Goal: Task Accomplishment & Management: Use online tool/utility

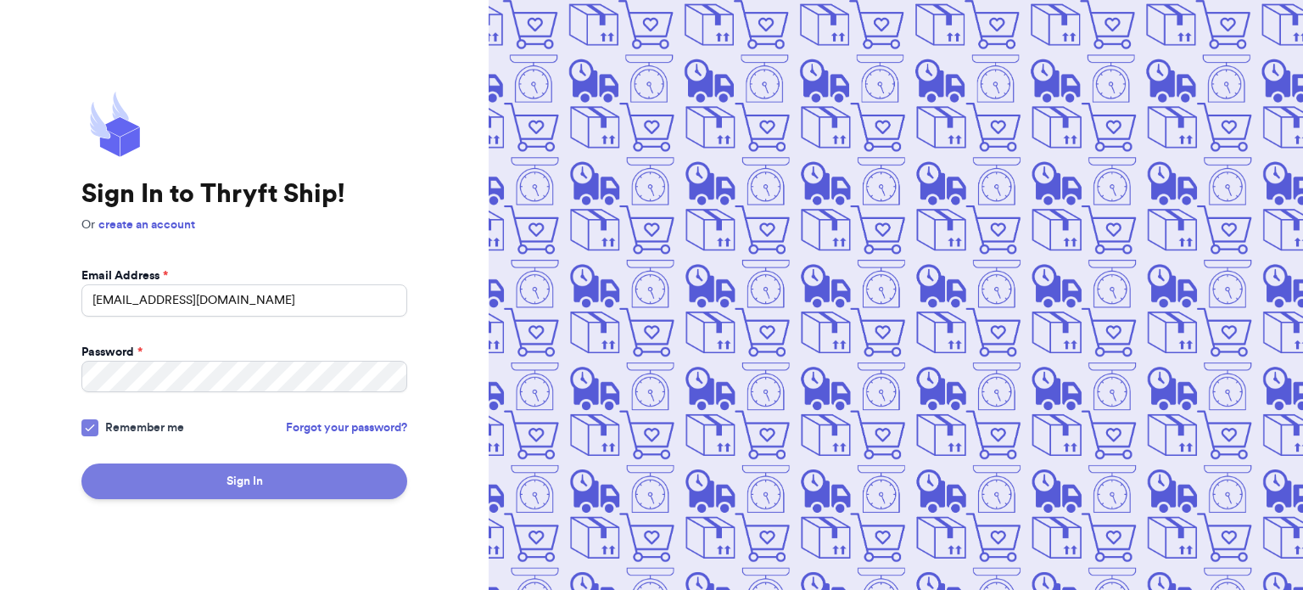
click at [199, 474] on button "Sign In" at bounding box center [244, 481] width 326 height 36
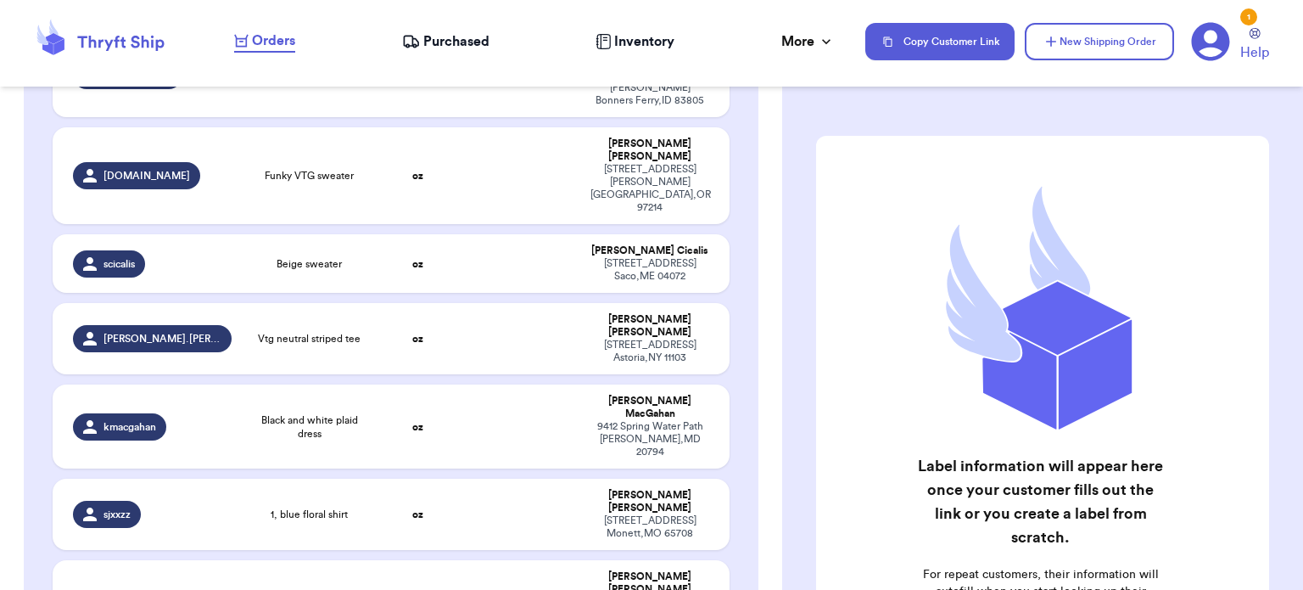
scroll to position [1133, 0]
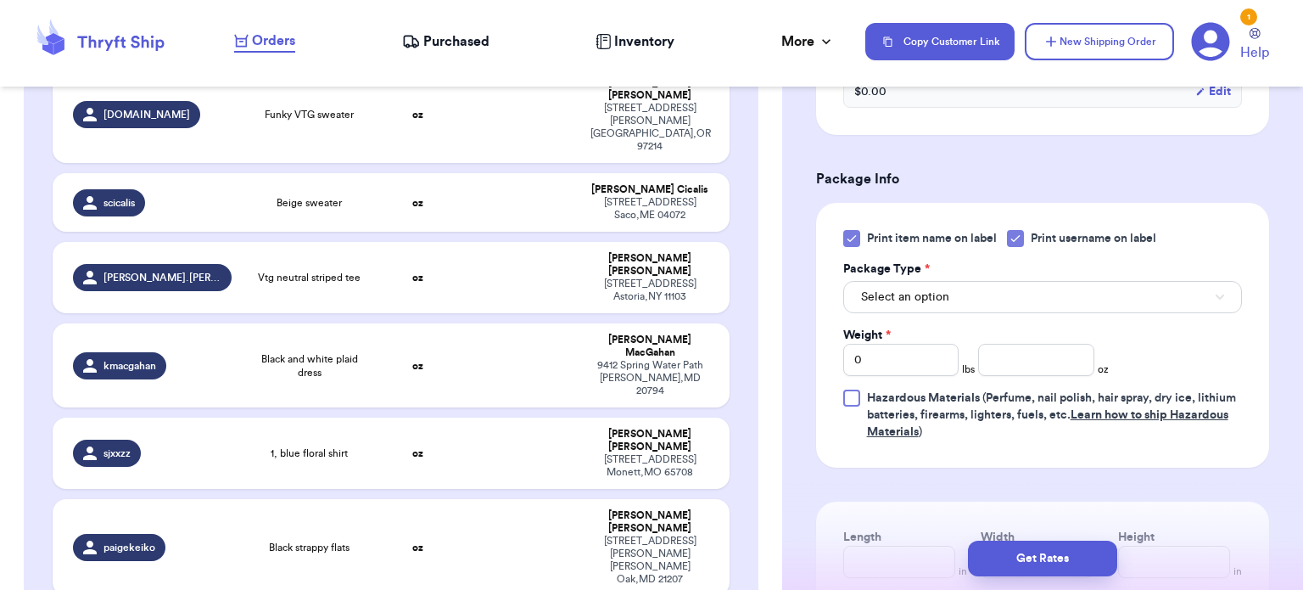
scroll to position [791, 0]
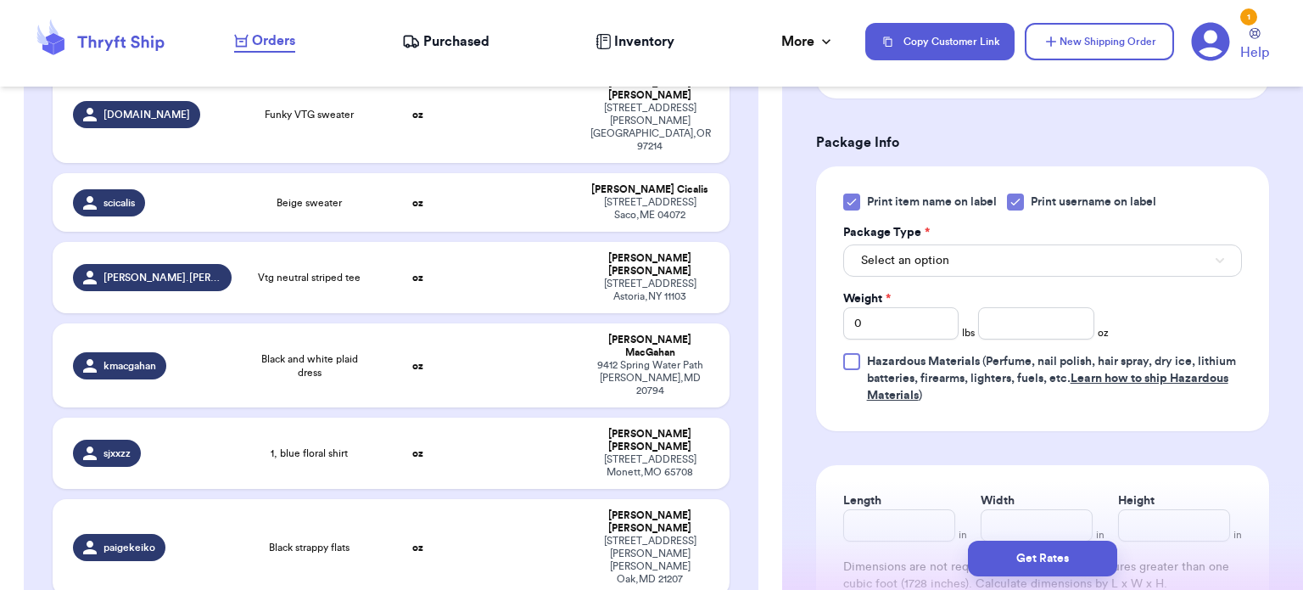
click at [842, 194] on div "Print item name on label Print username on label Package Type * Select an optio…" at bounding box center [1042, 298] width 453 height 265
click at [838, 205] on div "Print item name on label Print username on label Package Type * Select an optio…" at bounding box center [1042, 298] width 453 height 265
click at [844, 208] on div at bounding box center [851, 201] width 17 height 17
click at [0, 0] on input "Print item name on label" at bounding box center [0, 0] width 0 height 0
click at [943, 269] on button "Select an option" at bounding box center [1042, 260] width 399 height 32
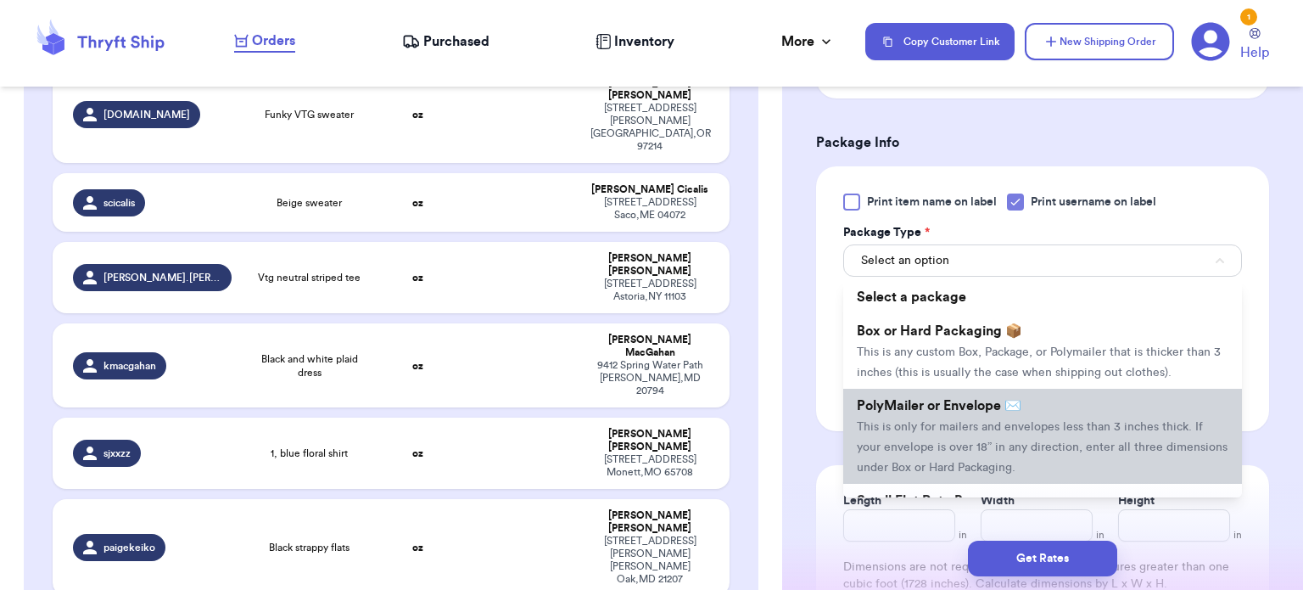
click at [987, 410] on span "PolyMailer or Envelope ✉️" at bounding box center [939, 406] width 165 height 14
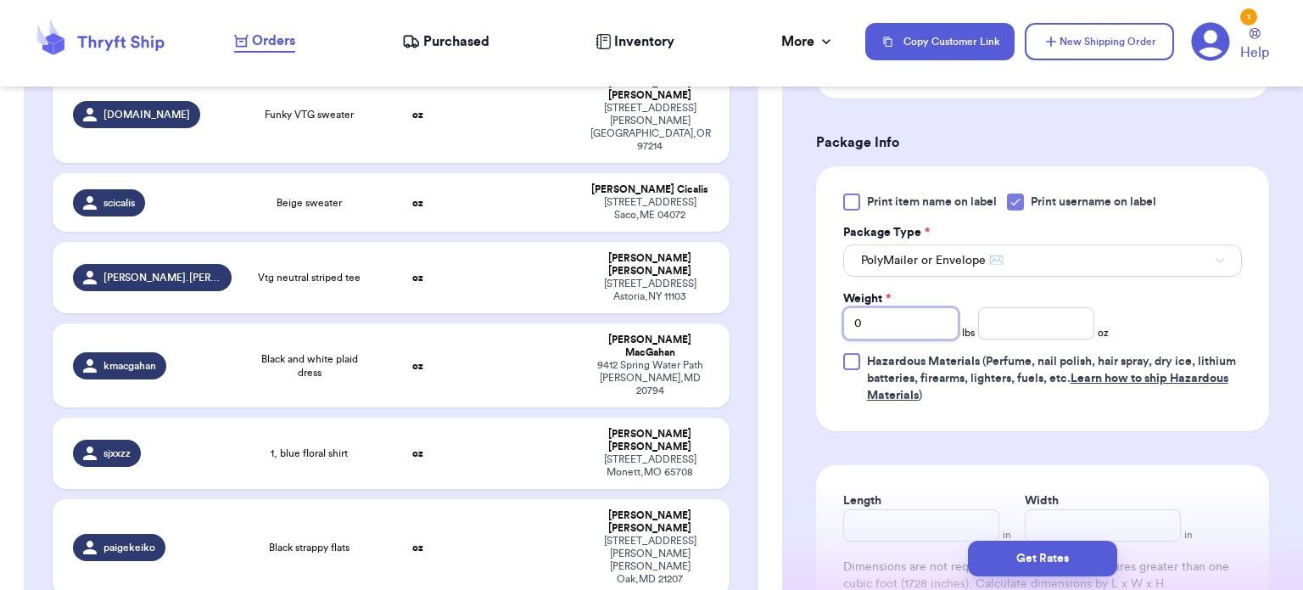
click at [923, 332] on input "0" at bounding box center [901, 323] width 116 height 32
type input "4"
click at [1066, 316] on input "number" at bounding box center [1036, 323] width 116 height 32
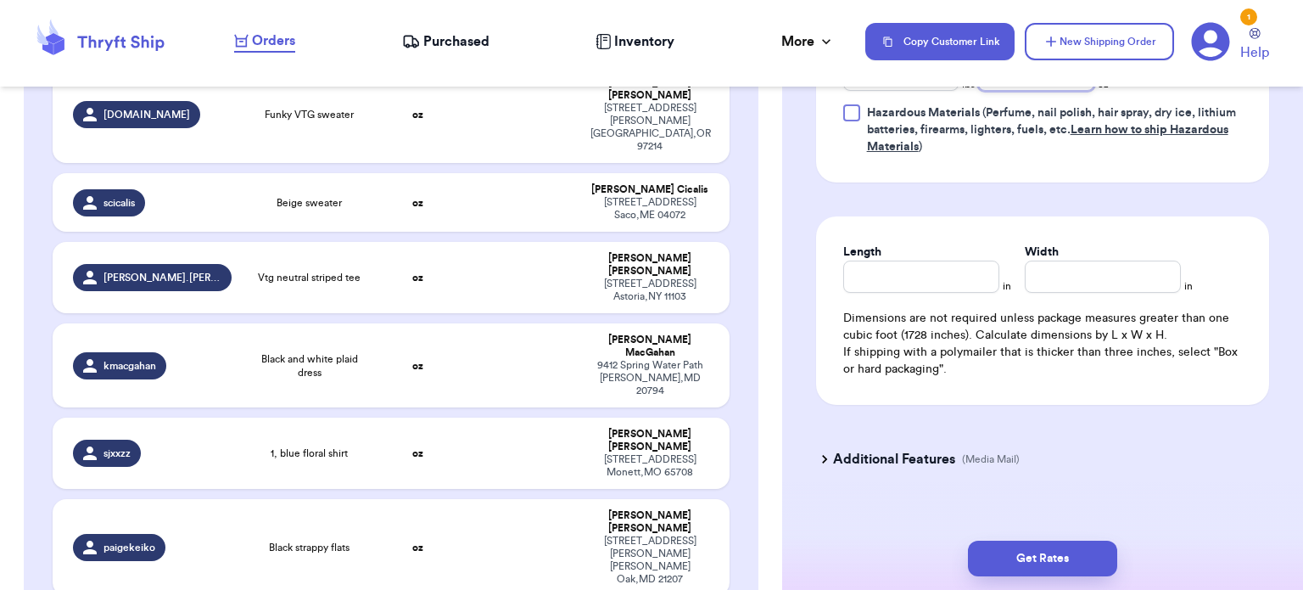
scroll to position [1057, 0]
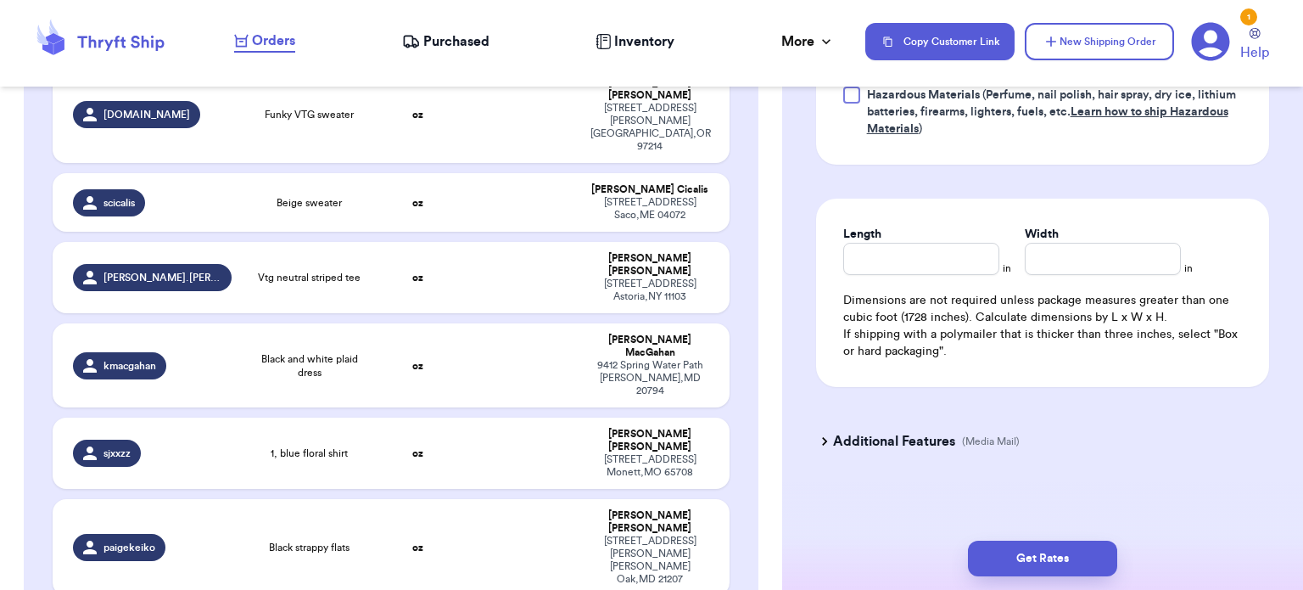
type input "9"
click at [896, 262] on input "Length" at bounding box center [921, 259] width 156 height 32
type input "19"
click at [1050, 261] on input "Width *" at bounding box center [1103, 259] width 156 height 32
type input "17"
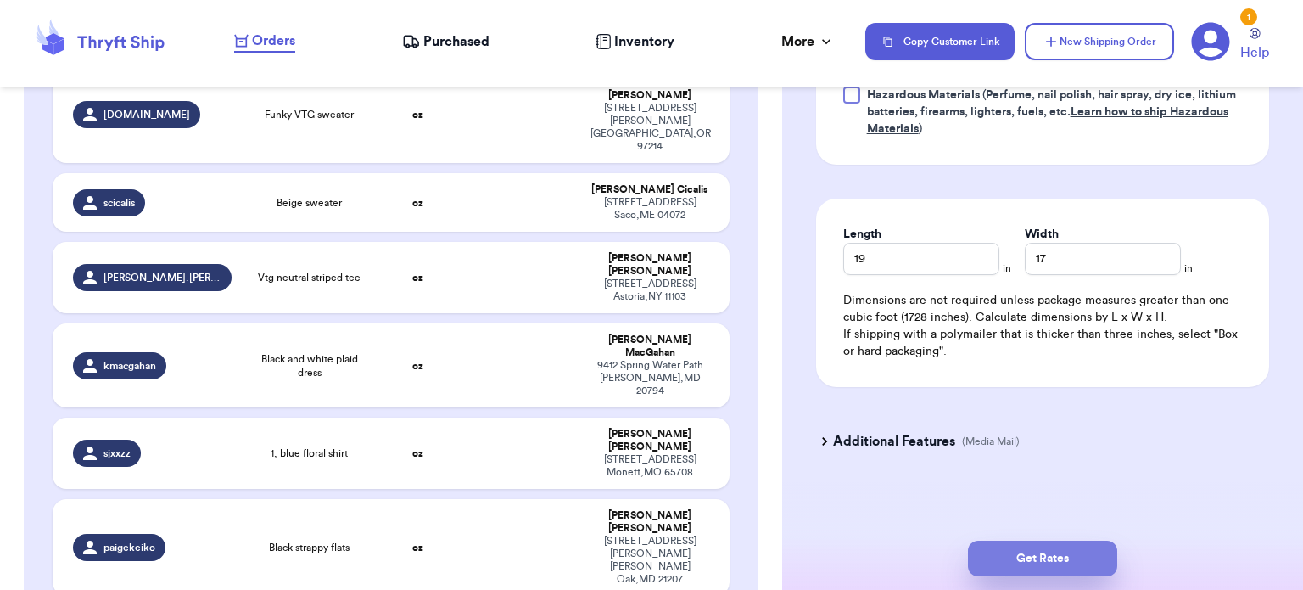
click at [1036, 549] on button "Get Rates" at bounding box center [1042, 558] width 149 height 36
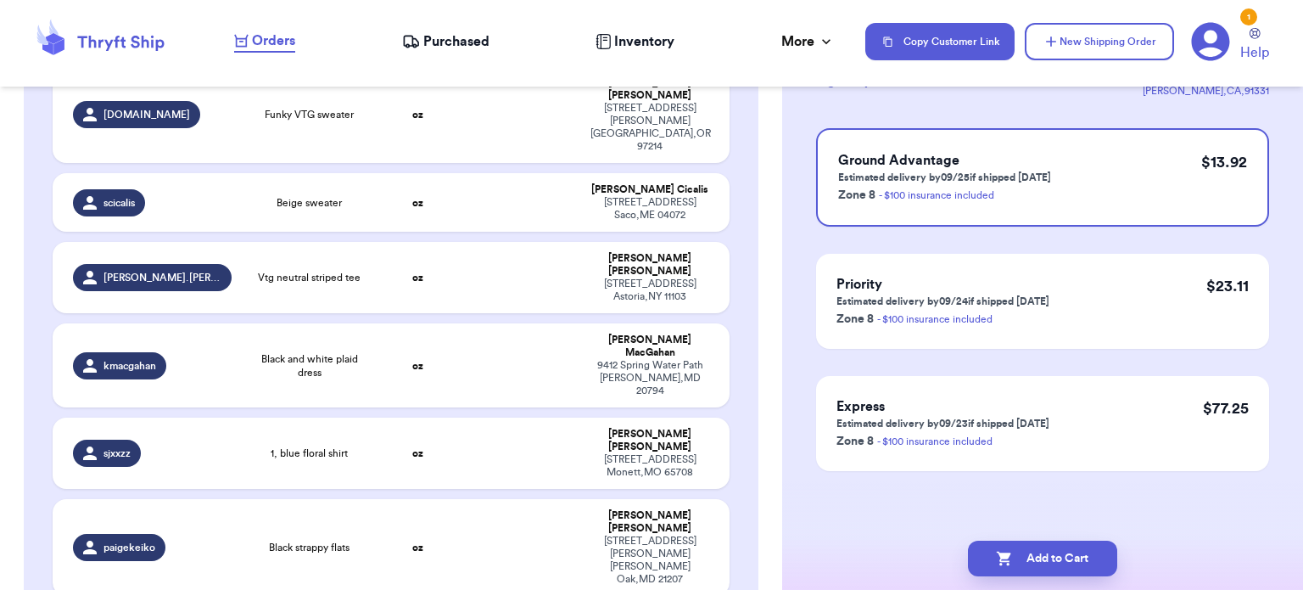
scroll to position [0, 0]
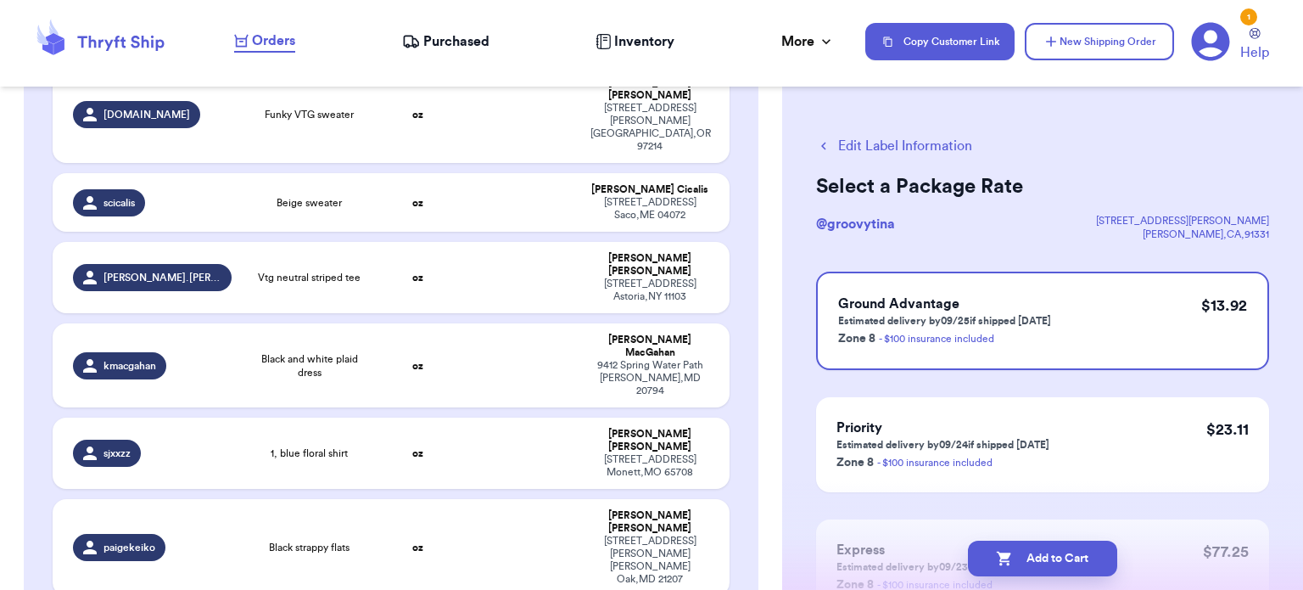
click at [1036, 549] on button "Add to Cart" at bounding box center [1042, 558] width 149 height 36
checkbox input "true"
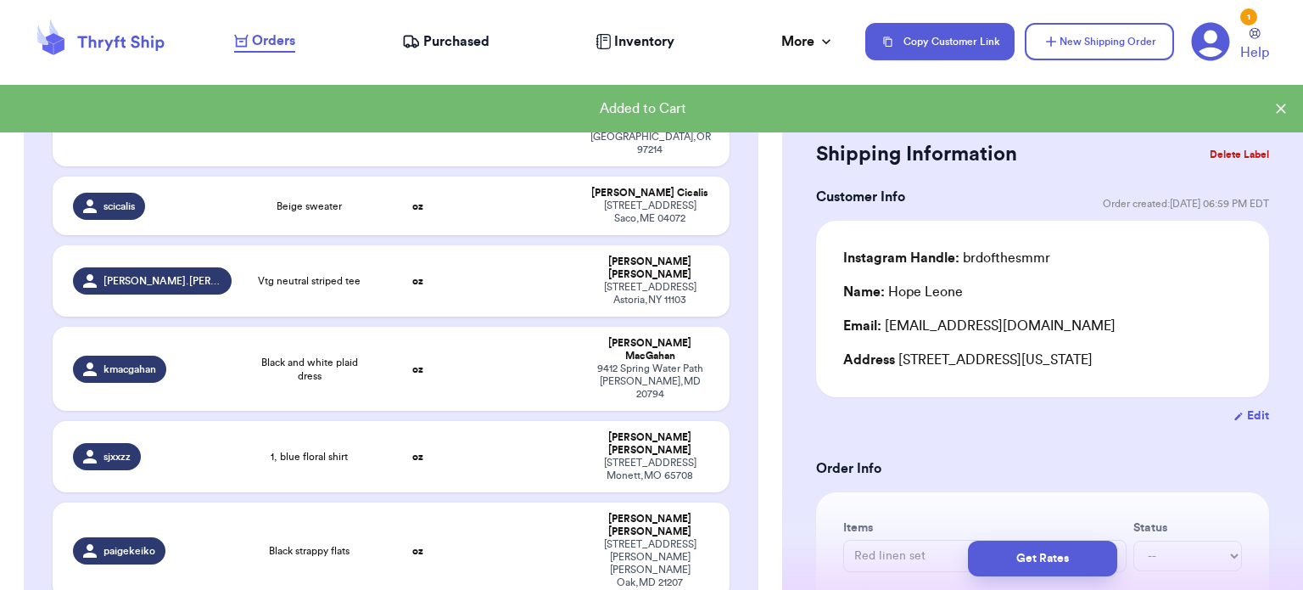
scroll to position [1135, 0]
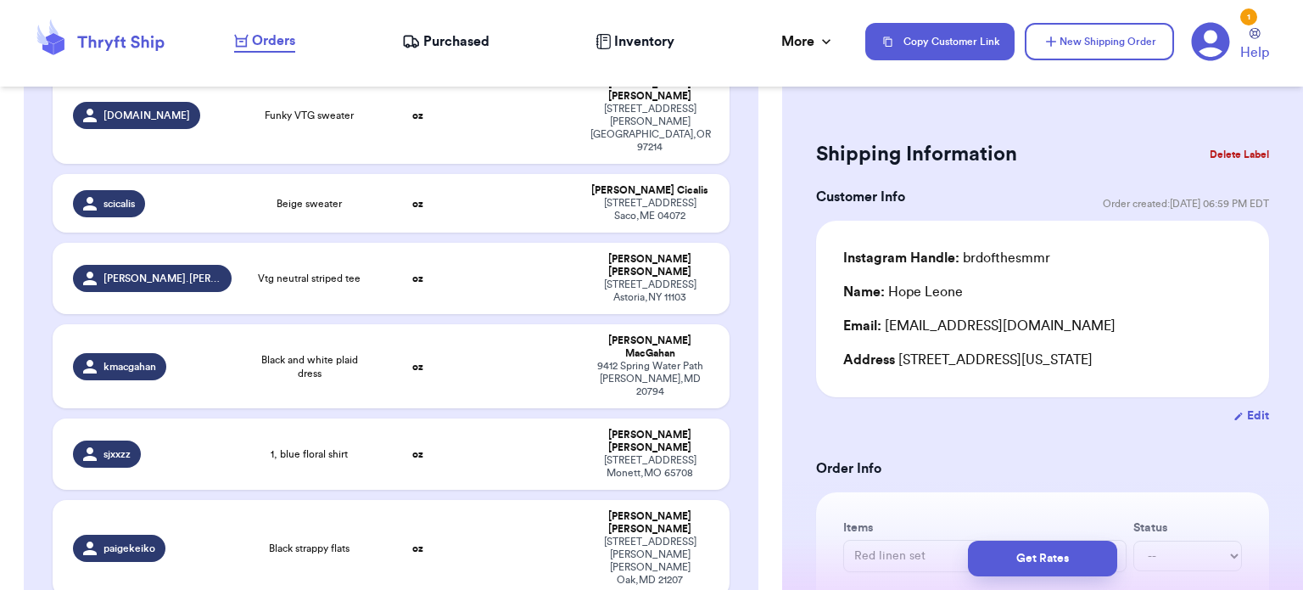
type input "Brighton belt"
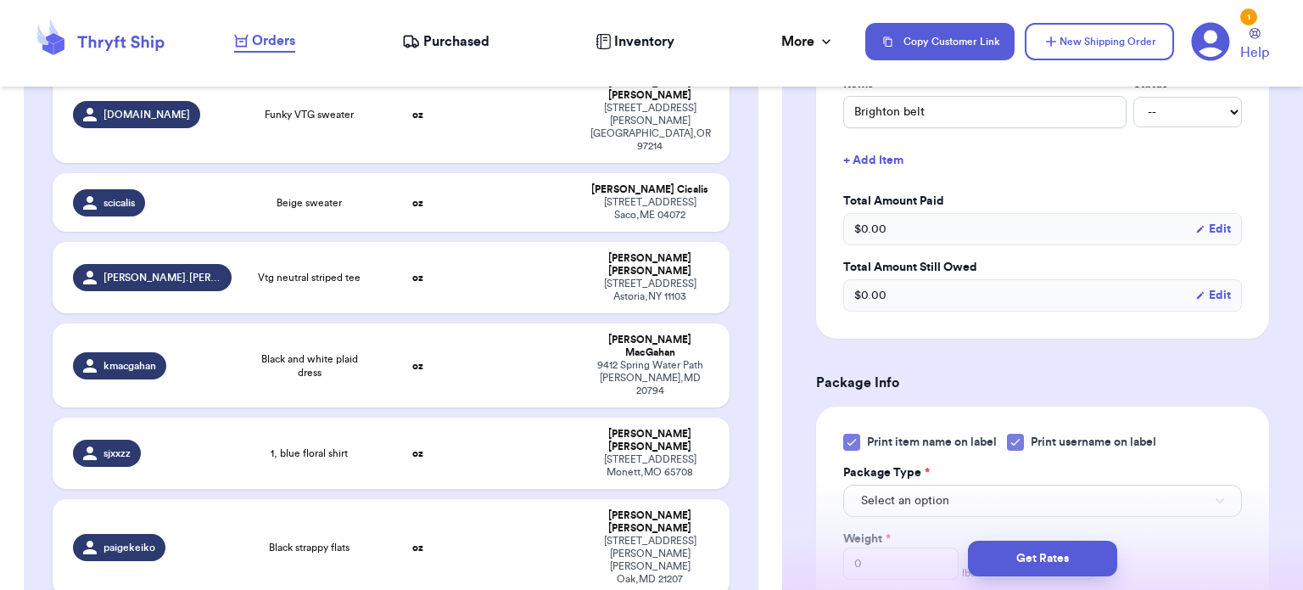
scroll to position [495, 0]
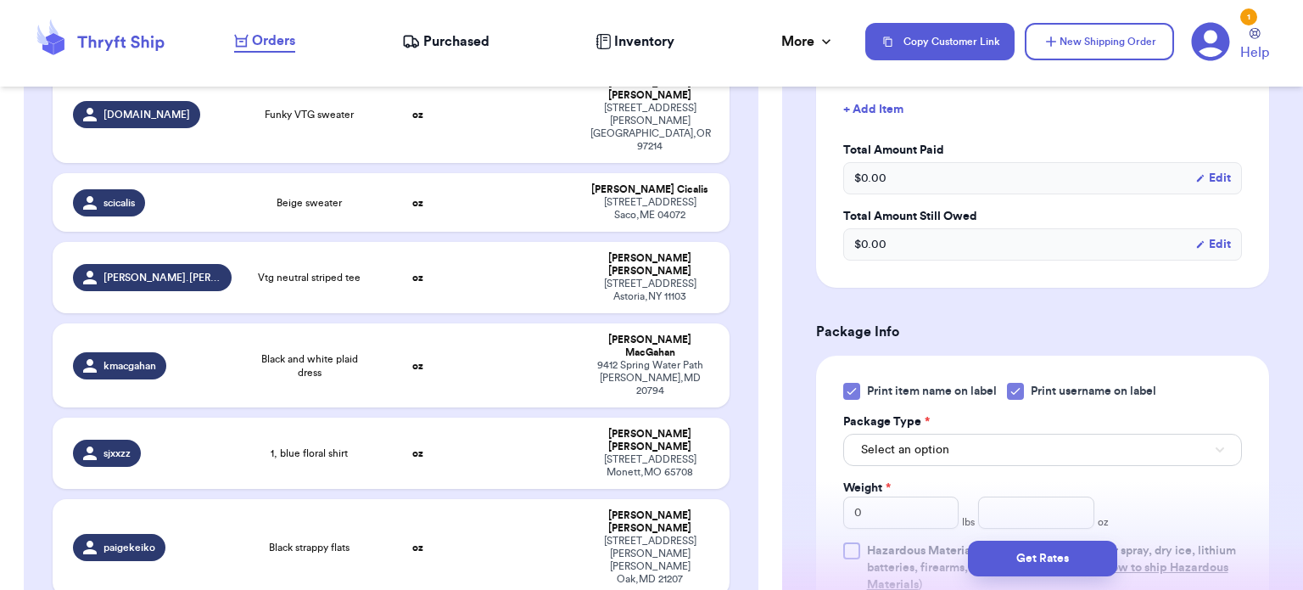
click at [848, 394] on icon at bounding box center [852, 391] width 14 height 14
click at [0, 0] on input "Print item name on label" at bounding box center [0, 0] width 0 height 0
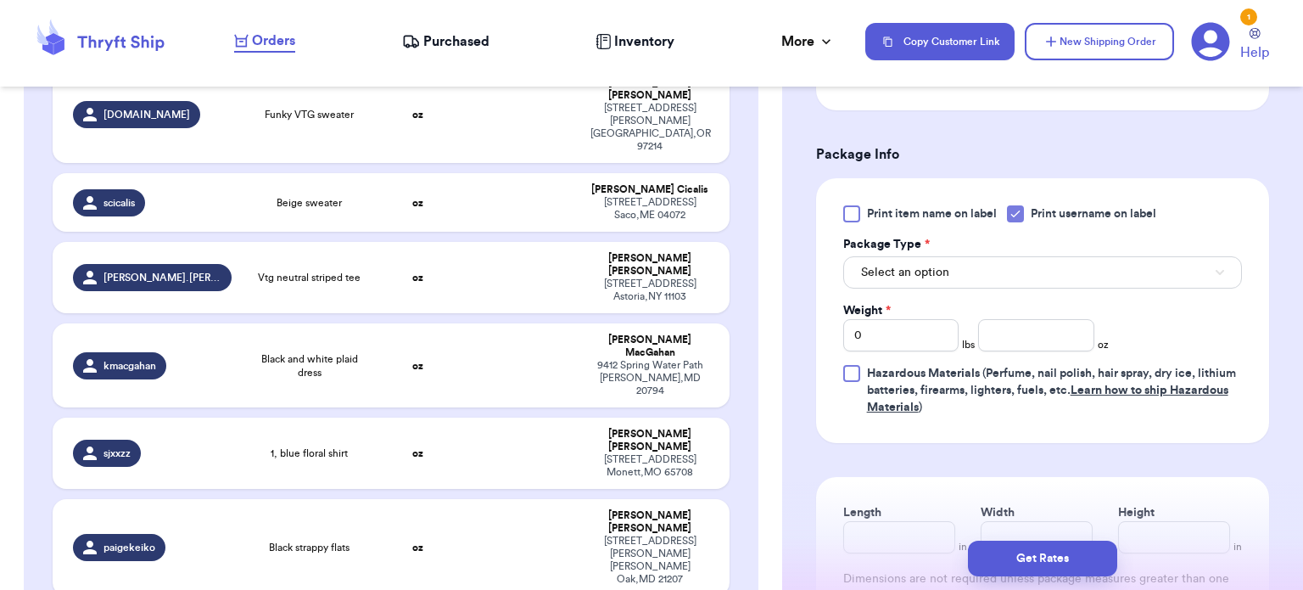
scroll to position [684, 0]
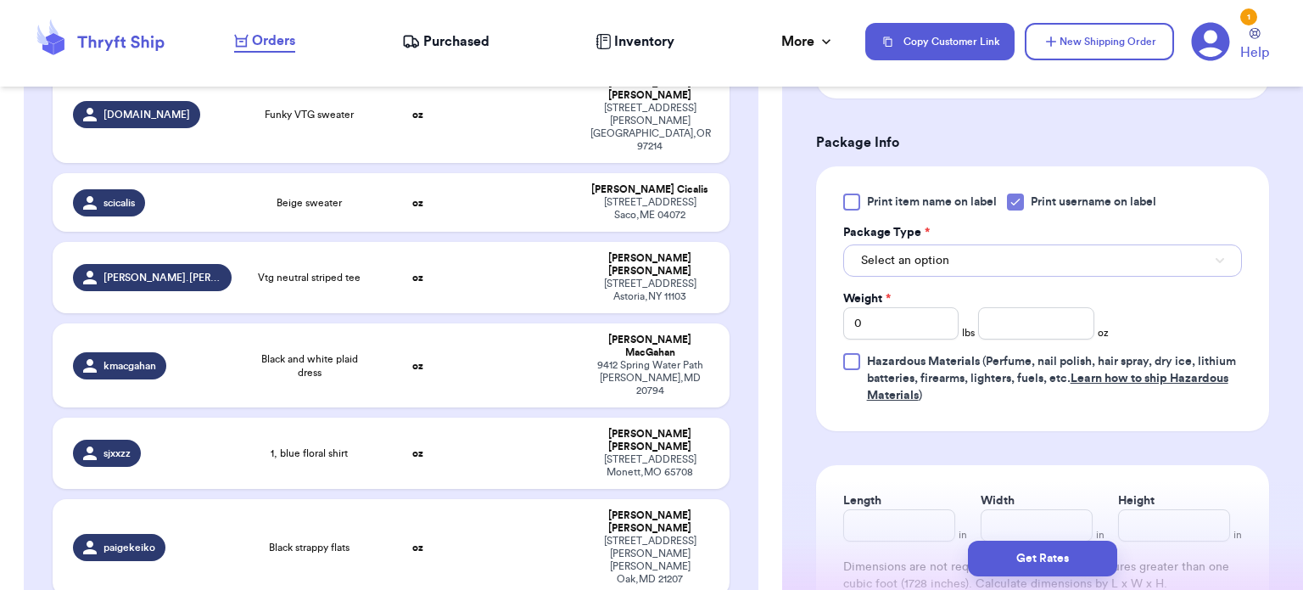
click at [1080, 261] on button "Select an option" at bounding box center [1042, 260] width 399 height 32
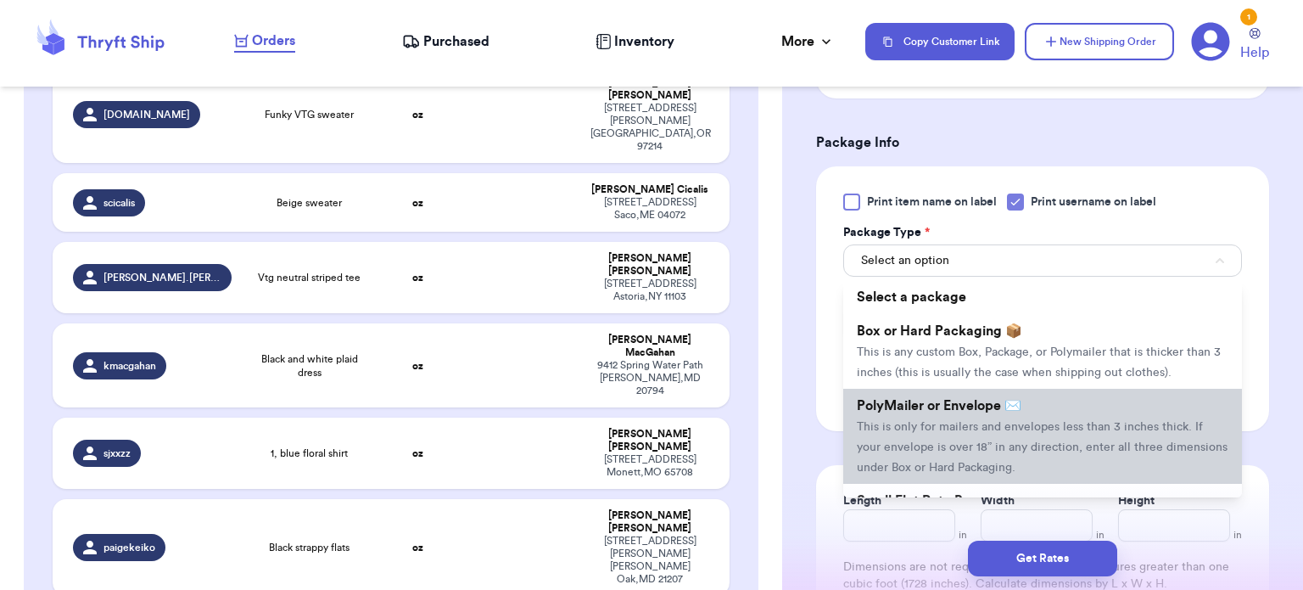
click at [1041, 428] on span "This is only for mailers and envelopes less than 3 inches thick. If your envelo…" at bounding box center [1042, 447] width 371 height 53
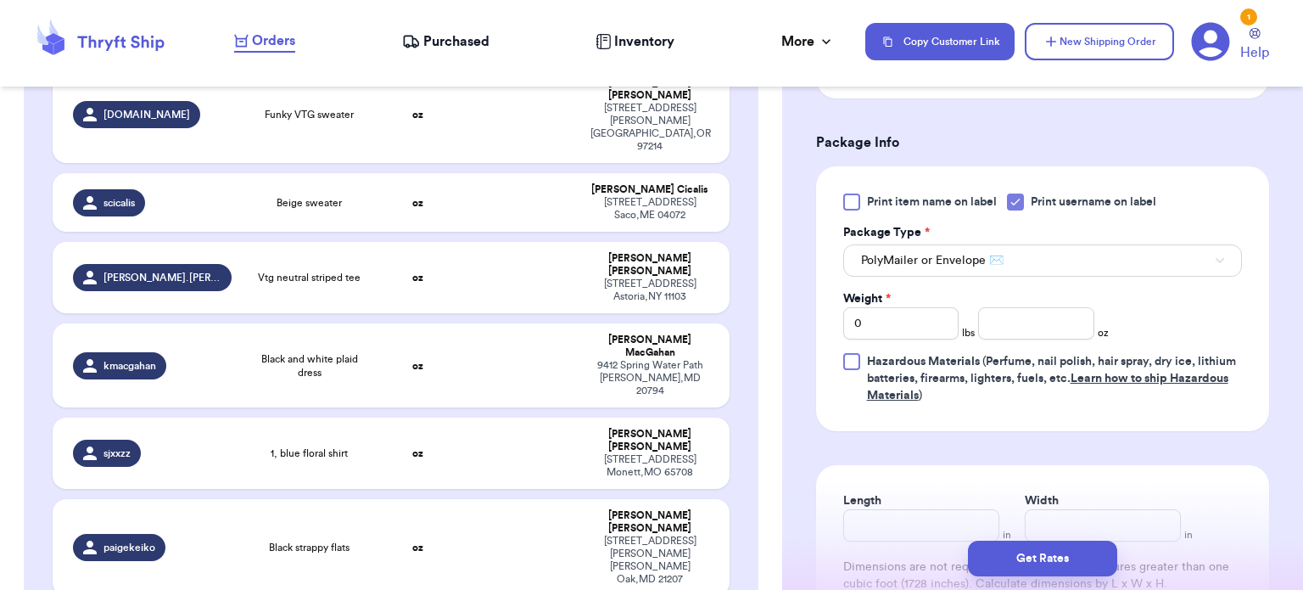
scroll to position [751, 0]
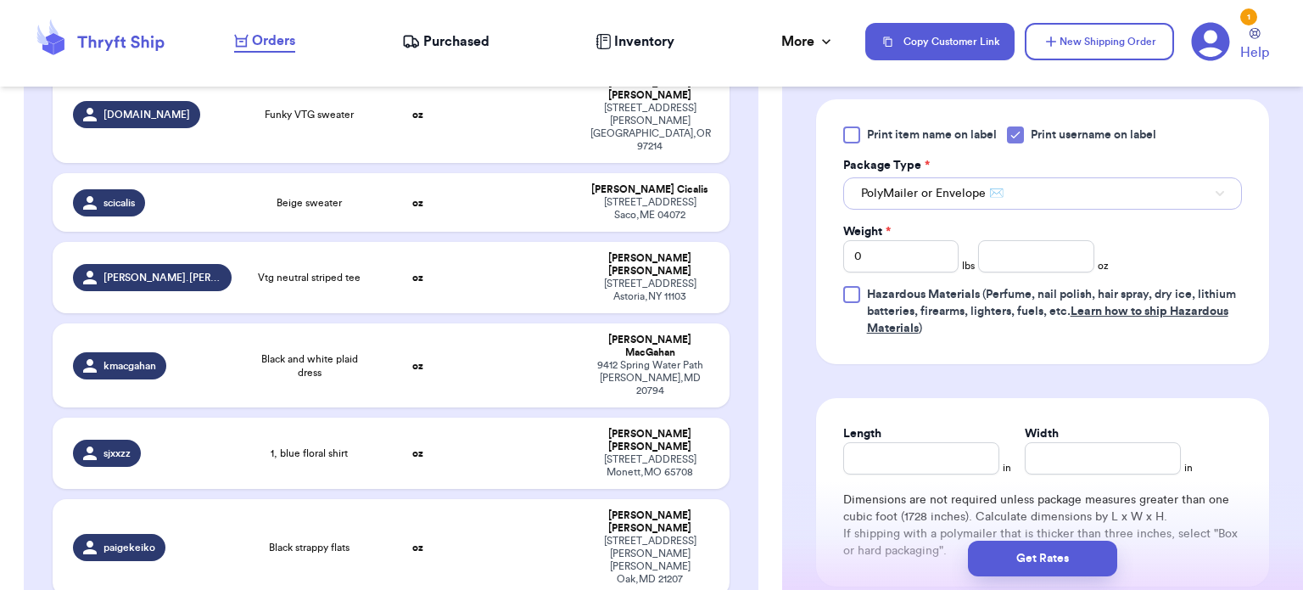
click at [1127, 179] on button "PolyMailer or Envelope ✉️" at bounding box center [1042, 193] width 399 height 32
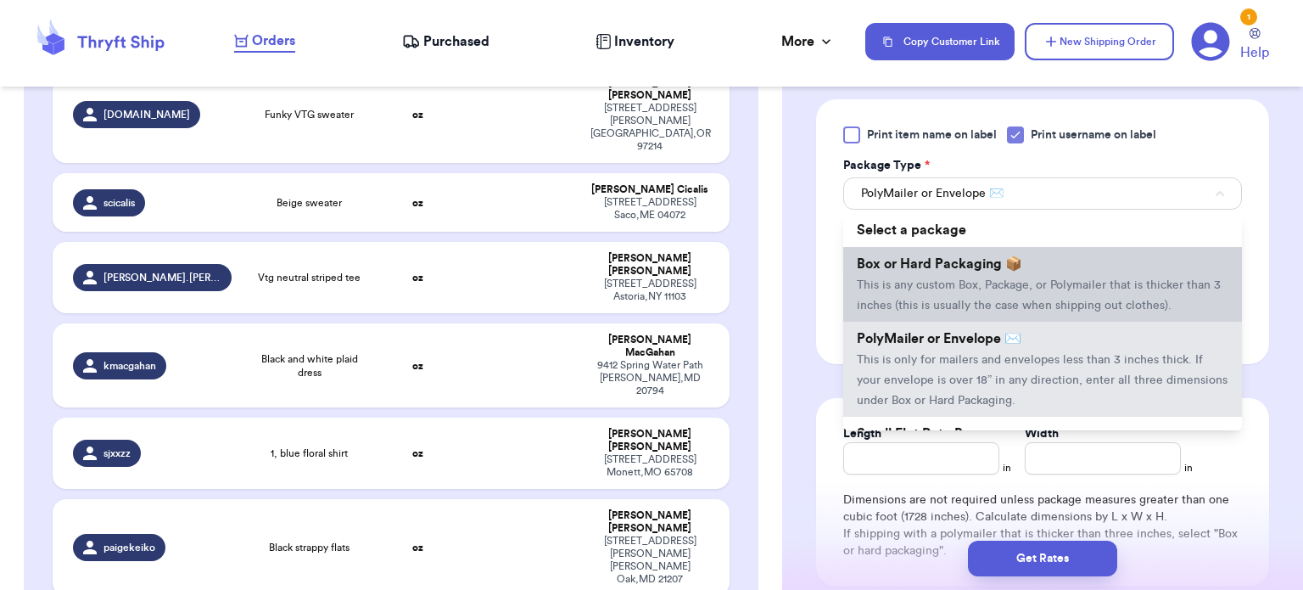
click at [1094, 282] on span "This is any custom Box, Package, or Polymailer that is thicker than 3 inches (t…" at bounding box center [1039, 295] width 364 height 32
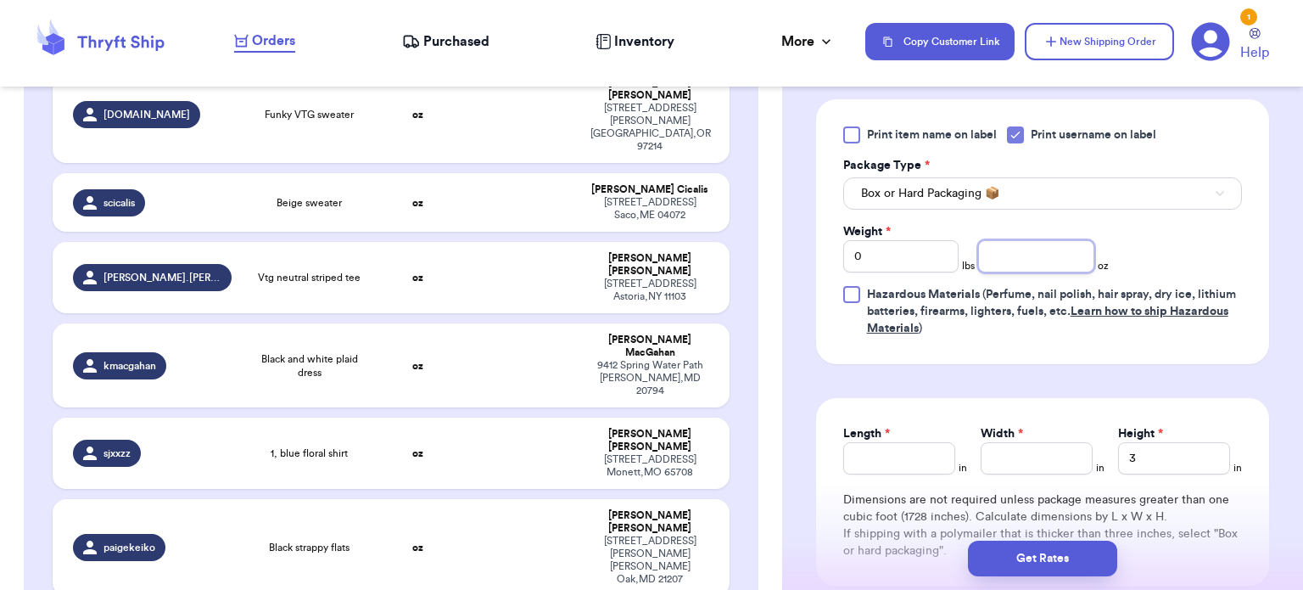
click at [993, 254] on input "number" at bounding box center [1036, 256] width 116 height 32
type input "10"
click at [864, 450] on input "Length *" at bounding box center [899, 458] width 112 height 32
type input "9"
click at [1039, 451] on input "Width *" at bounding box center [1037, 458] width 112 height 32
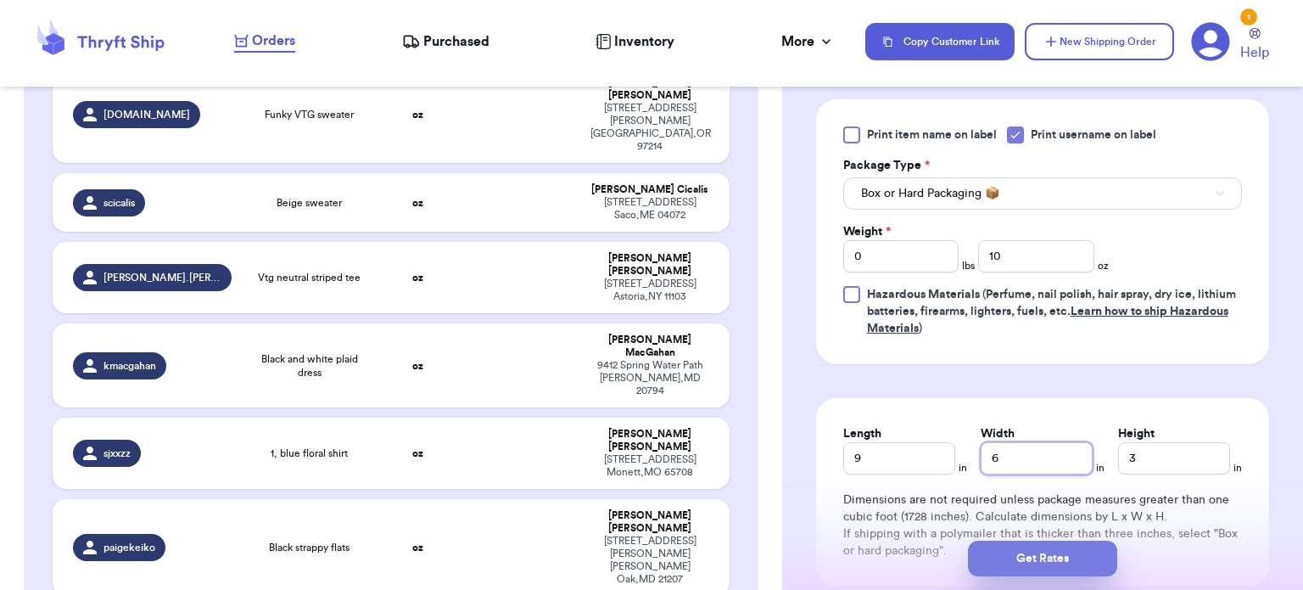
type input "6"
click at [1045, 555] on button "Get Rates" at bounding box center [1042, 558] width 149 height 36
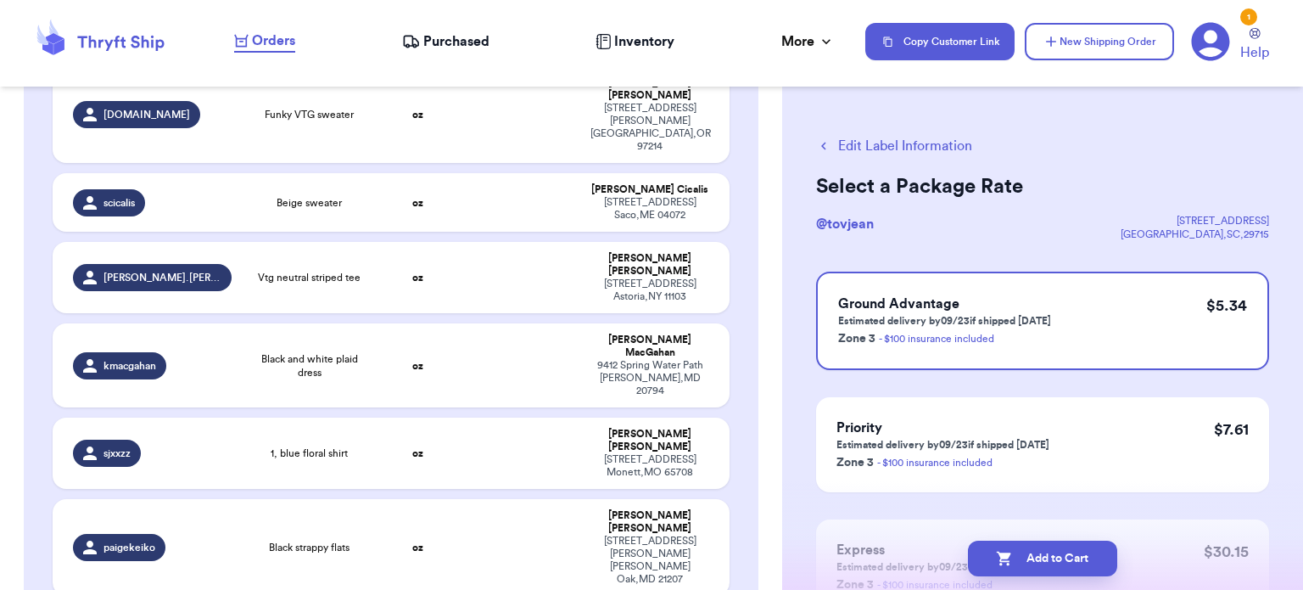
click at [1045, 555] on button "Add to Cart" at bounding box center [1042, 558] width 149 height 36
checkbox input "true"
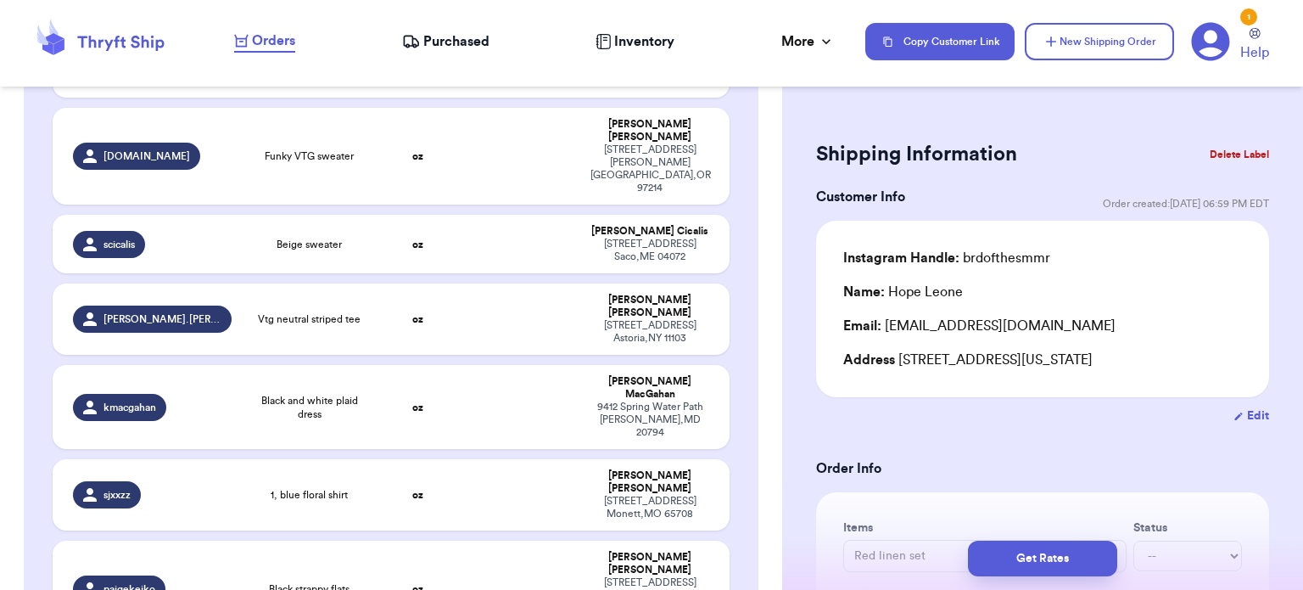
scroll to position [1103, 0]
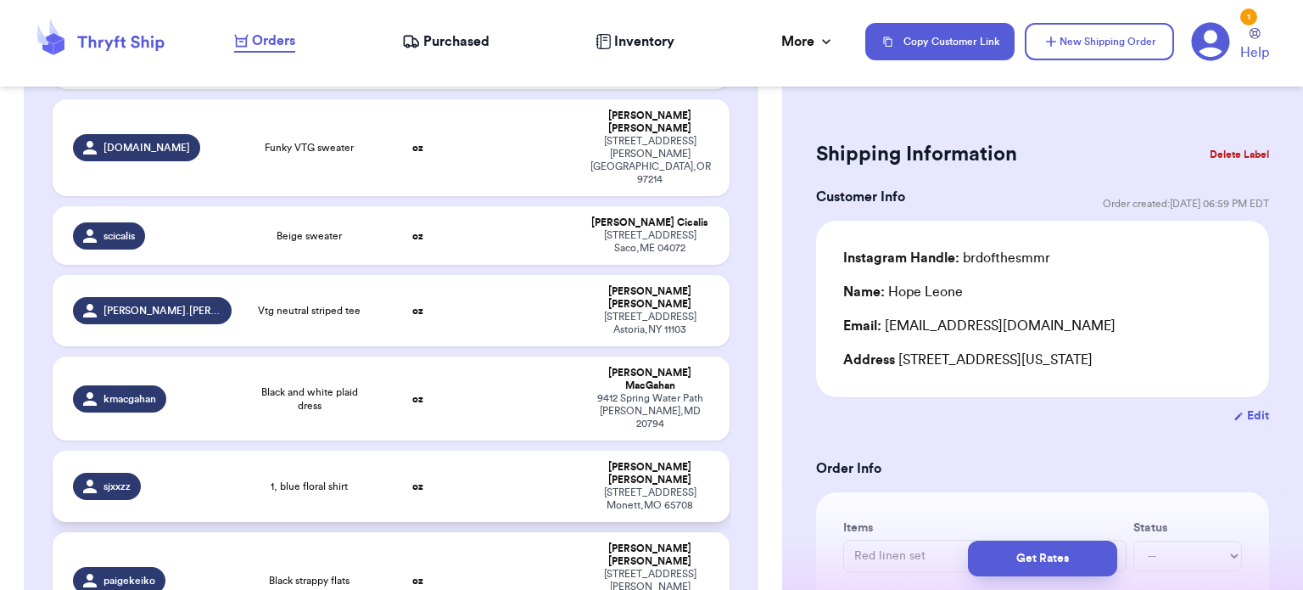
click at [489, 450] on td at bounding box center [520, 485] width 122 height 71
type input "1, blue floral shirt"
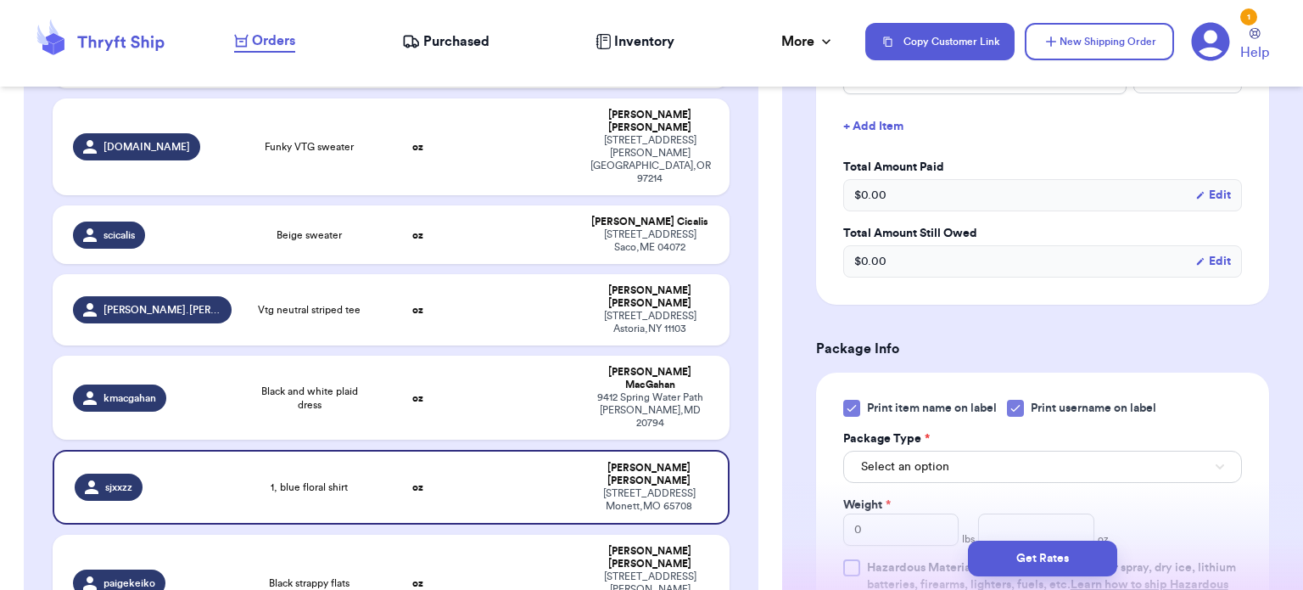
scroll to position [506, 0]
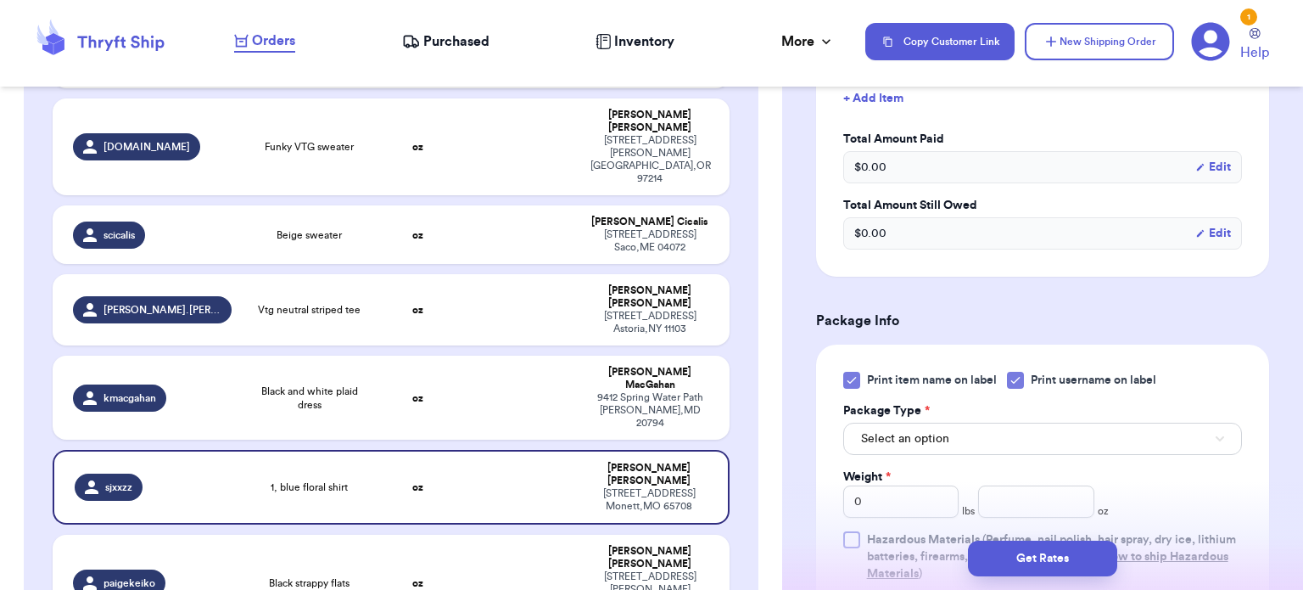
click at [850, 373] on icon at bounding box center [852, 380] width 14 height 14
click at [0, 0] on input "Print item name on label" at bounding box center [0, 0] width 0 height 0
click at [974, 419] on div "Select an option" at bounding box center [1042, 437] width 399 height 36
click at [987, 445] on button "Select an option" at bounding box center [1042, 438] width 399 height 32
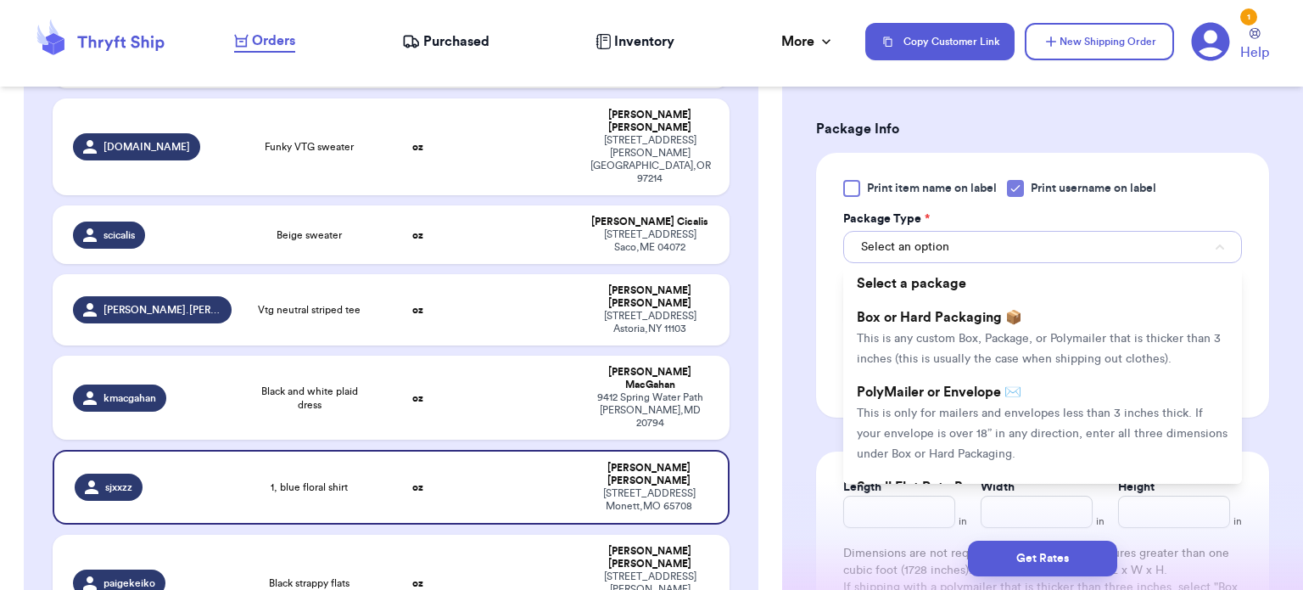
scroll to position [702, 0]
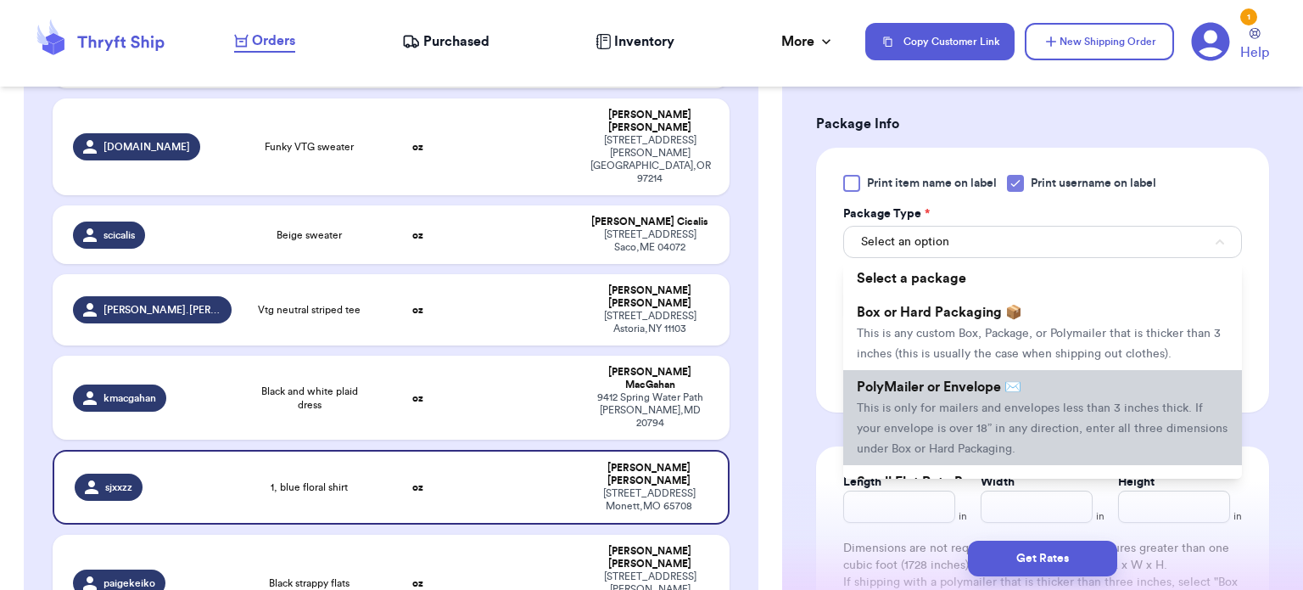
click at [1143, 438] on li "PolyMailer or Envelope ✉️ This is only for mailers and envelopes less than 3 in…" at bounding box center [1042, 417] width 399 height 95
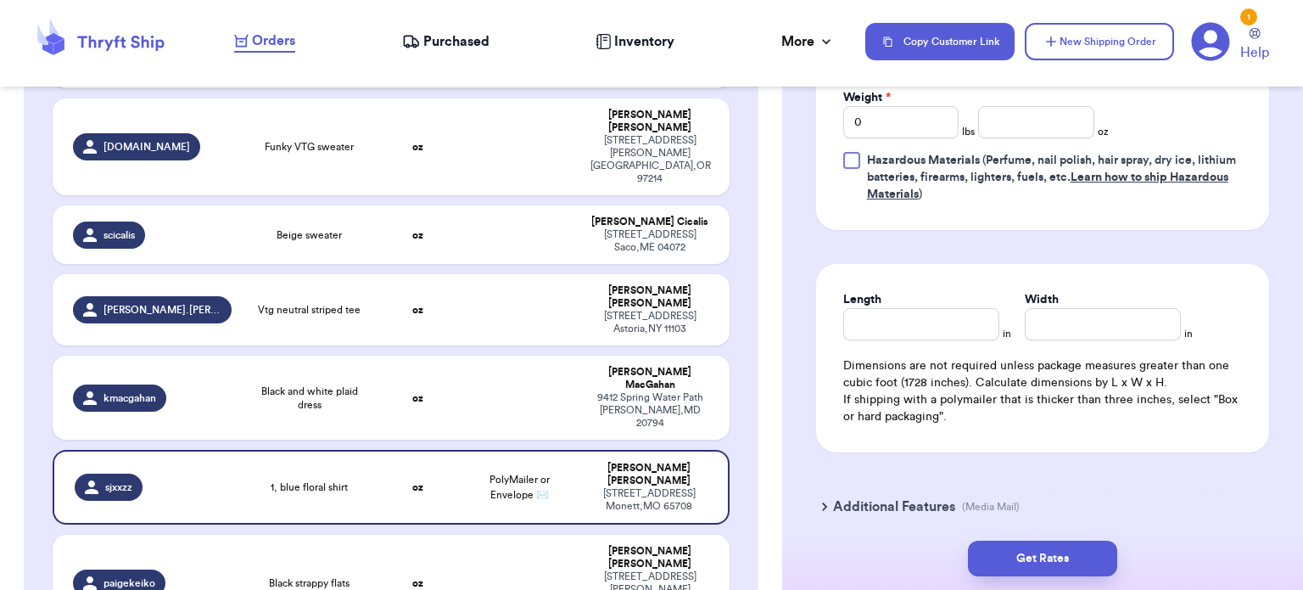
scroll to position [888, 0]
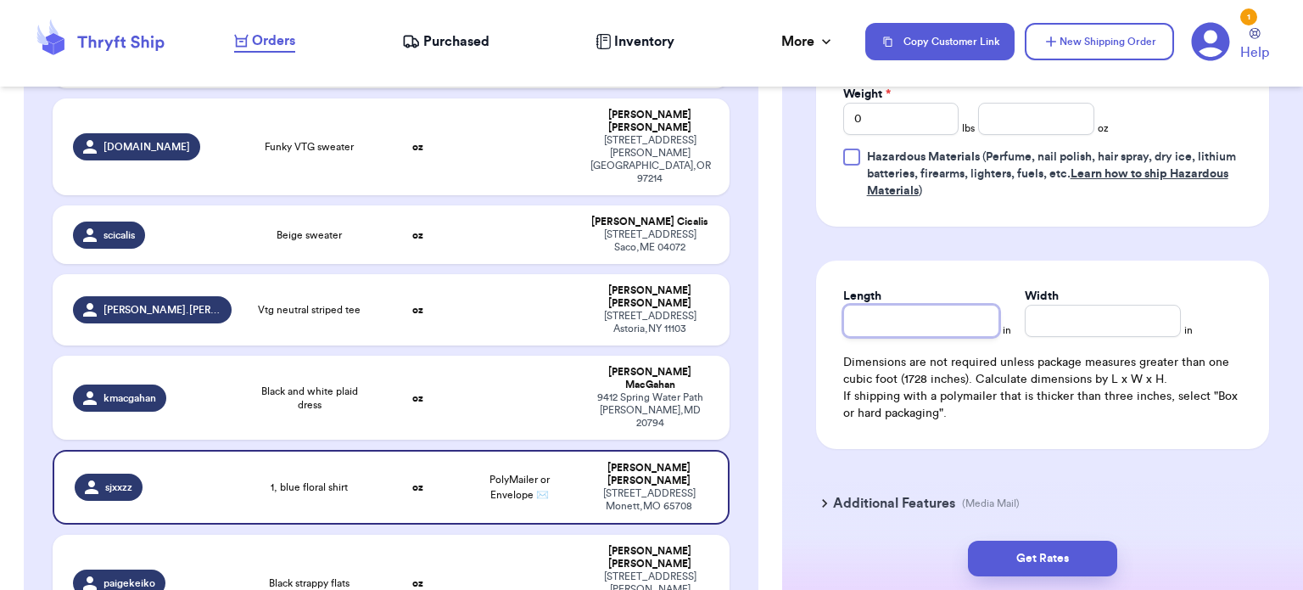
click at [959, 308] on input "Length" at bounding box center [921, 321] width 156 height 32
type input "1"
type input "10"
click at [1049, 327] on input "Width *" at bounding box center [1103, 321] width 156 height 32
type input "1"
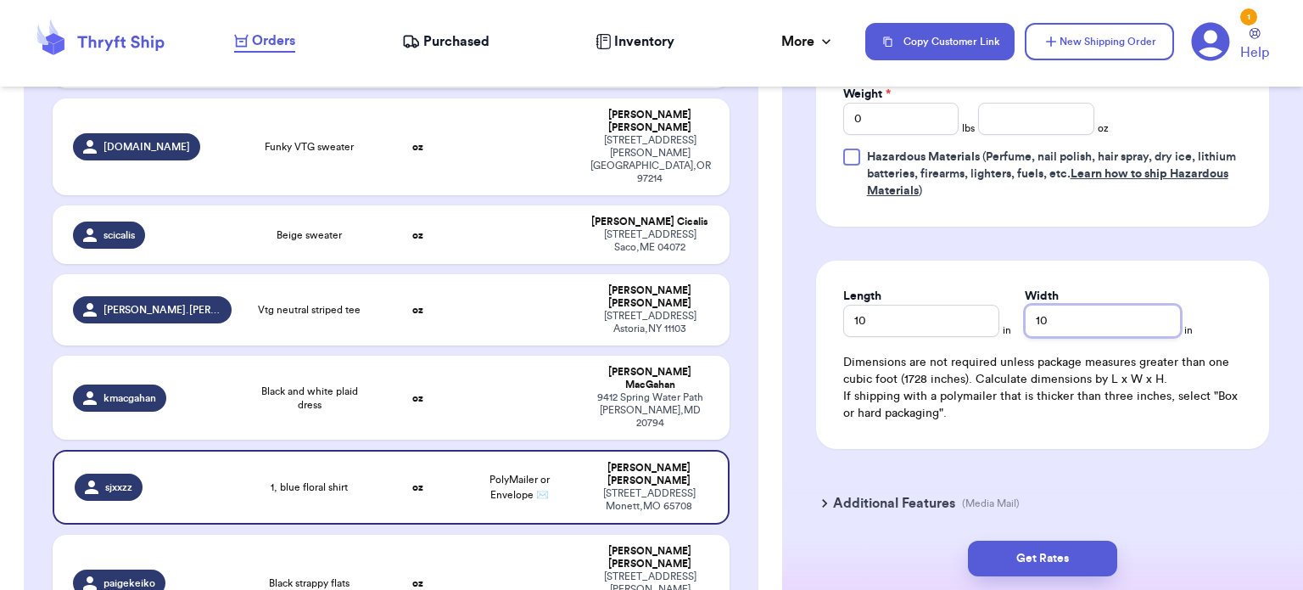
type input "10"
click at [1036, 115] on input "number" at bounding box center [1036, 119] width 116 height 32
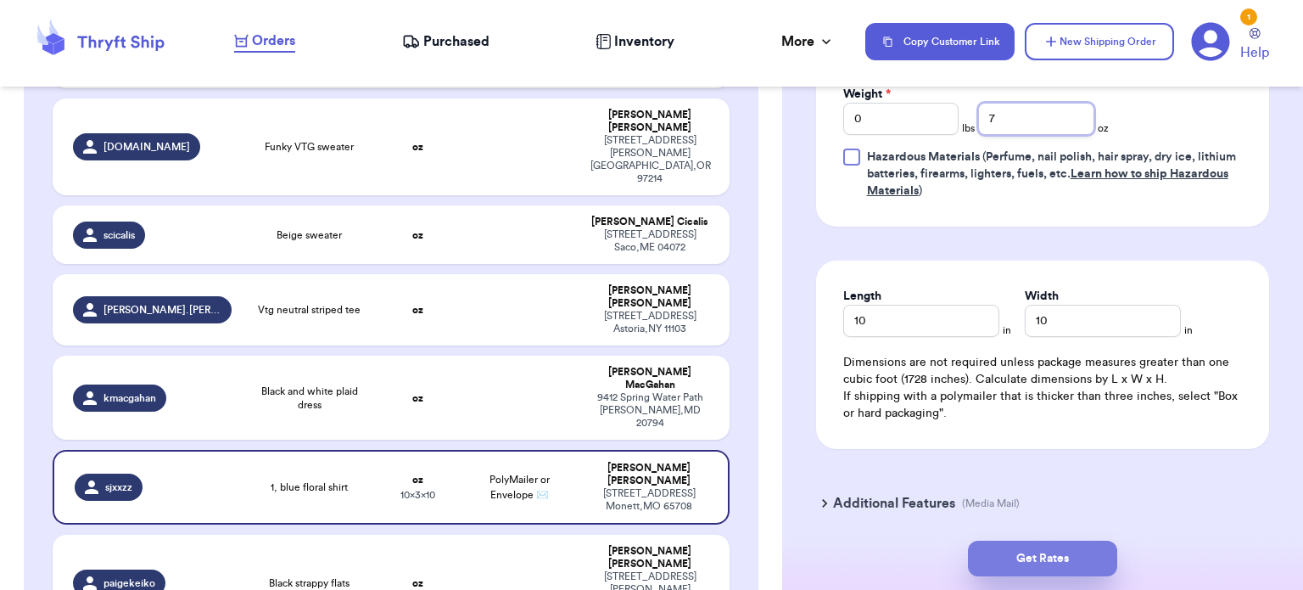
type input "7"
click at [1058, 557] on button "Get Rates" at bounding box center [1042, 558] width 149 height 36
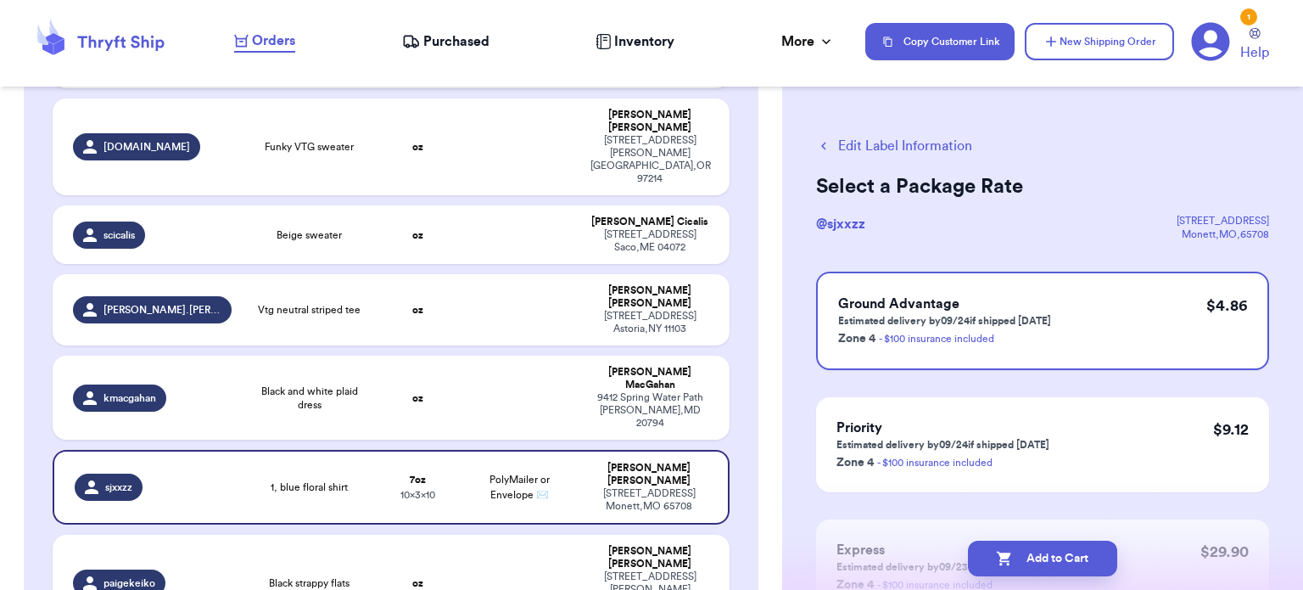
click at [1058, 557] on button "Add to Cart" at bounding box center [1042, 558] width 149 height 36
checkbox input "true"
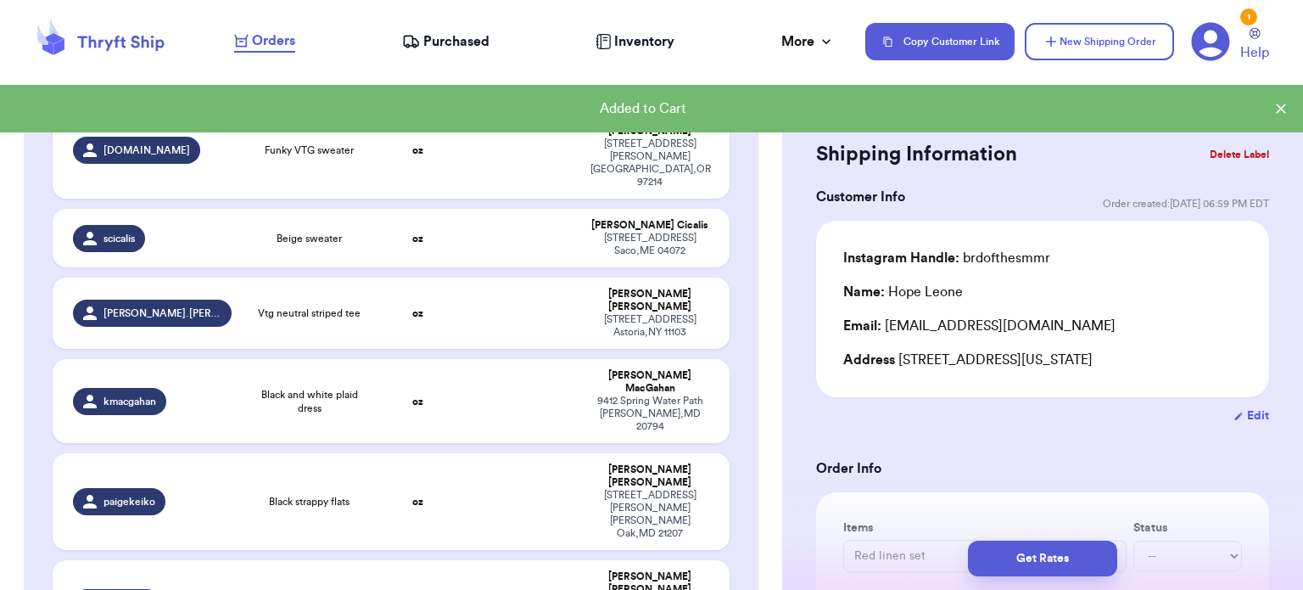
scroll to position [1103, 0]
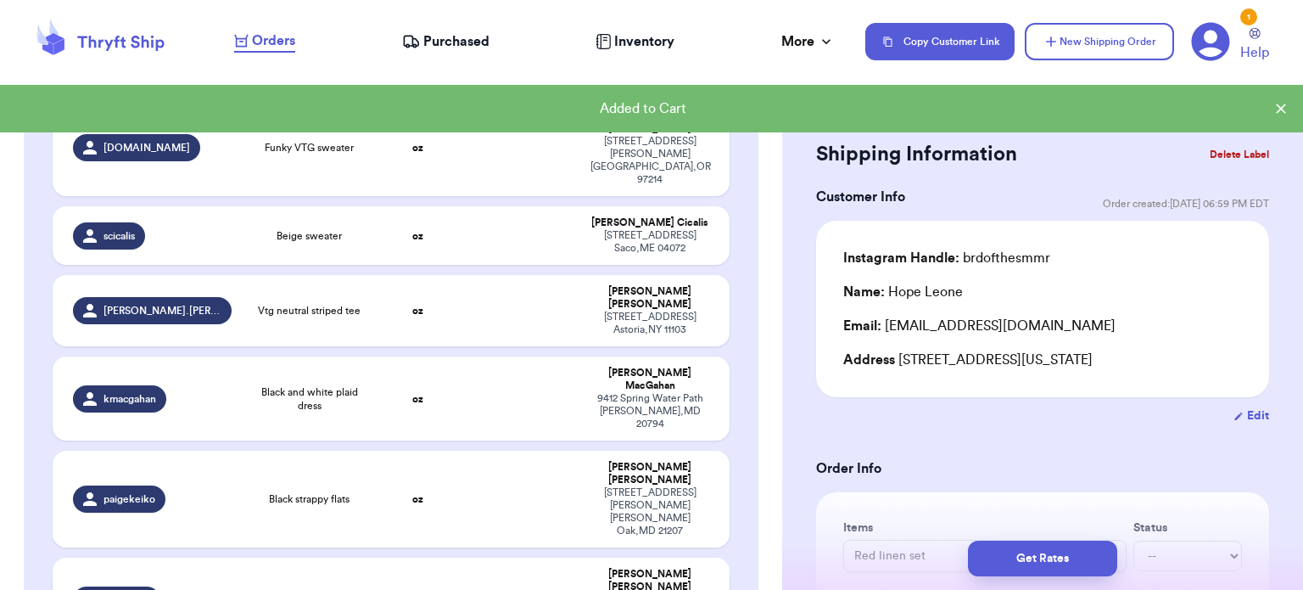
click at [541, 557] on td at bounding box center [520, 599] width 122 height 84
type input "Striped shorts"
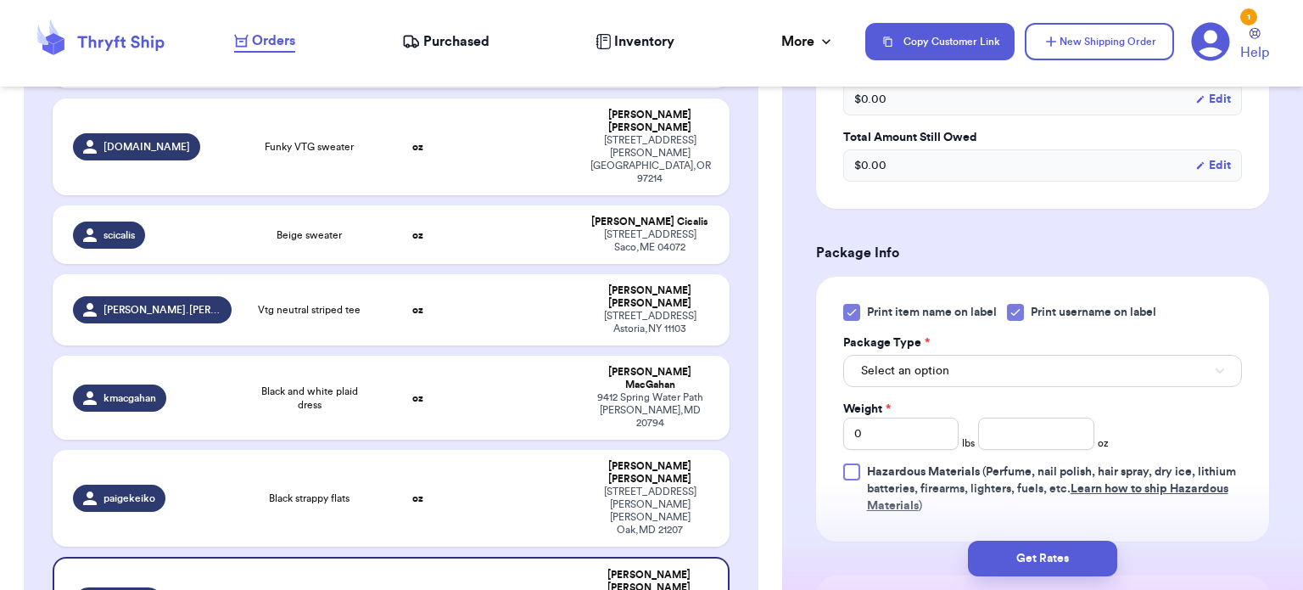
scroll to position [639, 0]
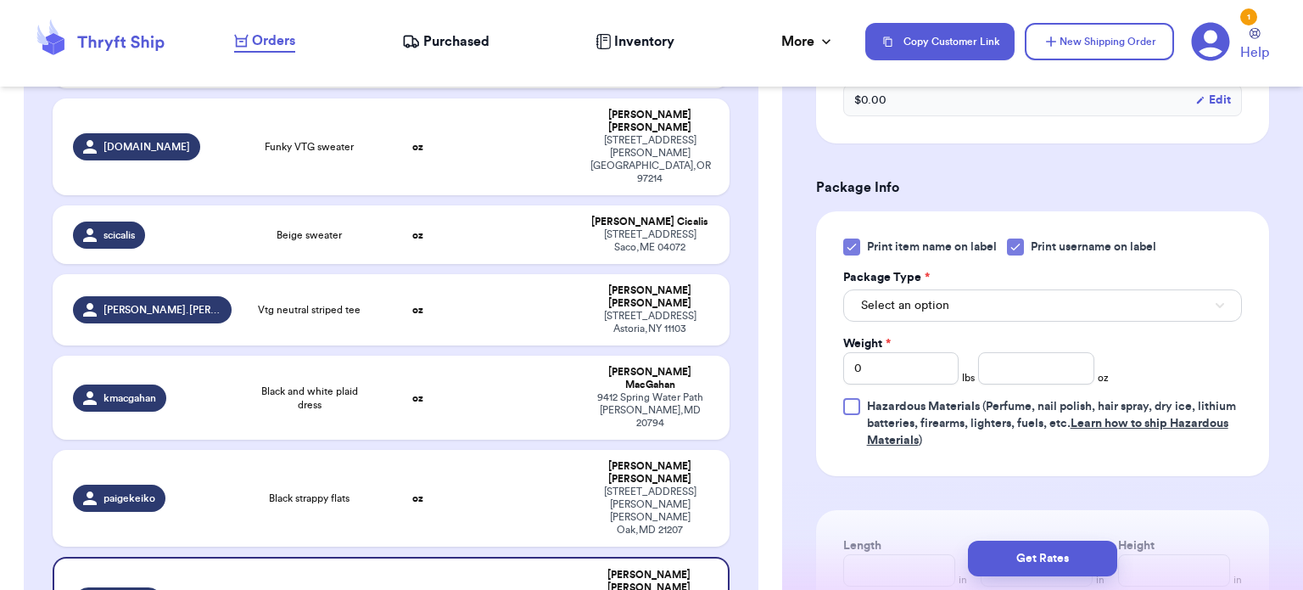
click at [848, 243] on icon at bounding box center [852, 247] width 14 height 14
click at [0, 0] on input "Print item name on label" at bounding box center [0, 0] width 0 height 0
click at [954, 306] on button "Select an option" at bounding box center [1042, 305] width 399 height 32
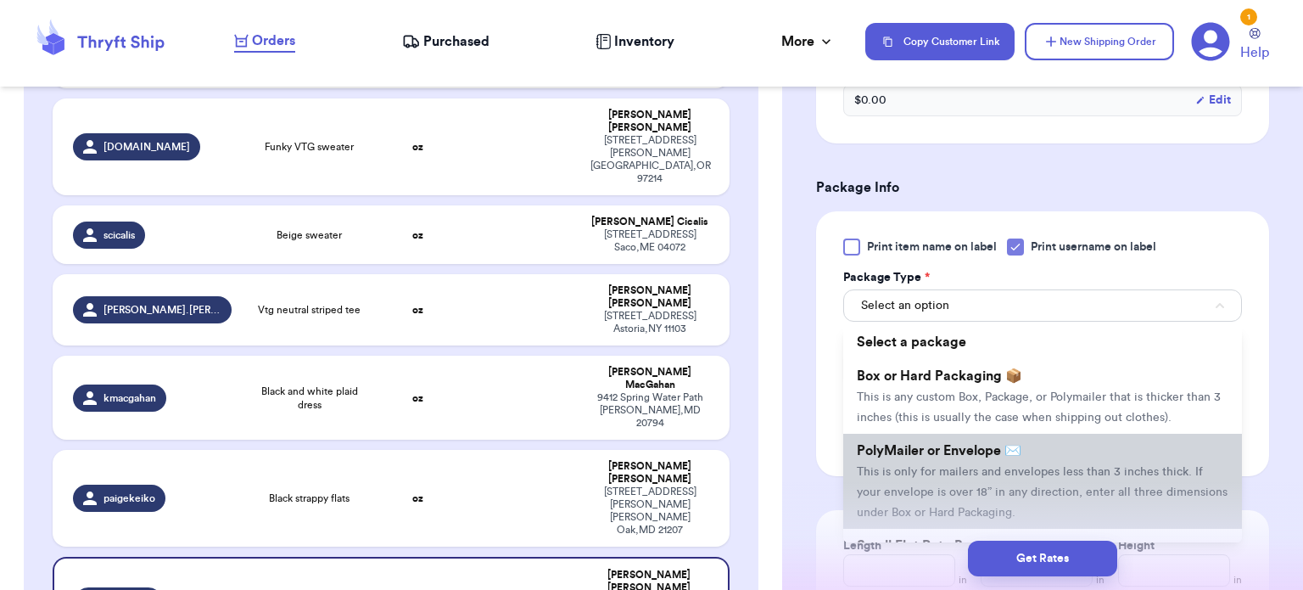
click at [996, 454] on span "PolyMailer or Envelope ✉️" at bounding box center [939, 451] width 165 height 14
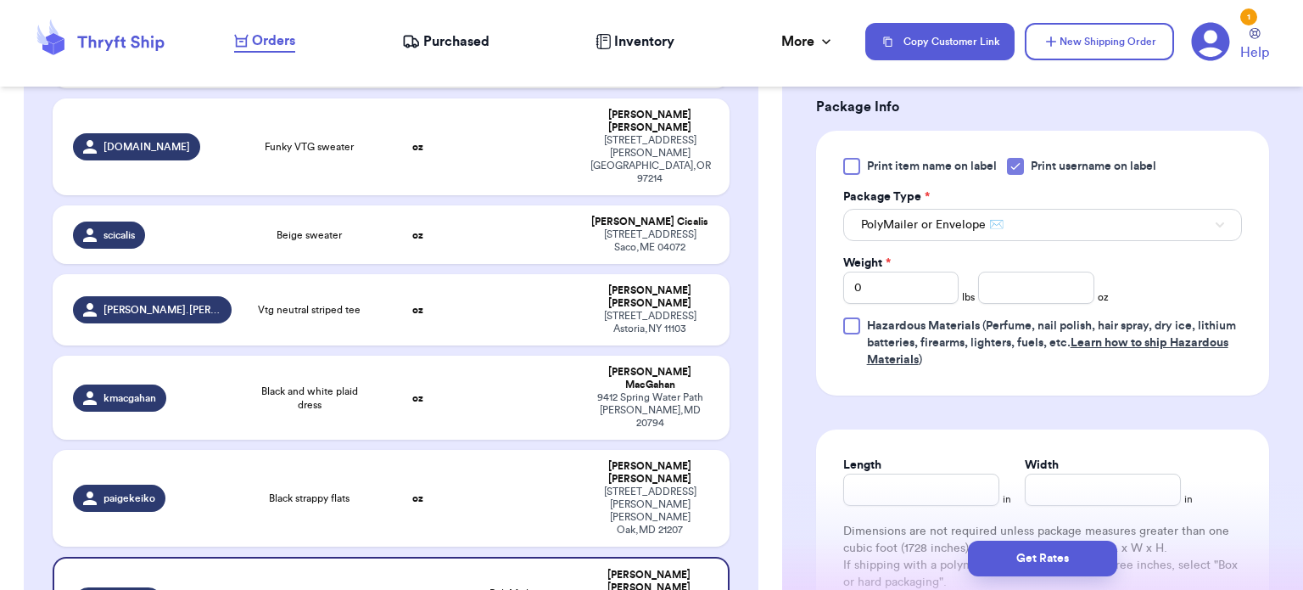
scroll to position [742, 0]
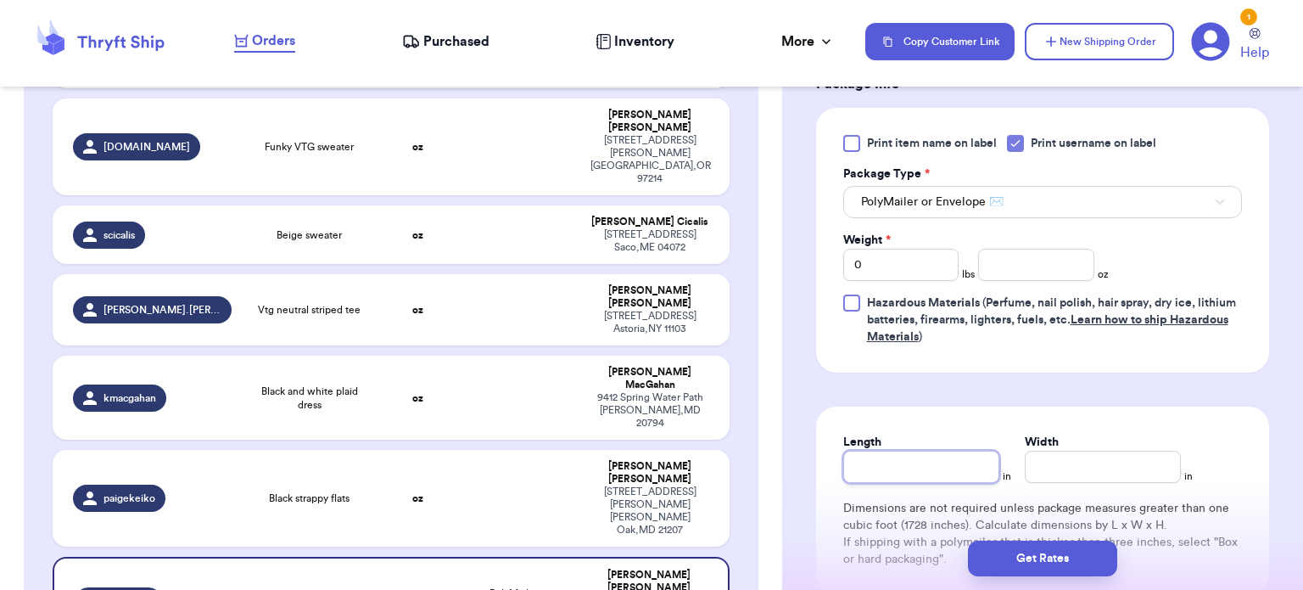
click at [899, 475] on input "Length" at bounding box center [921, 466] width 156 height 32
type input "1"
type input "12"
click at [1054, 454] on input "Width *" at bounding box center [1103, 466] width 156 height 32
type input "1"
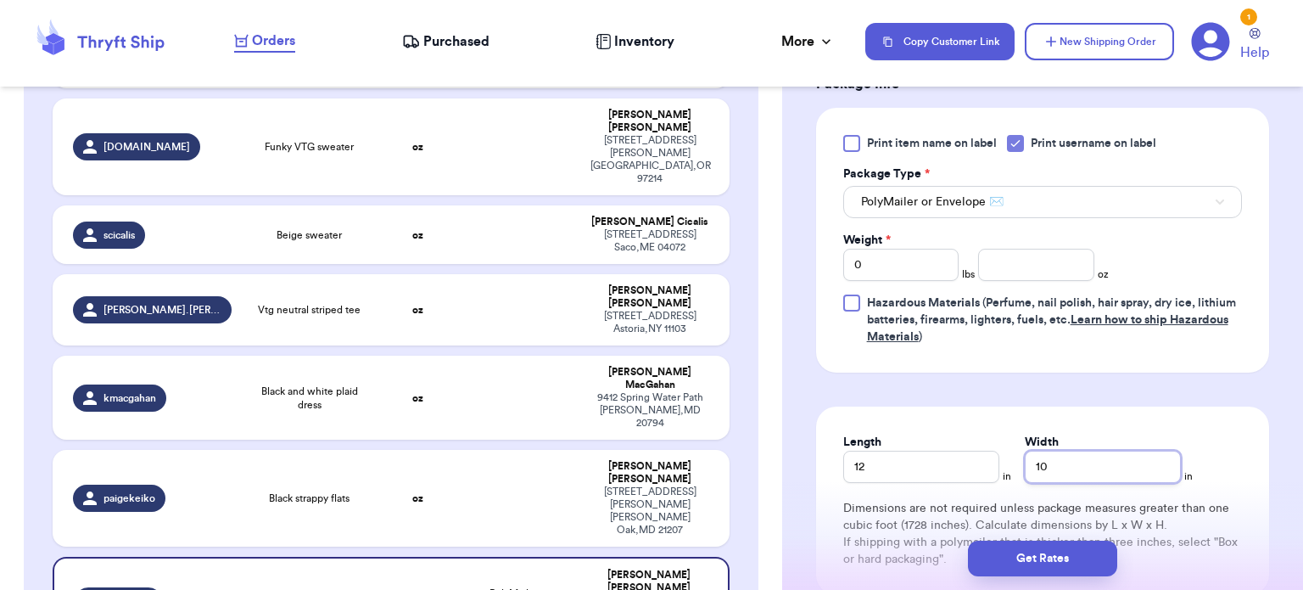
type input "10"
click at [1018, 274] on input "number" at bounding box center [1036, 265] width 116 height 32
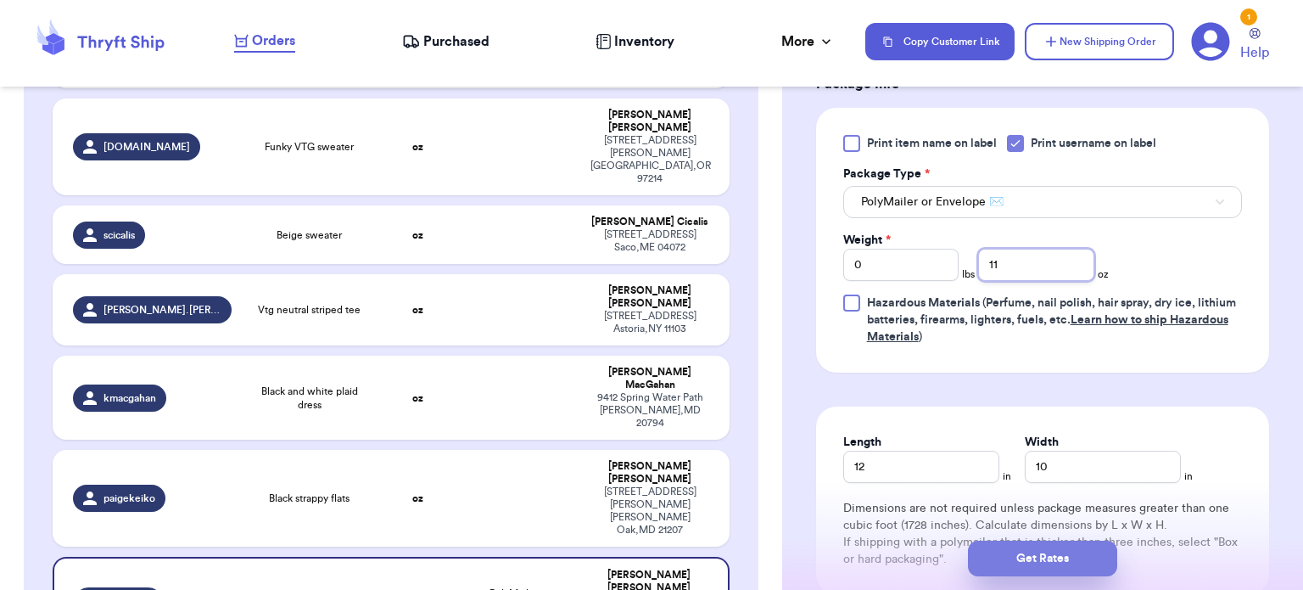
type input "11"
click at [1052, 552] on button "Get Rates" at bounding box center [1042, 558] width 149 height 36
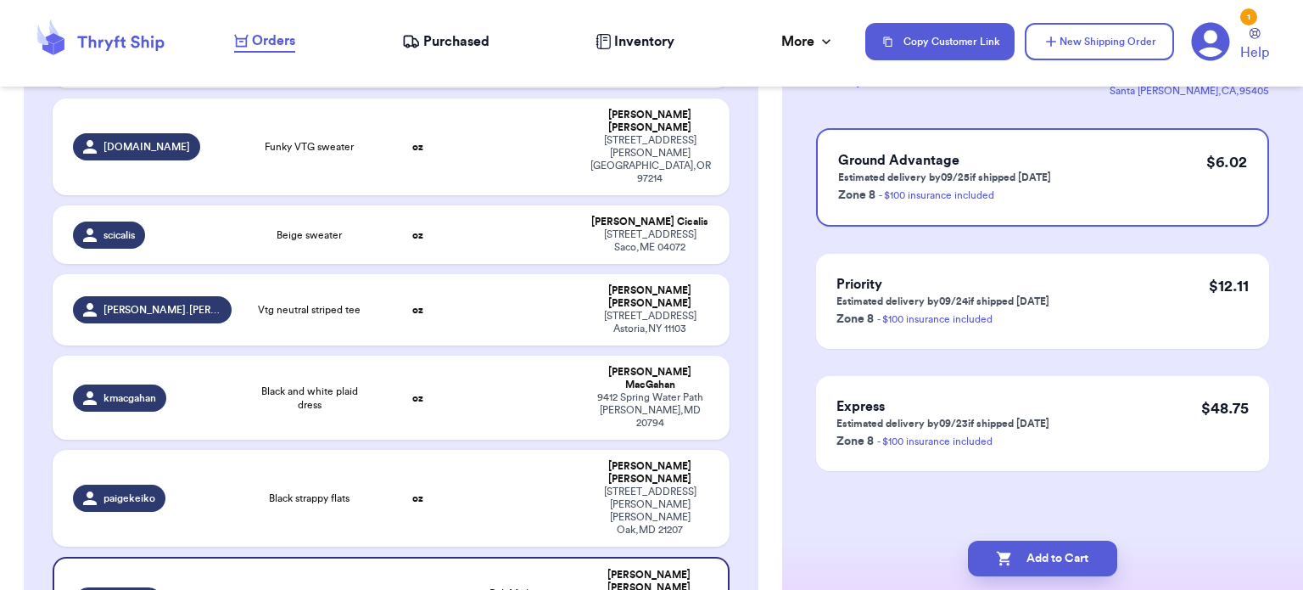
scroll to position [0, 0]
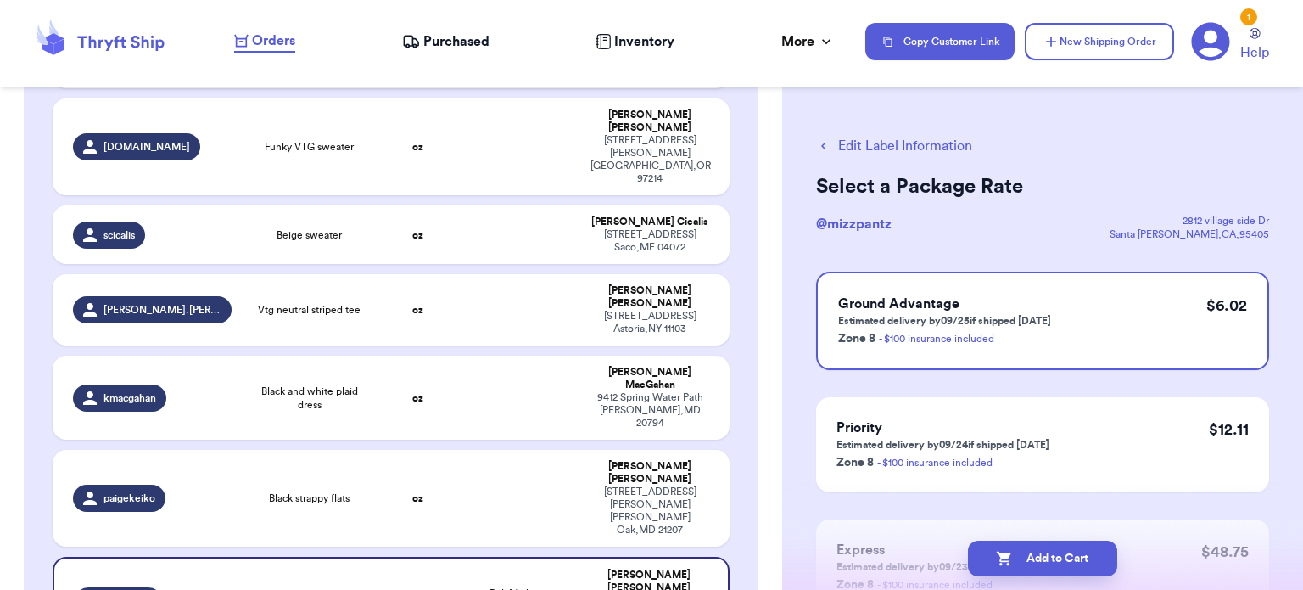
click at [1052, 552] on button "Add to Cart" at bounding box center [1042, 558] width 149 height 36
checkbox input "true"
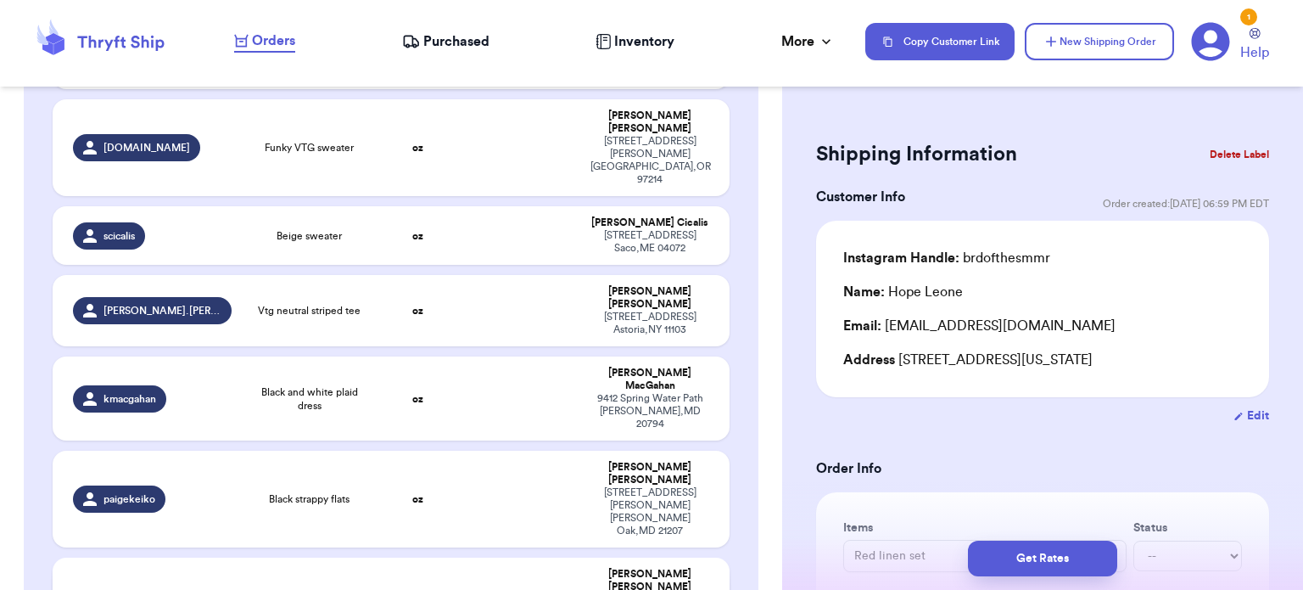
type input "Suede bomber jacket"
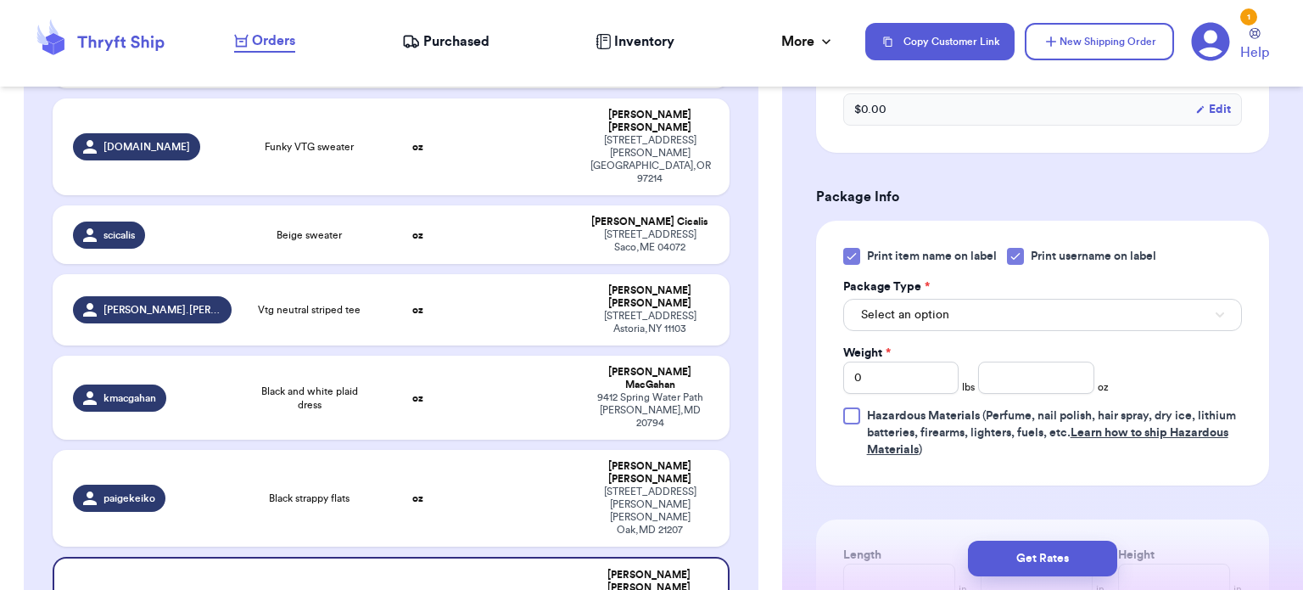
scroll to position [631, 0]
click at [851, 248] on icon at bounding box center [852, 255] width 14 height 14
click at [0, 0] on input "Print item name on label" at bounding box center [0, 0] width 0 height 0
click at [902, 372] on input "0" at bounding box center [901, 376] width 116 height 32
type input "3"
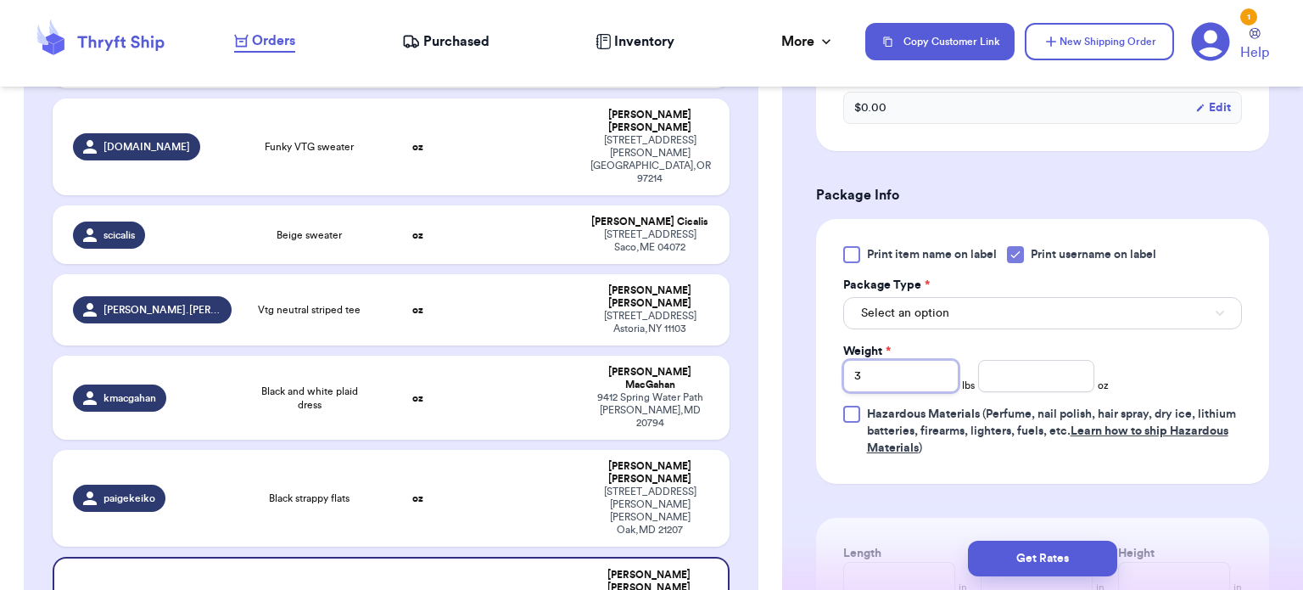
type input "3"
click at [970, 316] on button "Select an option" at bounding box center [1042, 313] width 399 height 32
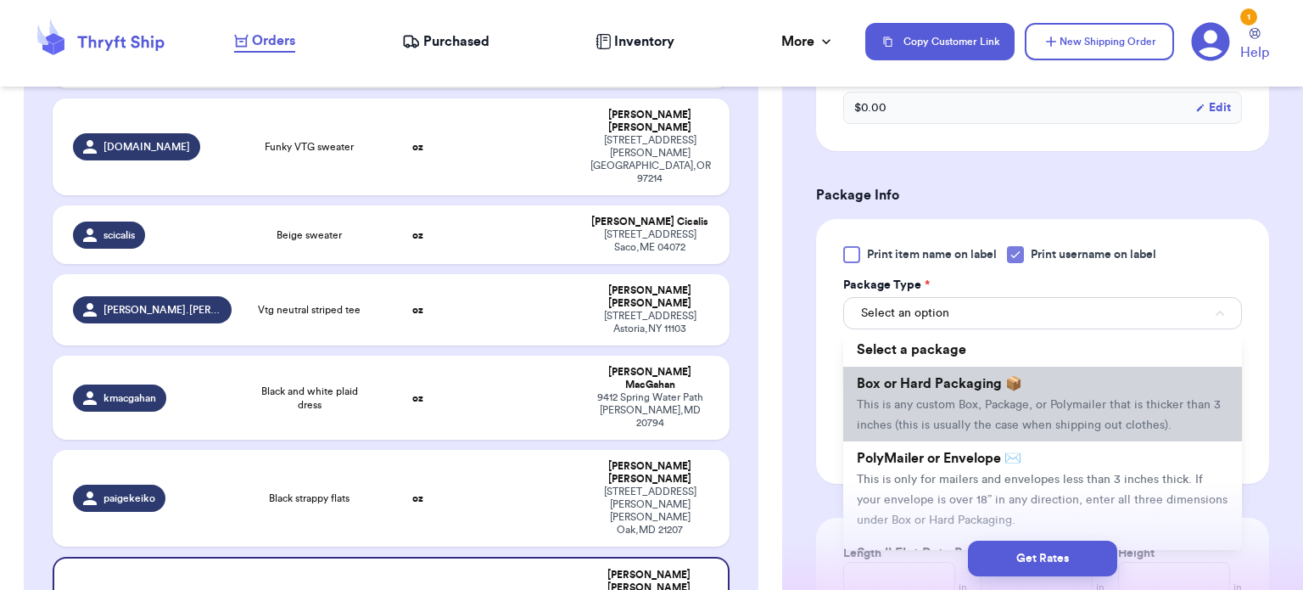
click at [971, 389] on li "Box or Hard Packaging 📦 This is any custom Box, Package, or Polymailer that is …" at bounding box center [1042, 403] width 399 height 75
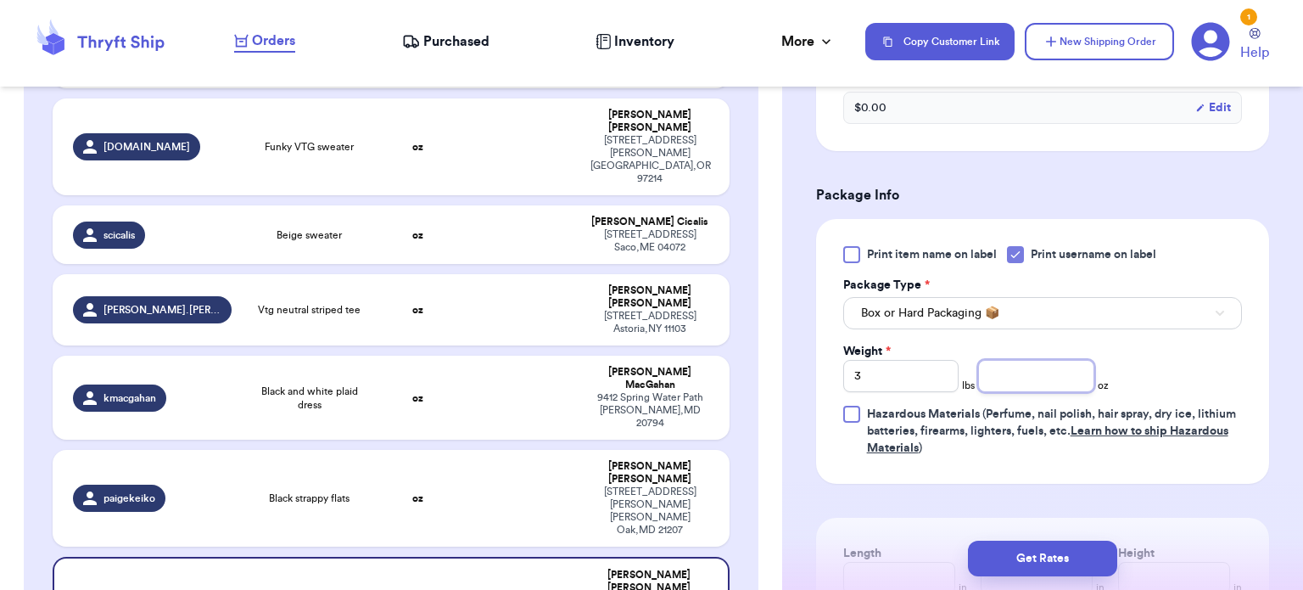
click at [1028, 375] on input "number" at bounding box center [1036, 376] width 116 height 32
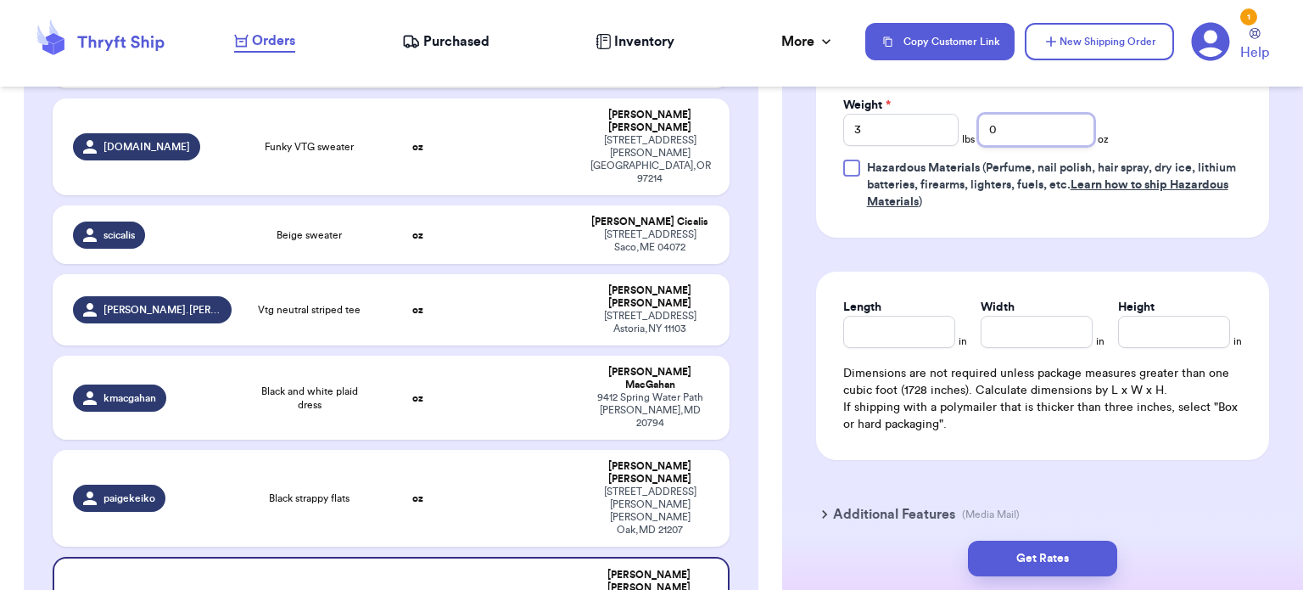
scroll to position [879, 0]
type input "0"
click at [879, 321] on input "Length" at bounding box center [899, 330] width 112 height 32
type input "13"
click at [1006, 317] on input "Width *" at bounding box center [1037, 330] width 112 height 32
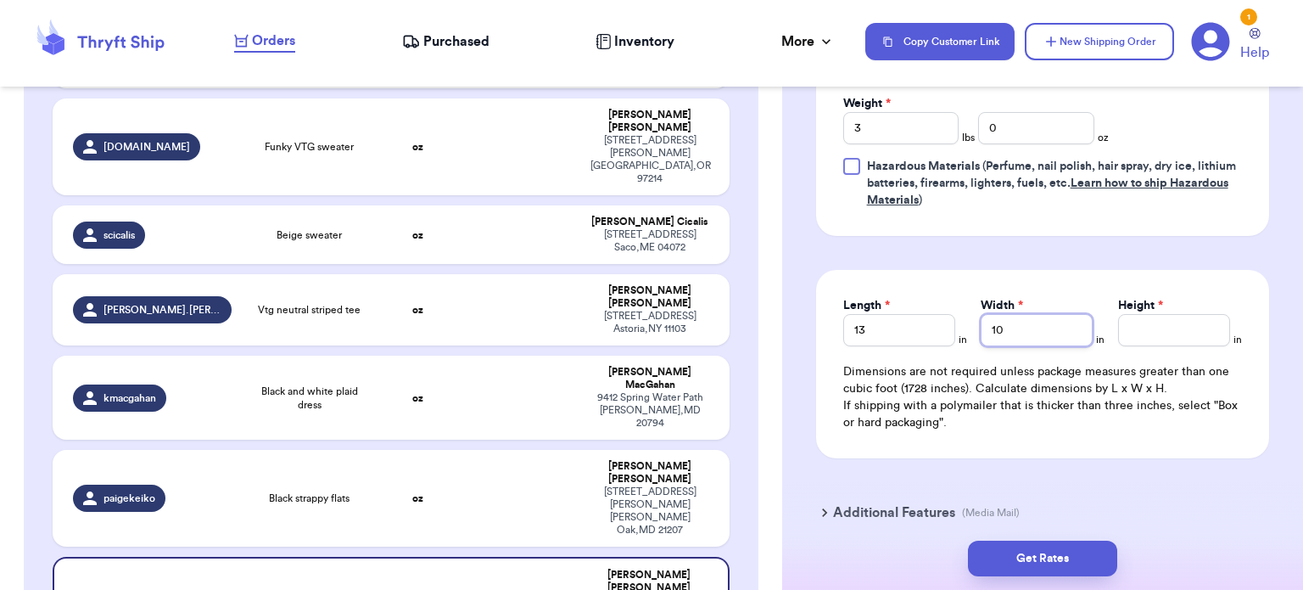
type input "10"
click at [1124, 328] on input "Height *" at bounding box center [1174, 330] width 112 height 32
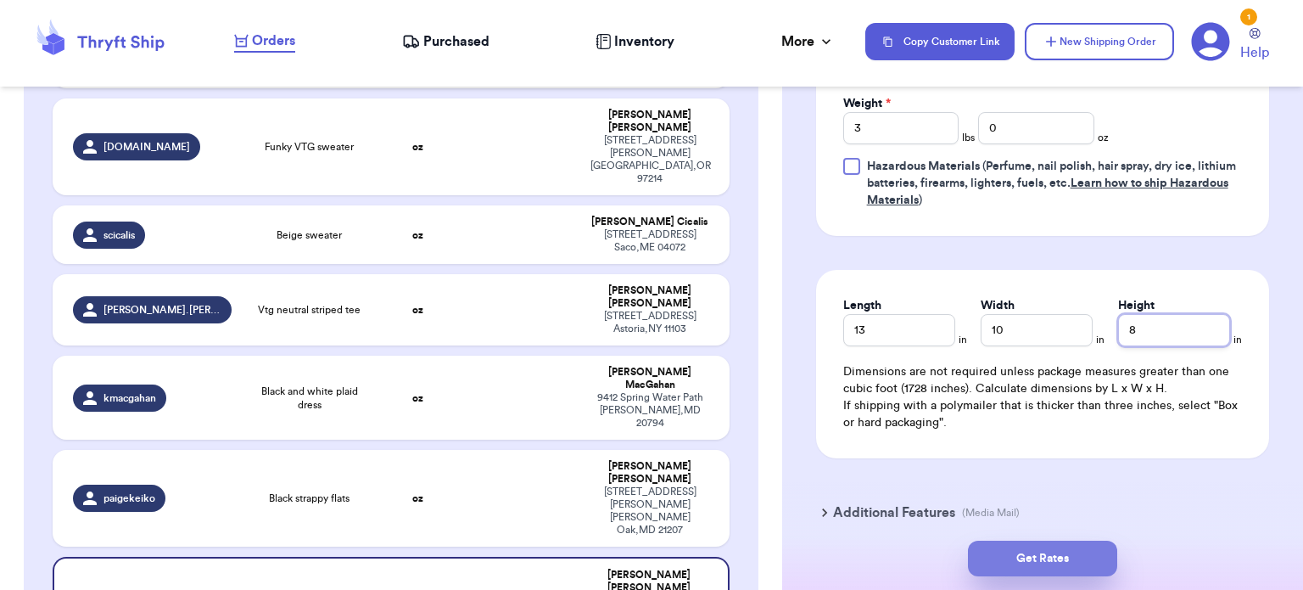
type input "8"
click at [1078, 563] on button "Get Rates" at bounding box center [1042, 558] width 149 height 36
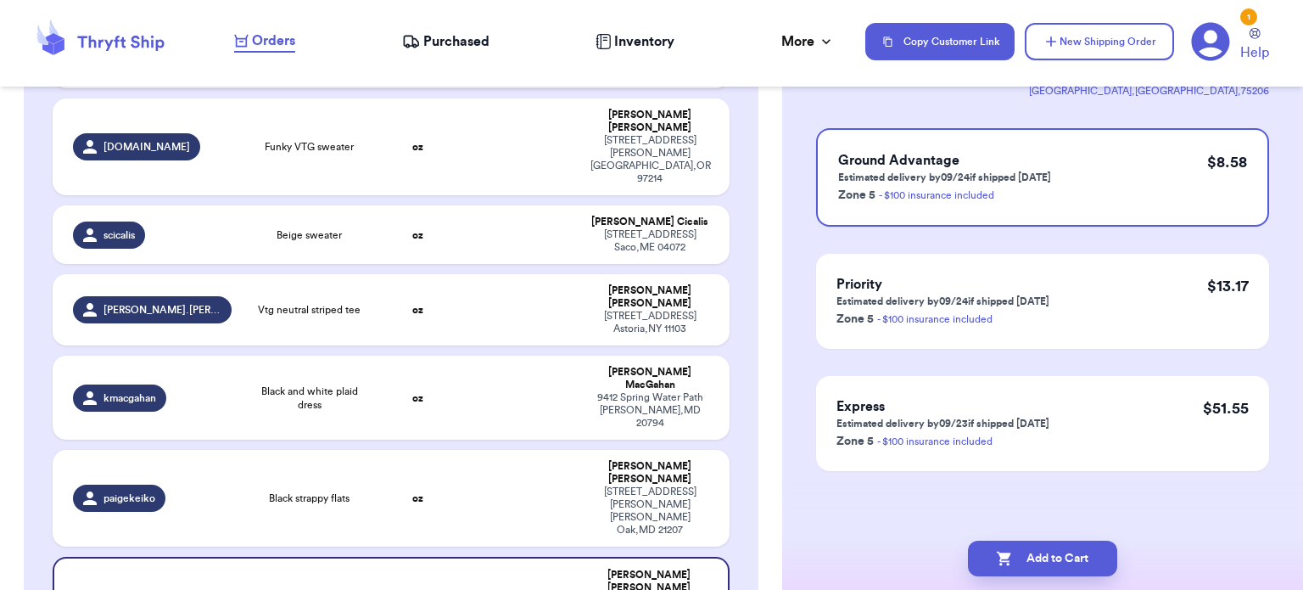
scroll to position [0, 0]
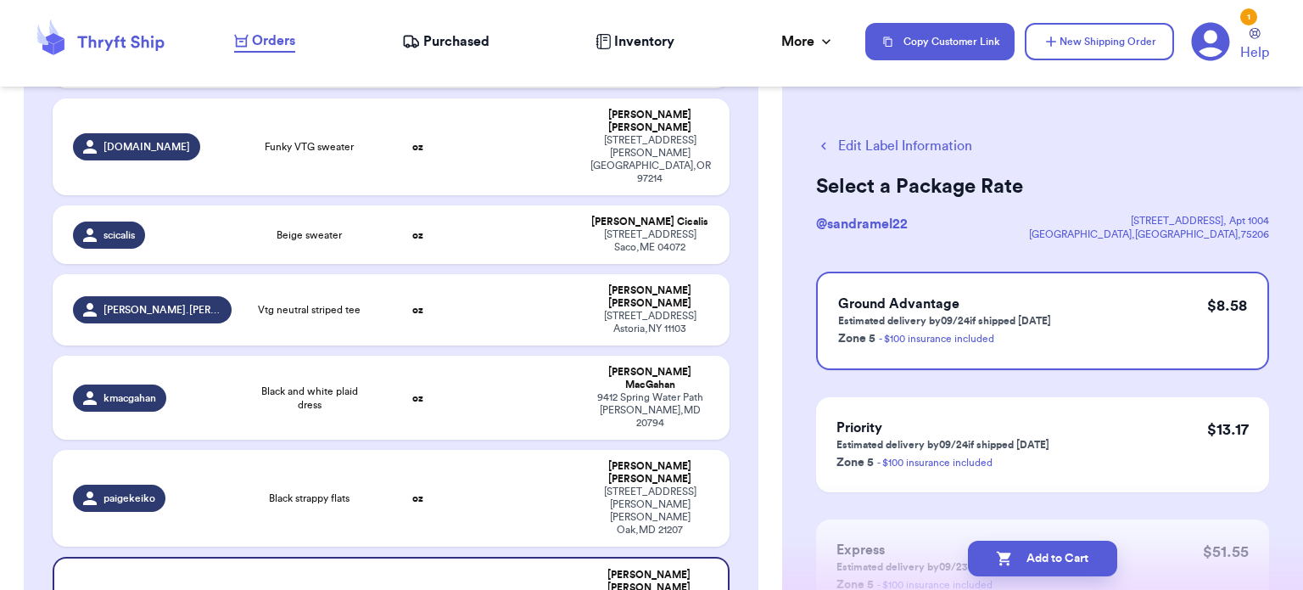
click at [1078, 563] on button "Add to Cart" at bounding box center [1042, 558] width 149 height 36
checkbox input "true"
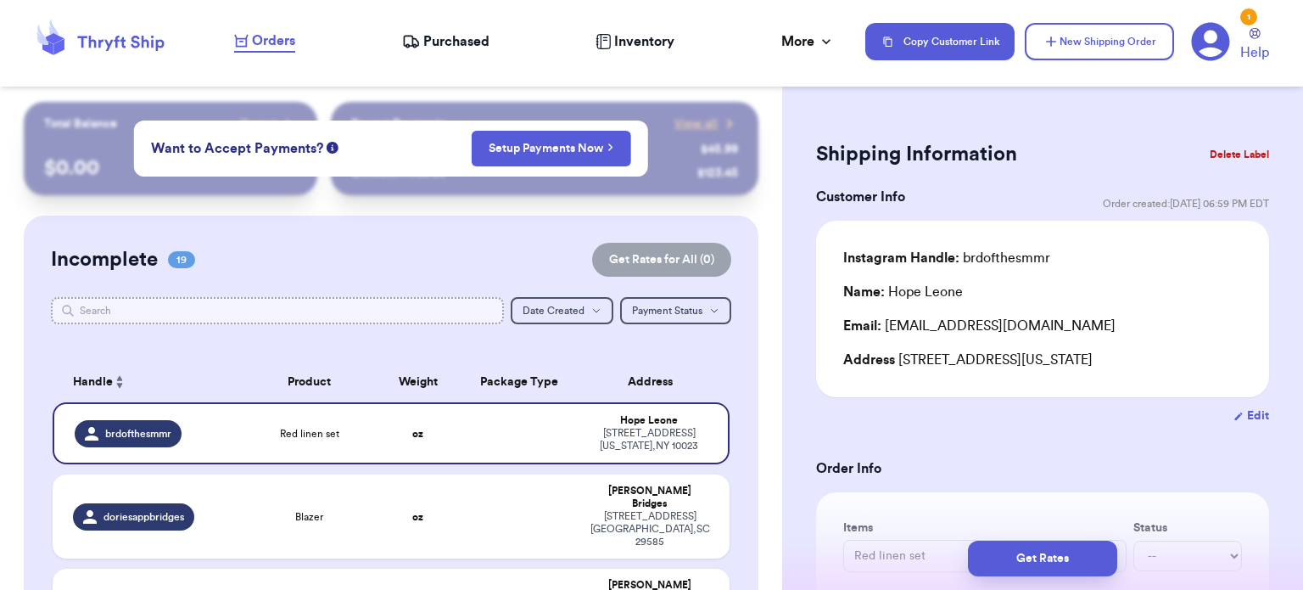
click at [331, 305] on input "text" at bounding box center [277, 310] width 453 height 27
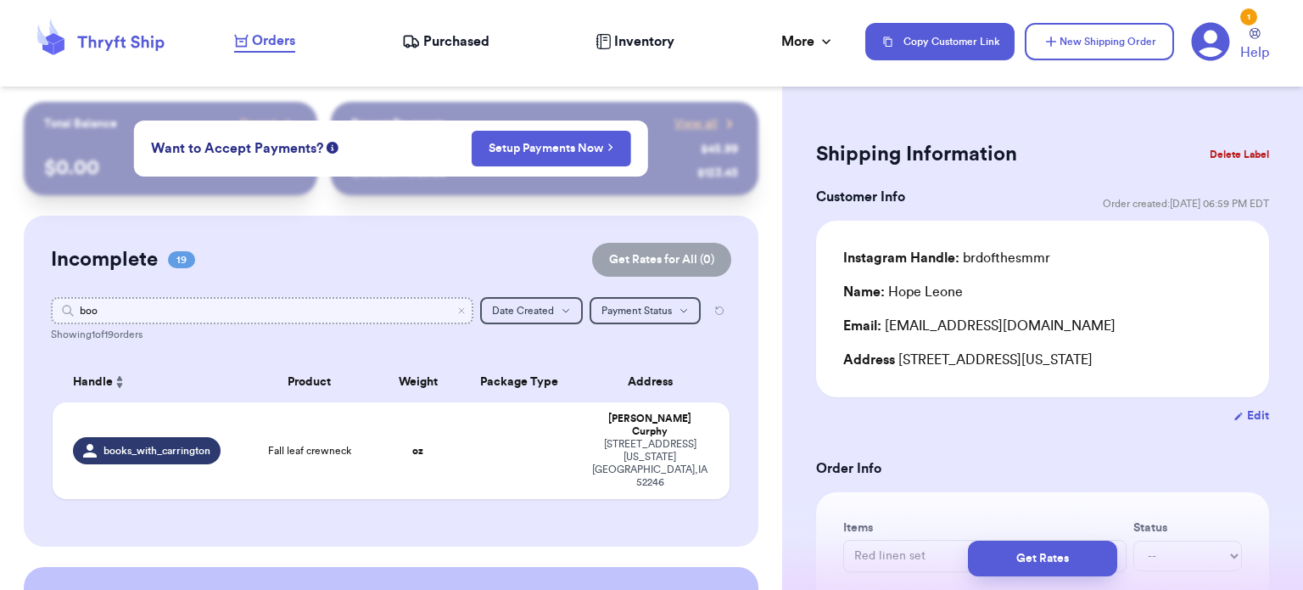
type input "boot"
type input "b"
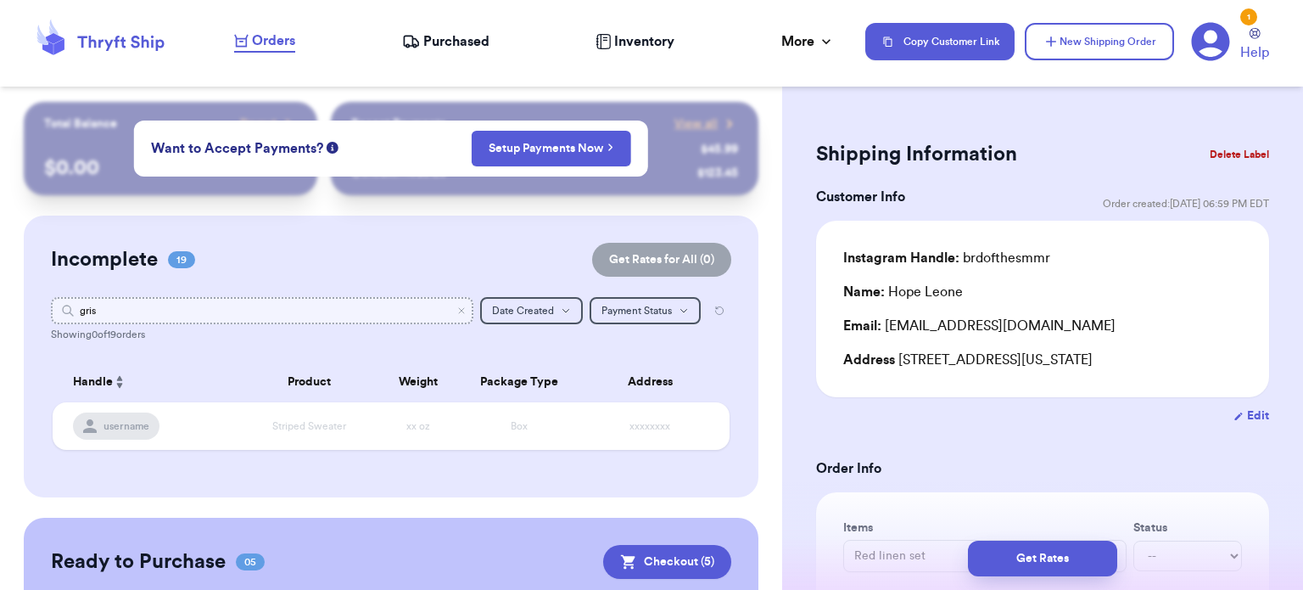
type input "gri"
type input "g"
type input "prin"
type input "p"
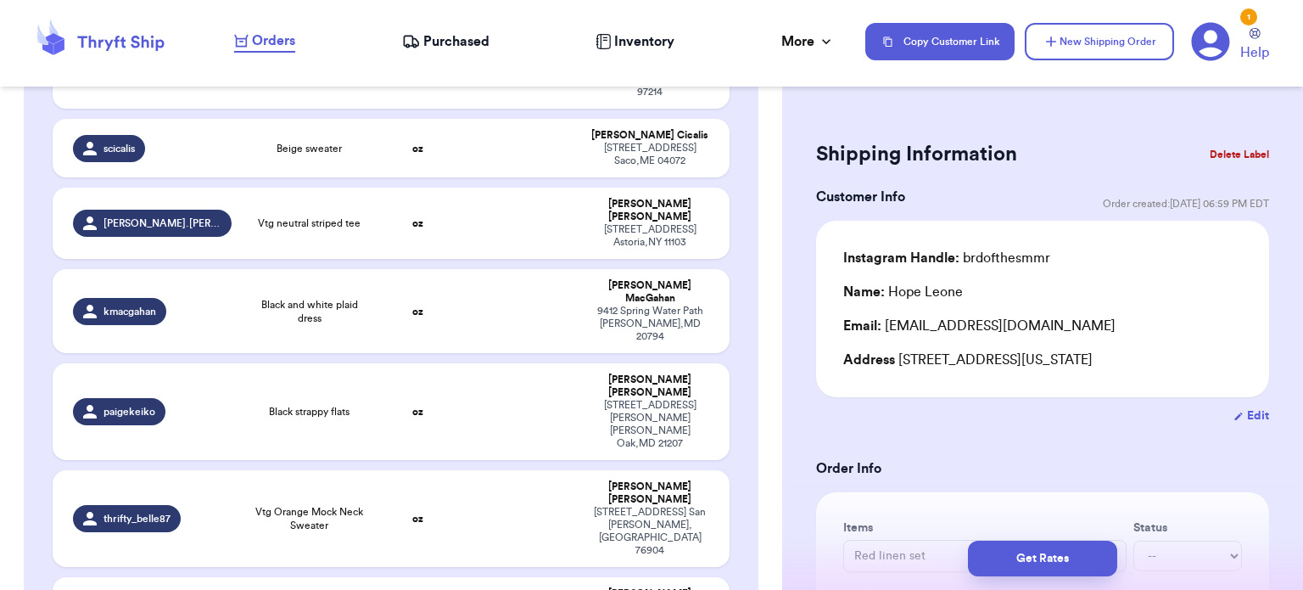
scroll to position [1246, 0]
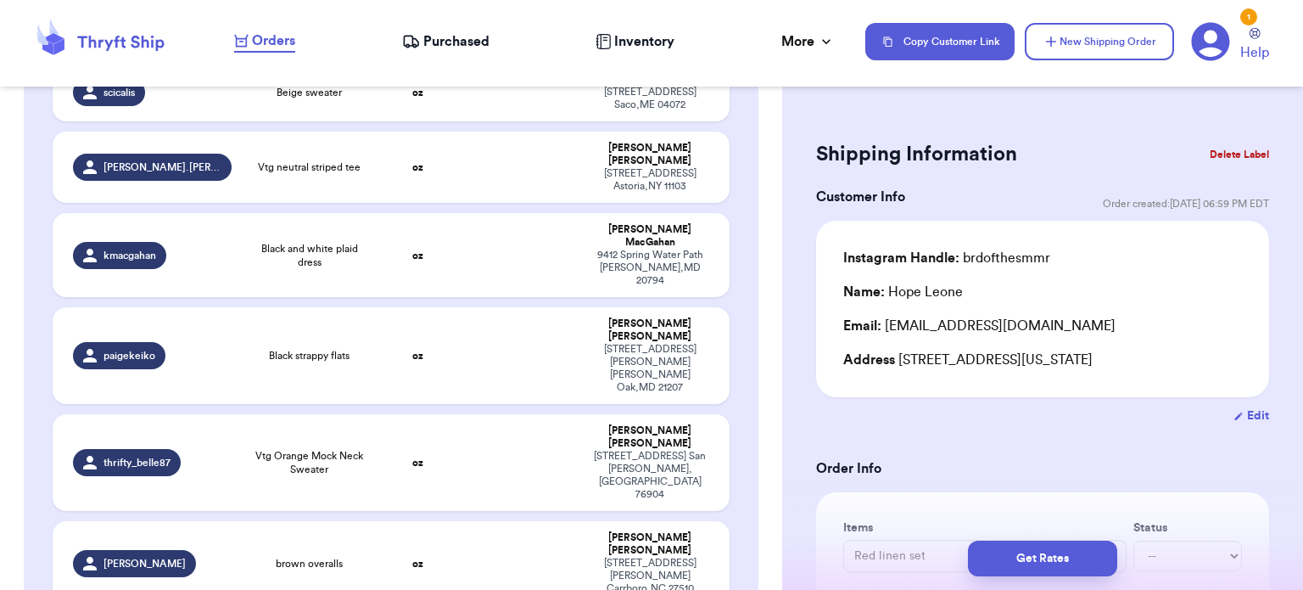
type input "lil white sweater !"
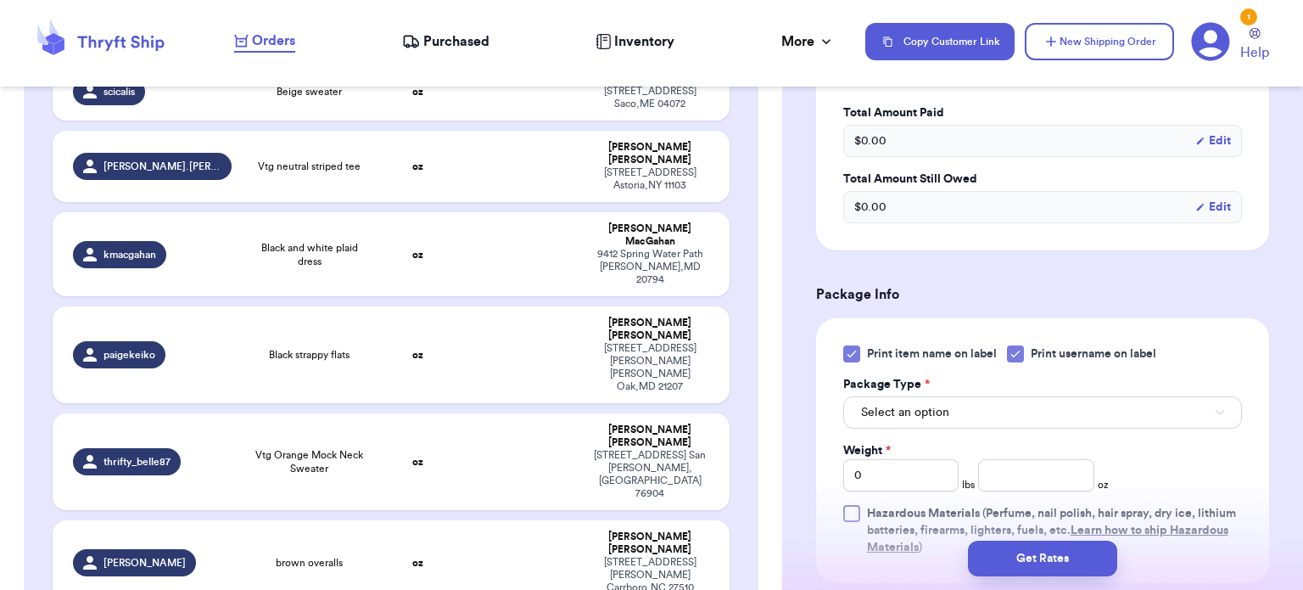
scroll to position [577, 0]
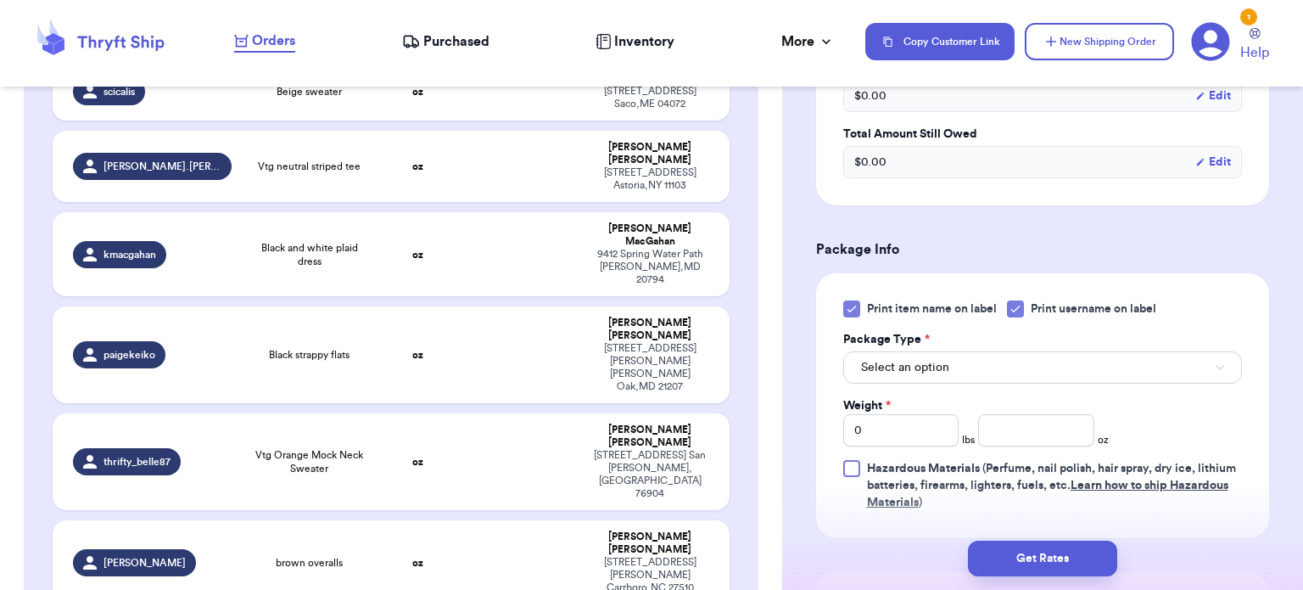
click at [855, 306] on icon at bounding box center [852, 309] width 14 height 14
click at [0, 0] on input "Print item name on label" at bounding box center [0, 0] width 0 height 0
click at [968, 358] on button "Select an option" at bounding box center [1042, 367] width 399 height 32
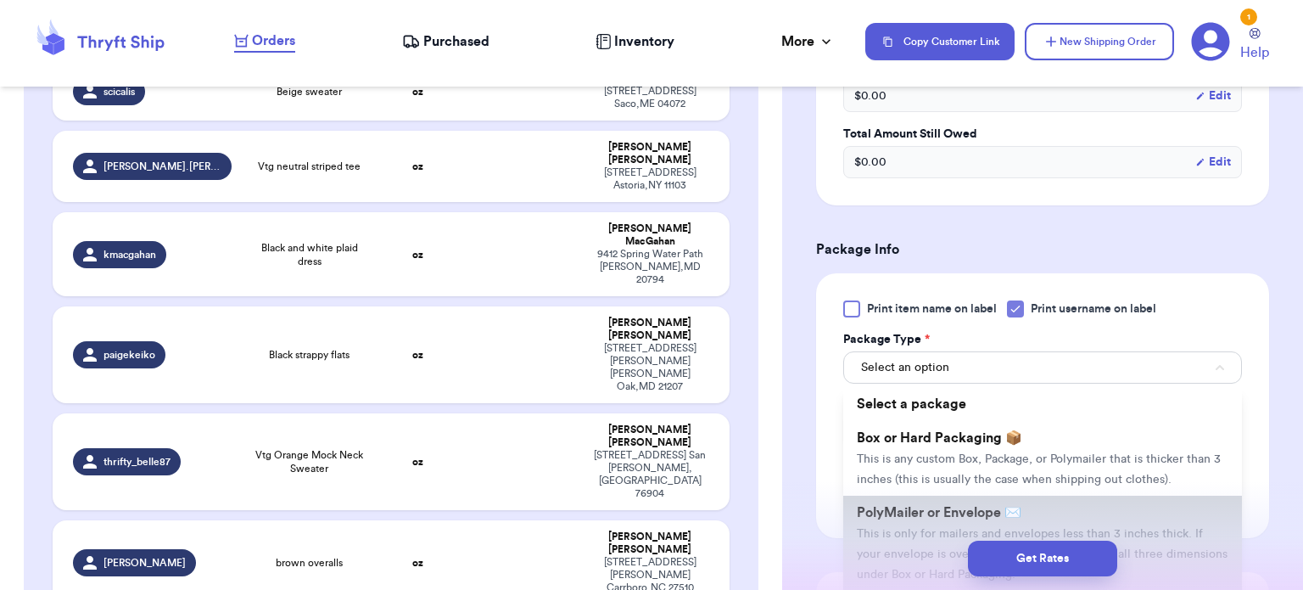
click at [997, 508] on span "PolyMailer or Envelope ✉️" at bounding box center [939, 513] width 165 height 14
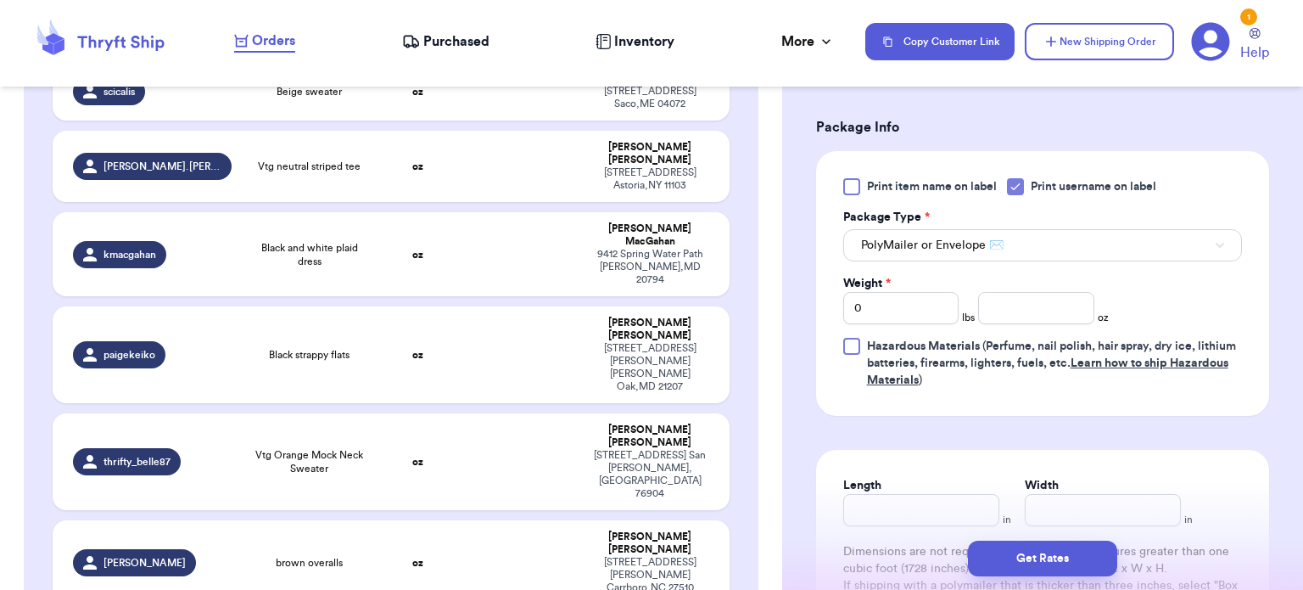
scroll to position [744, 0]
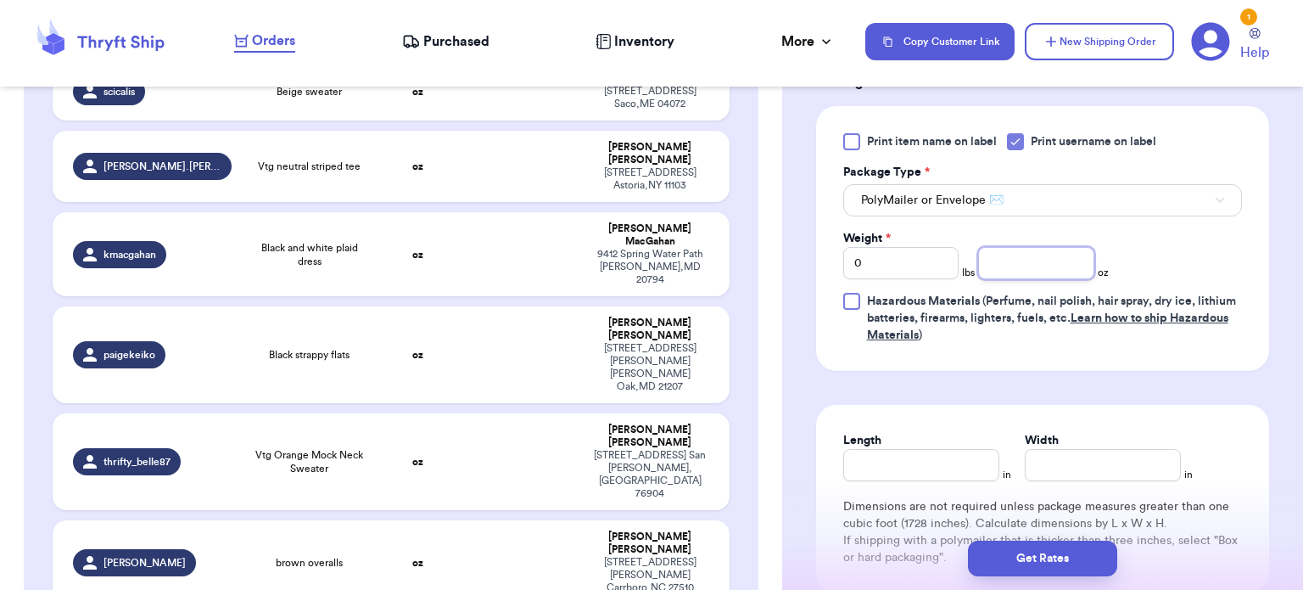
click at [1025, 274] on input "number" at bounding box center [1036, 263] width 116 height 32
click at [935, 259] on input "0" at bounding box center [901, 263] width 116 height 32
type input "1"
click at [1038, 264] on input "number" at bounding box center [1036, 263] width 116 height 32
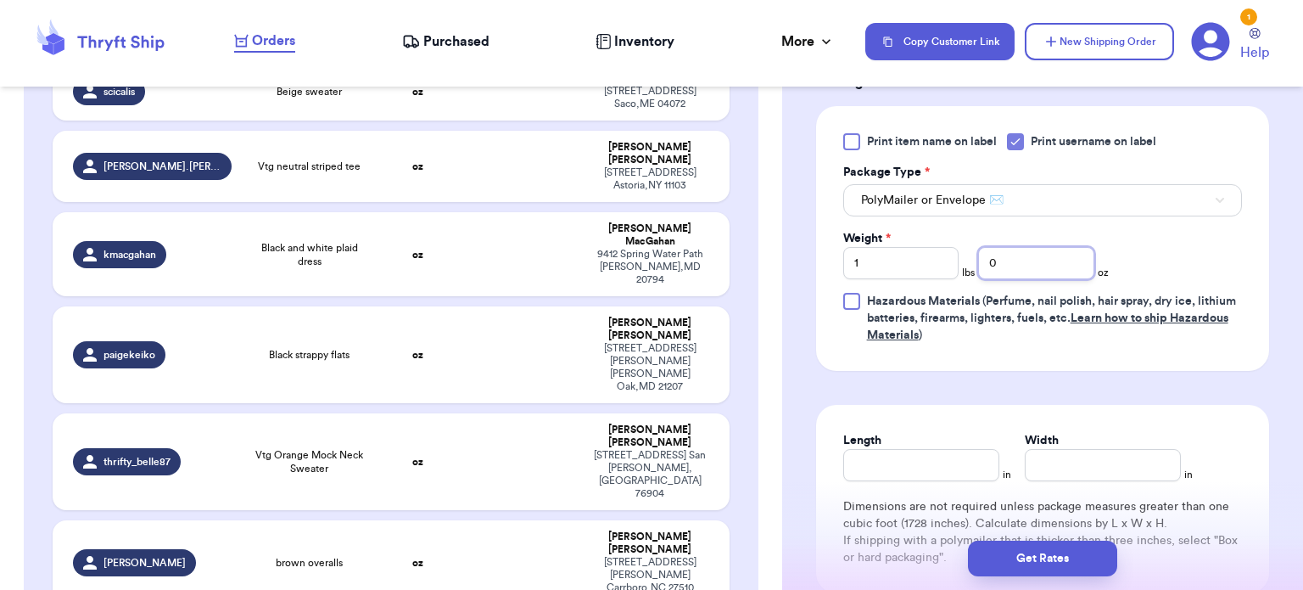
type input "0"
click at [898, 469] on input "Length" at bounding box center [921, 465] width 156 height 32
type input "12"
click at [1045, 458] on input "Width *" at bounding box center [1103, 465] width 156 height 32
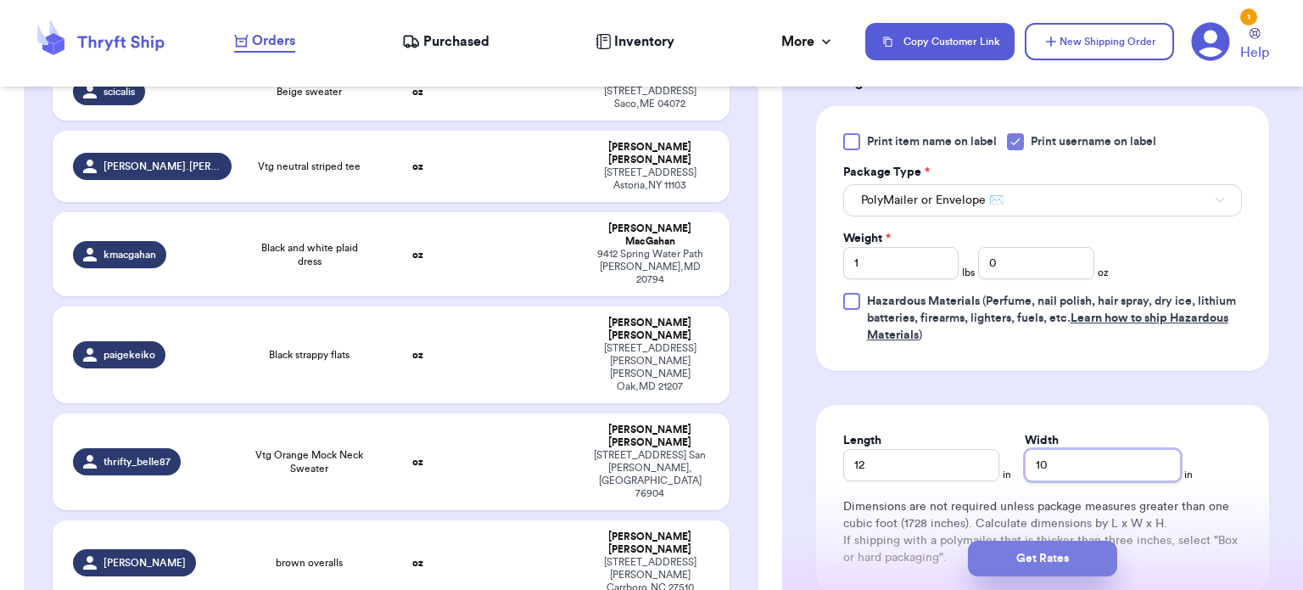
type input "10"
click at [1038, 549] on button "Get Rates" at bounding box center [1042, 558] width 149 height 36
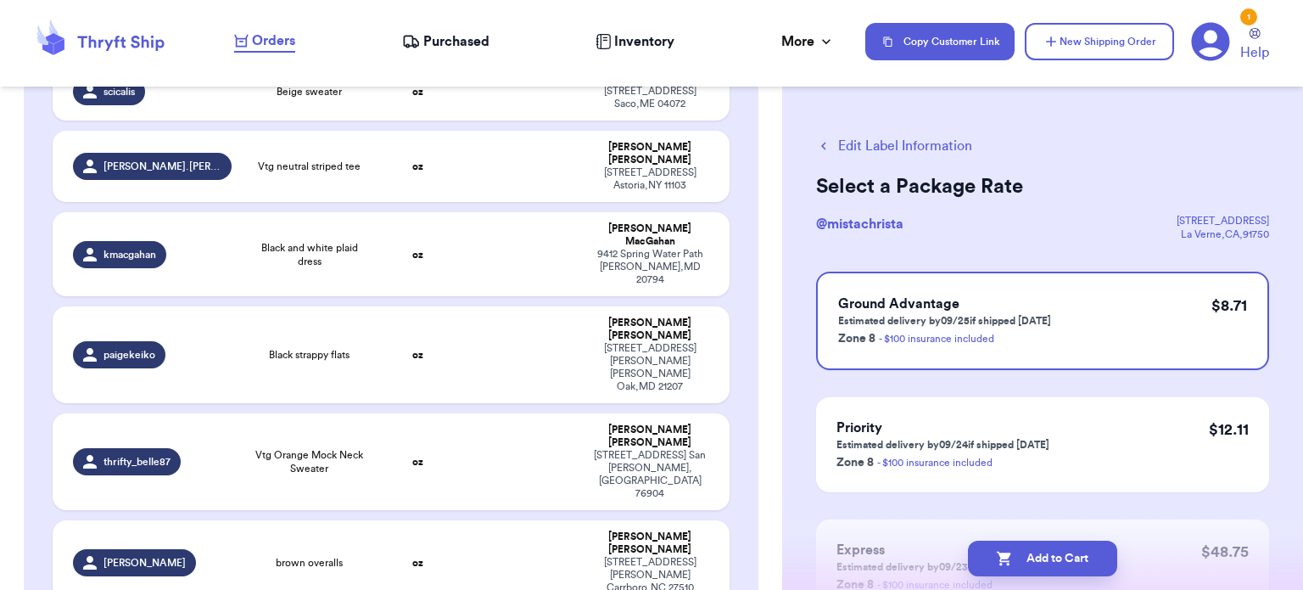
click at [1038, 549] on button "Add to Cart" at bounding box center [1042, 558] width 149 height 36
checkbox input "true"
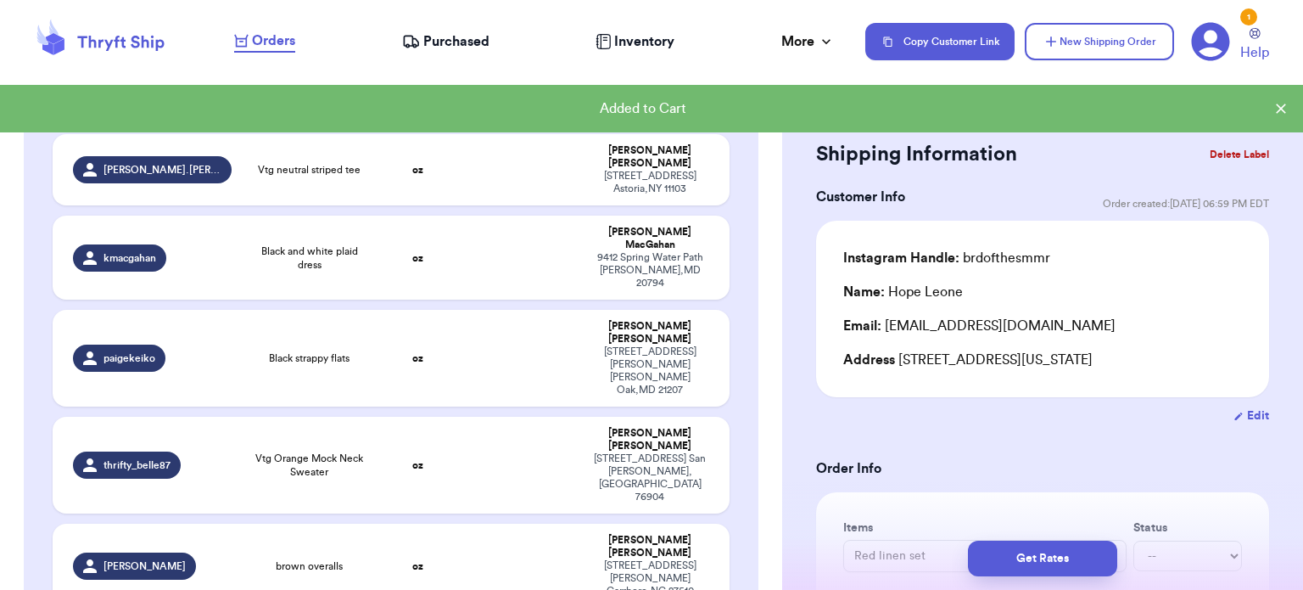
scroll to position [1246, 0]
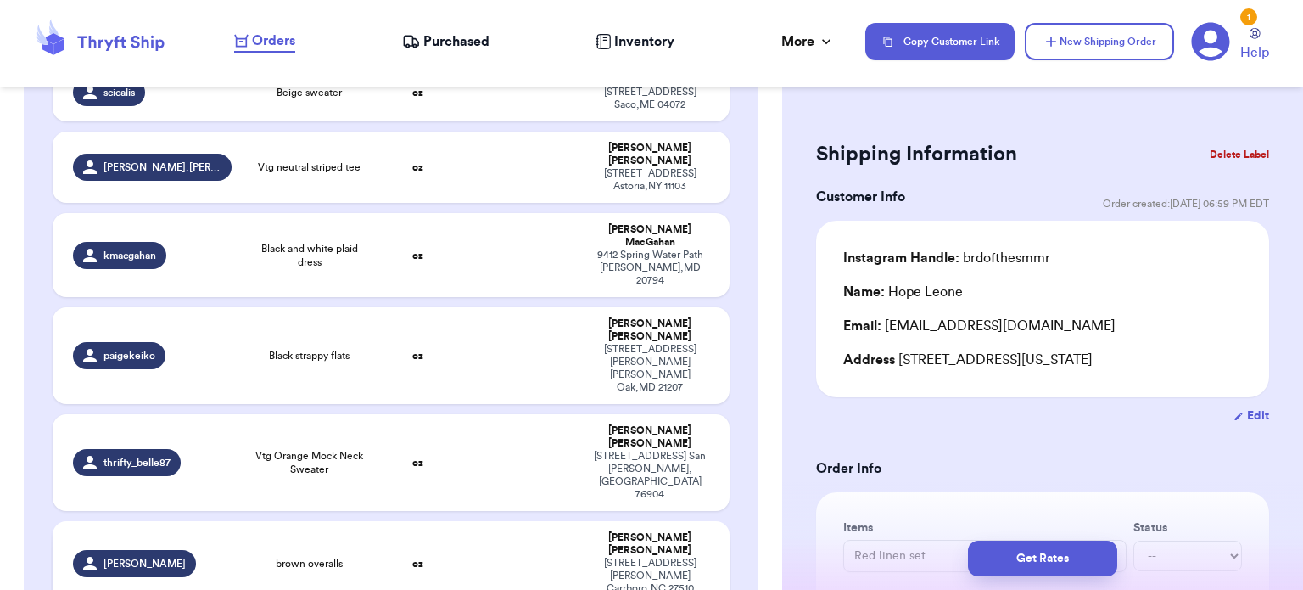
click at [438, 521] on td "oz" at bounding box center [418, 563] width 81 height 84
type input "brown overalls"
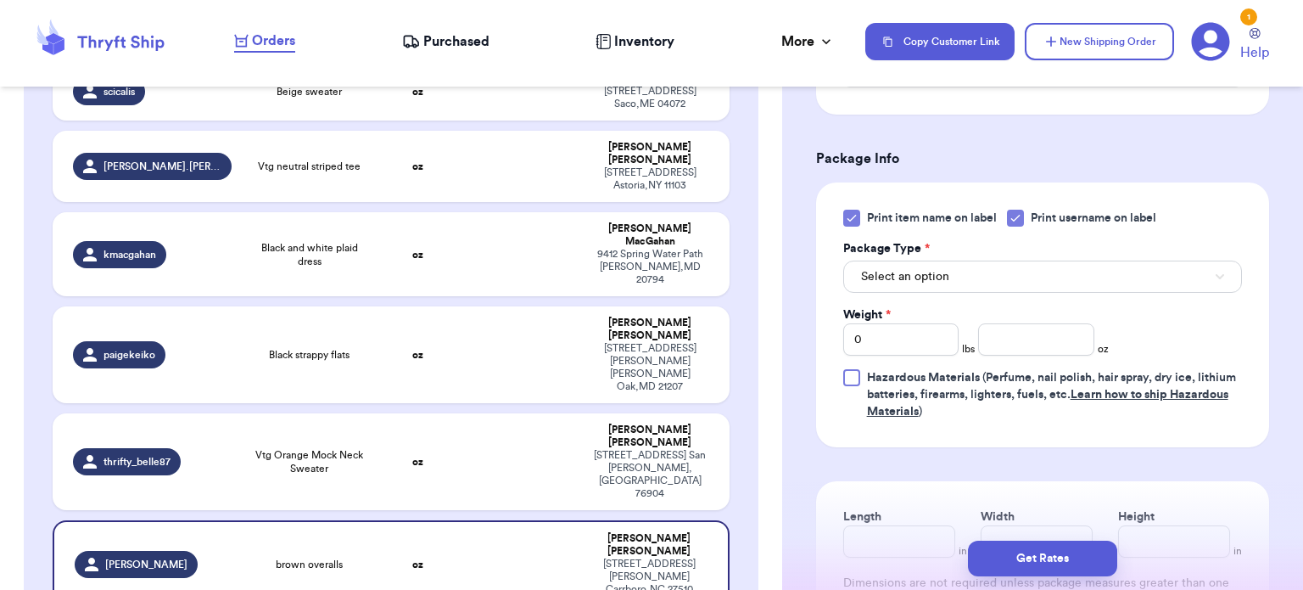
scroll to position [689, 0]
click at [858, 209] on div at bounding box center [851, 217] width 17 height 17
click at [0, 0] on input "Print item name on label" at bounding box center [0, 0] width 0 height 0
click at [942, 267] on span "Select an option" at bounding box center [905, 275] width 88 height 17
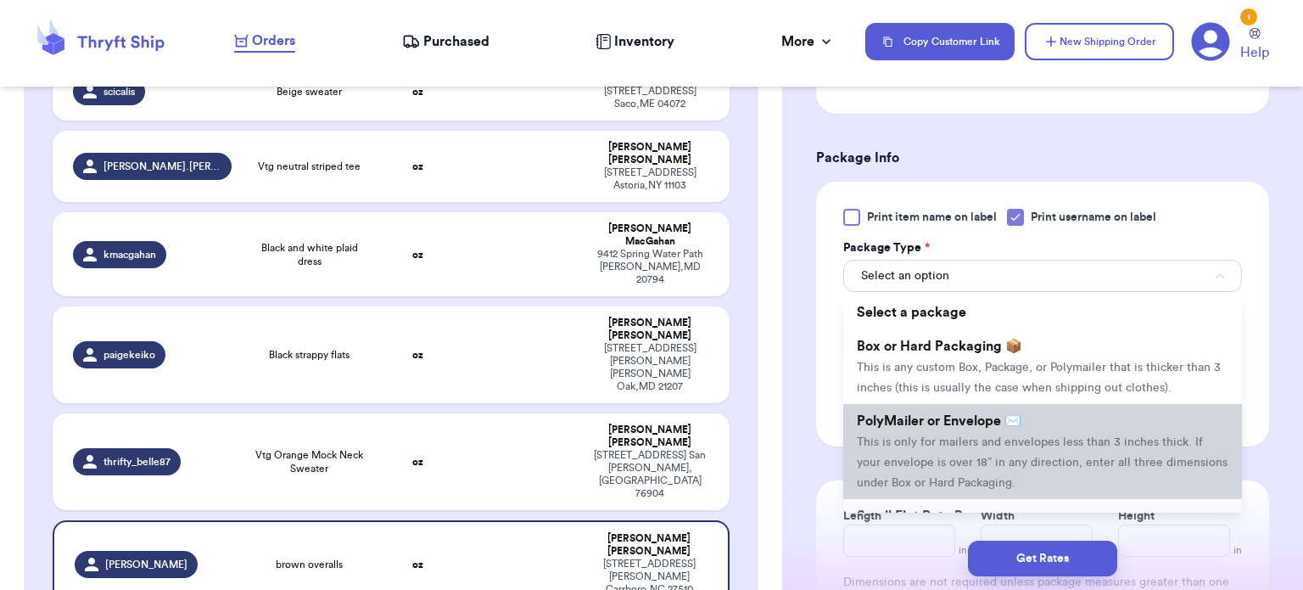
click at [946, 406] on li "PolyMailer or Envelope ✉️ This is only for mailers and envelopes less than 3 in…" at bounding box center [1042, 451] width 399 height 95
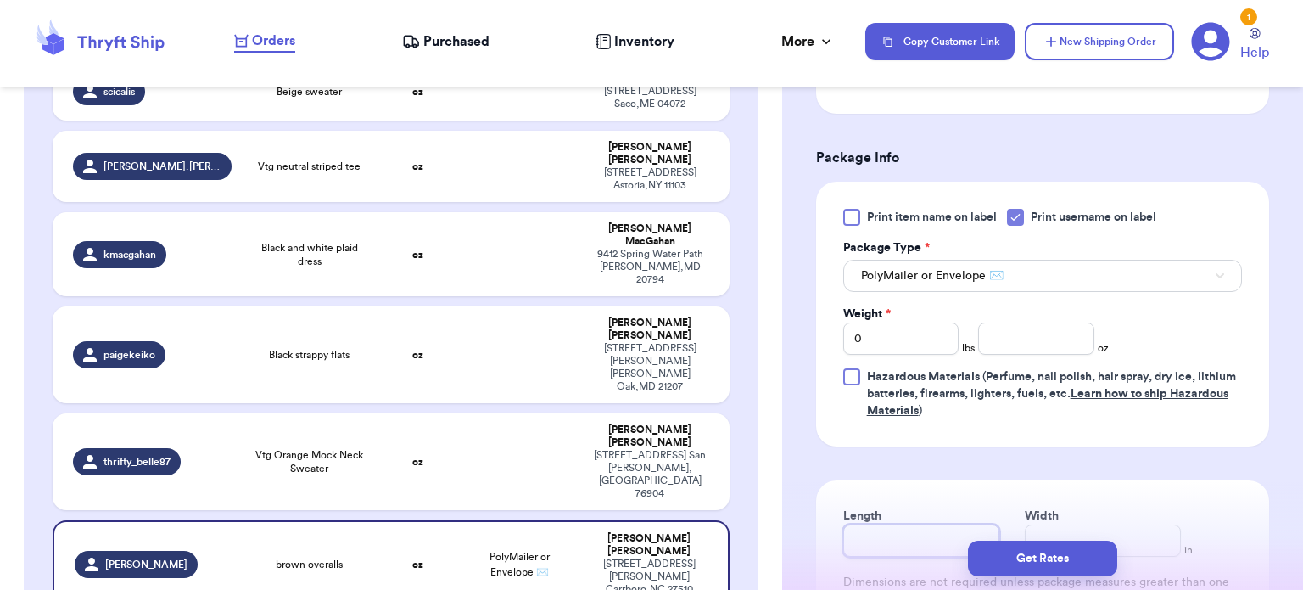
click at [899, 524] on input "Length" at bounding box center [921, 540] width 156 height 32
type input "1"
type input "12"
click at [1058, 524] on input "Width *" at bounding box center [1103, 540] width 156 height 32
type input "1"
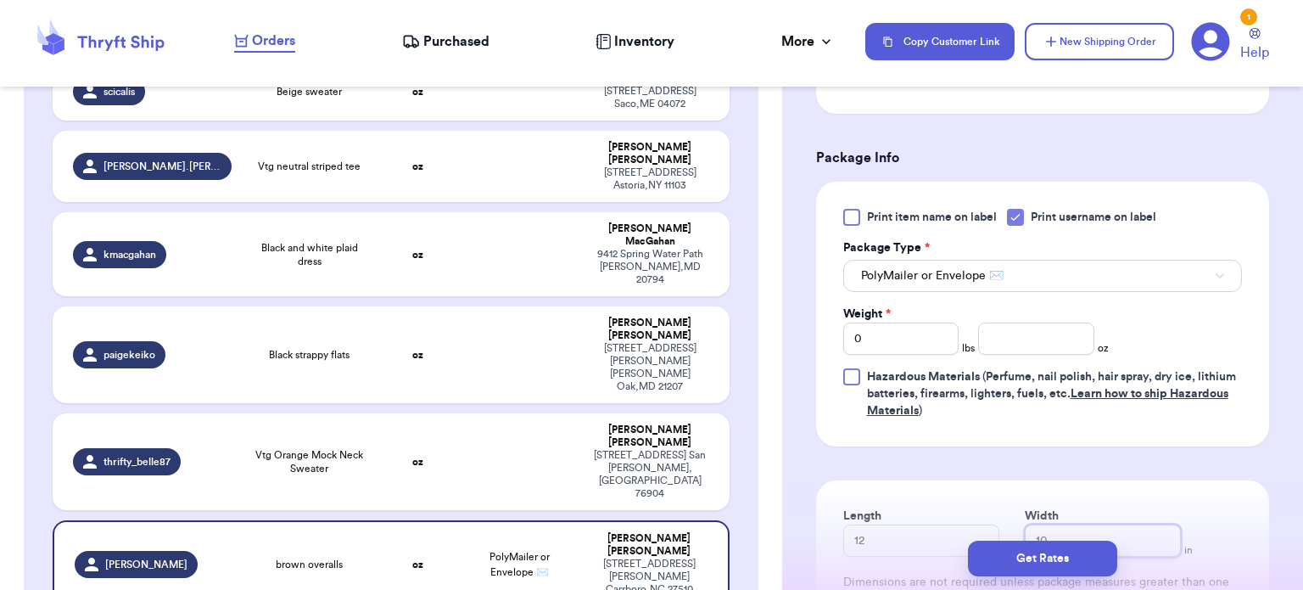
type input "10"
click at [887, 322] on input "0" at bounding box center [901, 338] width 116 height 32
type input "1"
click at [984, 322] on input "number" at bounding box center [1036, 338] width 116 height 32
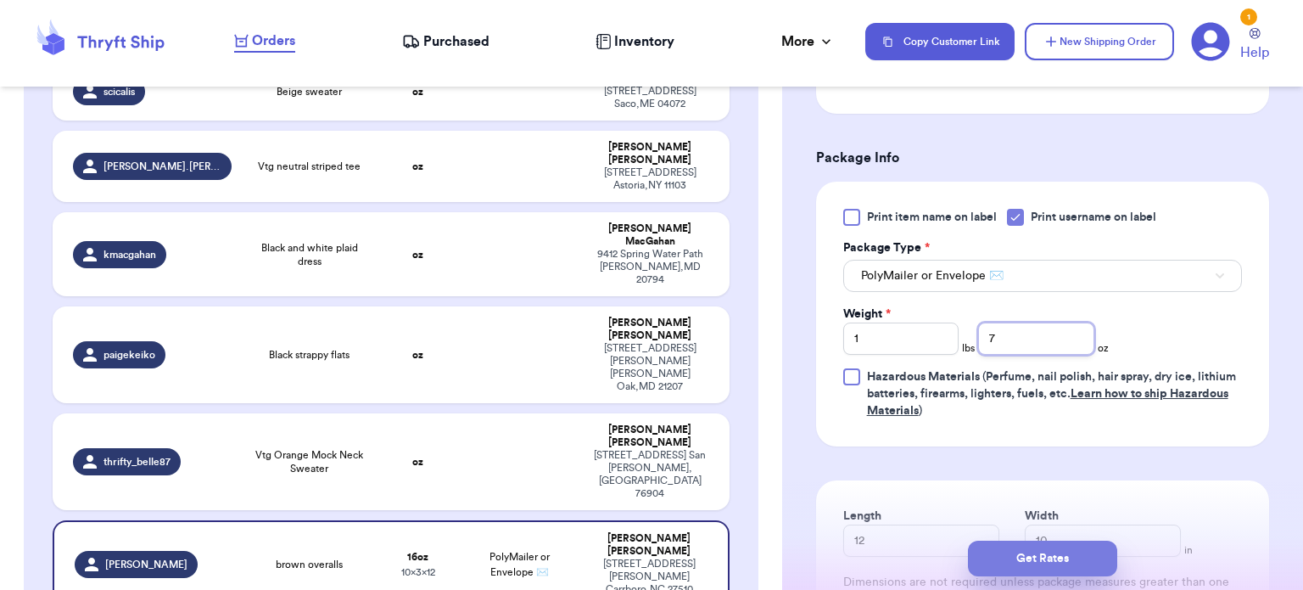
type input "7"
click at [1035, 545] on button "Get Rates" at bounding box center [1042, 558] width 149 height 36
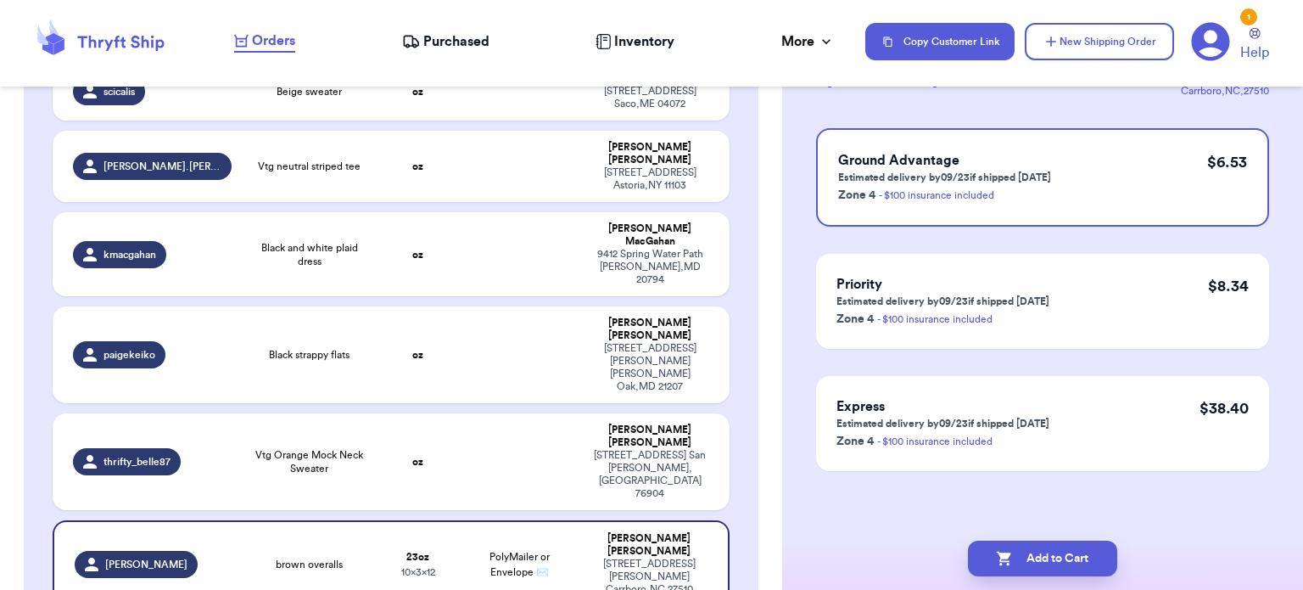
scroll to position [0, 0]
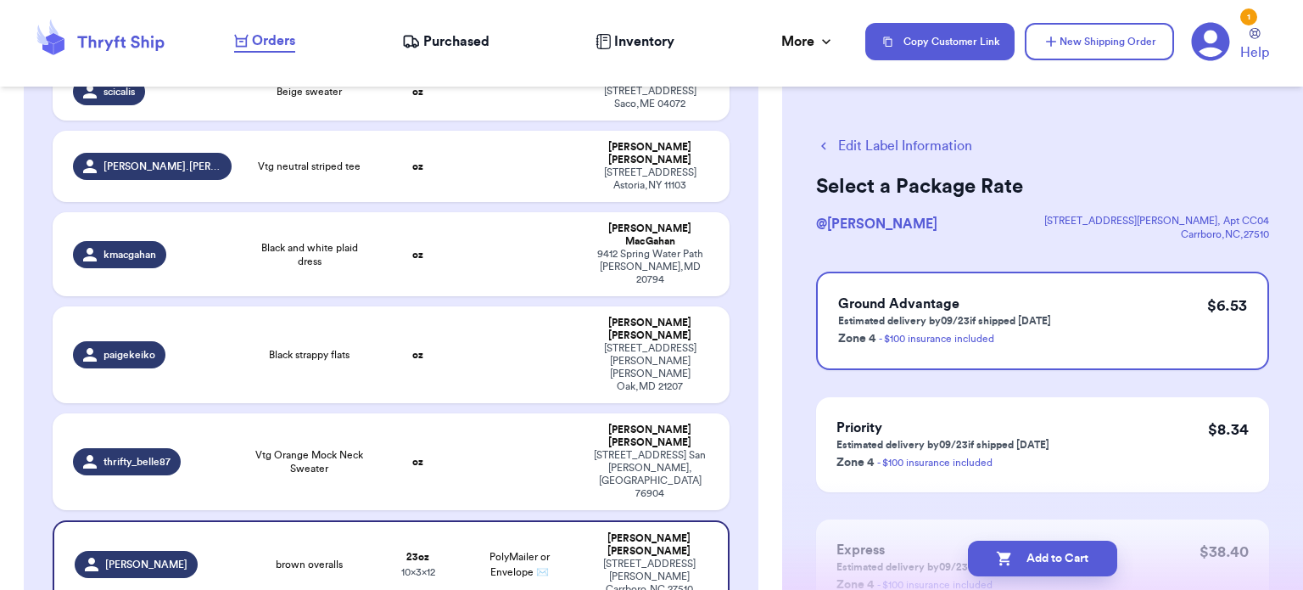
click at [1035, 545] on button "Add to Cart" at bounding box center [1042, 558] width 149 height 36
checkbox input "true"
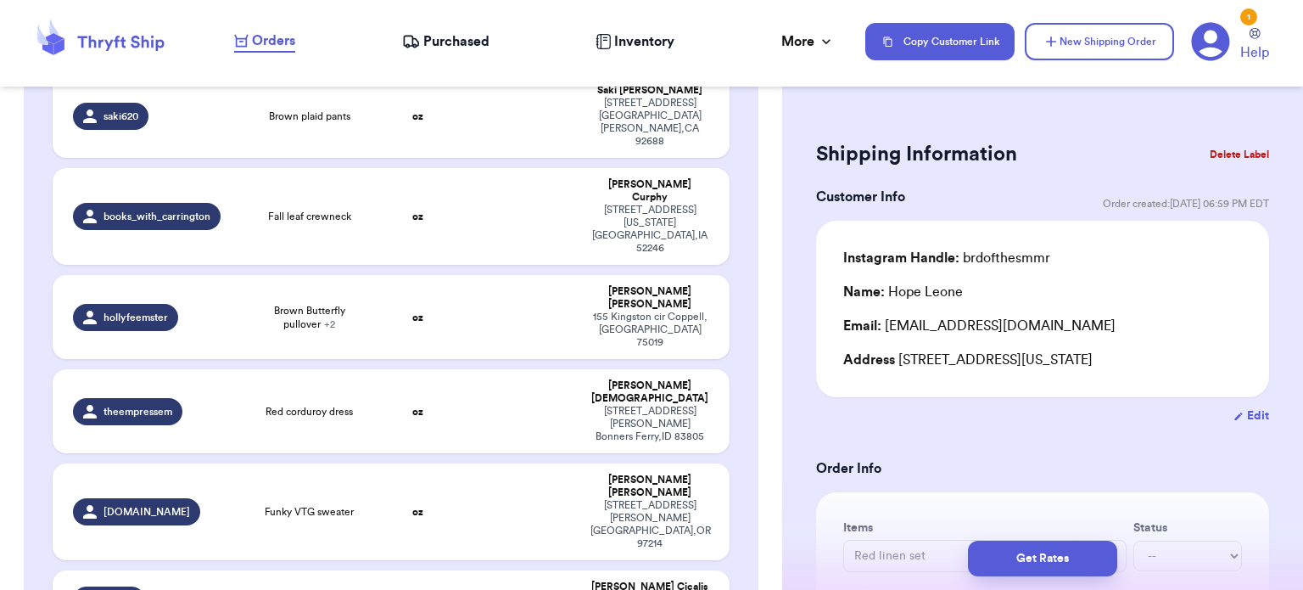
scroll to position [730, 0]
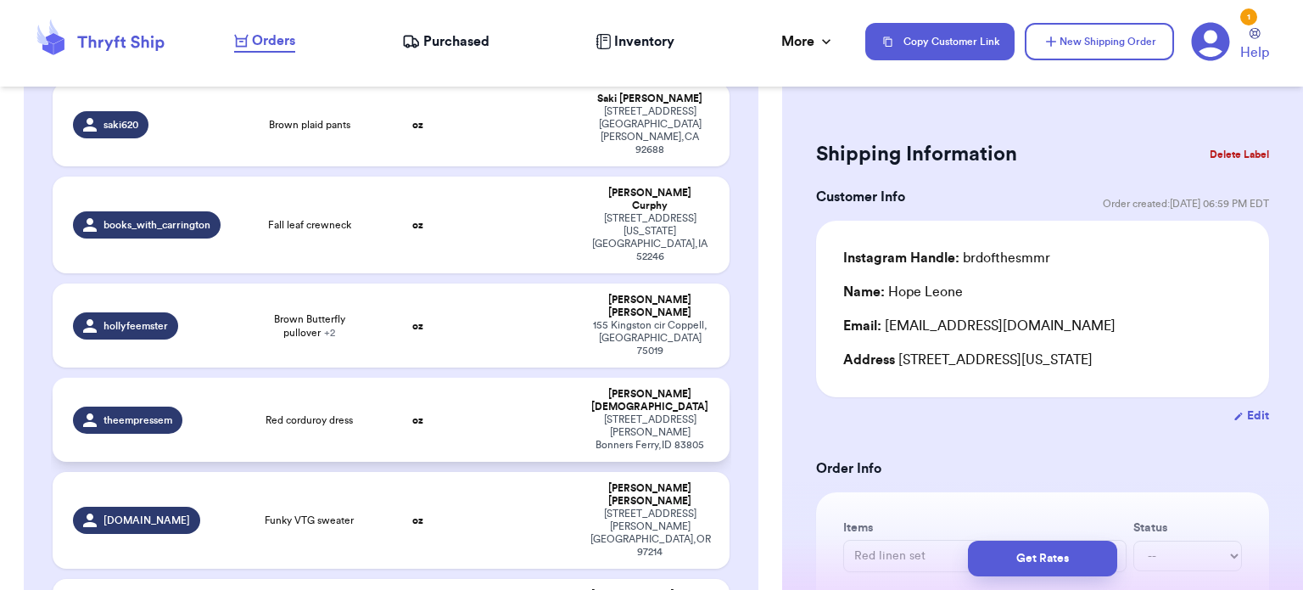
click at [509, 378] on td at bounding box center [520, 420] width 122 height 84
type input "Red corduroy dress"
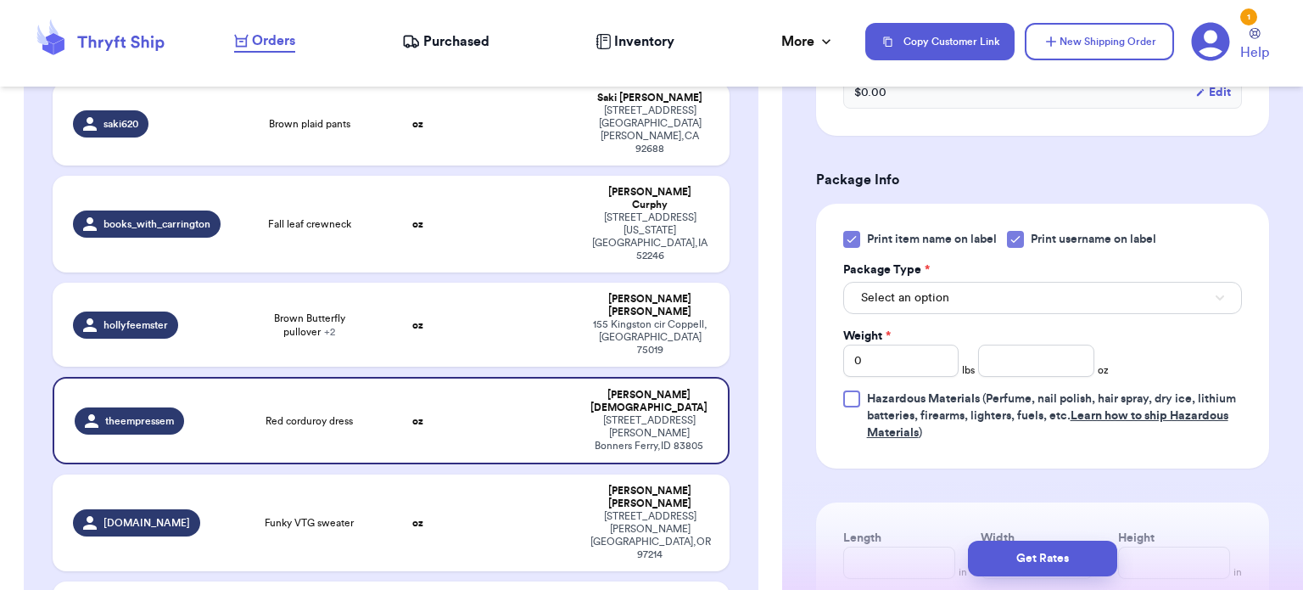
scroll to position [652, 0]
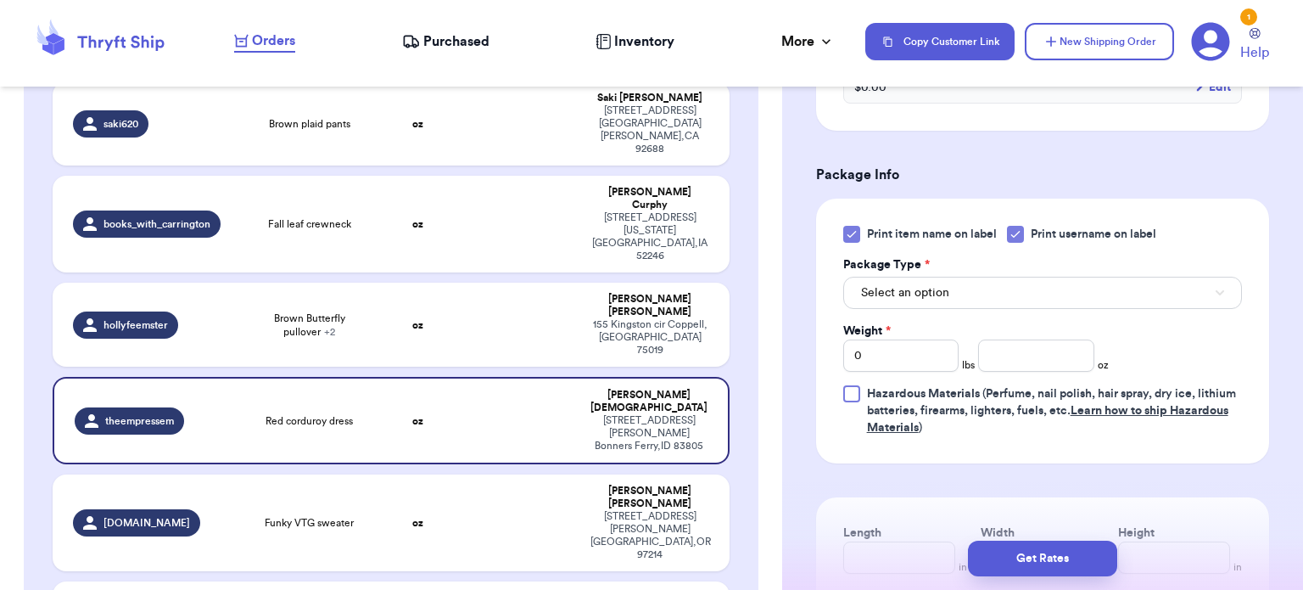
click at [846, 234] on icon at bounding box center [852, 234] width 14 height 14
click at [0, 0] on input "Print item name on label" at bounding box center [0, 0] width 0 height 0
click at [927, 284] on span "Select an option" at bounding box center [905, 292] width 88 height 17
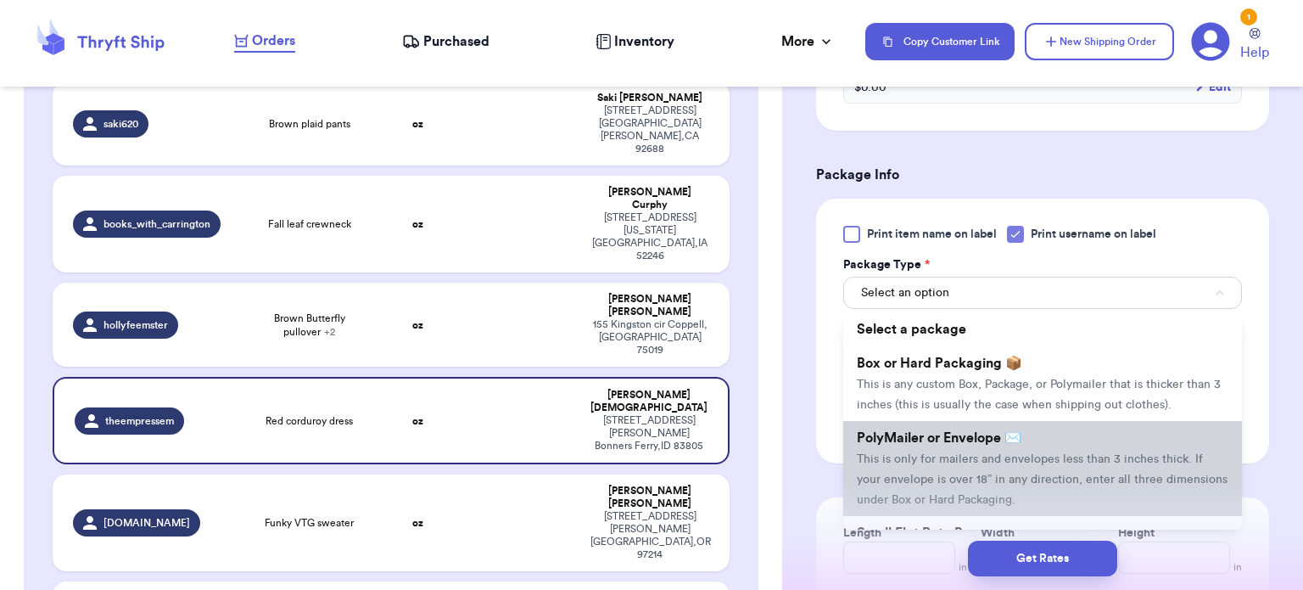
click at [964, 440] on span "PolyMailer or Envelope ✉️" at bounding box center [939, 438] width 165 height 14
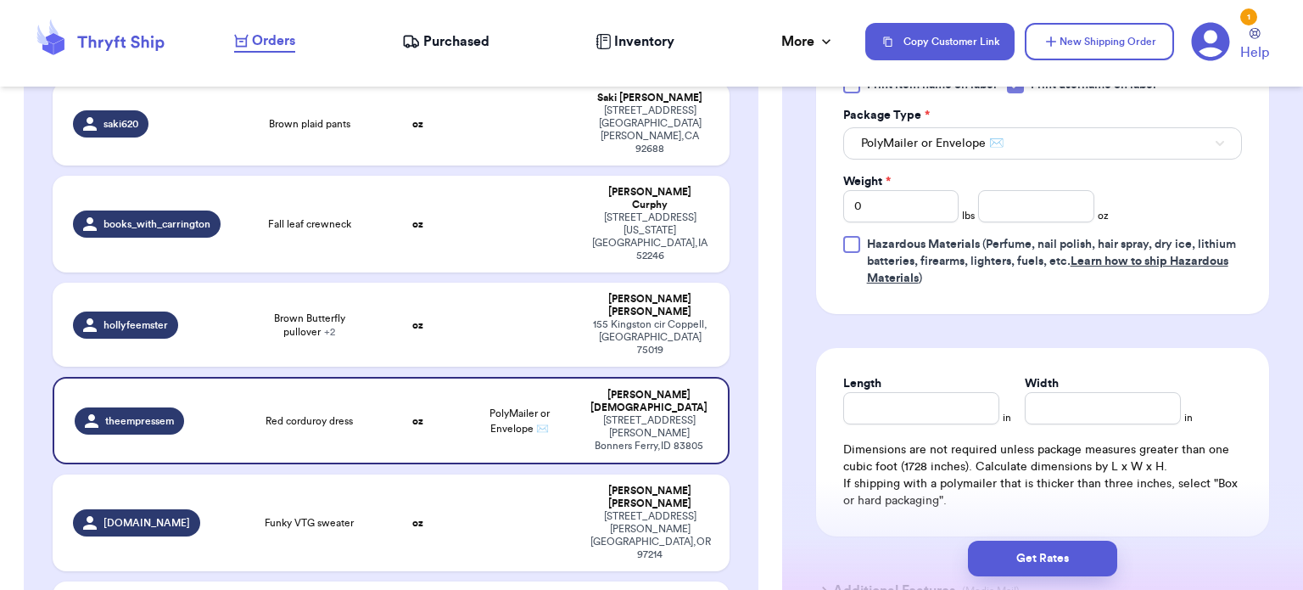
scroll to position [814, 0]
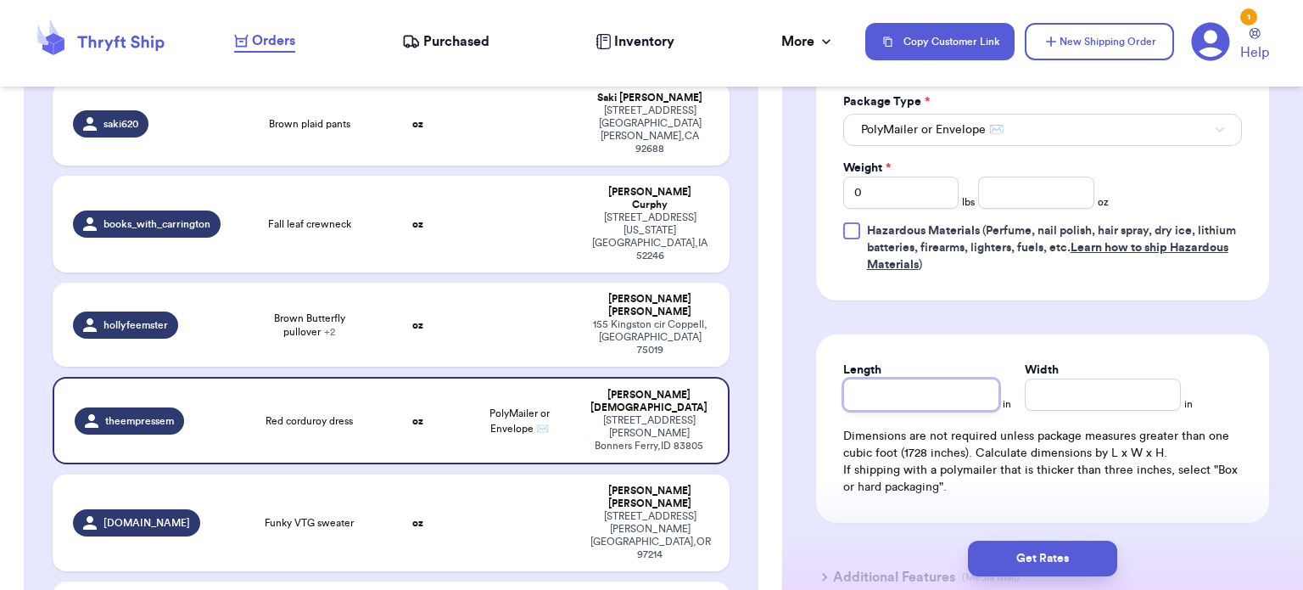
click at [871, 386] on input "Length" at bounding box center [921, 394] width 156 height 32
type input "1"
type input "12"
click at [1043, 389] on input "Width *" at bounding box center [1103, 394] width 156 height 32
type input "1"
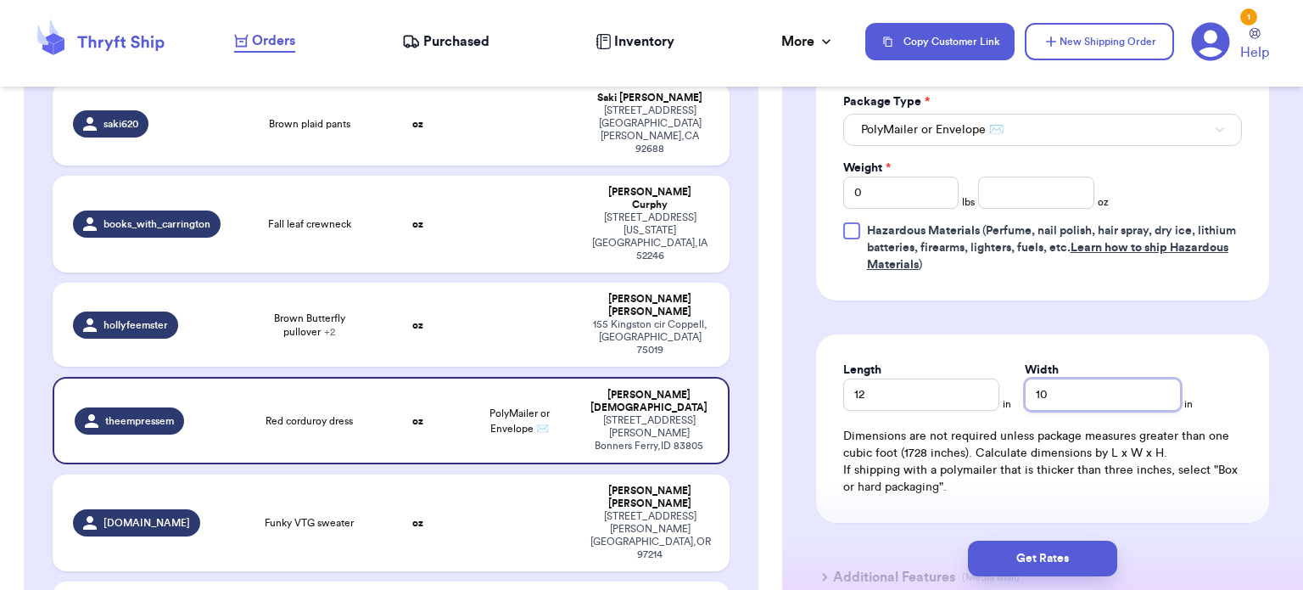
type input "10"
click at [1021, 193] on input "number" at bounding box center [1036, 192] width 116 height 32
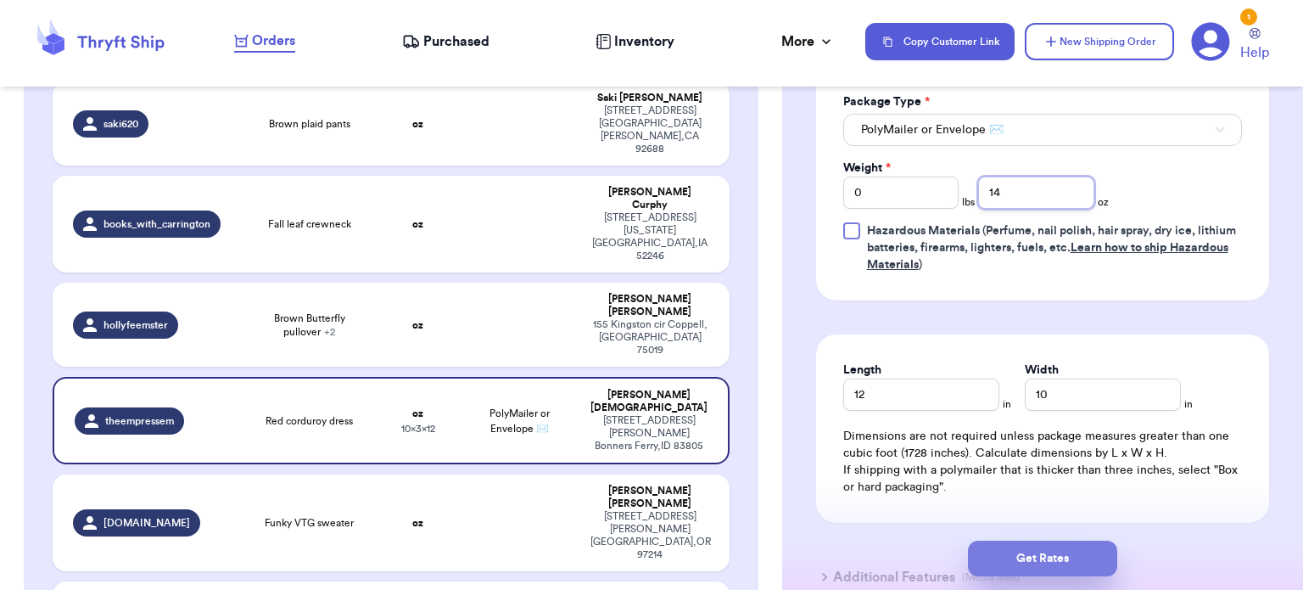
type input "14"
click at [1059, 550] on button "Get Rates" at bounding box center [1042, 558] width 149 height 36
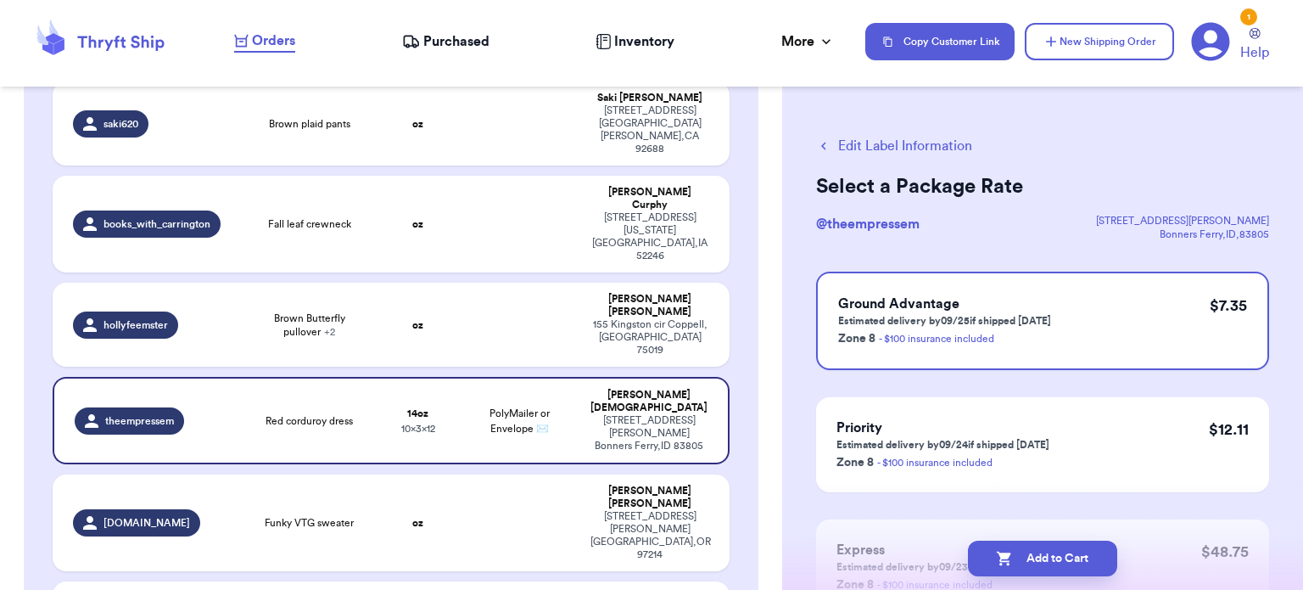
click at [1059, 550] on button "Add to Cart" at bounding box center [1042, 558] width 149 height 36
checkbox input "true"
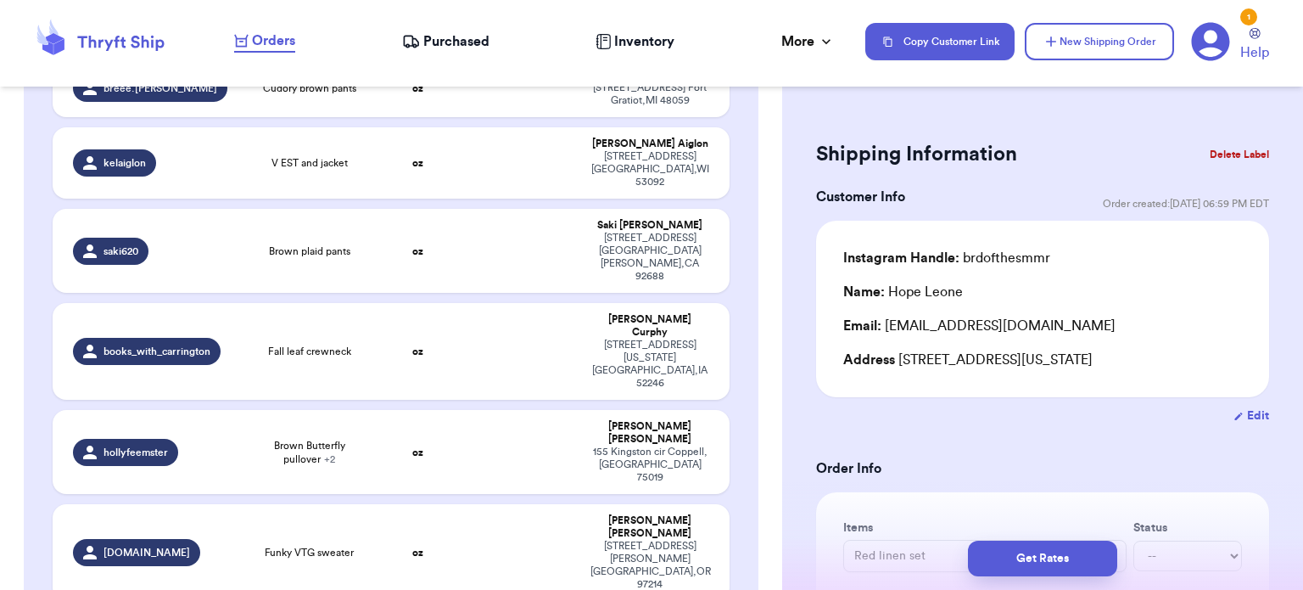
scroll to position [581, 0]
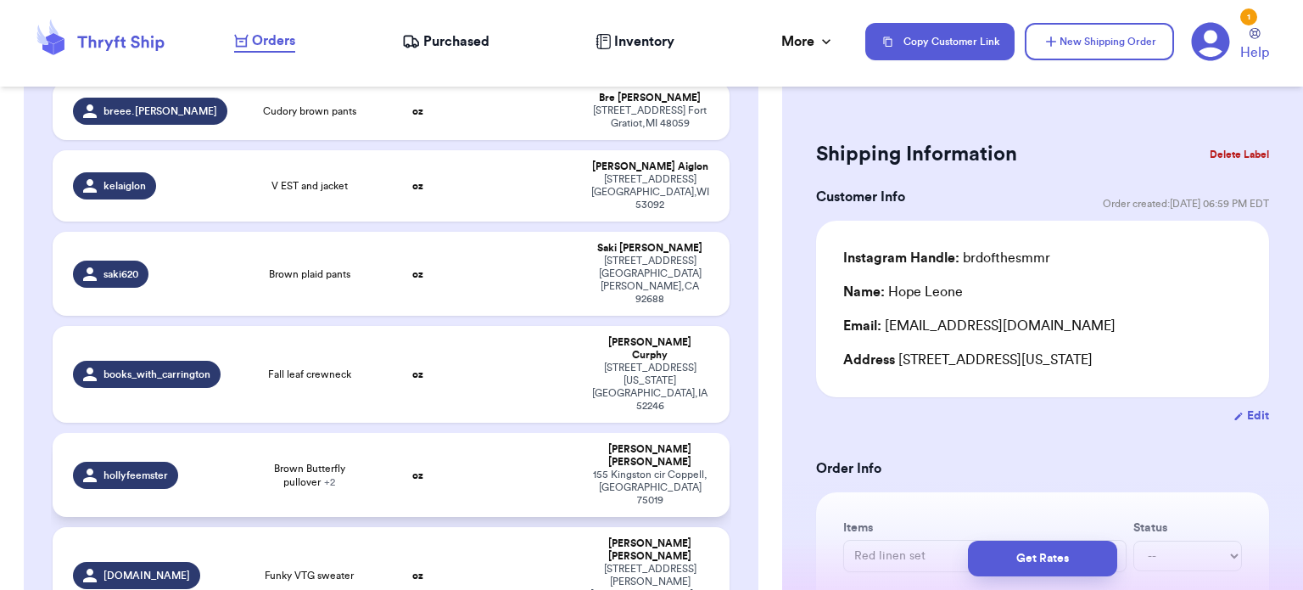
click at [486, 433] on td at bounding box center [520, 475] width 122 height 84
type input "Brown Butterfly pullover"
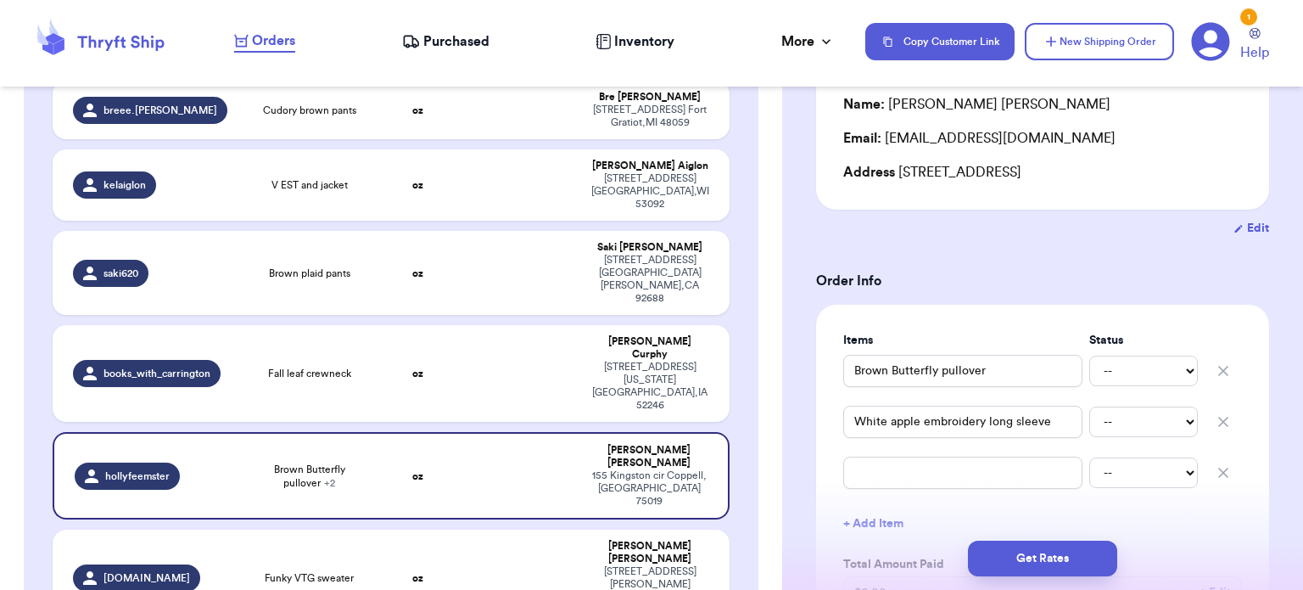
scroll to position [193, 0]
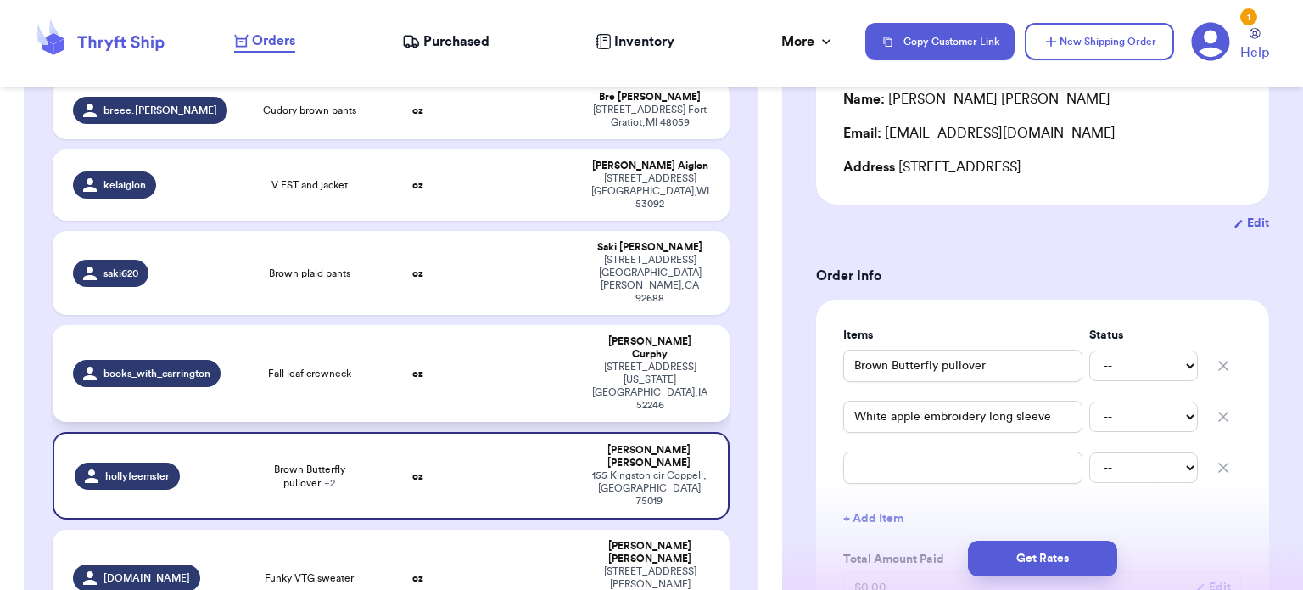
click at [512, 325] on td at bounding box center [520, 373] width 122 height 97
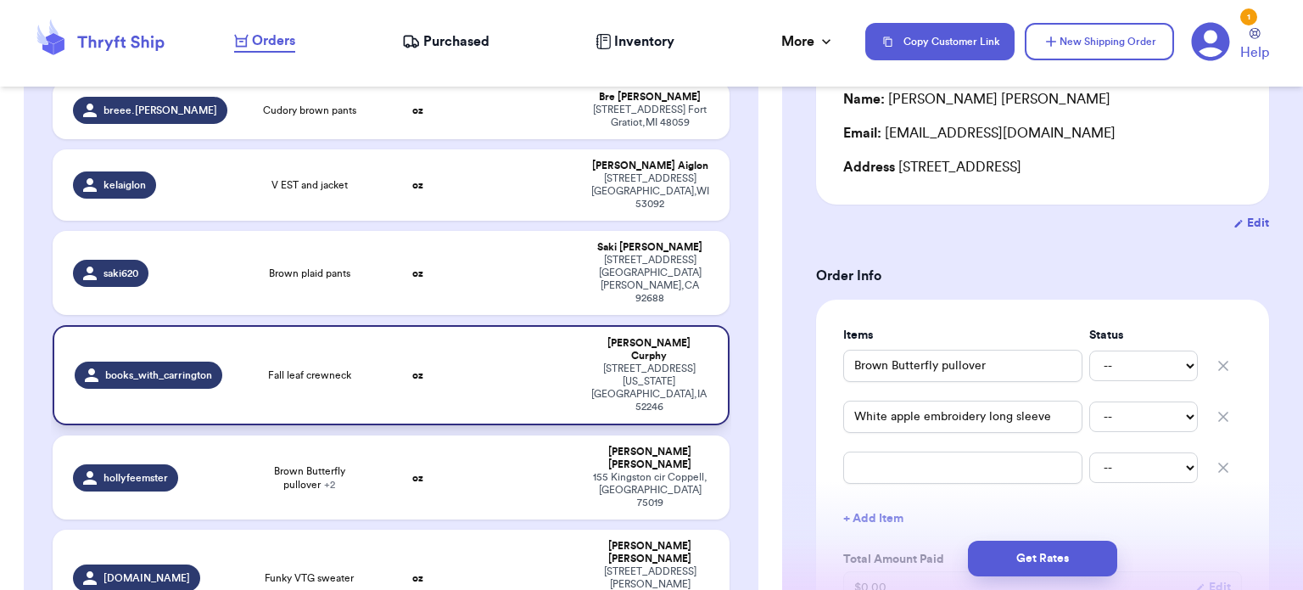
type input "Fall leaf crewneck"
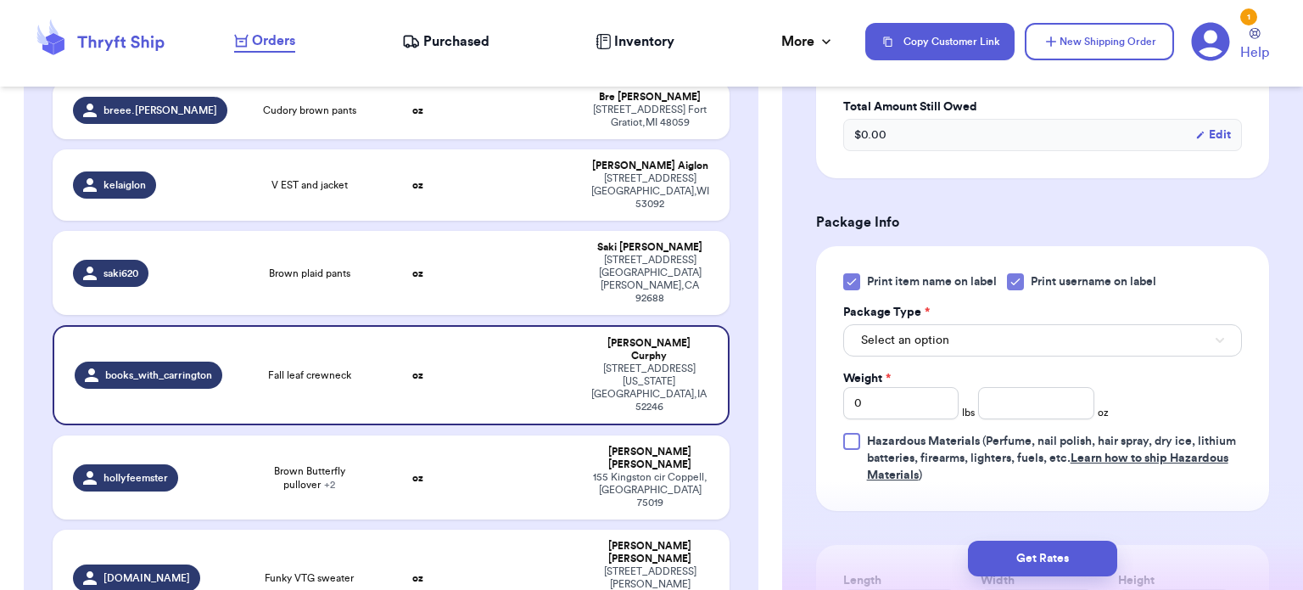
scroll to position [633, 0]
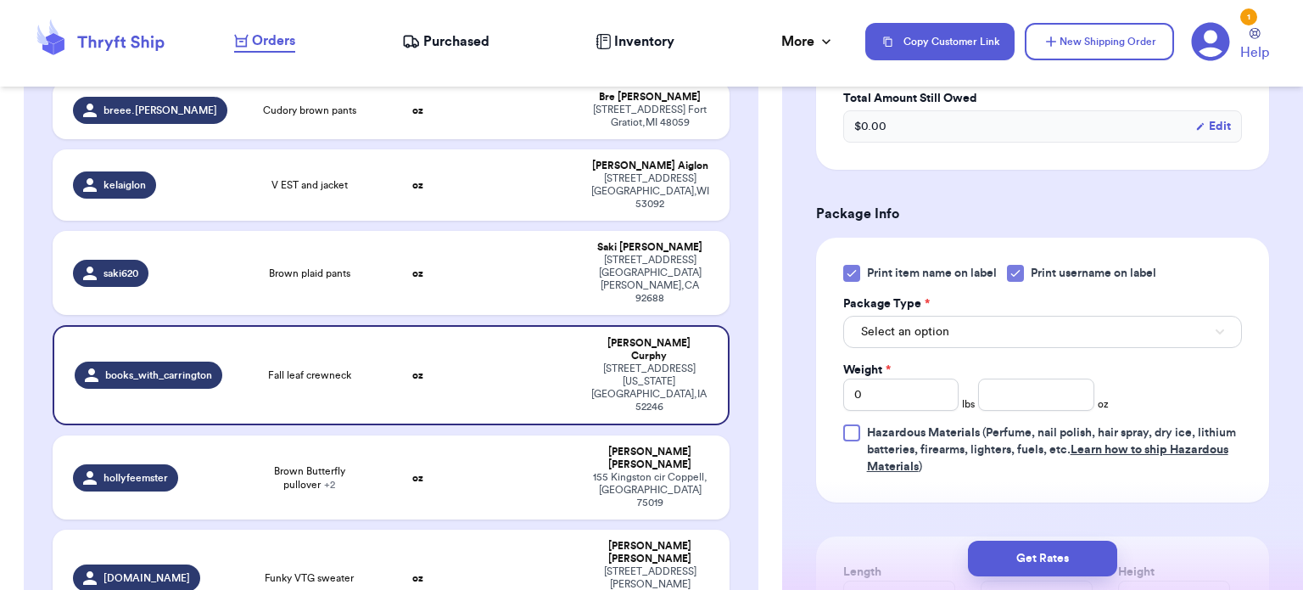
click at [847, 266] on icon at bounding box center [852, 273] width 14 height 14
click at [0, 0] on input "Print item name on label" at bounding box center [0, 0] width 0 height 0
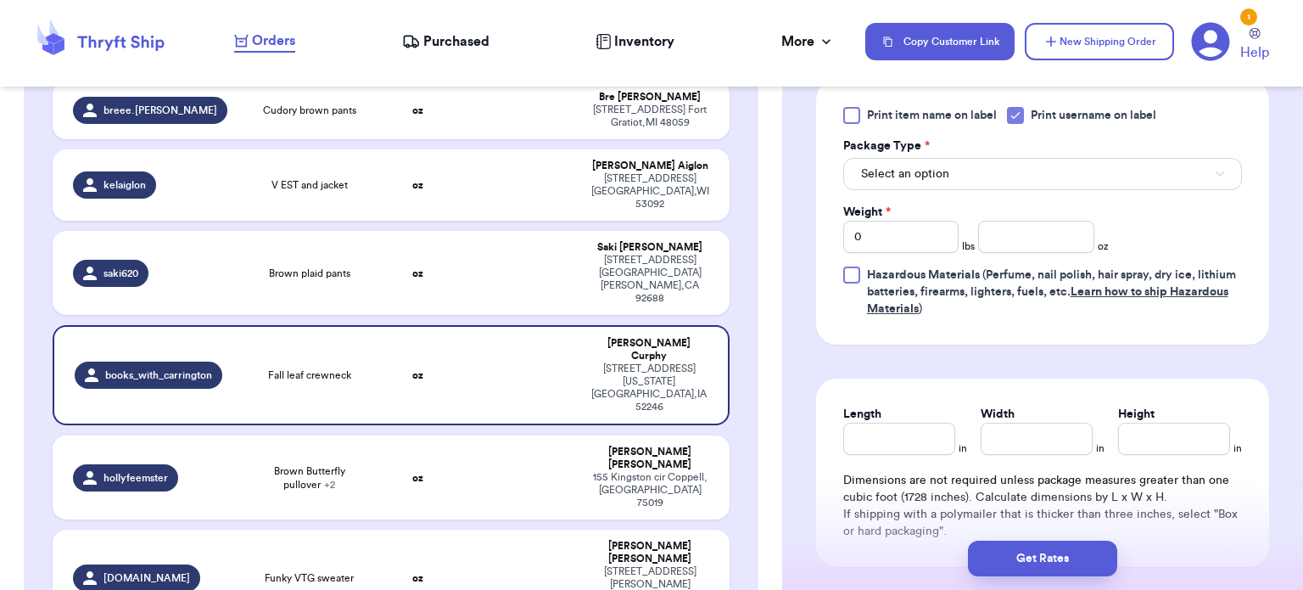
scroll to position [787, 0]
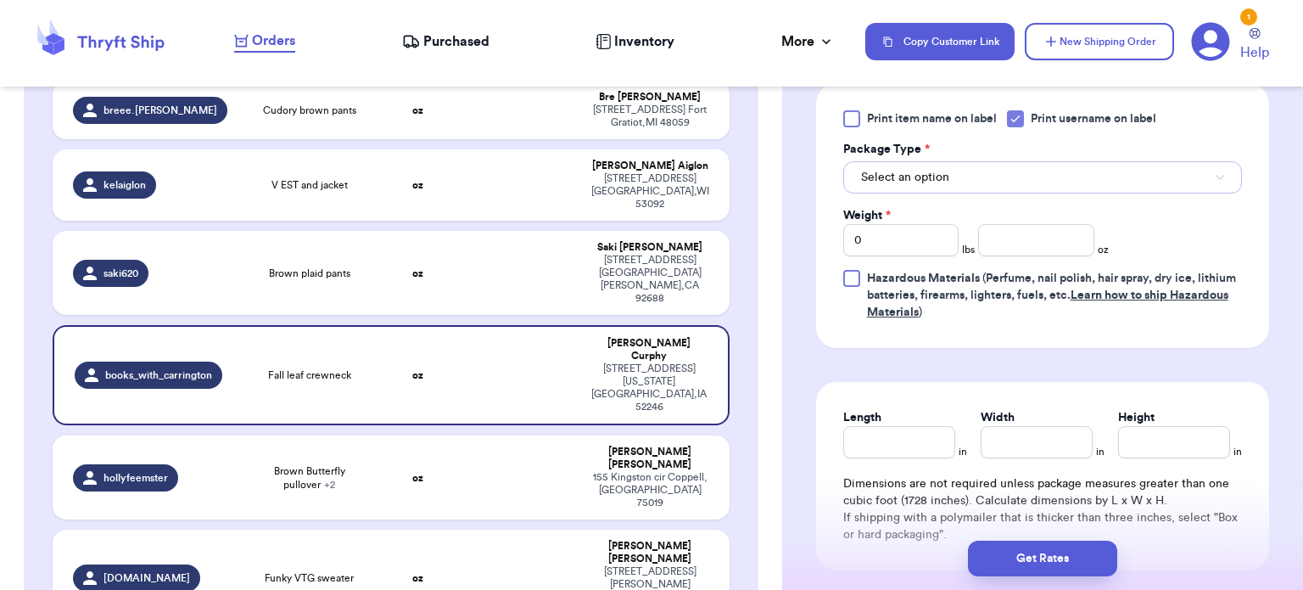
click at [1120, 161] on button "Select an option" at bounding box center [1042, 177] width 399 height 32
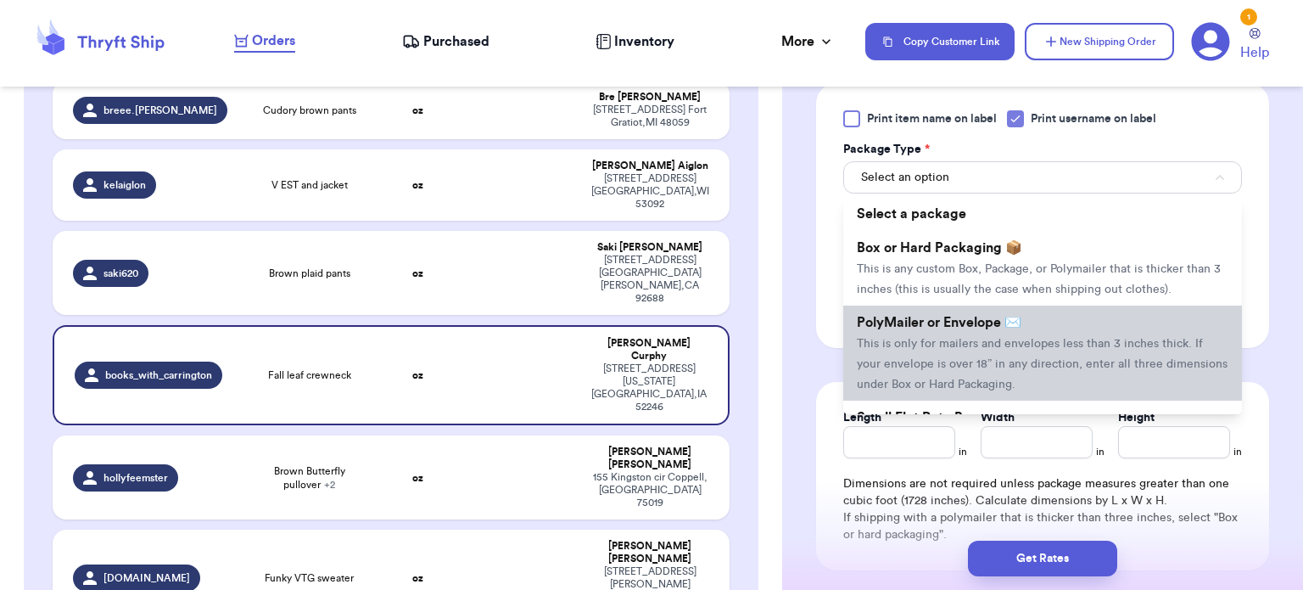
click at [1072, 305] on li "PolyMailer or Envelope ✉️ This is only for mailers and envelopes less than 3 in…" at bounding box center [1042, 352] width 399 height 95
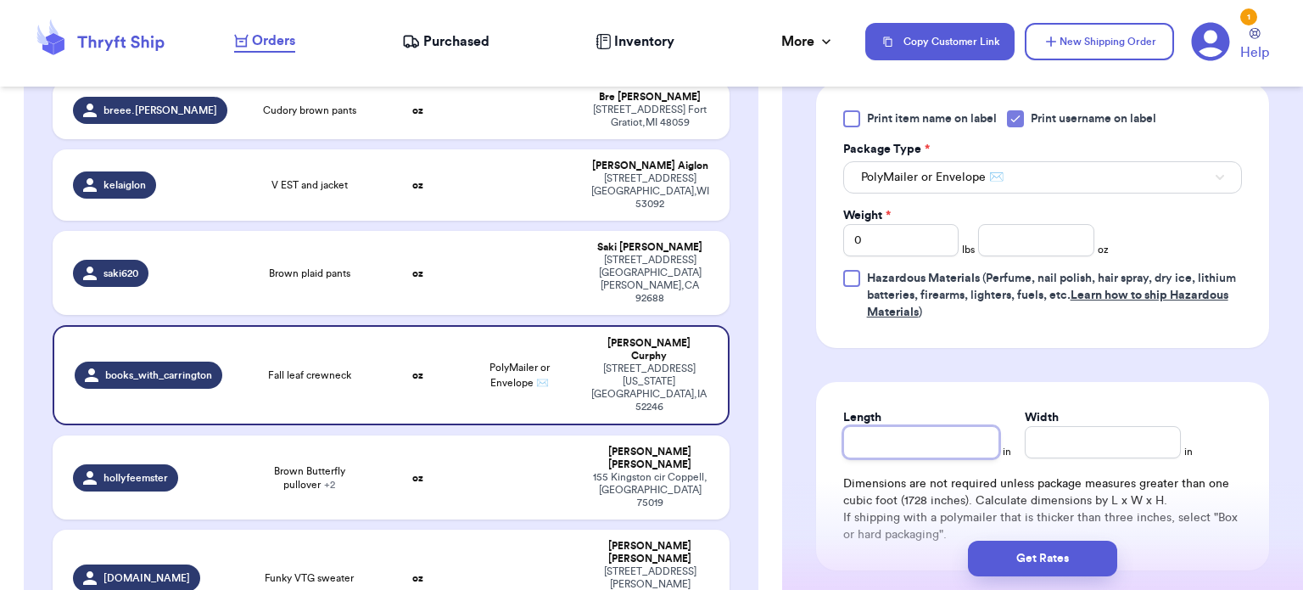
click at [864, 426] on input "Length" at bounding box center [921, 442] width 156 height 32
type input "1"
type input "12"
click at [1076, 426] on input "Width *" at bounding box center [1103, 442] width 156 height 32
type input "1"
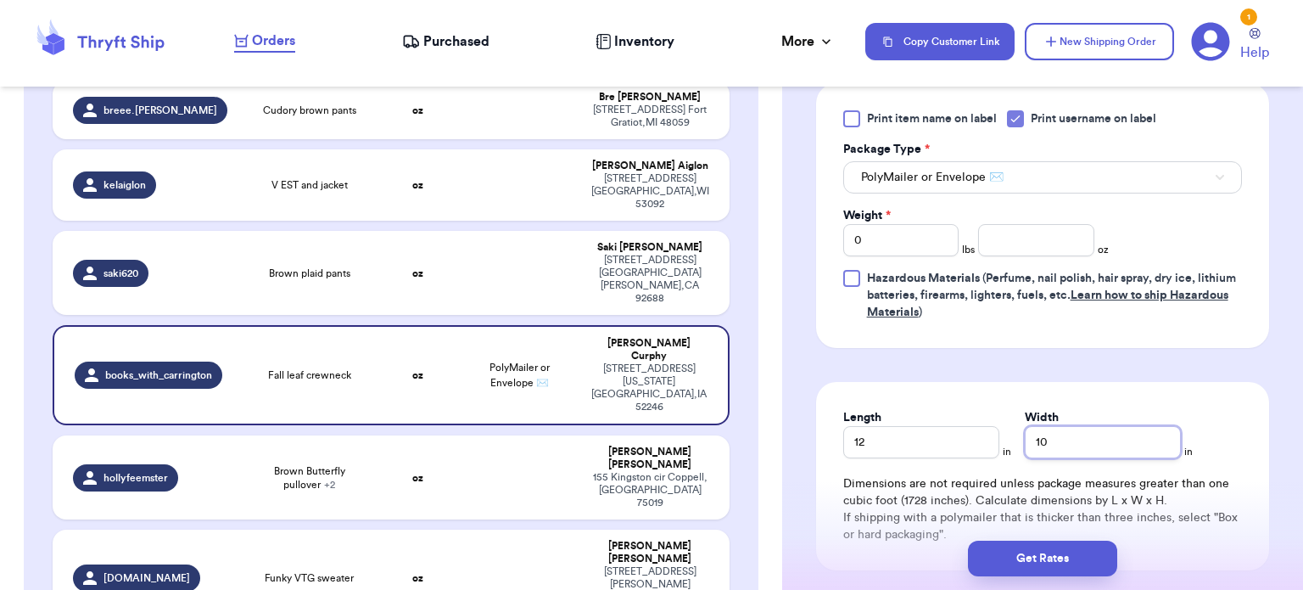
type input "10"
click at [1018, 224] on input "number" at bounding box center [1036, 240] width 116 height 32
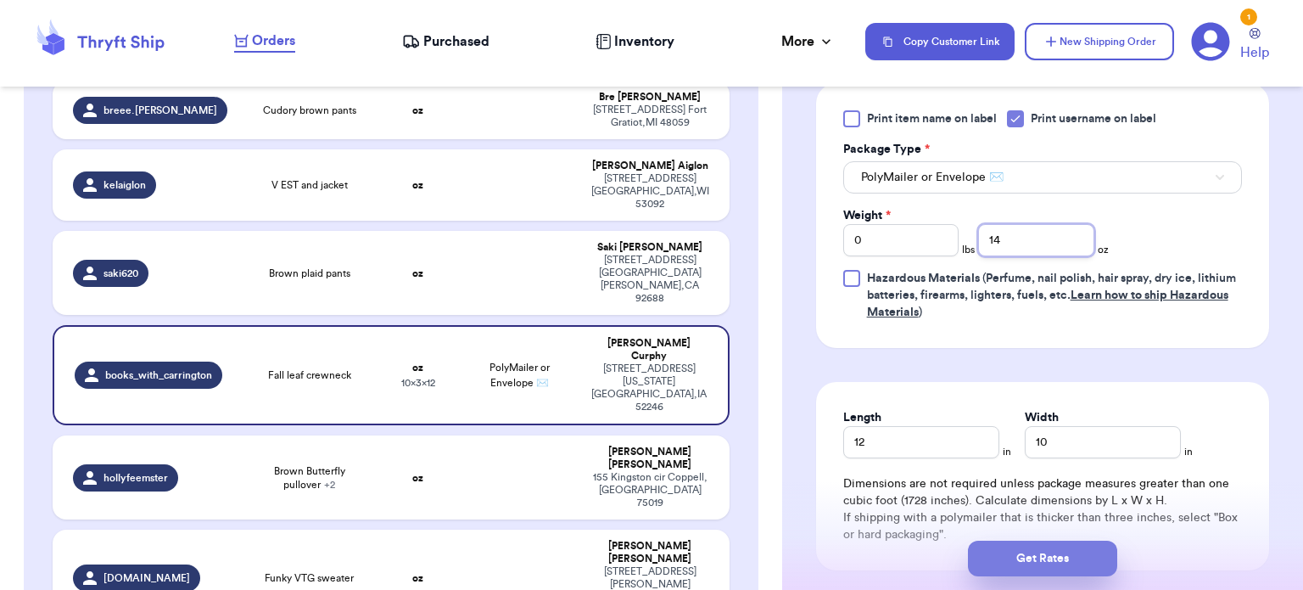
type input "14"
click at [1076, 548] on button "Get Rates" at bounding box center [1042, 558] width 149 height 36
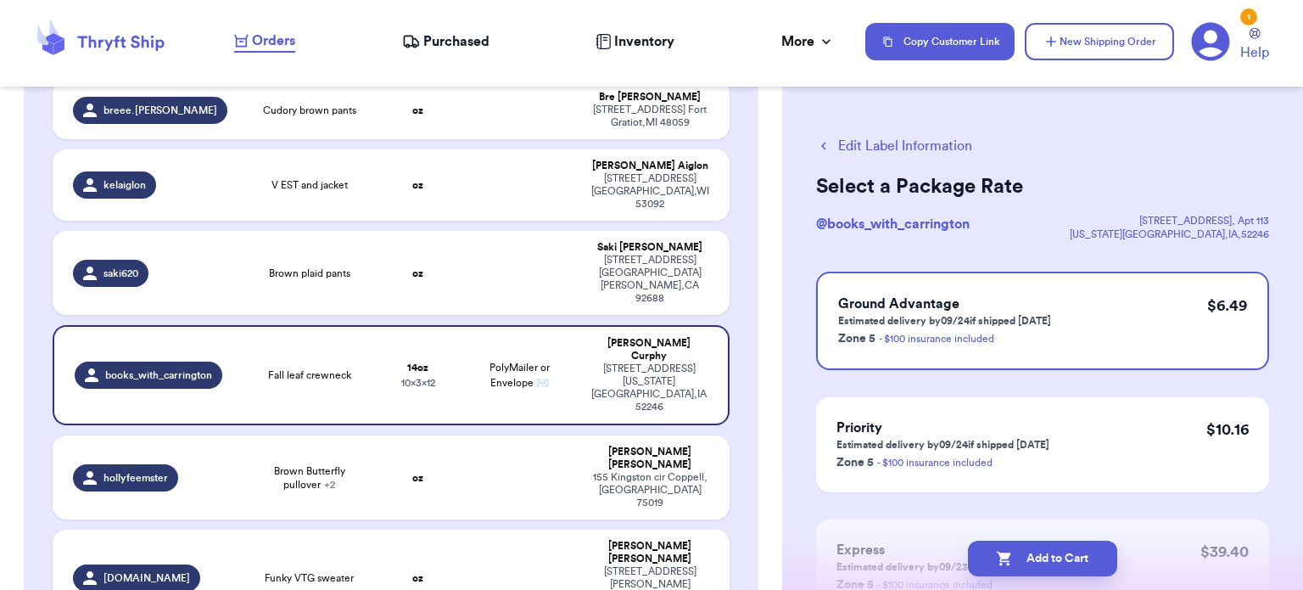
click at [1076, 548] on button "Add to Cart" at bounding box center [1042, 558] width 149 height 36
checkbox input "true"
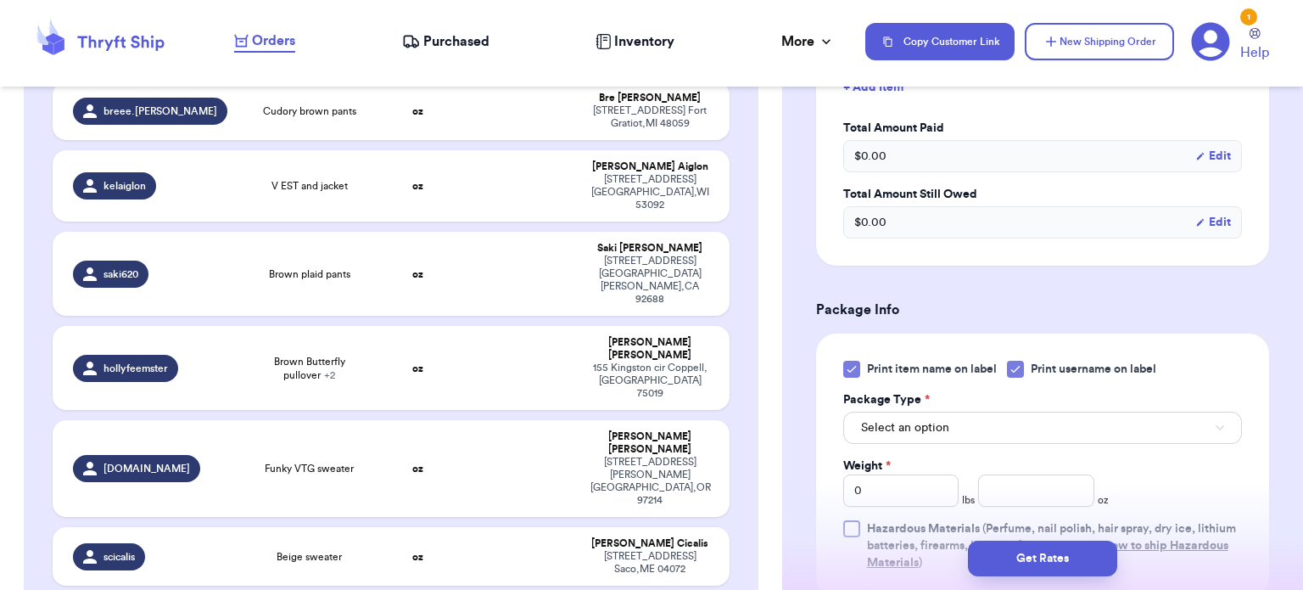
scroll to position [646, 0]
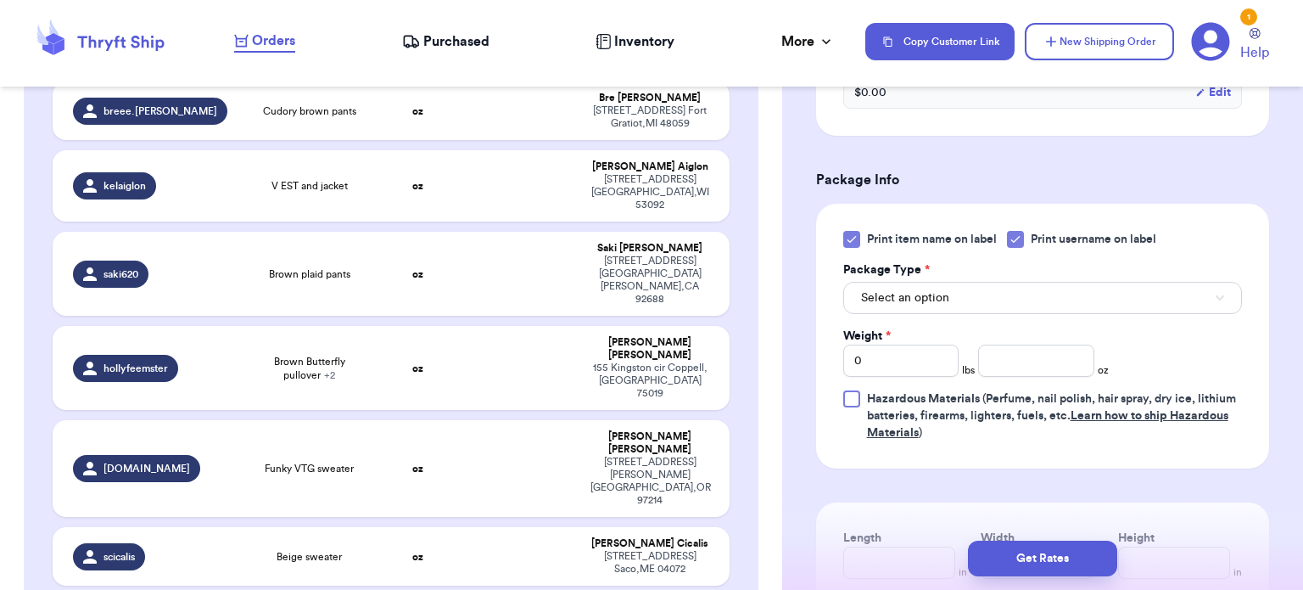
click at [853, 231] on div at bounding box center [851, 239] width 17 height 17
click at [0, 0] on input "Print item name on label" at bounding box center [0, 0] width 0 height 0
click at [947, 305] on button "Select an option" at bounding box center [1042, 298] width 399 height 32
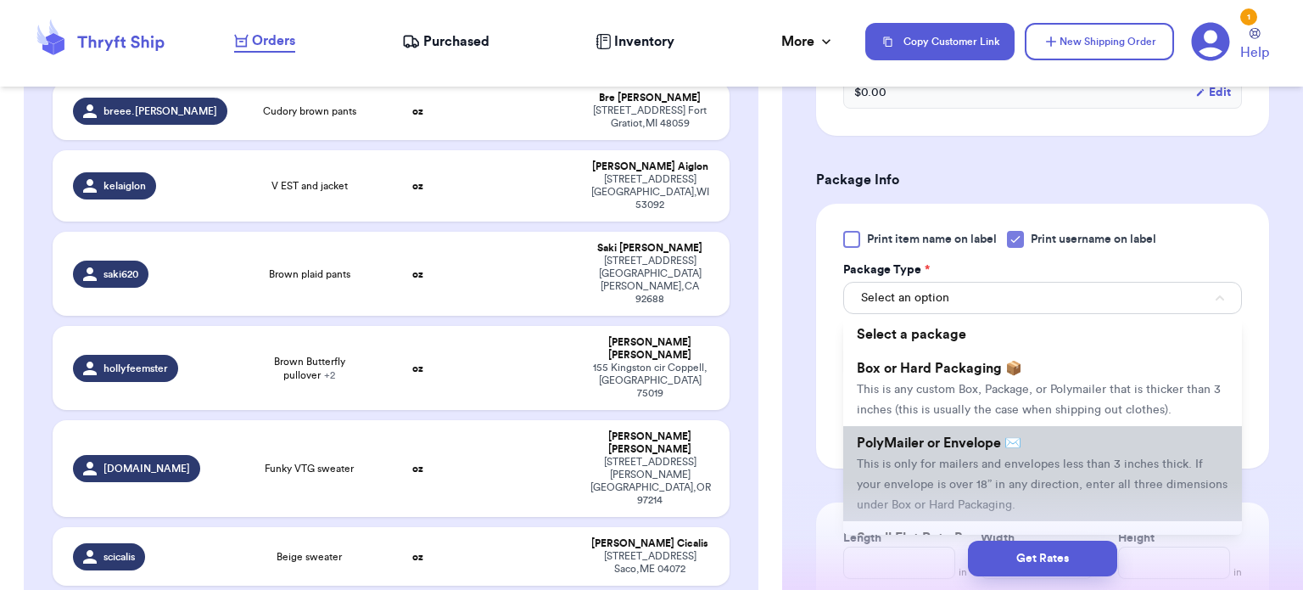
click at [994, 436] on span "PolyMailer or Envelope ✉️" at bounding box center [939, 443] width 165 height 14
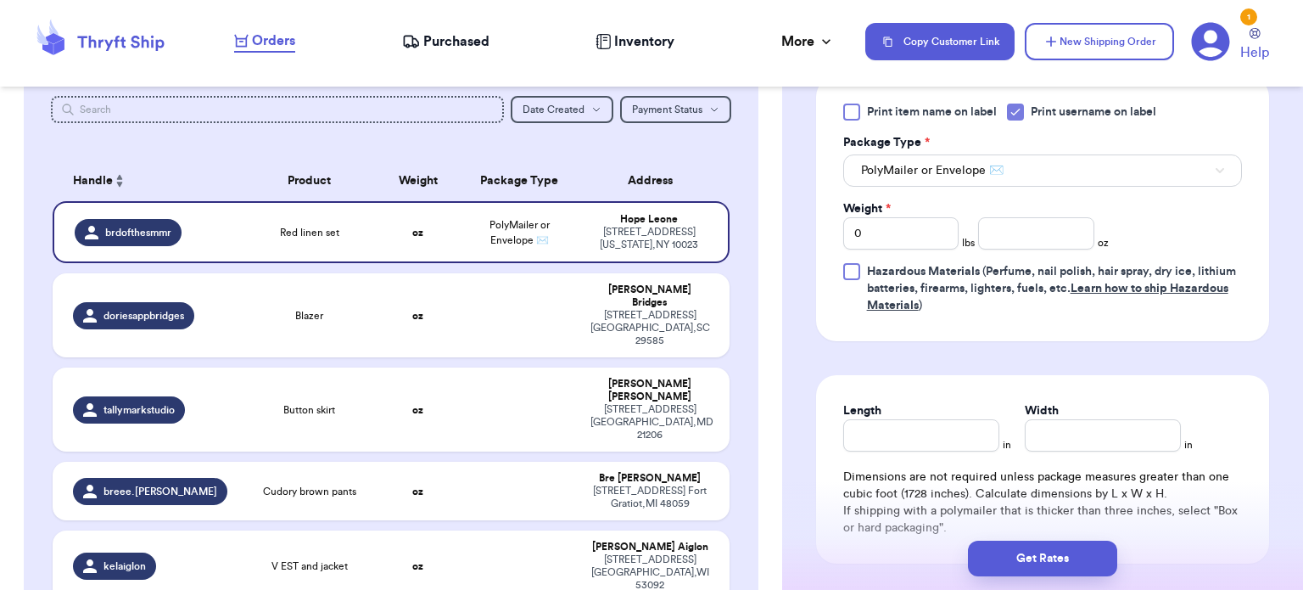
scroll to position [212, 0]
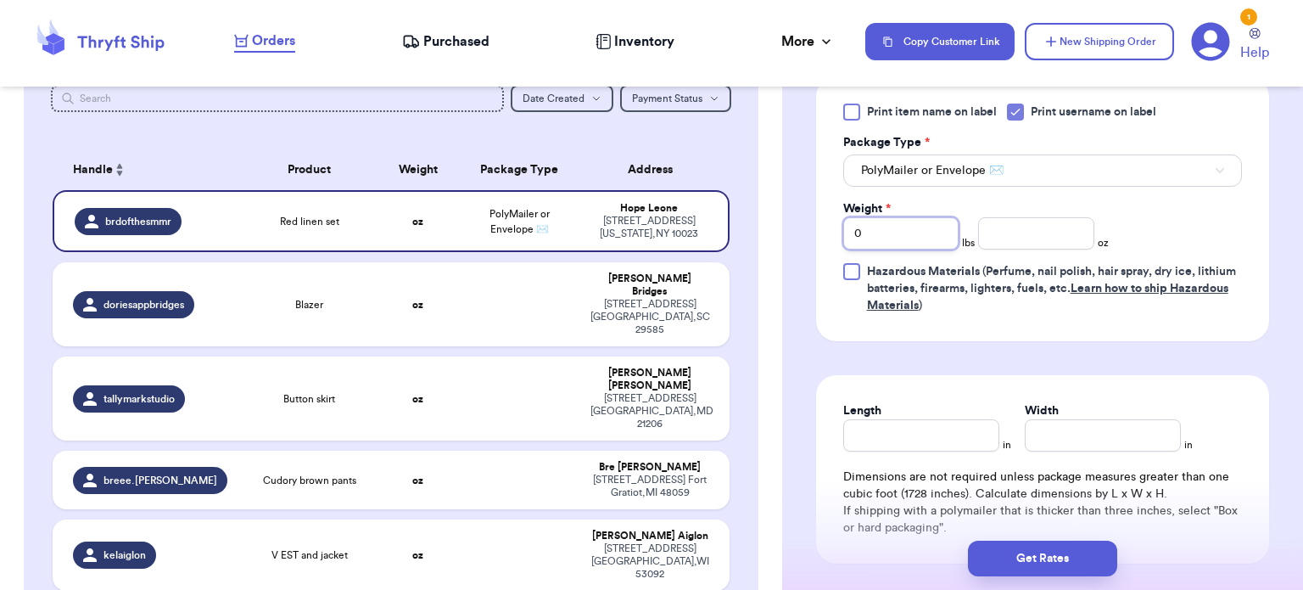
click at [943, 234] on input "0" at bounding box center [901, 233] width 116 height 32
type input "1"
click at [1013, 225] on input "number" at bounding box center [1036, 233] width 116 height 32
type input "6"
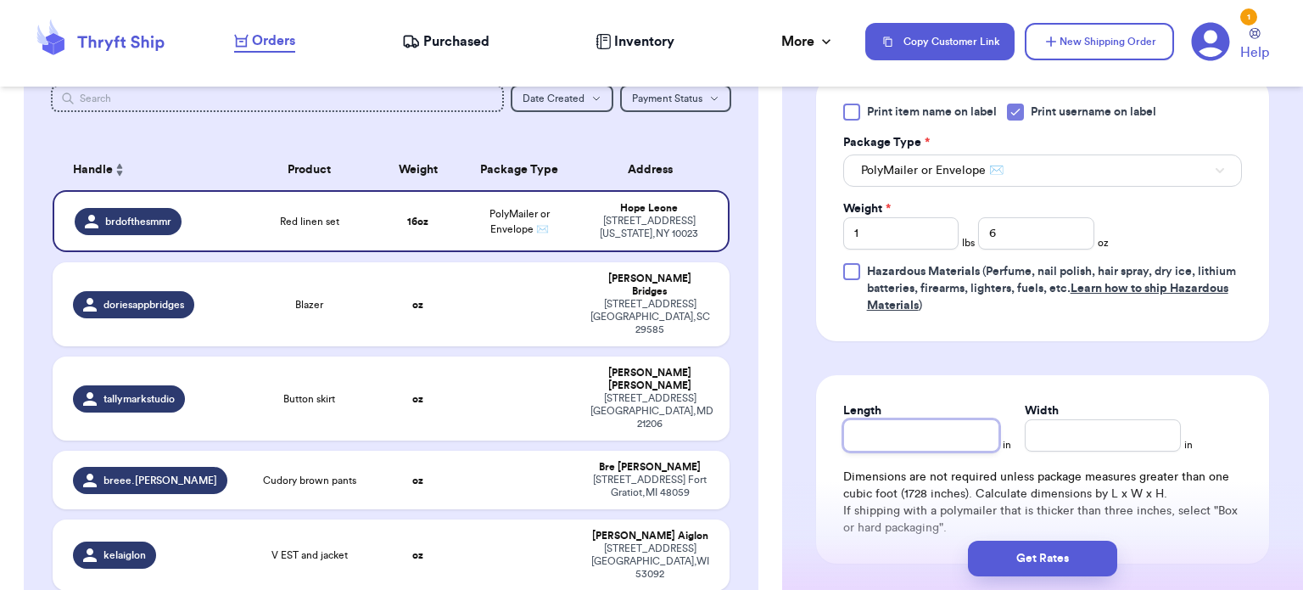
click at [903, 434] on input "Length" at bounding box center [921, 435] width 156 height 32
type input "12"
click at [1067, 441] on input "Width *" at bounding box center [1103, 435] width 156 height 32
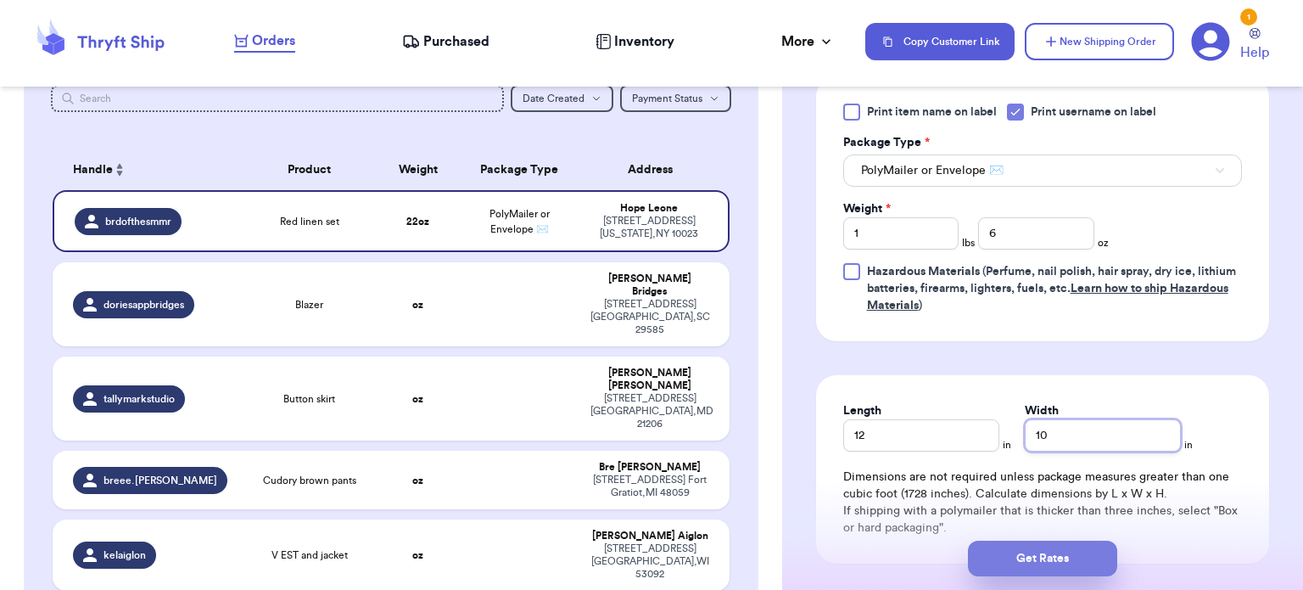
type input "10"
click at [1055, 565] on button "Get Rates" at bounding box center [1042, 558] width 149 height 36
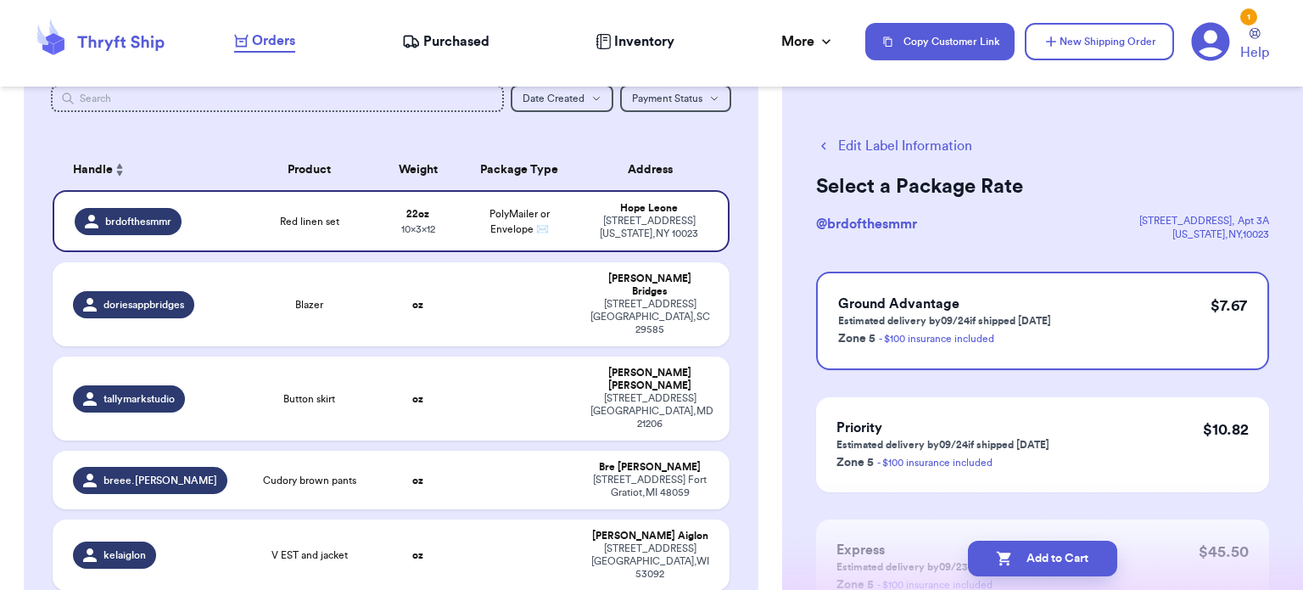
click at [1055, 565] on button "Add to Cart" at bounding box center [1042, 558] width 149 height 36
checkbox input "true"
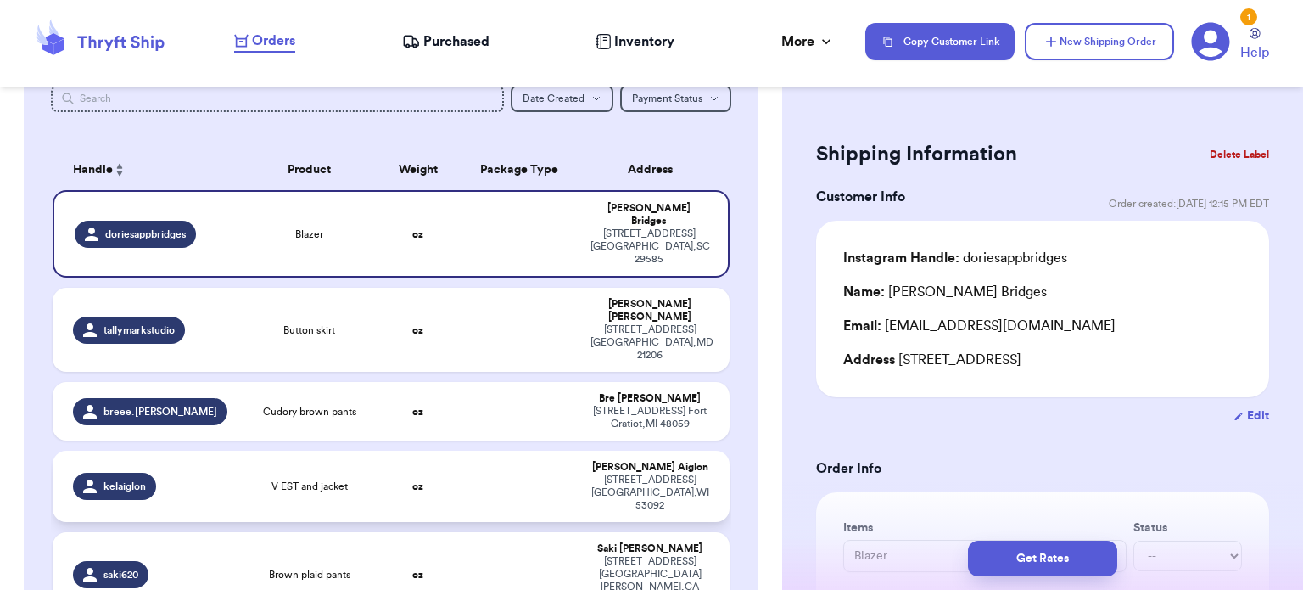
click at [468, 450] on td at bounding box center [520, 485] width 122 height 71
type input "V EST and jacket"
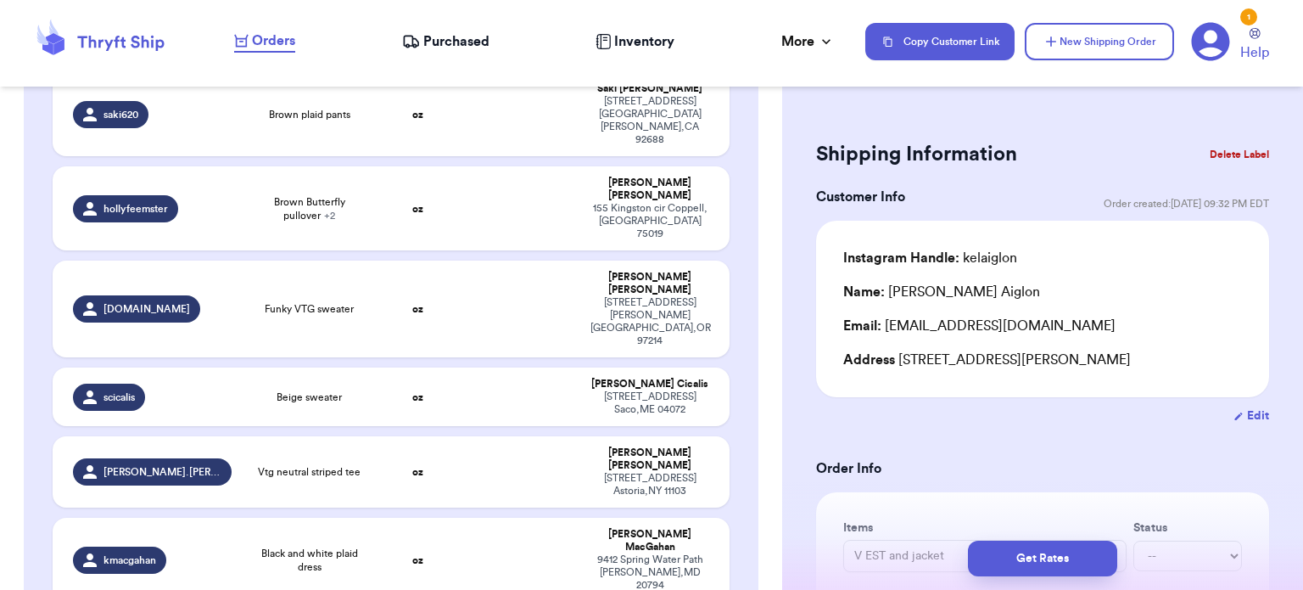
scroll to position [693, 0]
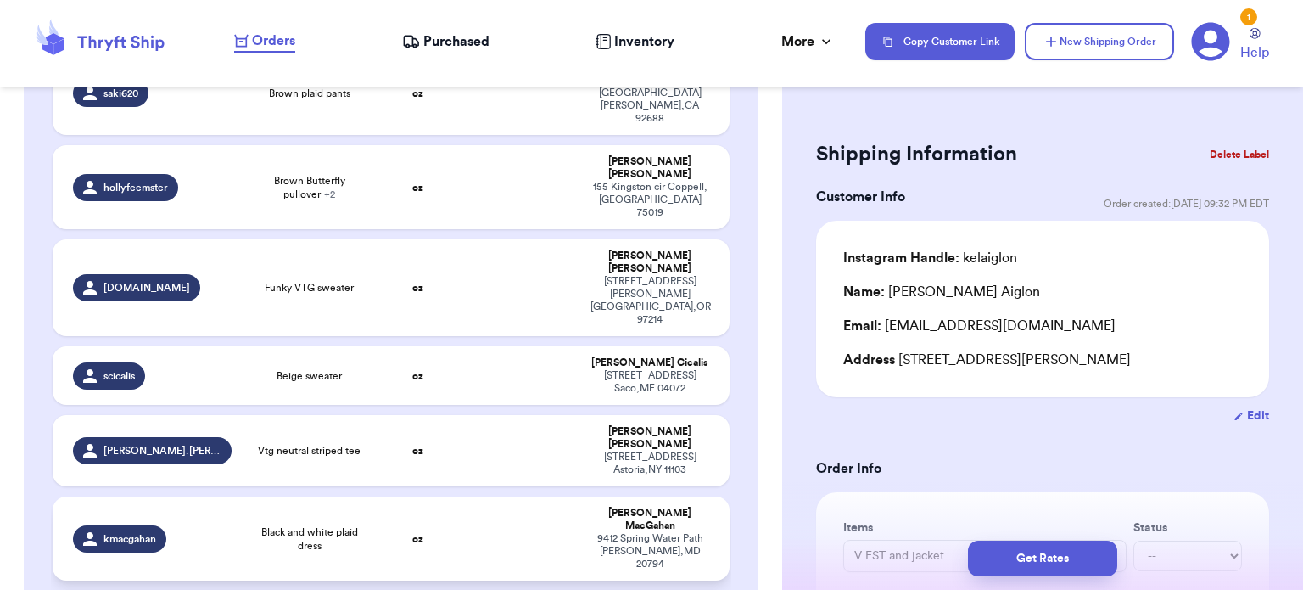
click at [492, 496] on td at bounding box center [520, 538] width 122 height 84
type input "Black and white plaid dress"
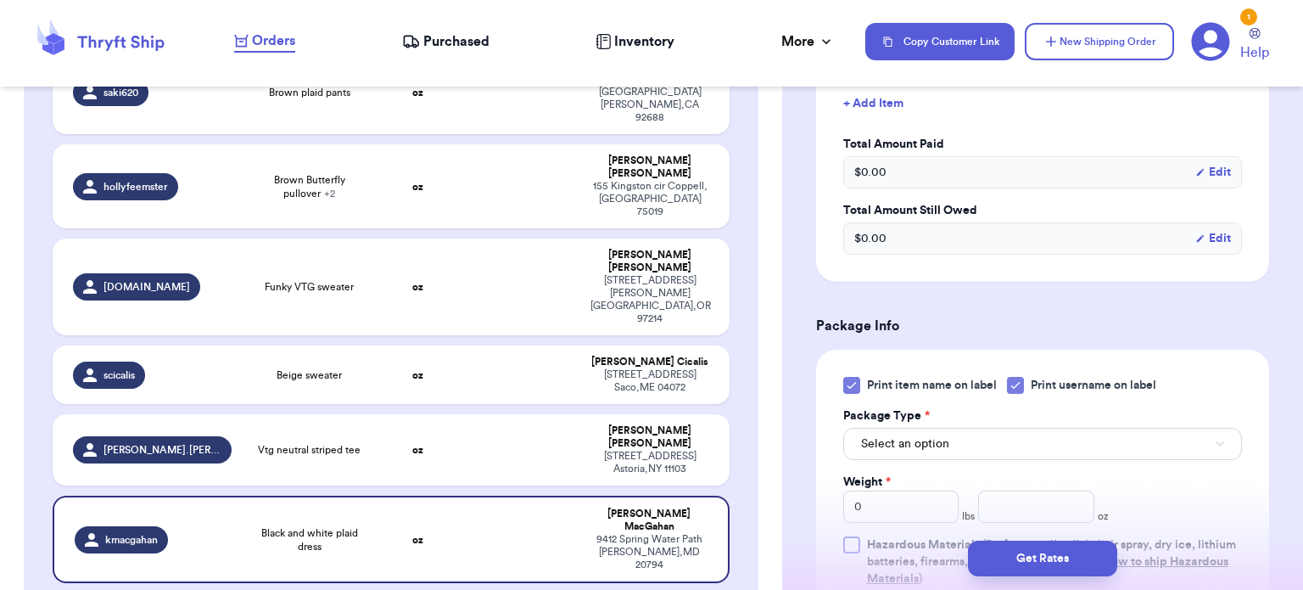
scroll to position [583, 0]
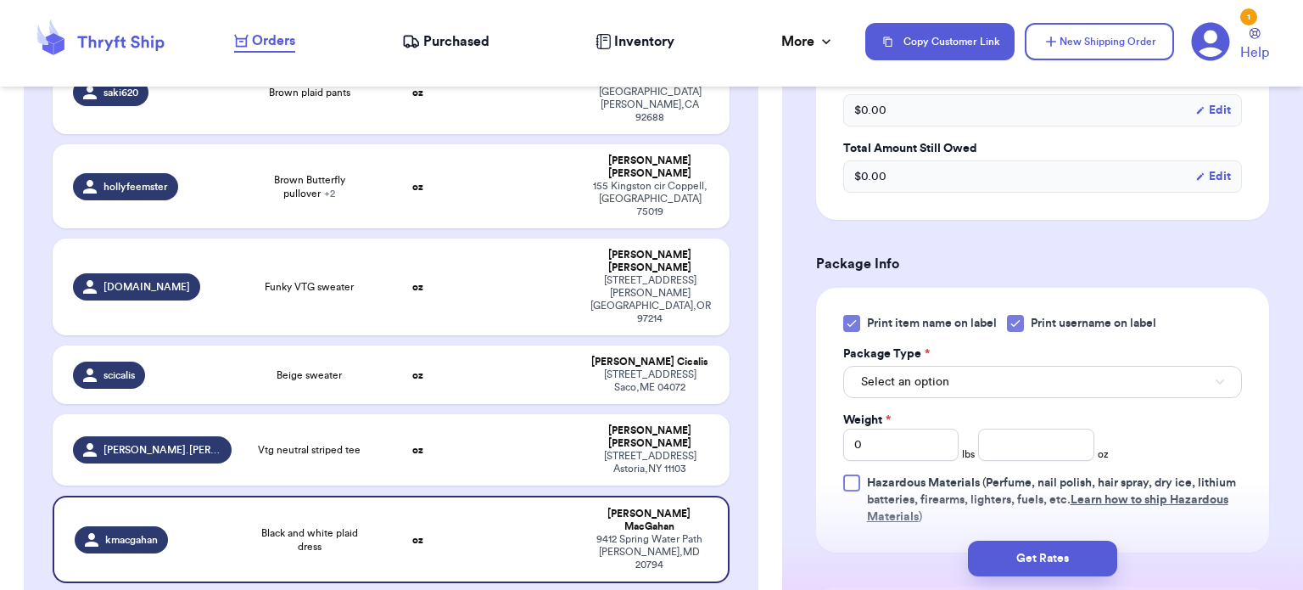
click at [849, 316] on icon at bounding box center [852, 323] width 14 height 14
click at [0, 0] on input "Print item name on label" at bounding box center [0, 0] width 0 height 0
click at [937, 366] on button "Select an option" at bounding box center [1042, 382] width 399 height 32
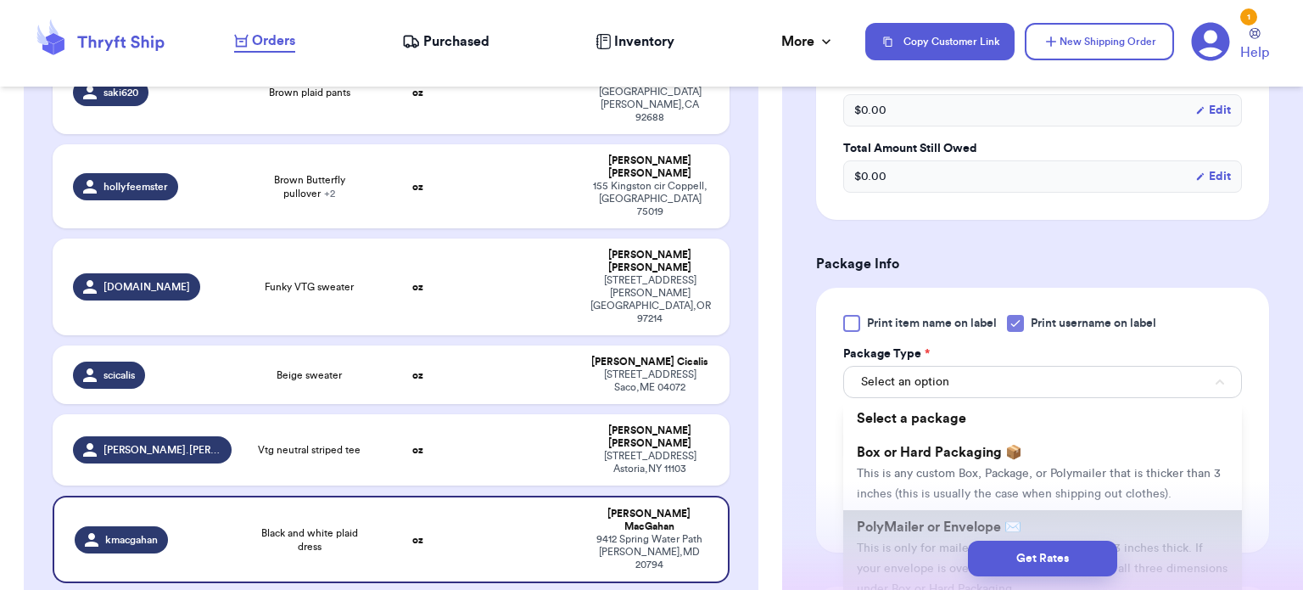
click at [973, 520] on span "PolyMailer or Envelope ✉️" at bounding box center [939, 527] width 165 height 14
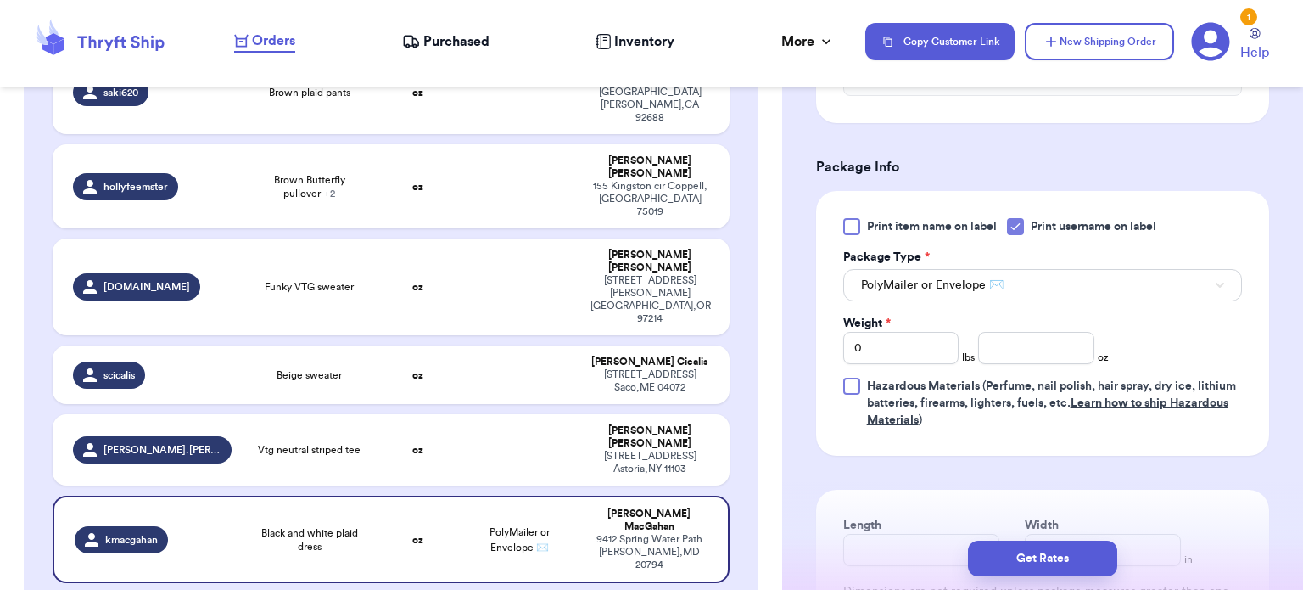
scroll to position [682, 0]
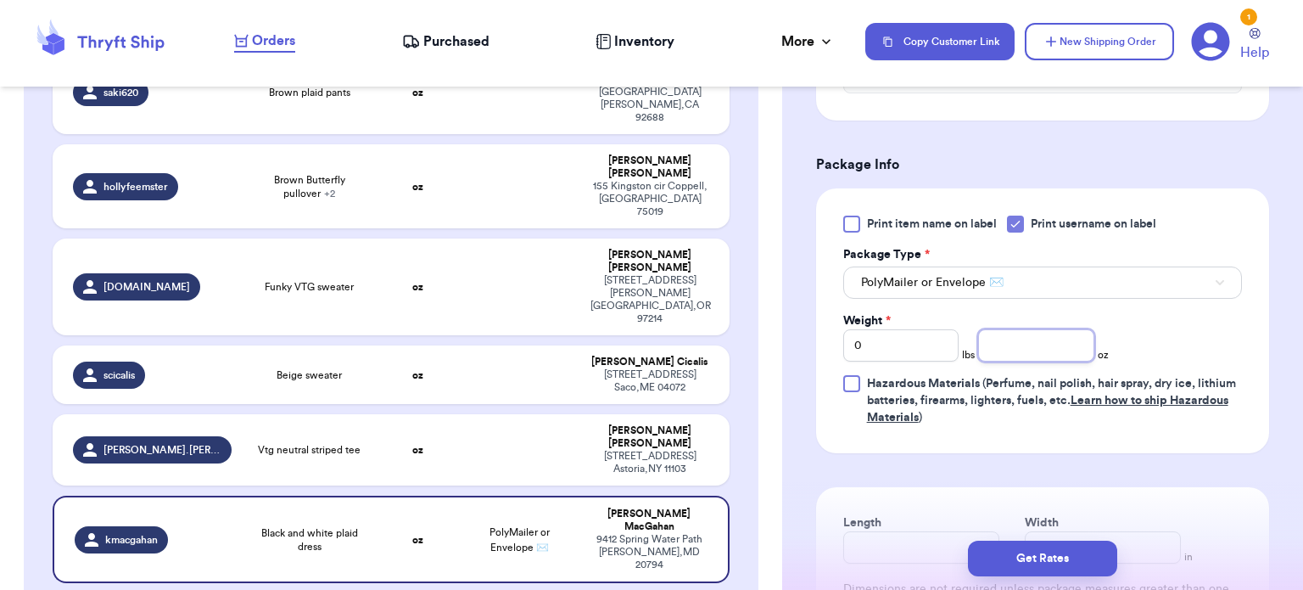
click at [1036, 332] on input "number" at bounding box center [1036, 345] width 116 height 32
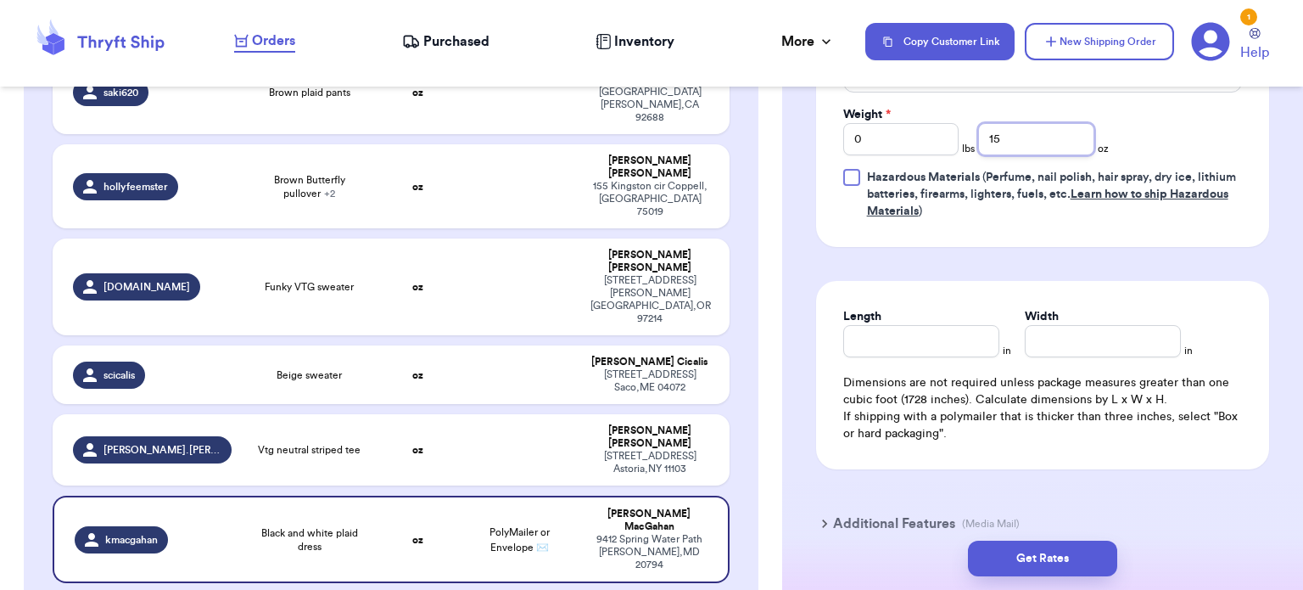
scroll to position [952, 0]
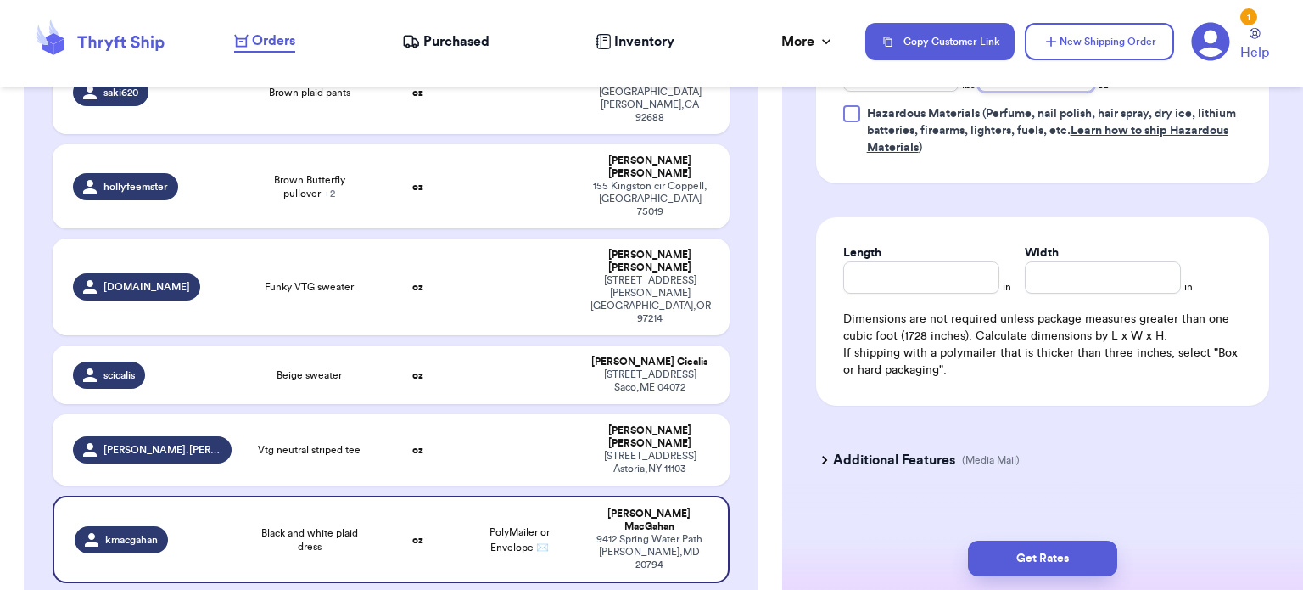
type input "15"
click at [867, 261] on input "Length" at bounding box center [921, 277] width 156 height 32
type input "11"
click at [1125, 261] on input "Width *" at bounding box center [1103, 277] width 156 height 32
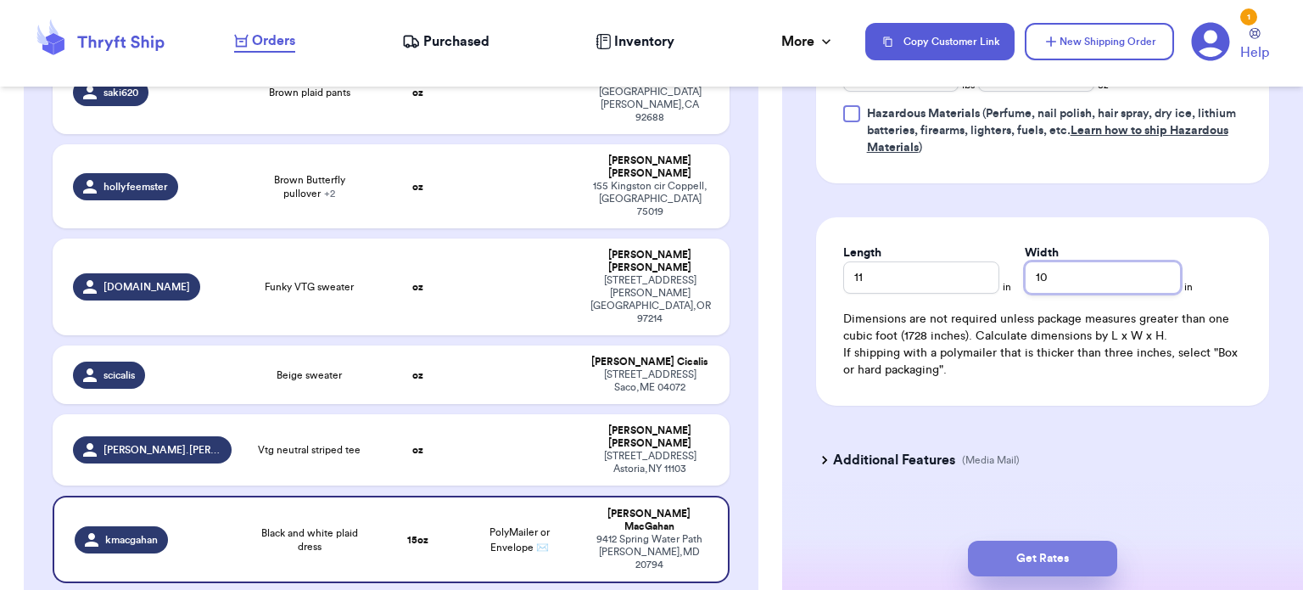
type input "10"
click at [1034, 557] on button "Get Rates" at bounding box center [1042, 558] width 149 height 36
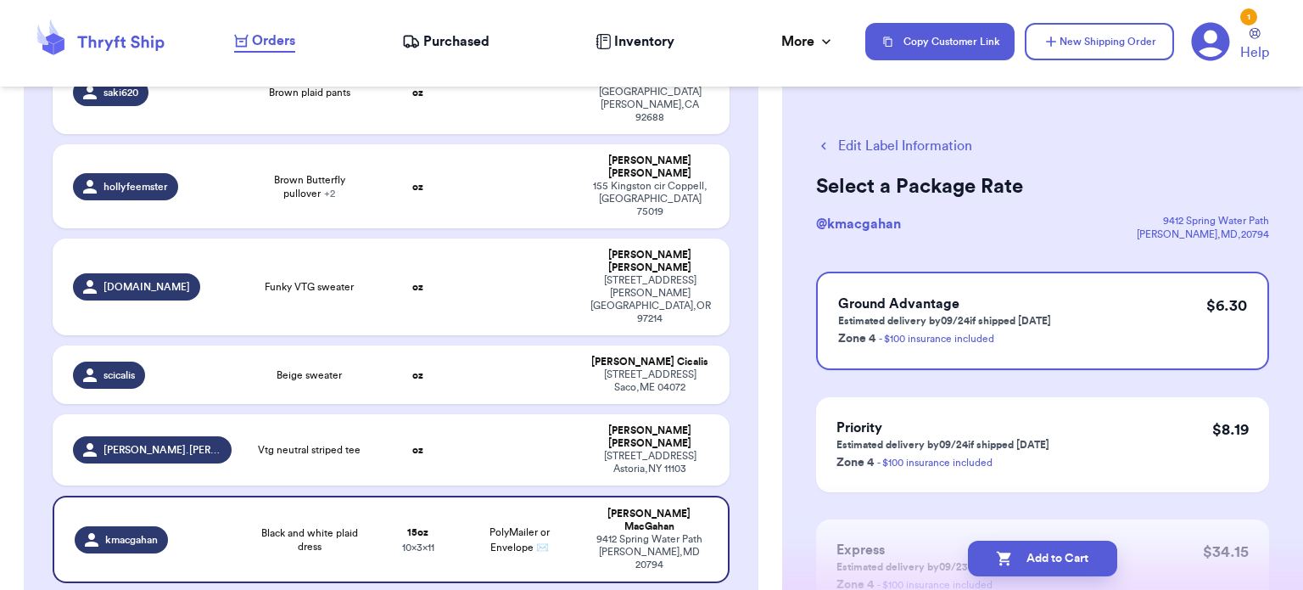
click at [1034, 557] on button "Add to Cart" at bounding box center [1042, 558] width 149 height 36
checkbox input "true"
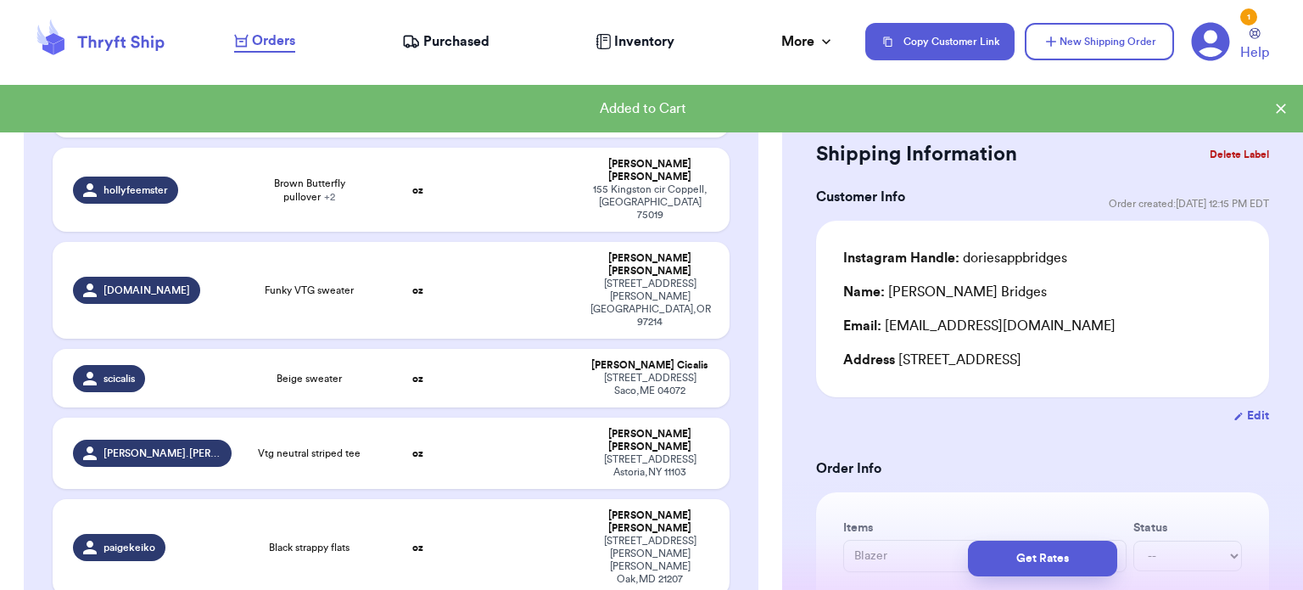
scroll to position [693, 0]
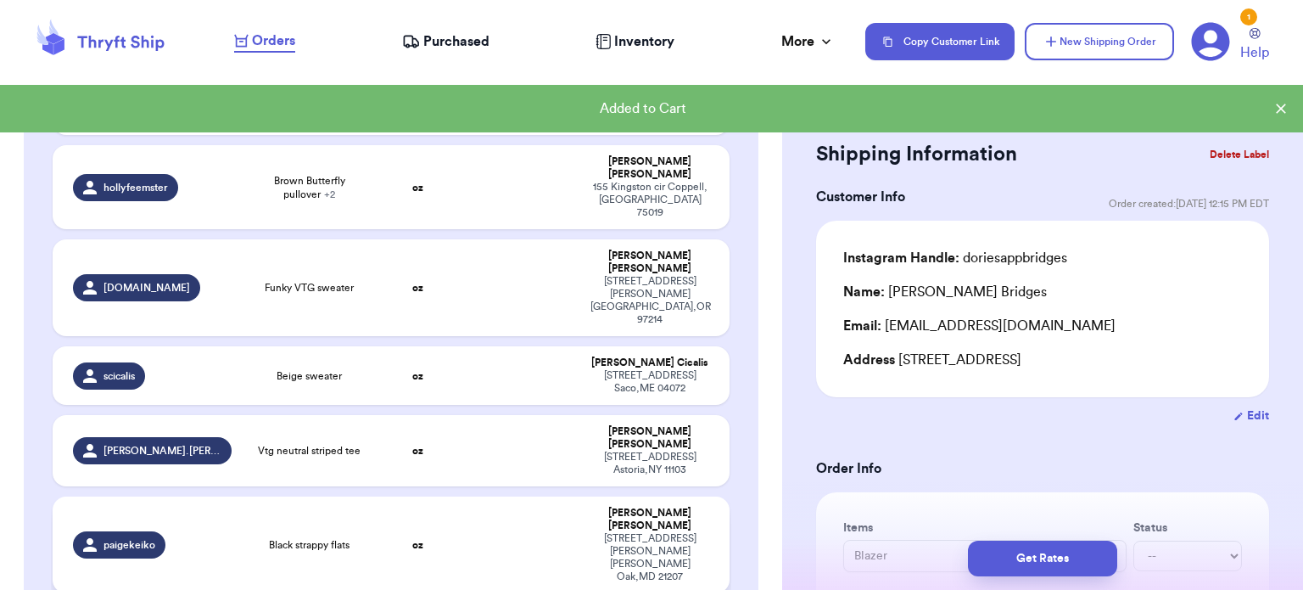
click at [512, 496] on td at bounding box center [520, 544] width 122 height 97
type input "Black strappy flats"
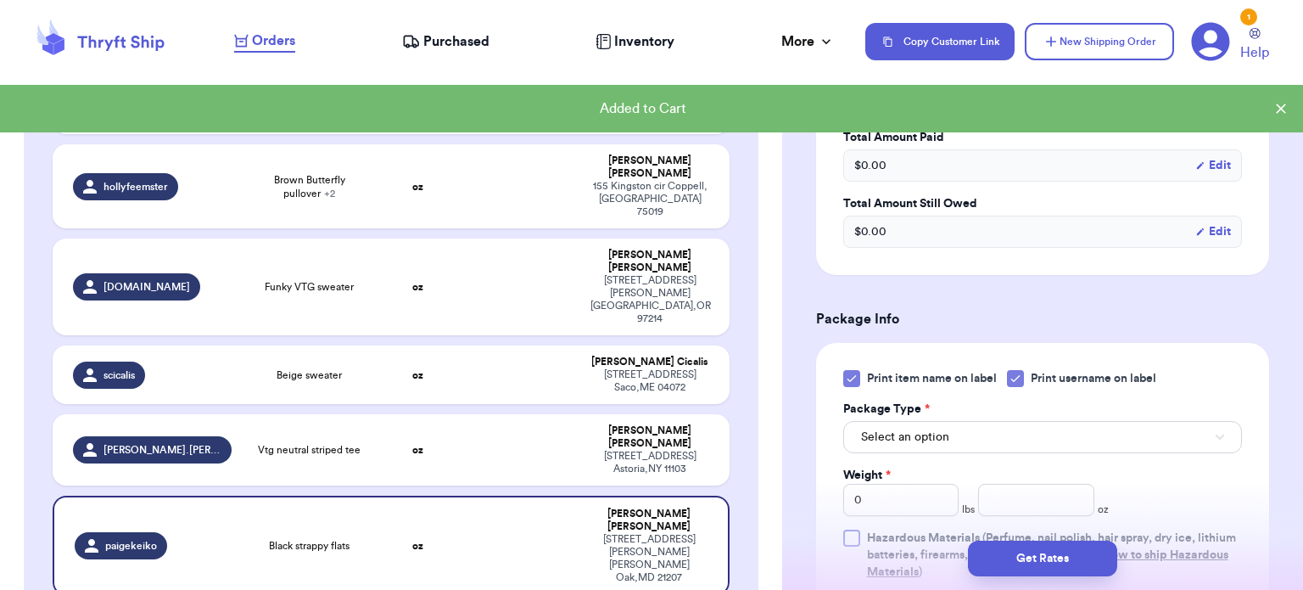
scroll to position [587, 0]
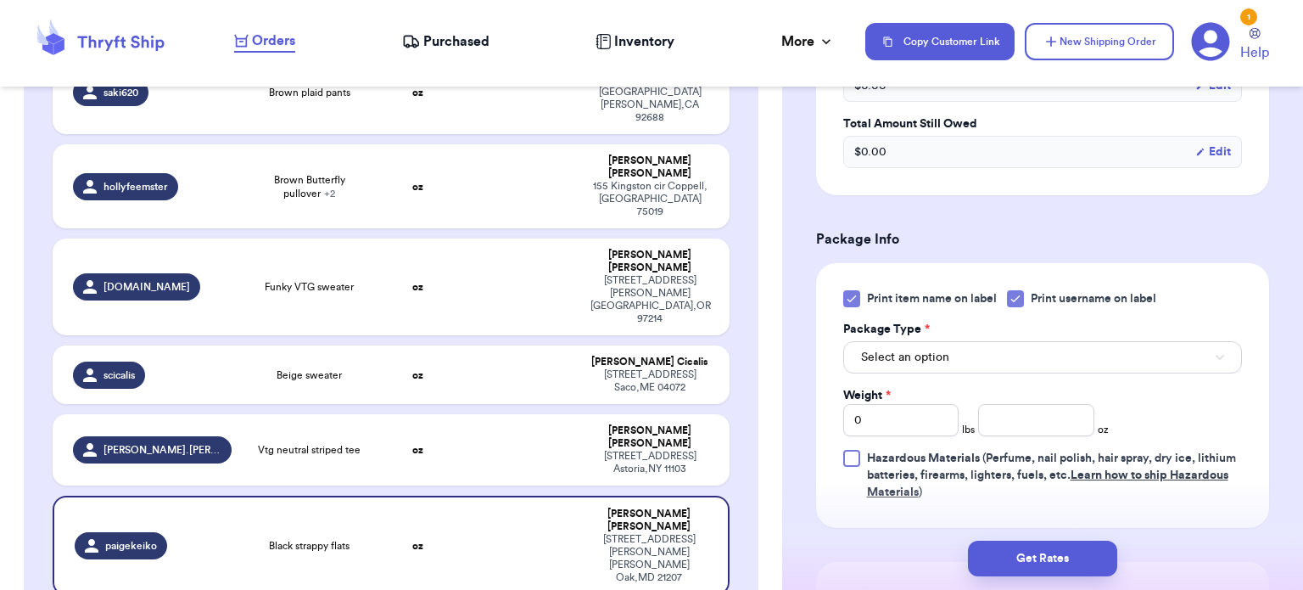
click at [851, 298] on icon at bounding box center [851, 299] width 8 height 6
click at [0, 0] on input "Print item name on label" at bounding box center [0, 0] width 0 height 0
click at [993, 355] on button "Select an option" at bounding box center [1042, 357] width 399 height 32
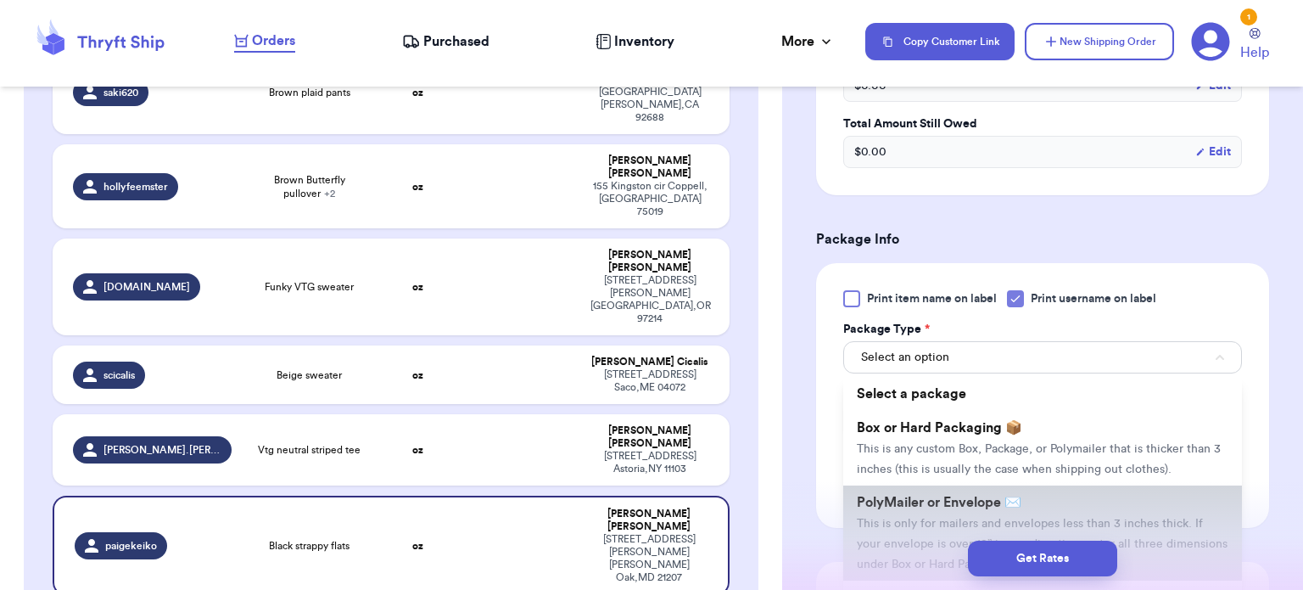
click at [998, 506] on span "PolyMailer or Envelope ✉️" at bounding box center [939, 502] width 165 height 14
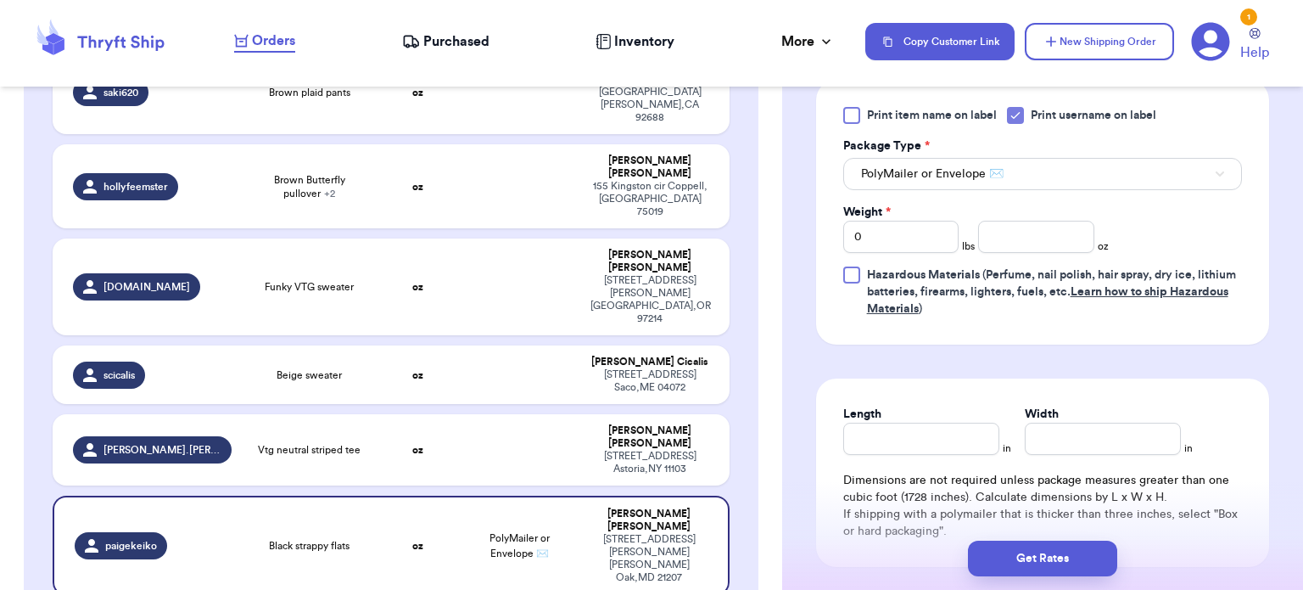
scroll to position [785, 0]
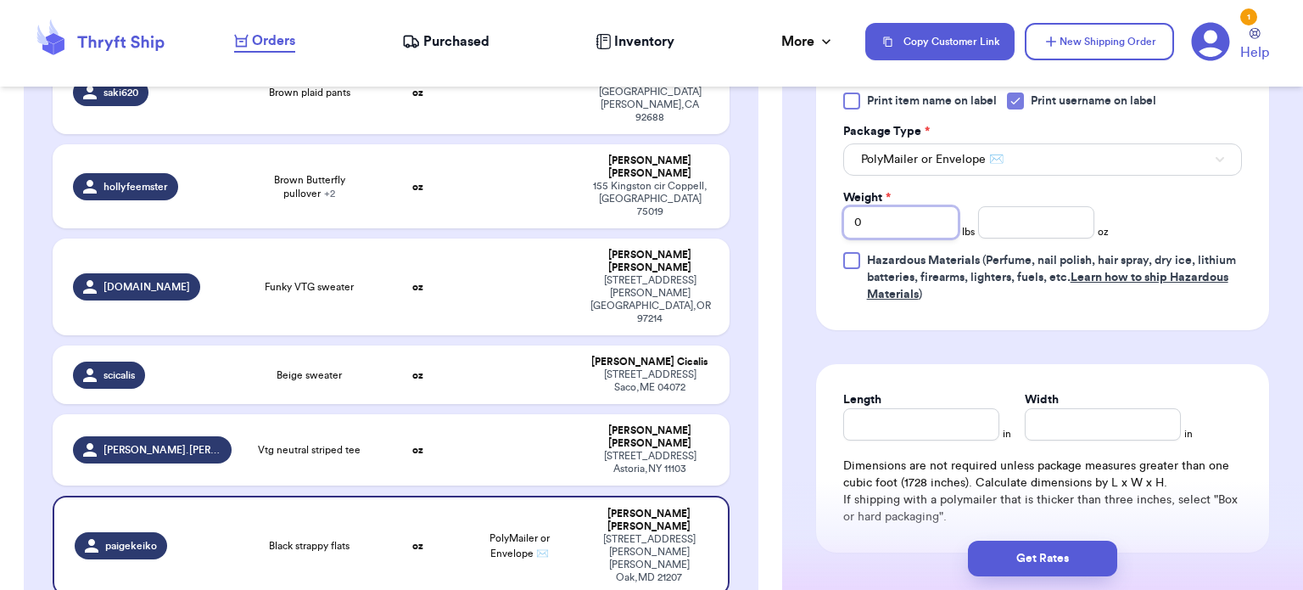
click at [880, 217] on input "0" at bounding box center [901, 222] width 116 height 32
type input "1"
click at [984, 219] on input "number" at bounding box center [1036, 222] width 116 height 32
type input "3"
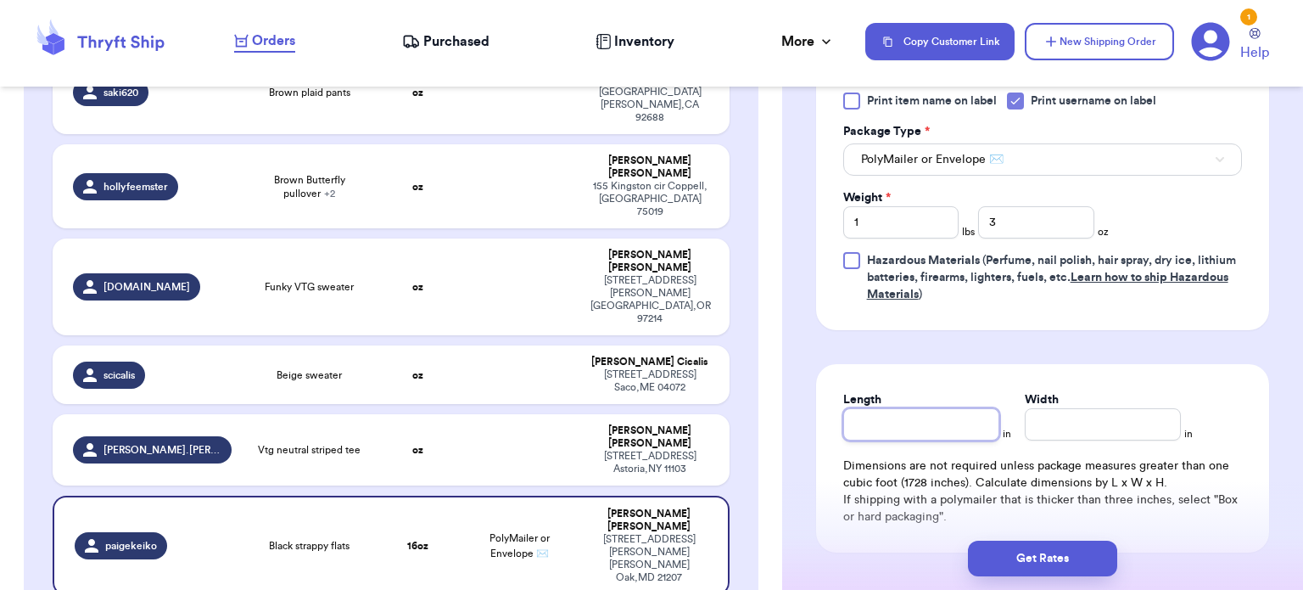
click at [876, 417] on input "Length" at bounding box center [921, 424] width 156 height 32
type input "12"
click at [1040, 440] on div "Length * 12 in Width * in Dimensions are not required unless package measures g…" at bounding box center [1042, 458] width 453 height 188
click at [1042, 434] on input "Width *" at bounding box center [1103, 424] width 156 height 32
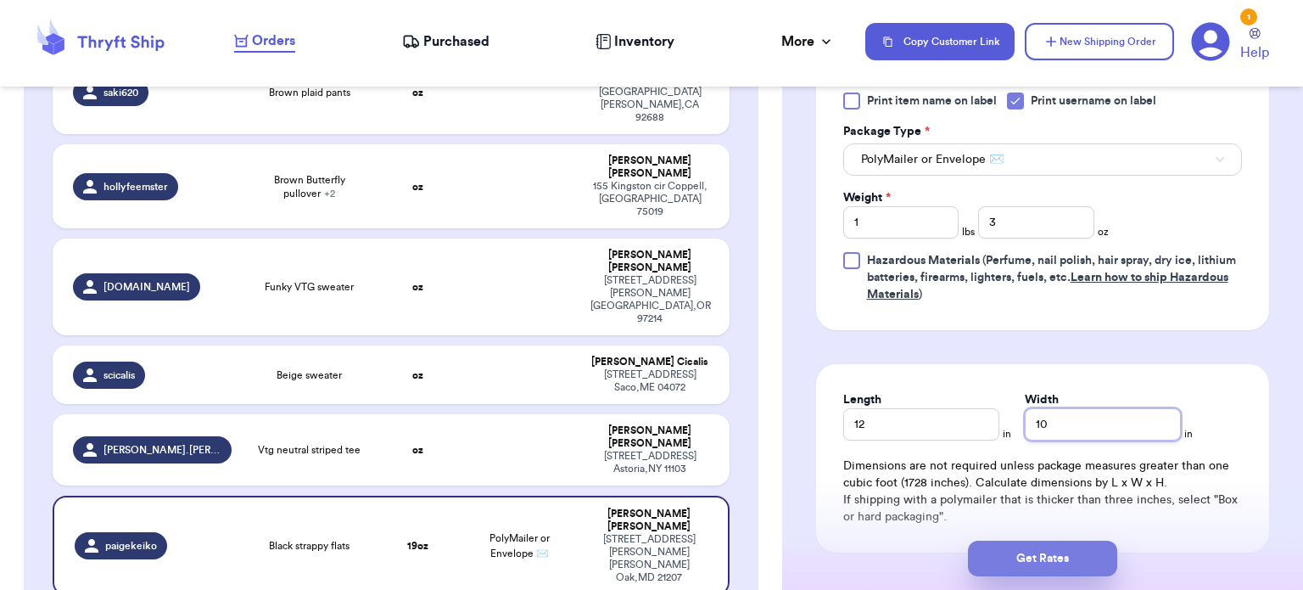
type input "10"
click at [1030, 556] on button "Get Rates" at bounding box center [1042, 558] width 149 height 36
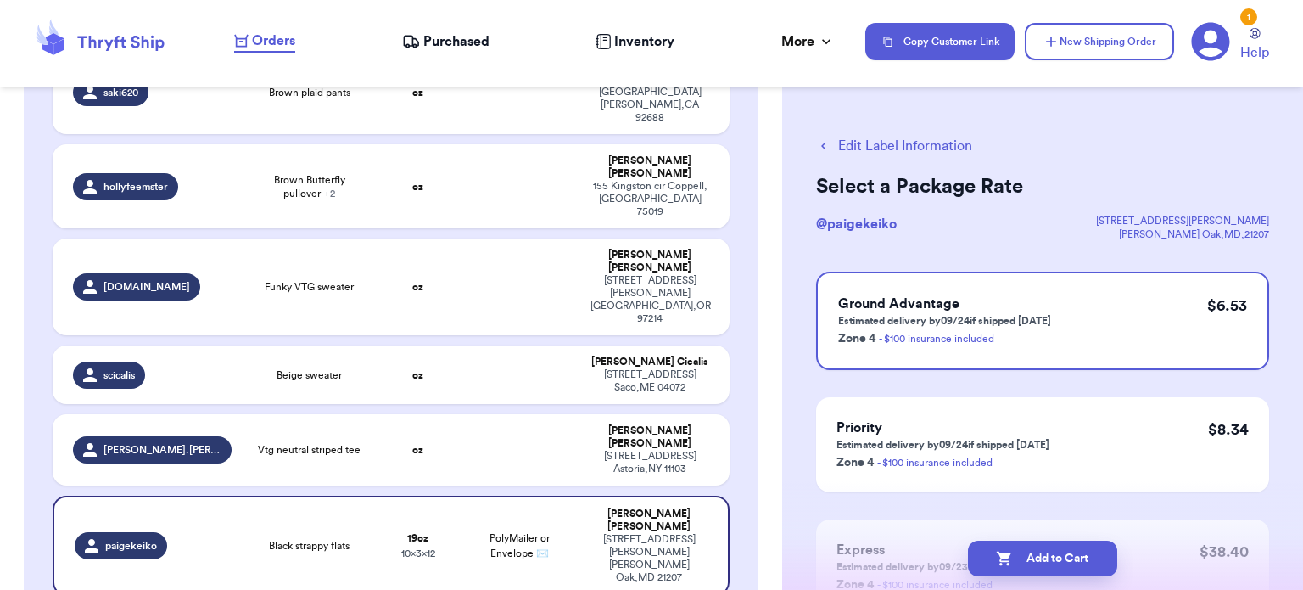
click at [1030, 556] on button "Add to Cart" at bounding box center [1042, 558] width 149 height 36
checkbox input "true"
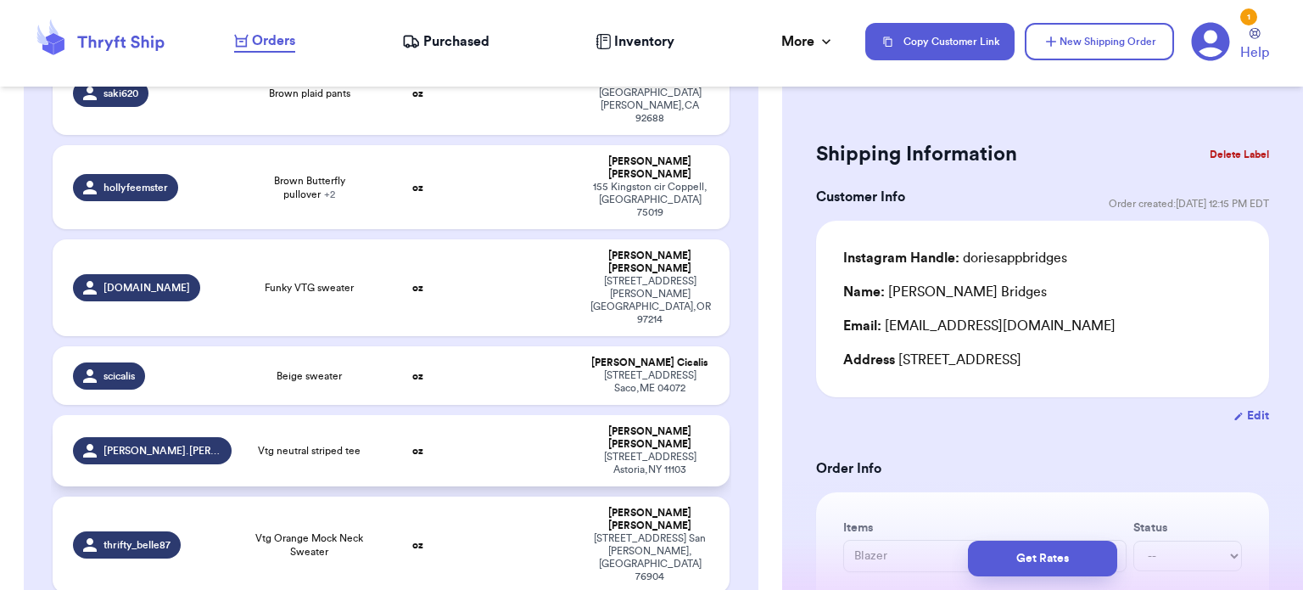
click at [548, 415] on td at bounding box center [520, 450] width 122 height 71
type input "Vtg neutral striped tee"
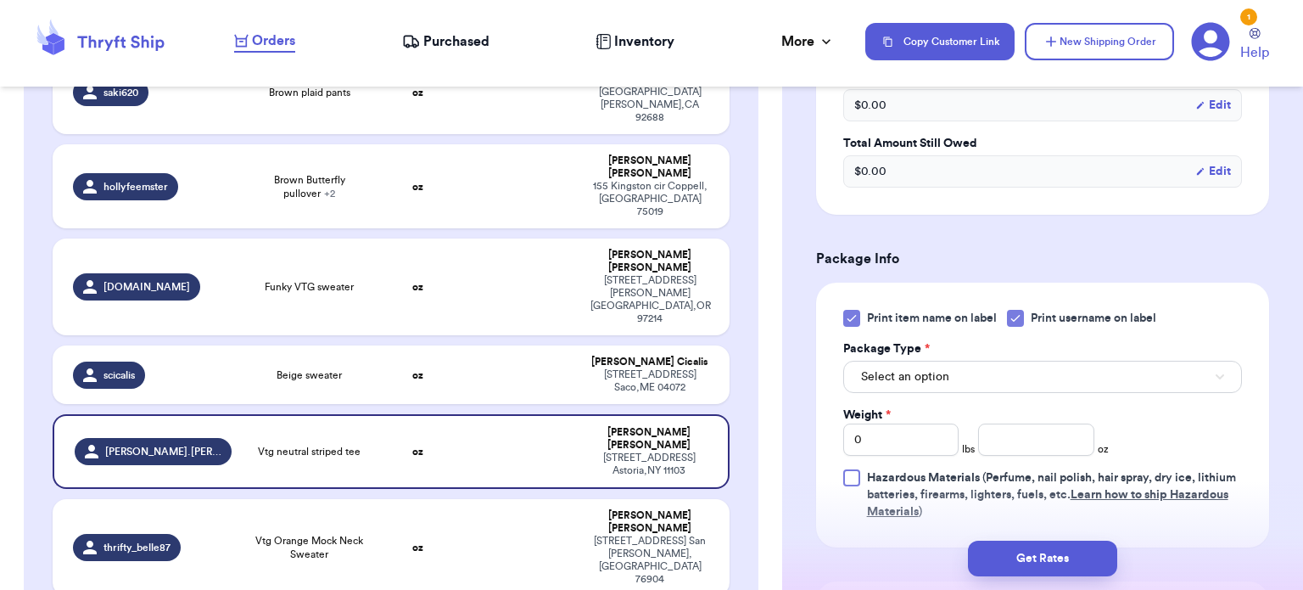
scroll to position [625, 0]
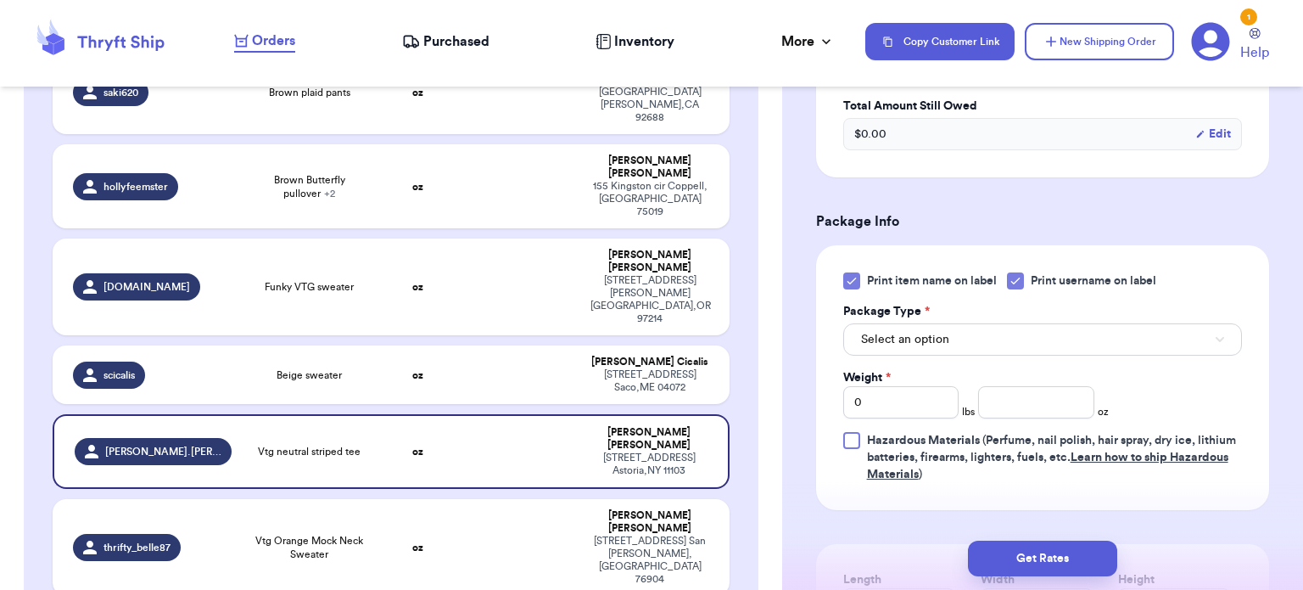
click at [856, 274] on icon at bounding box center [852, 281] width 14 height 14
click at [0, 0] on input "Print item name on label" at bounding box center [0, 0] width 0 height 0
click at [937, 331] on span "Select an option" at bounding box center [905, 339] width 88 height 17
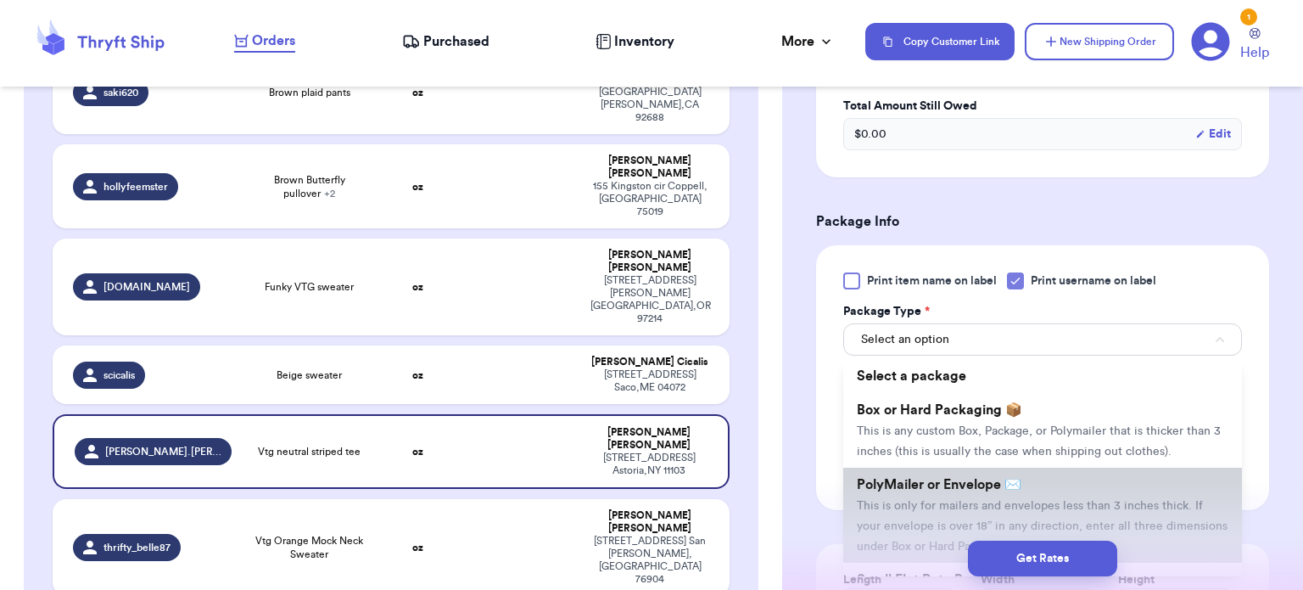
click at [976, 472] on li "PolyMailer or Envelope ✉️ This is only for mailers and envelopes less than 3 in…" at bounding box center [1042, 514] width 399 height 95
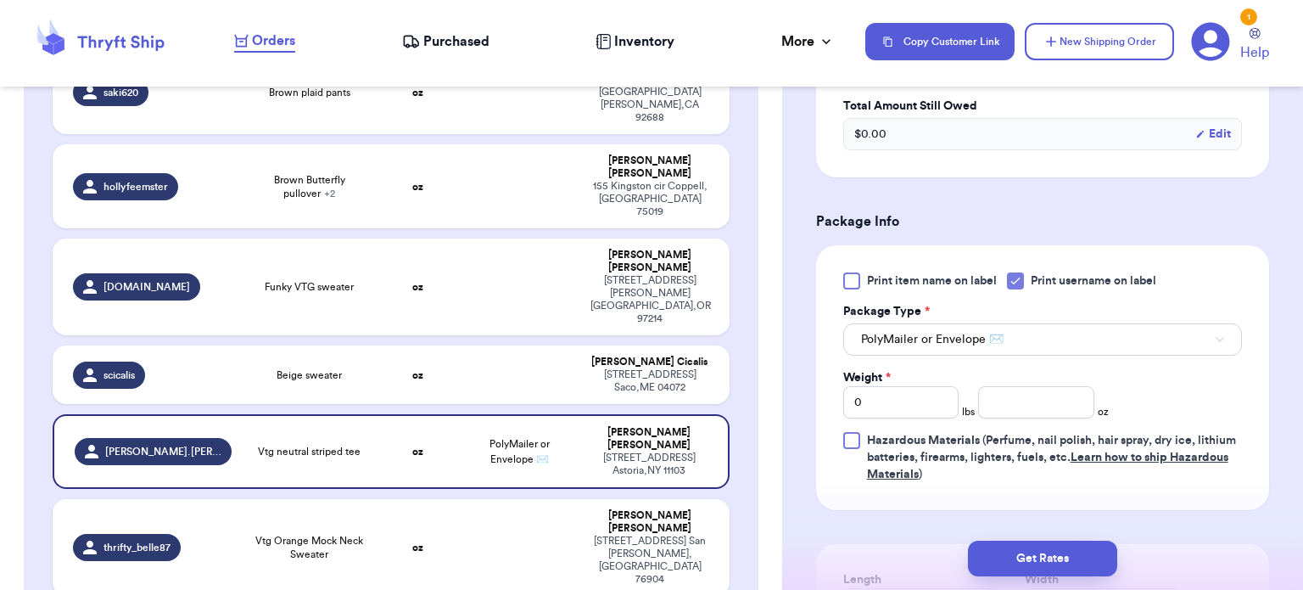
scroll to position [750, 0]
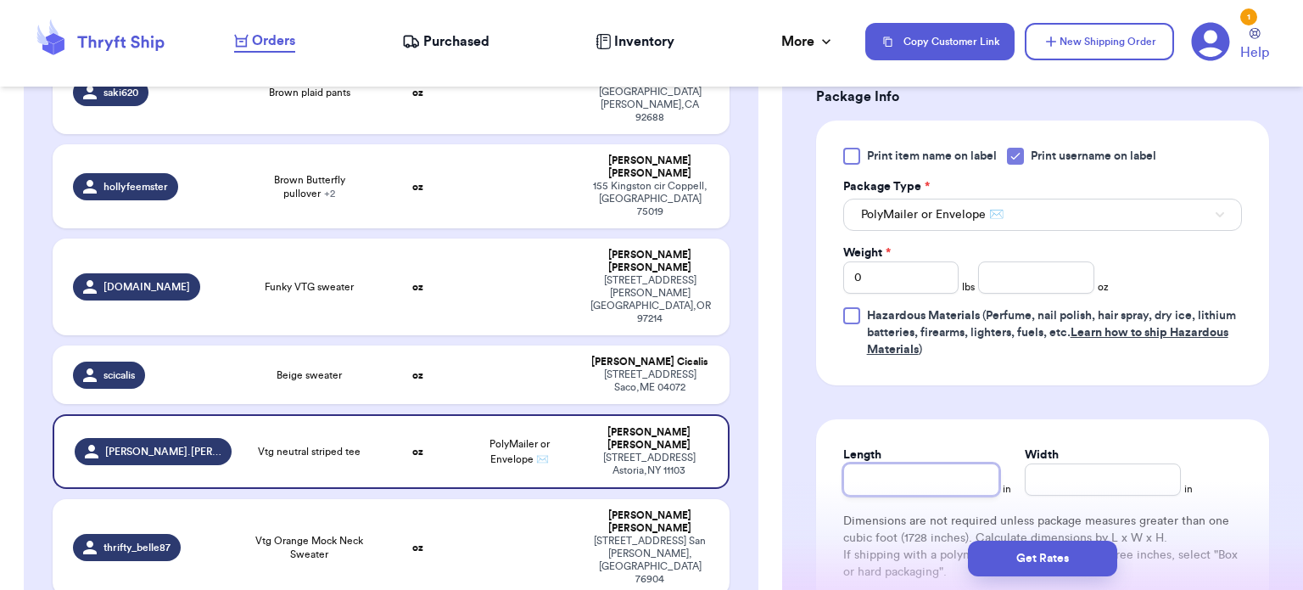
click at [913, 463] on input "Length" at bounding box center [921, 479] width 156 height 32
type input "1"
type input "10"
click at [1076, 463] on input "Width *" at bounding box center [1103, 479] width 156 height 32
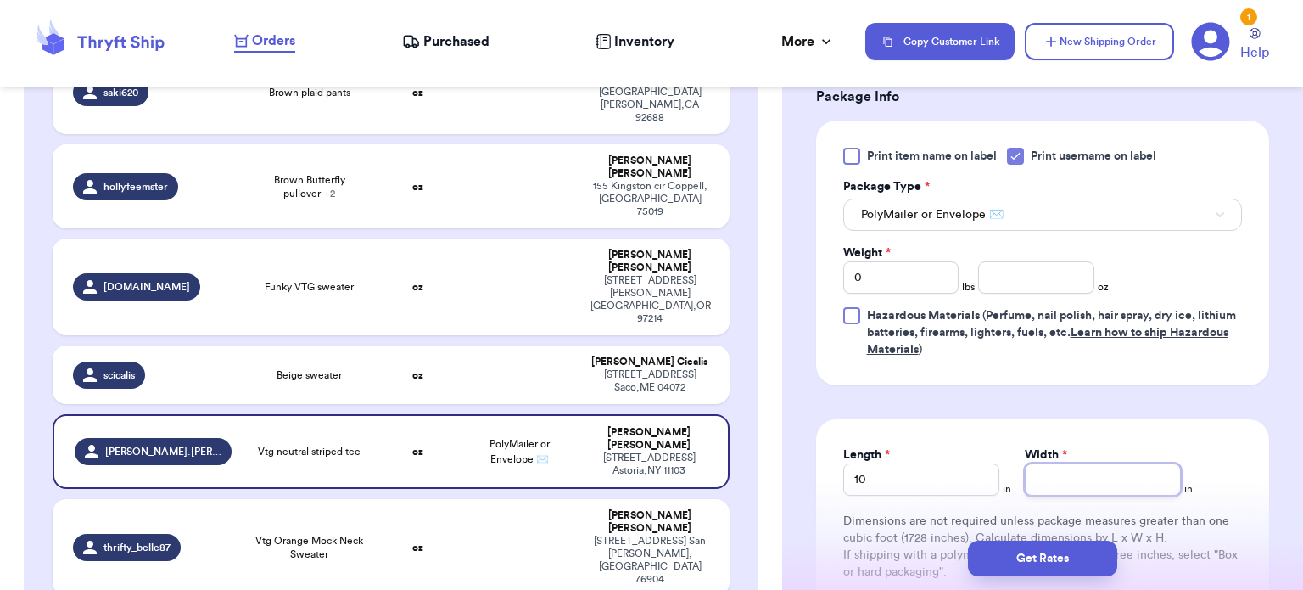
type input "1"
type input "10"
click at [1007, 261] on input "number" at bounding box center [1036, 277] width 116 height 32
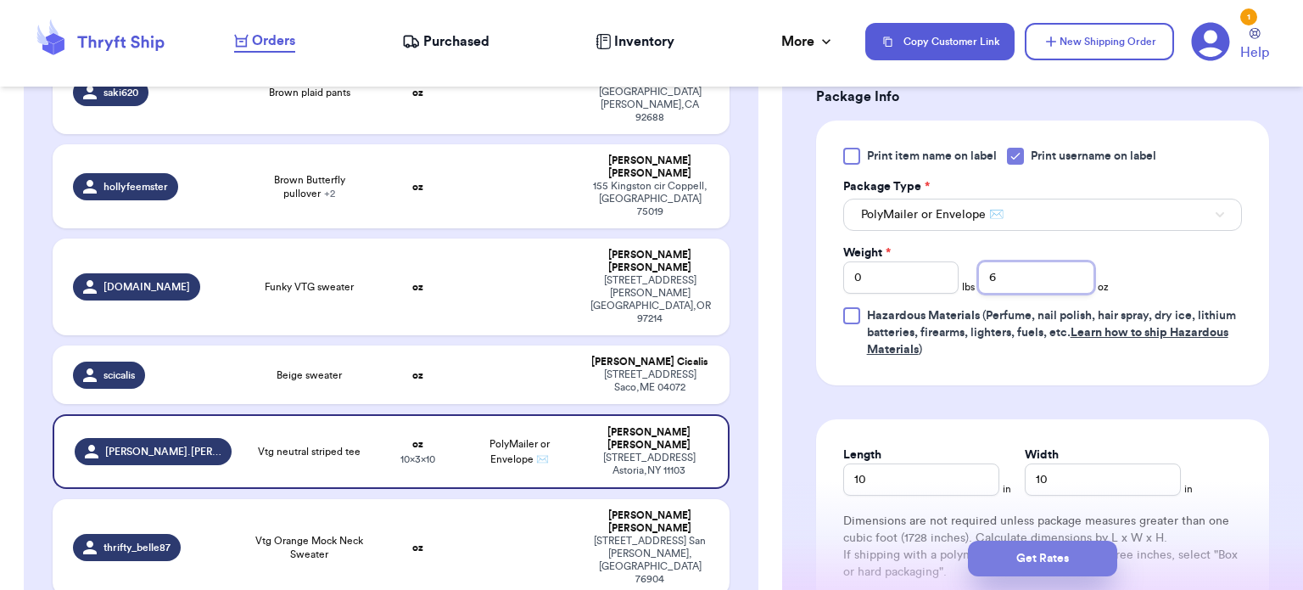
type input "6"
click at [1061, 559] on button "Get Rates" at bounding box center [1042, 558] width 149 height 36
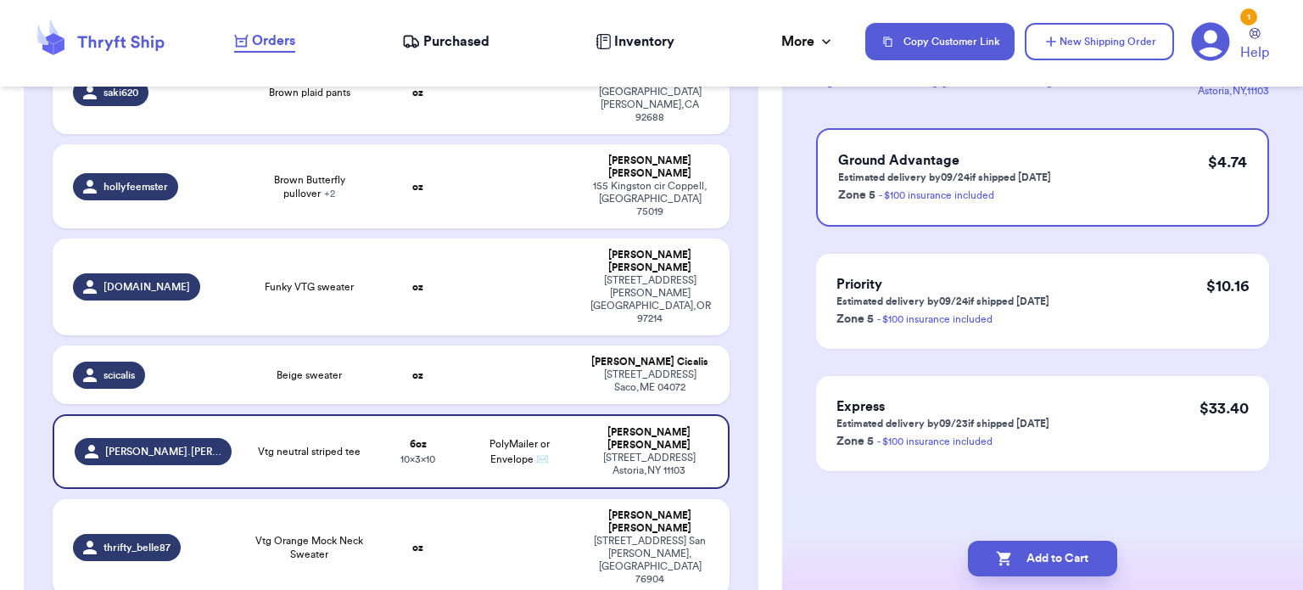
scroll to position [0, 0]
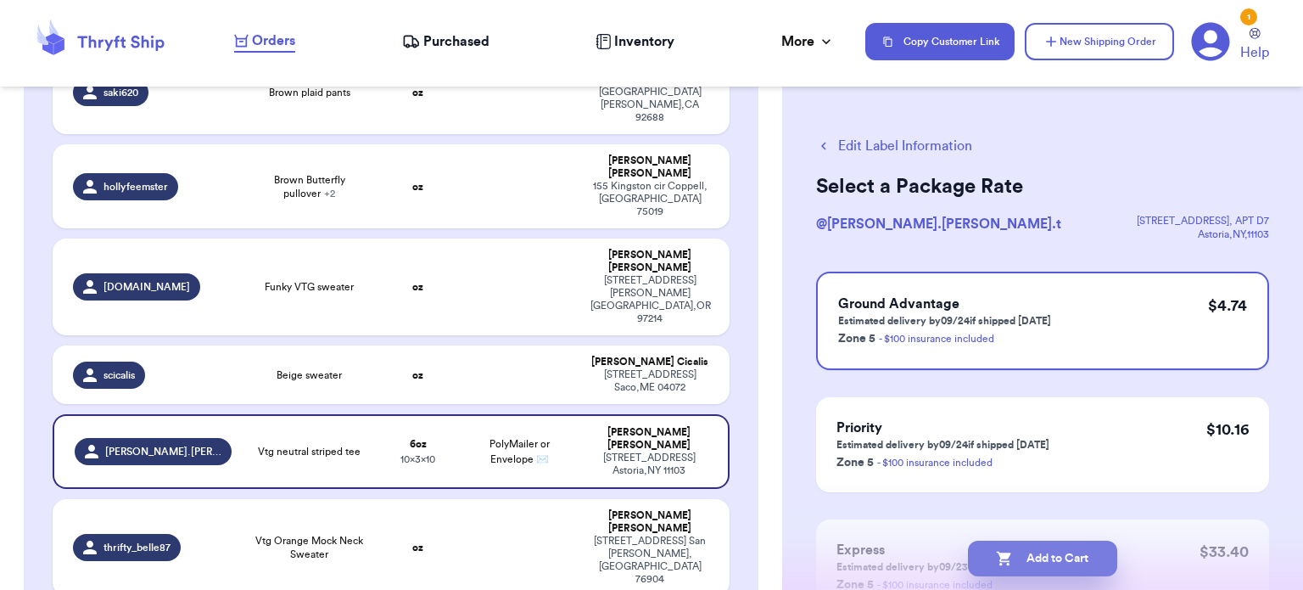
click at [1054, 558] on button "Add to Cart" at bounding box center [1042, 558] width 149 height 36
checkbox input "true"
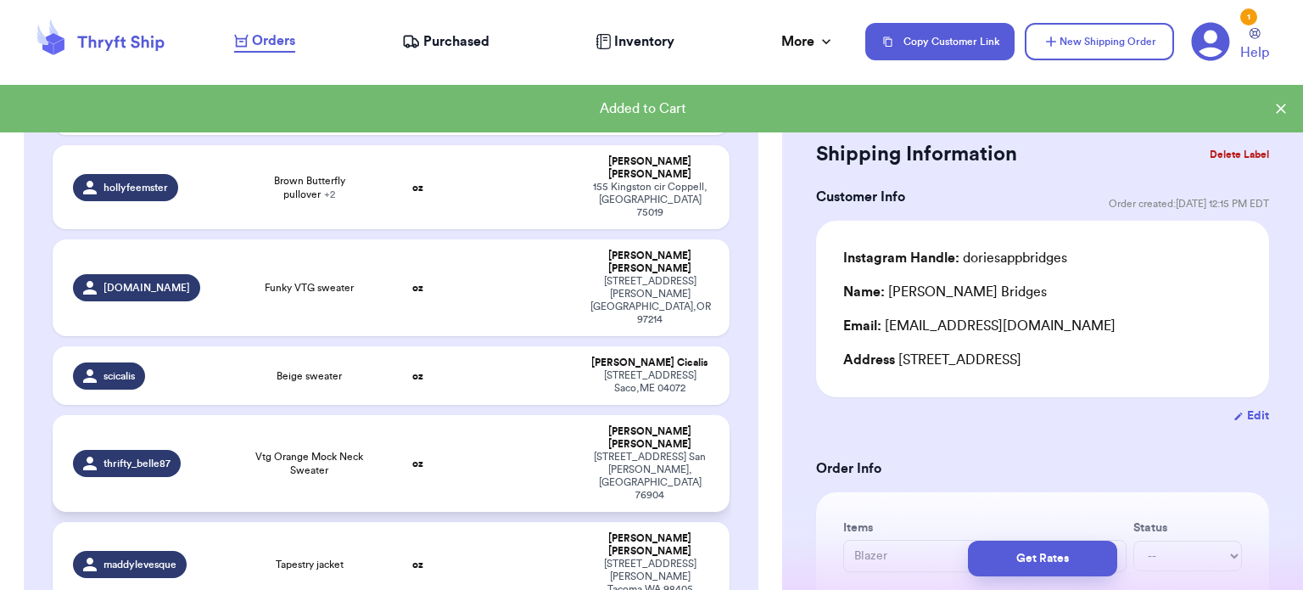
click at [443, 415] on td "oz" at bounding box center [418, 463] width 81 height 97
type input "Vtg Orange Mock Neck Sweater"
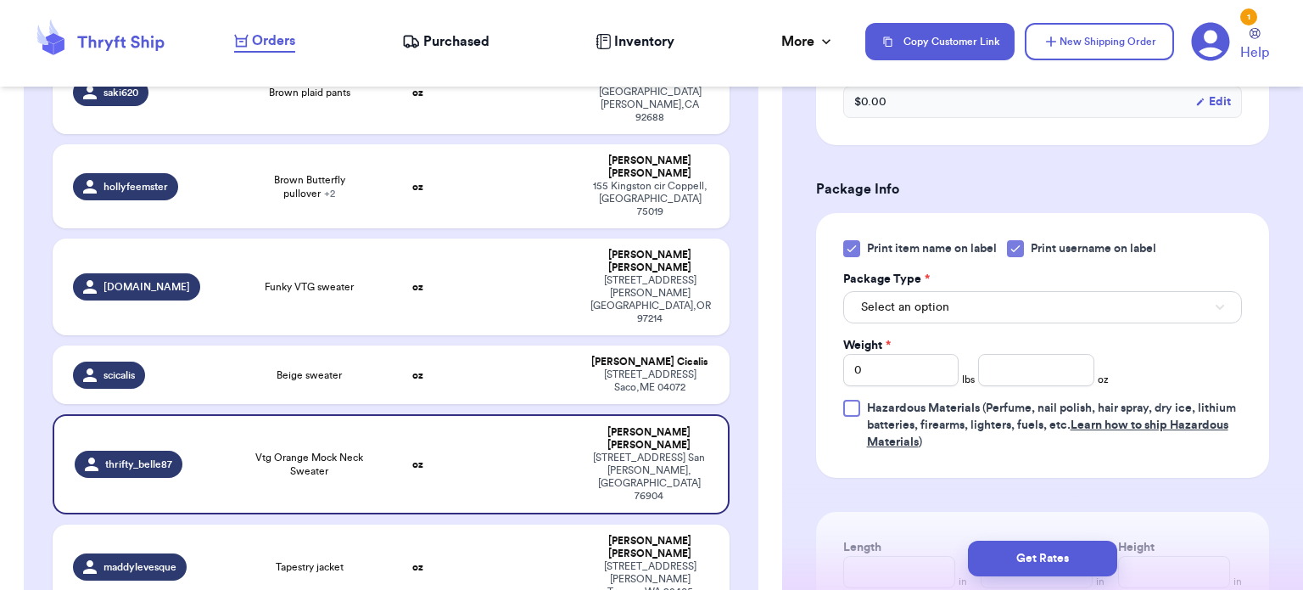
scroll to position [671, 0]
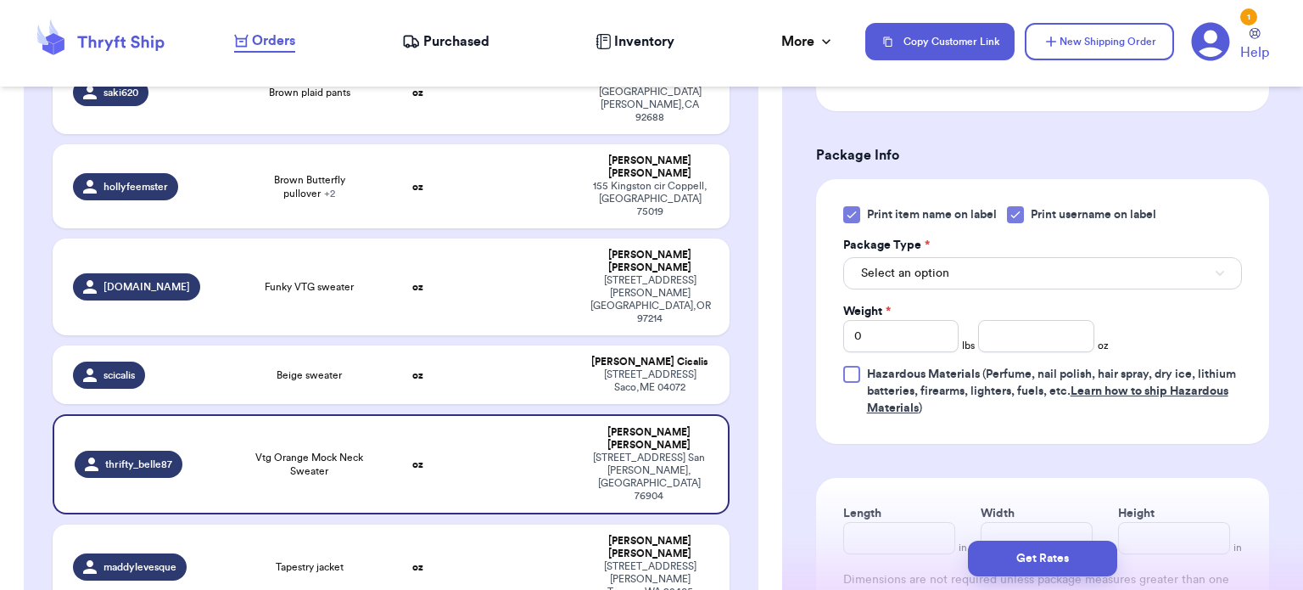
click at [851, 215] on icon at bounding box center [851, 215] width 8 height 6
click at [0, 0] on input "Print item name on label" at bounding box center [0, 0] width 0 height 0
click at [922, 265] on span "Select an option" at bounding box center [905, 273] width 88 height 17
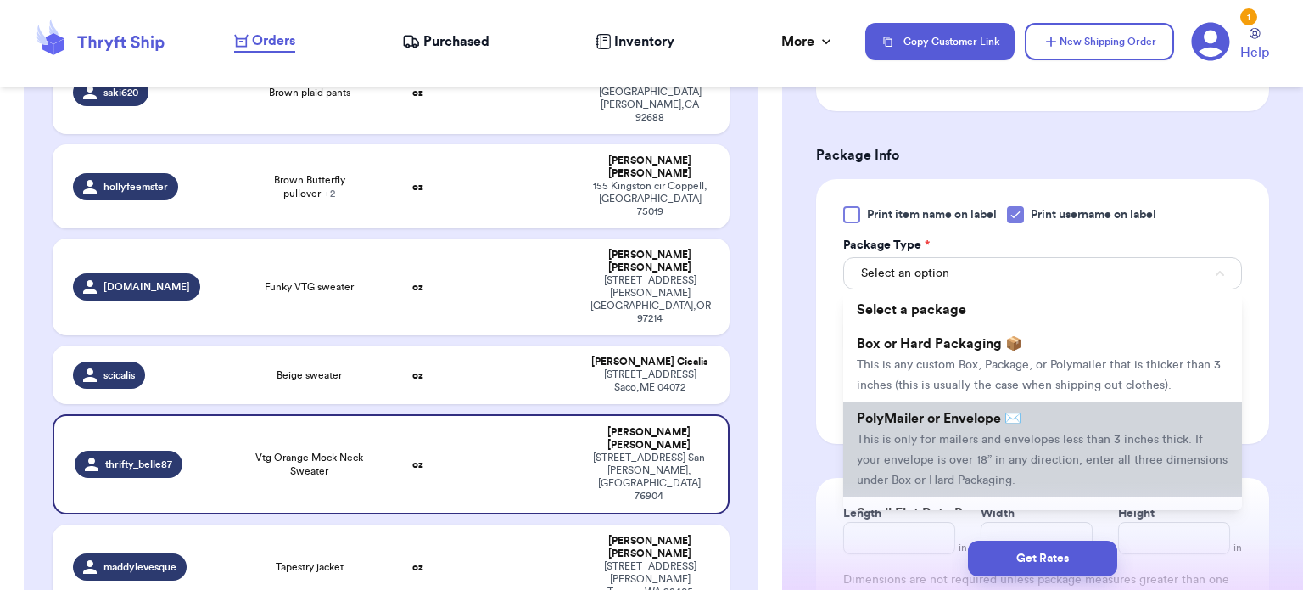
click at [955, 417] on span "PolyMailer or Envelope ✉️" at bounding box center [939, 418] width 165 height 14
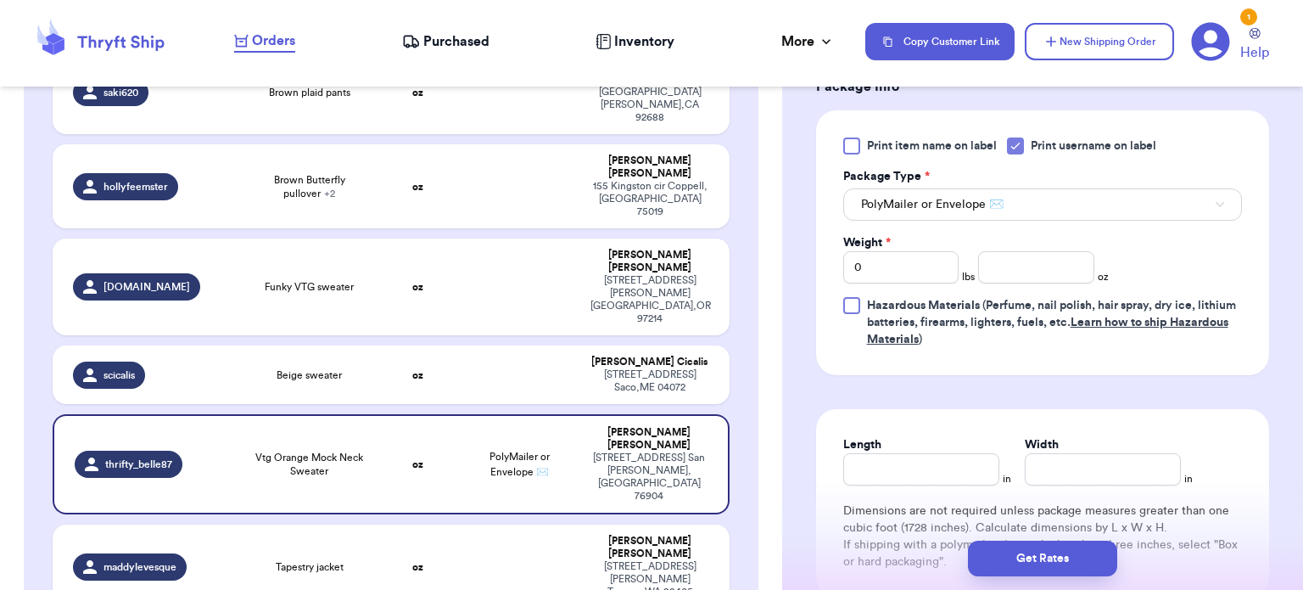
scroll to position [746, 0]
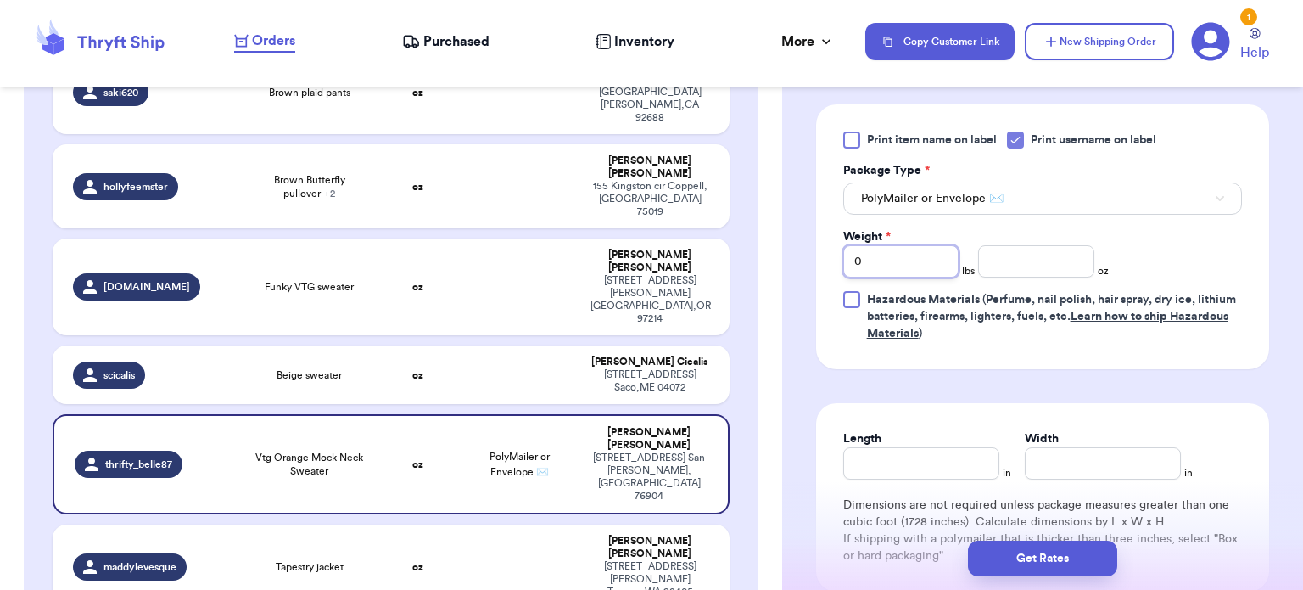
click at [923, 258] on input "0" at bounding box center [901, 261] width 116 height 32
type input "1"
click at [1026, 257] on input "number" at bounding box center [1036, 261] width 116 height 32
type input "11"
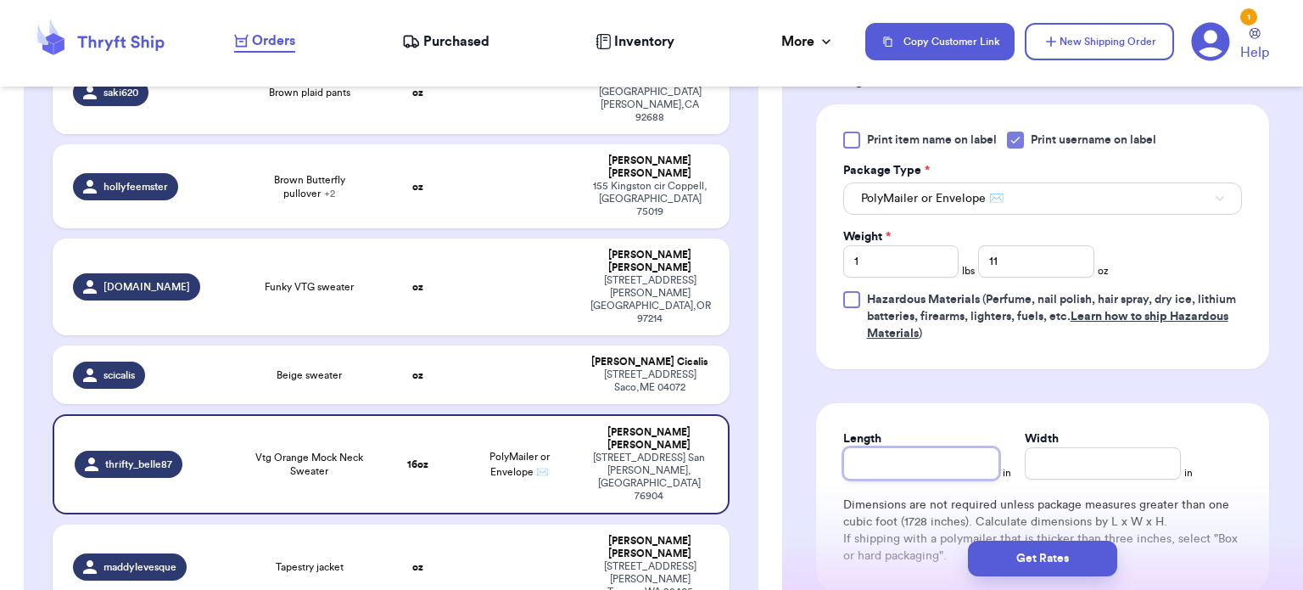
click at [897, 454] on input "Length" at bounding box center [921, 463] width 156 height 32
type input "14"
click at [1117, 453] on input "Width *" at bounding box center [1103, 463] width 156 height 32
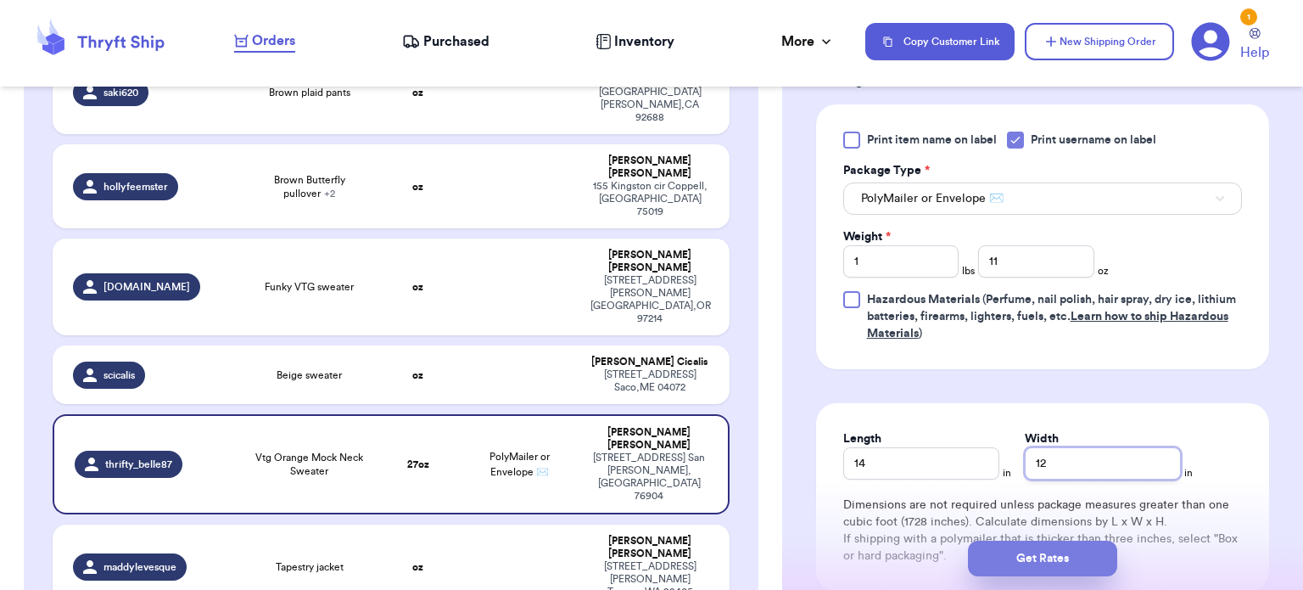
type input "12"
click at [1070, 562] on button "Get Rates" at bounding box center [1042, 558] width 149 height 36
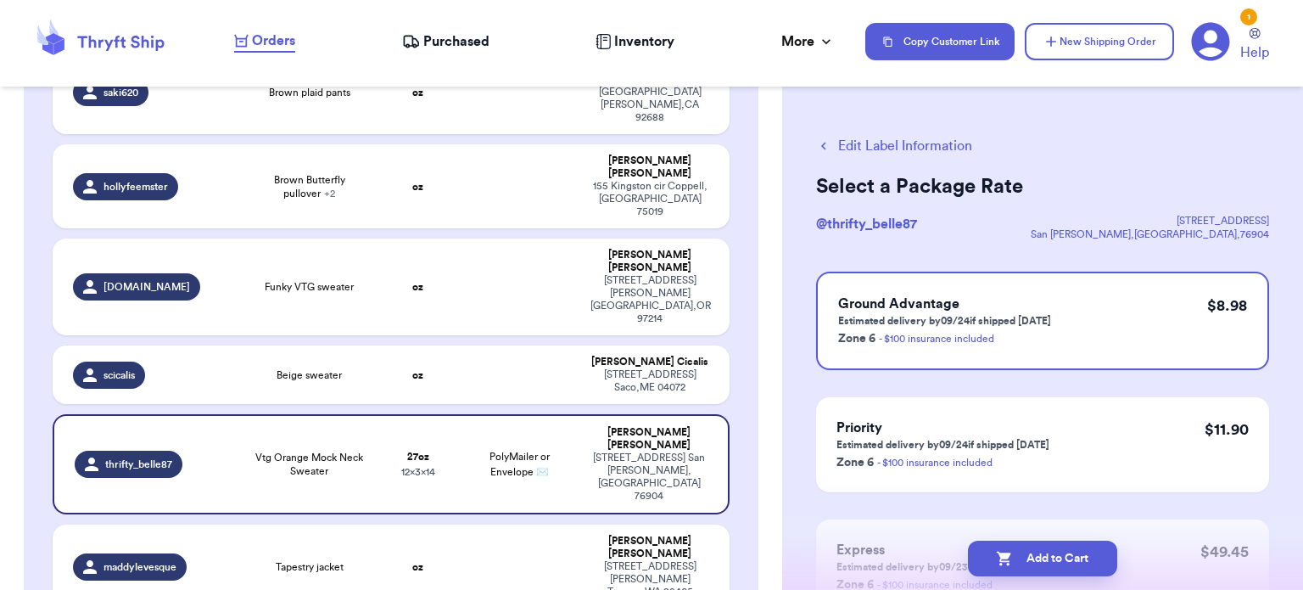
click at [1070, 562] on button "Add to Cart" at bounding box center [1042, 558] width 149 height 36
checkbox input "true"
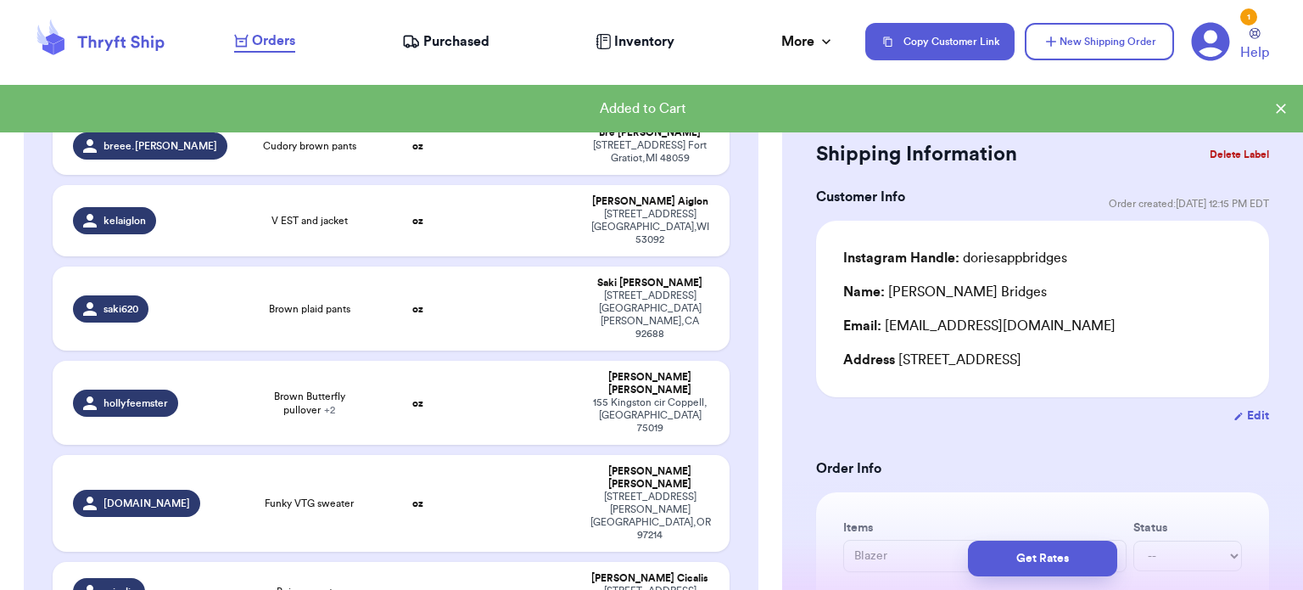
scroll to position [473, 0]
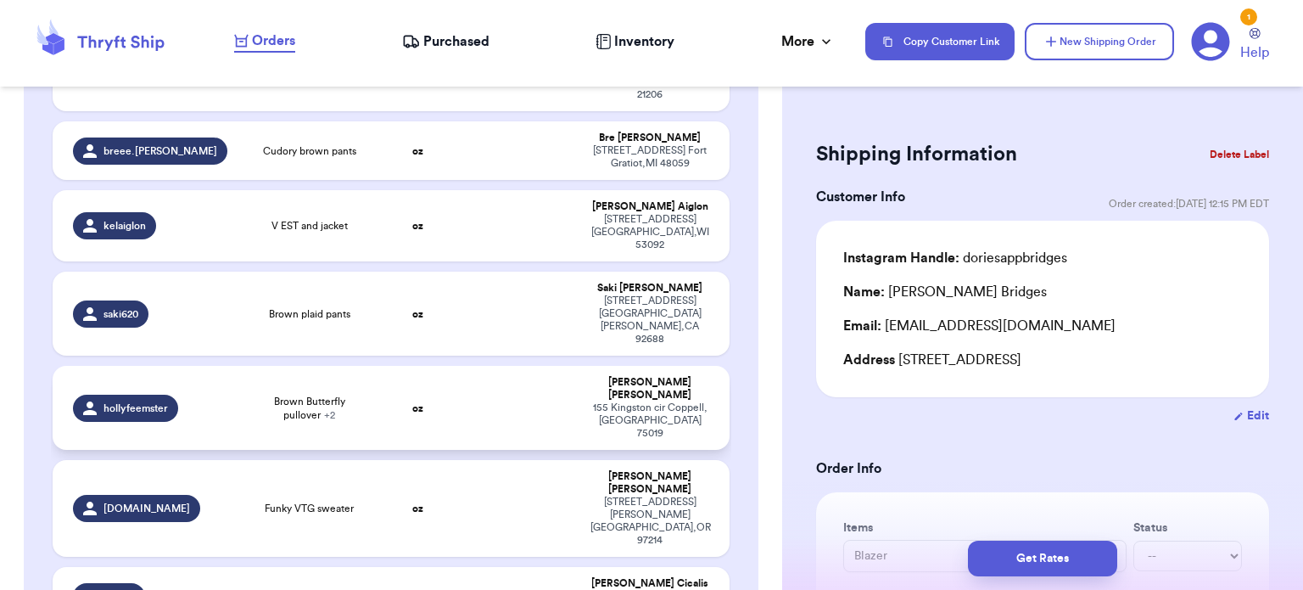
click at [383, 366] on td "oz" at bounding box center [418, 408] width 81 height 84
type input "Brown Butterfly pullover"
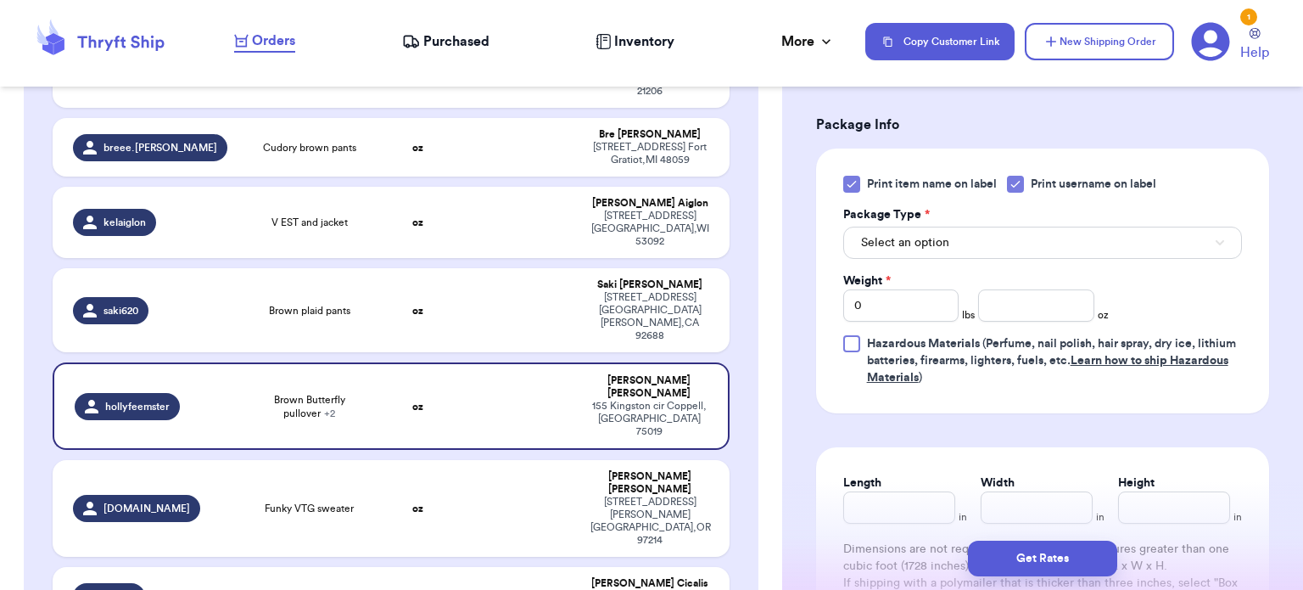
scroll to position [821, 0]
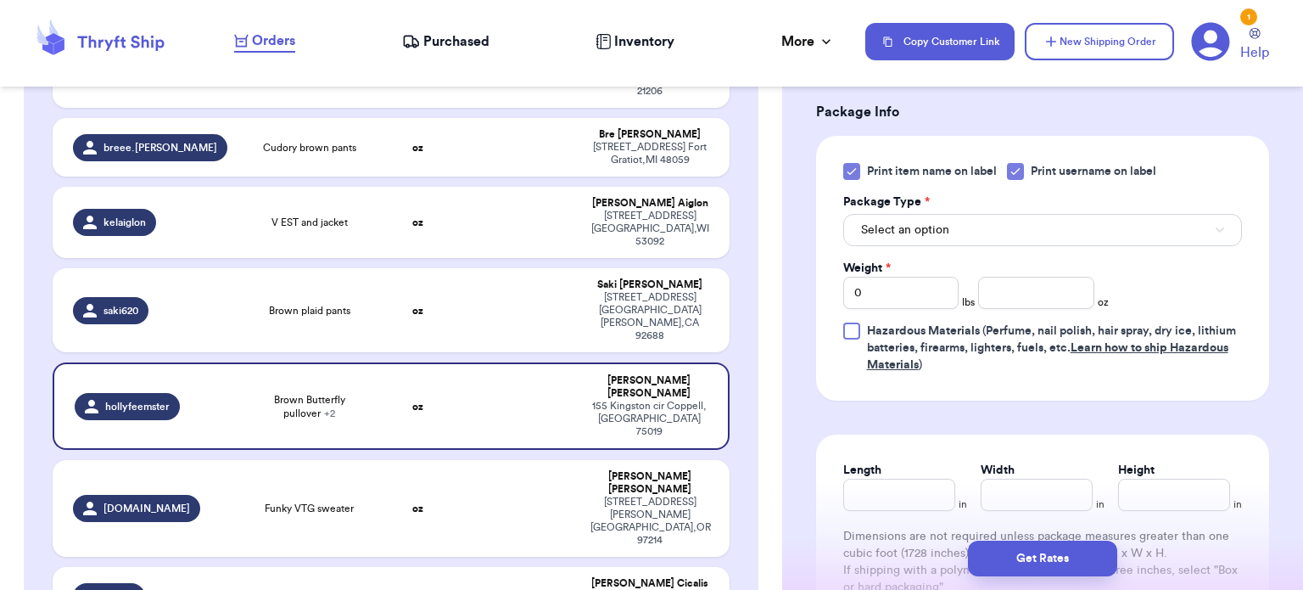
click at [845, 170] on icon at bounding box center [852, 172] width 14 height 14
click at [0, 0] on input "Print item name on label" at bounding box center [0, 0] width 0 height 0
click at [941, 235] on span "Select an option" at bounding box center [905, 229] width 88 height 17
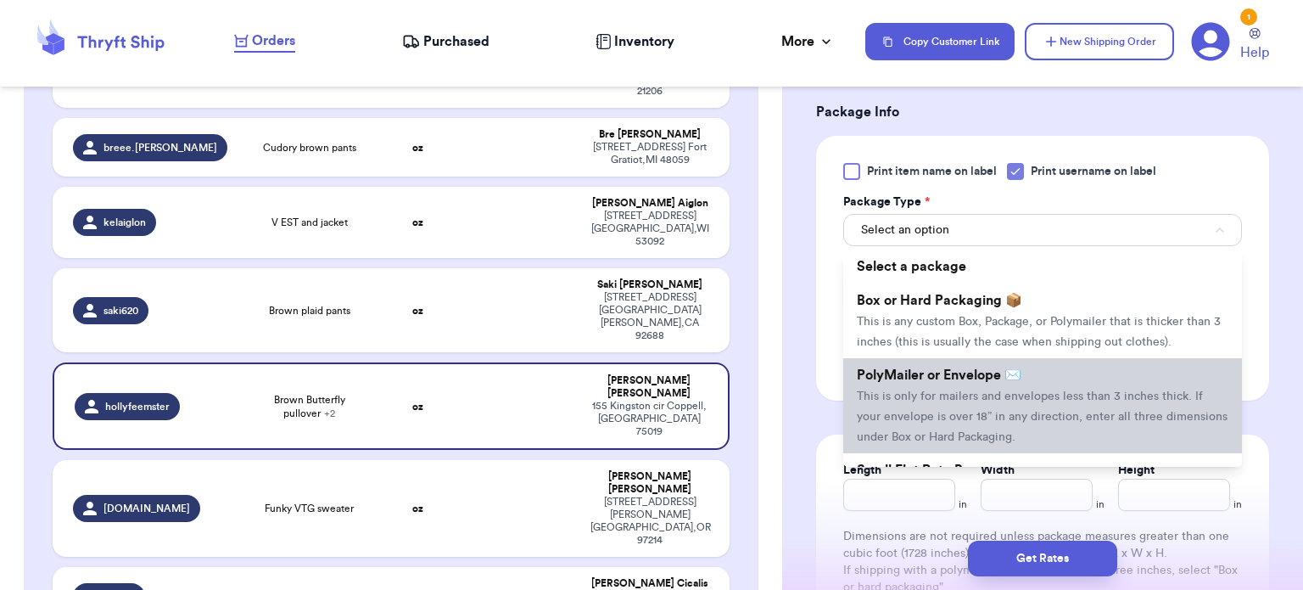
click at [967, 377] on span "PolyMailer or Envelope ✉️" at bounding box center [939, 375] width 165 height 14
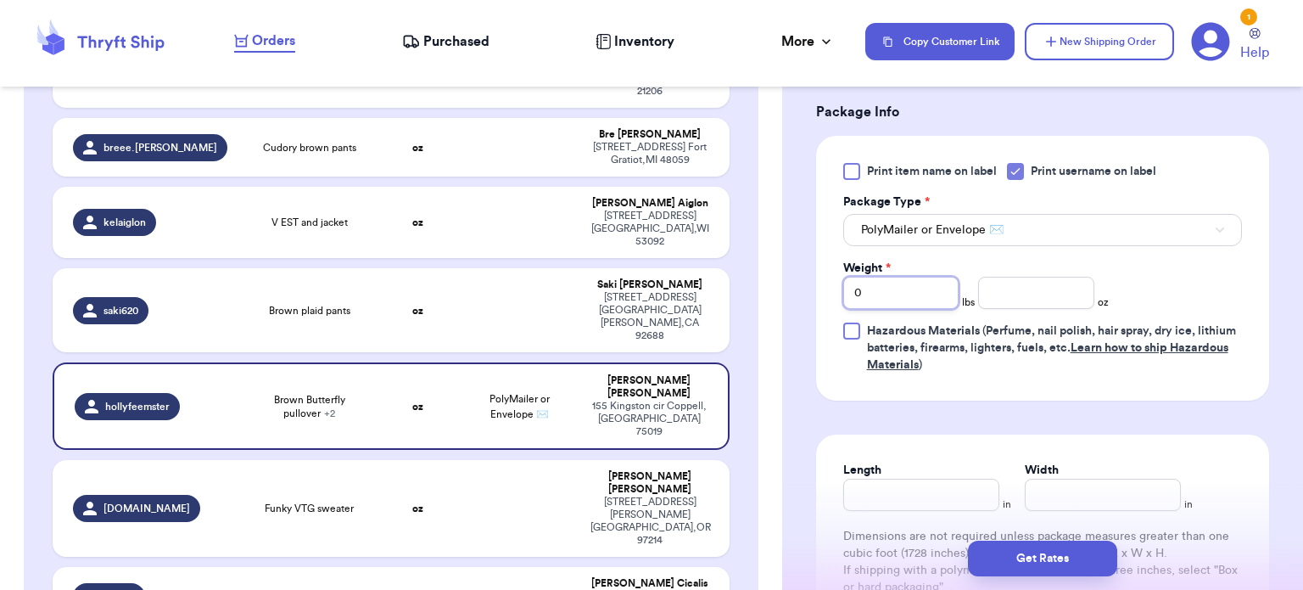
click at [913, 291] on input "0" at bounding box center [901, 293] width 116 height 32
type input "1"
click at [974, 291] on div "Weight * 1 lbs oz" at bounding box center [976, 284] width 266 height 49
click at [1009, 285] on input "number" at bounding box center [1036, 293] width 116 height 32
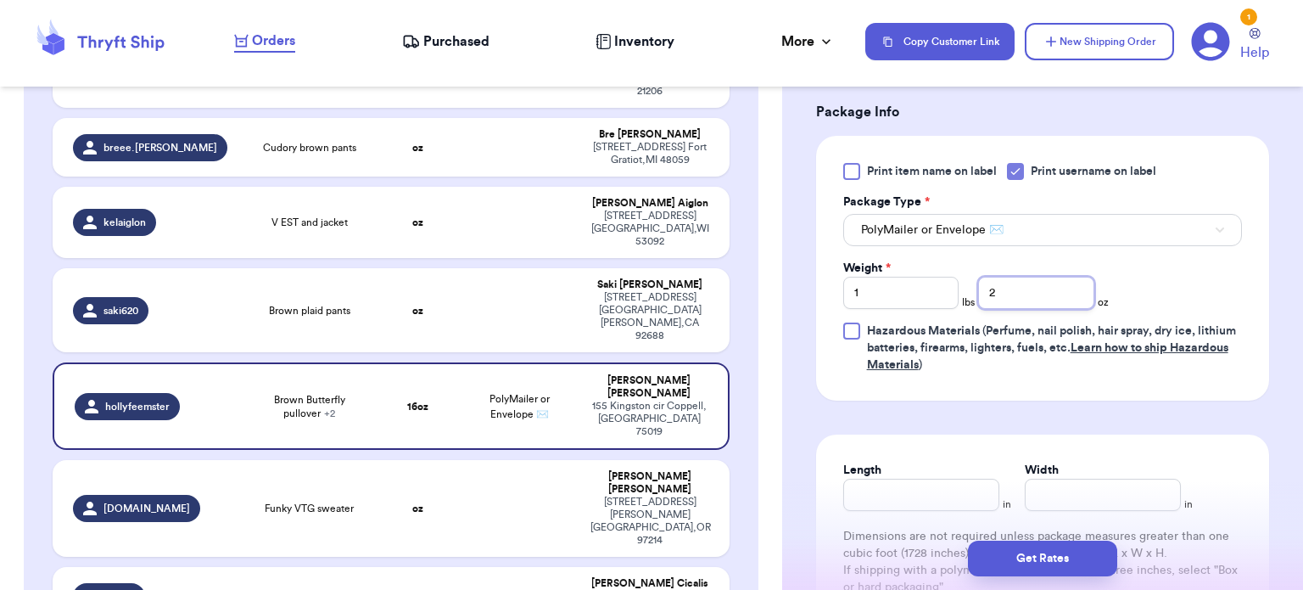
type input "2"
click at [881, 501] on input "Length" at bounding box center [921, 494] width 156 height 32
type input "12"
click at [1095, 494] on input "Width *" at bounding box center [1103, 494] width 156 height 32
type input "10"
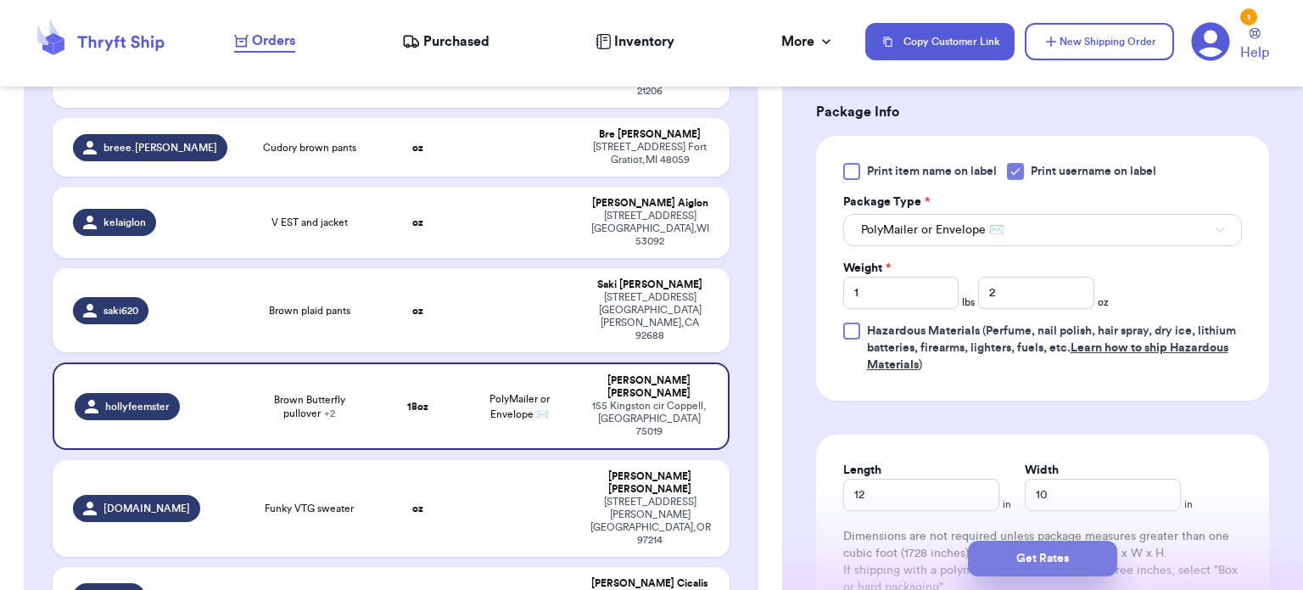
click at [1063, 563] on button "Get Rates" at bounding box center [1042, 558] width 149 height 36
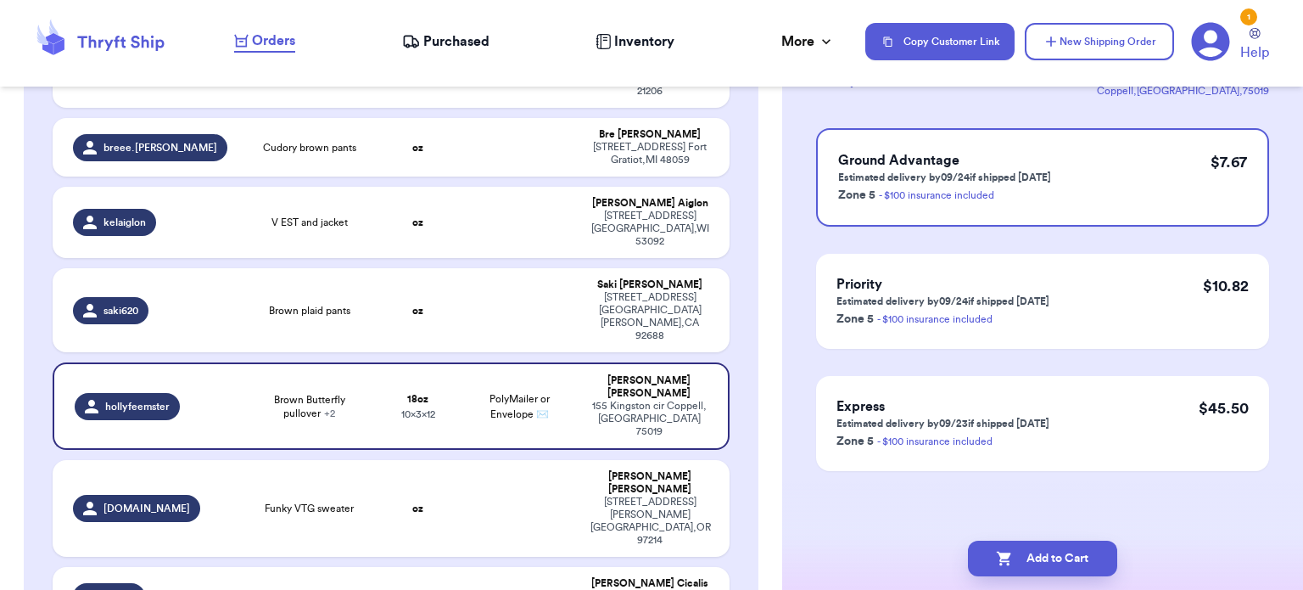
scroll to position [0, 0]
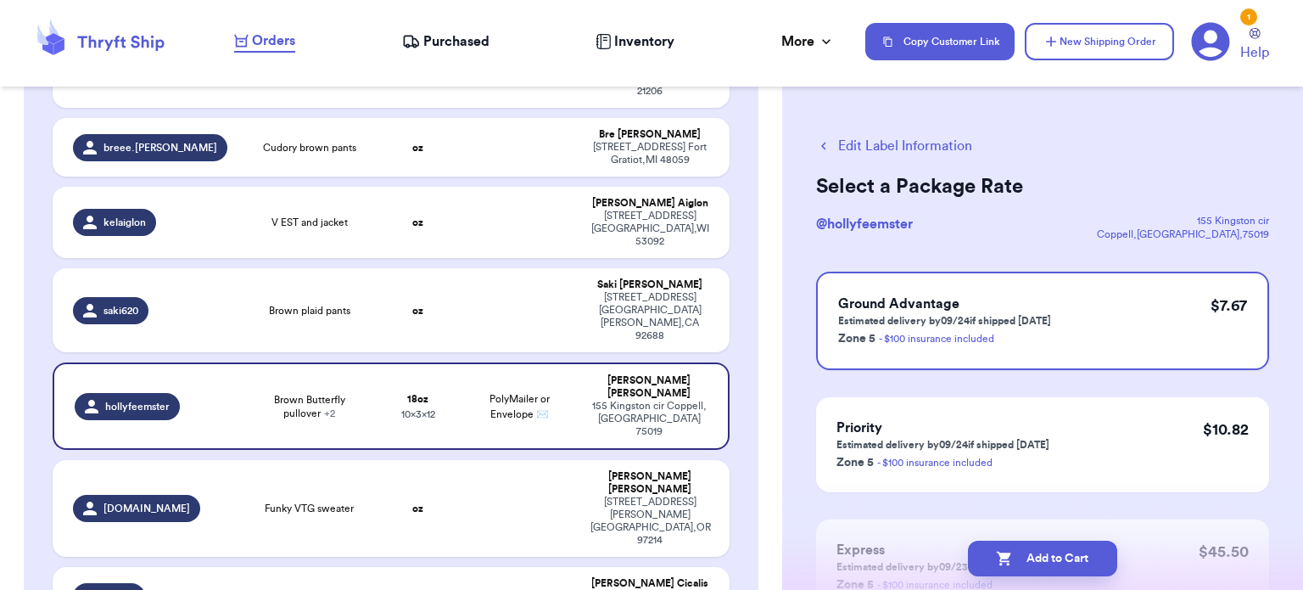
click at [1063, 563] on button "Add to Cart" at bounding box center [1042, 558] width 149 height 36
checkbox input "true"
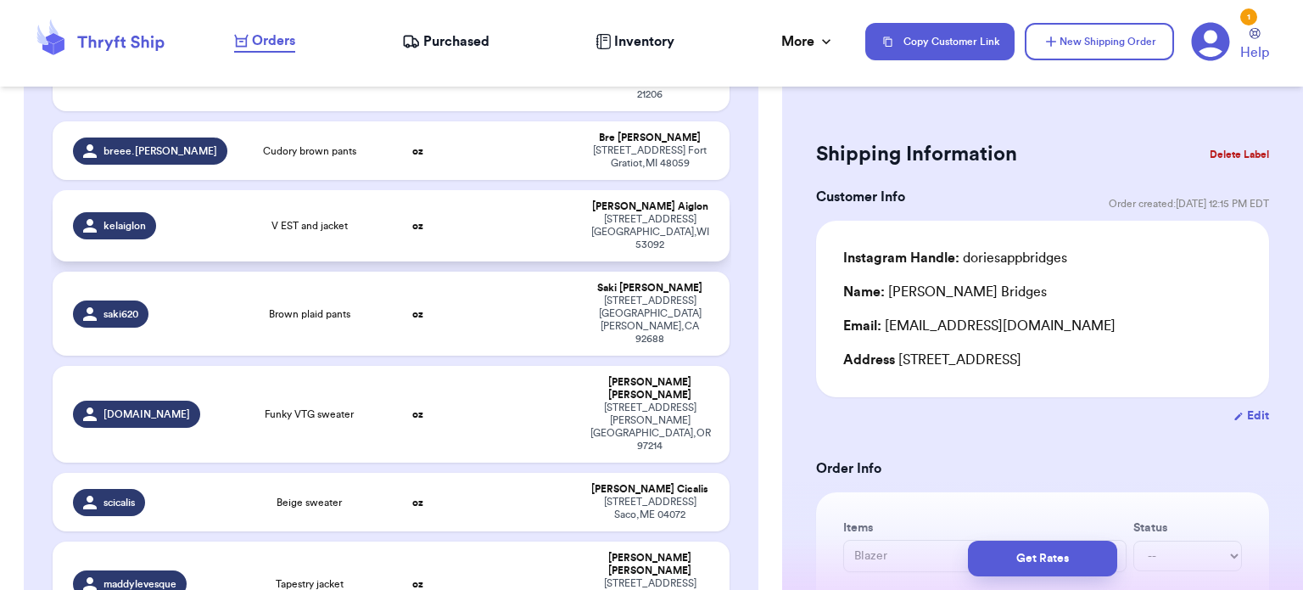
click at [459, 190] on td at bounding box center [520, 225] width 122 height 71
type input "V EST and jacket"
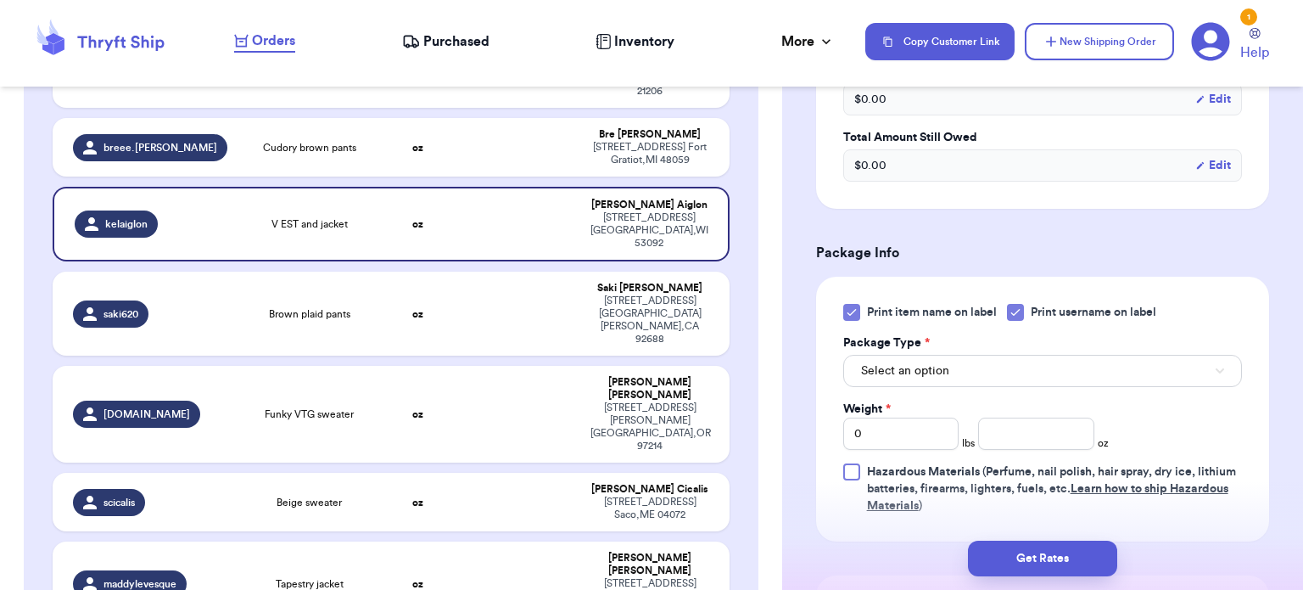
scroll to position [614, 0]
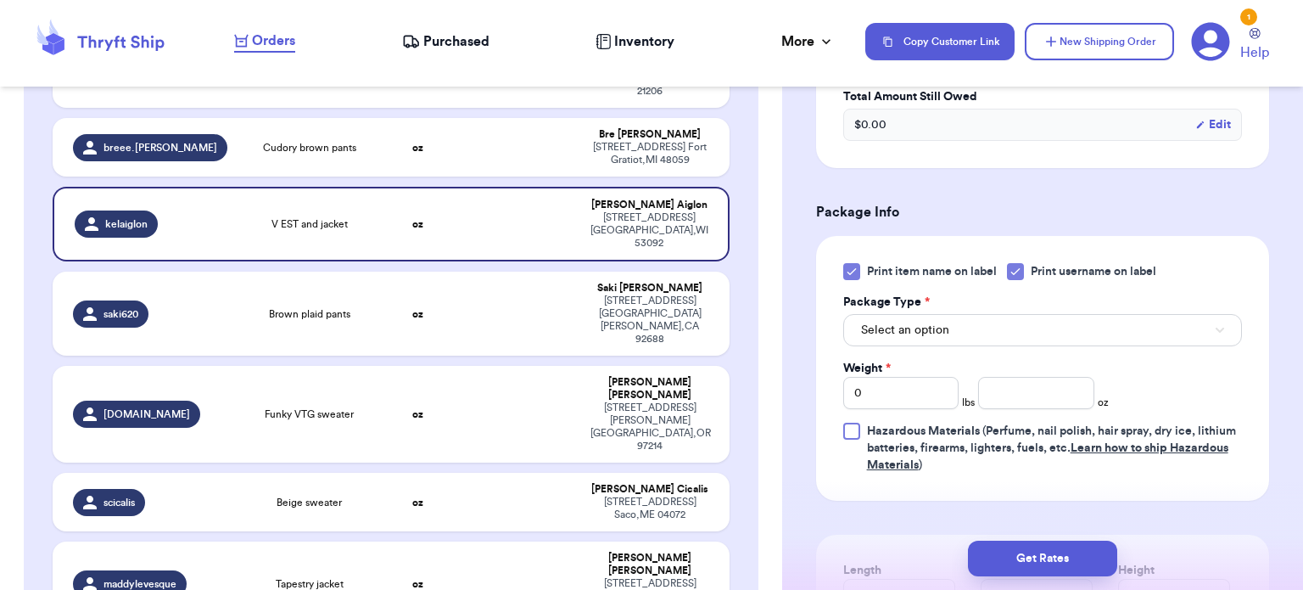
click at [848, 268] on icon at bounding box center [852, 272] width 14 height 14
click at [0, 0] on input "Print item name on label" at bounding box center [0, 0] width 0 height 0
click at [974, 335] on button "Select an option" at bounding box center [1042, 330] width 399 height 32
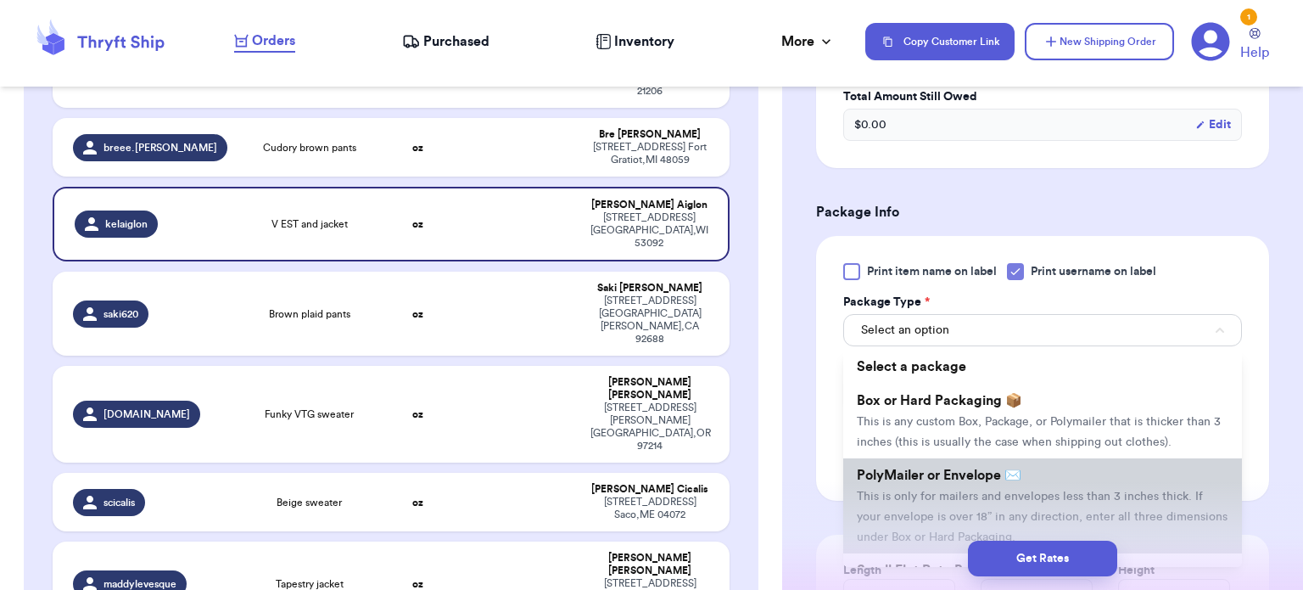
click at [1012, 473] on span "PolyMailer or Envelope ✉️" at bounding box center [939, 475] width 165 height 14
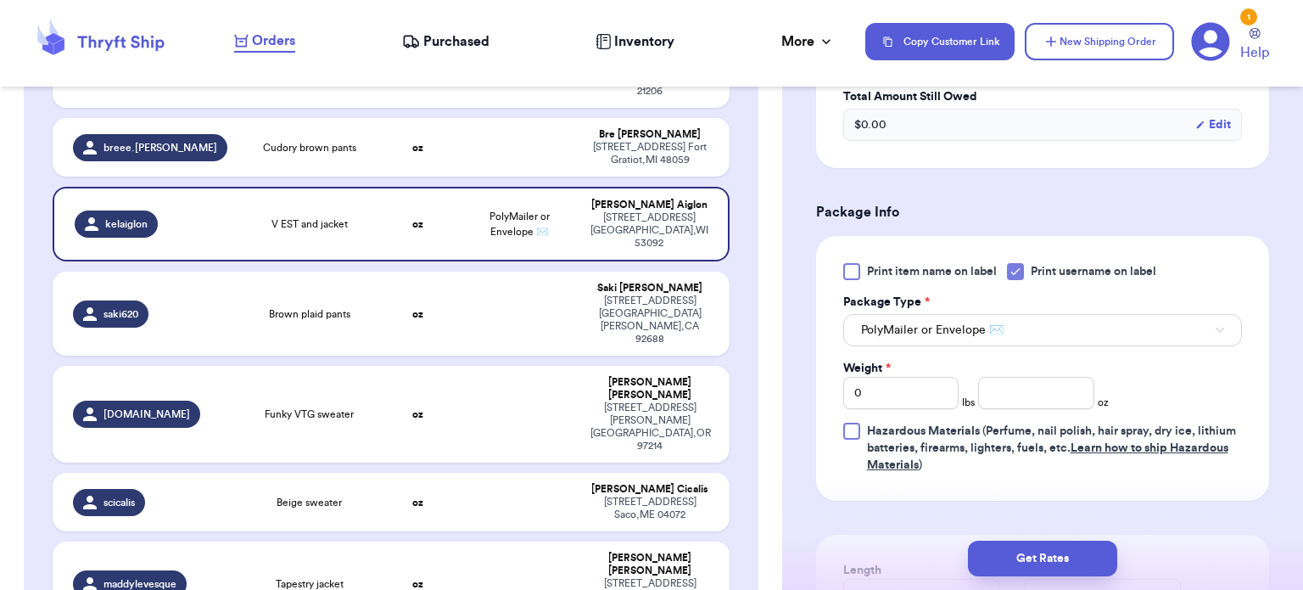
scroll to position [646, 0]
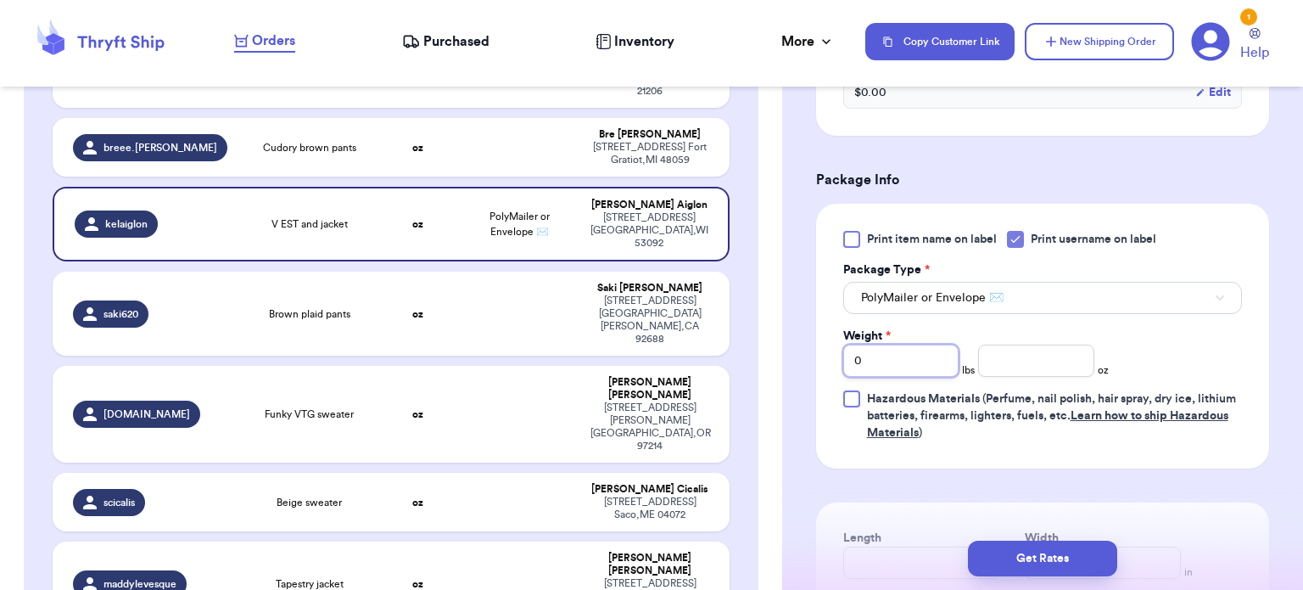
click at [904, 359] on input "0" at bounding box center [901, 360] width 116 height 32
type input "1"
click at [1043, 356] on input "number" at bounding box center [1036, 360] width 116 height 32
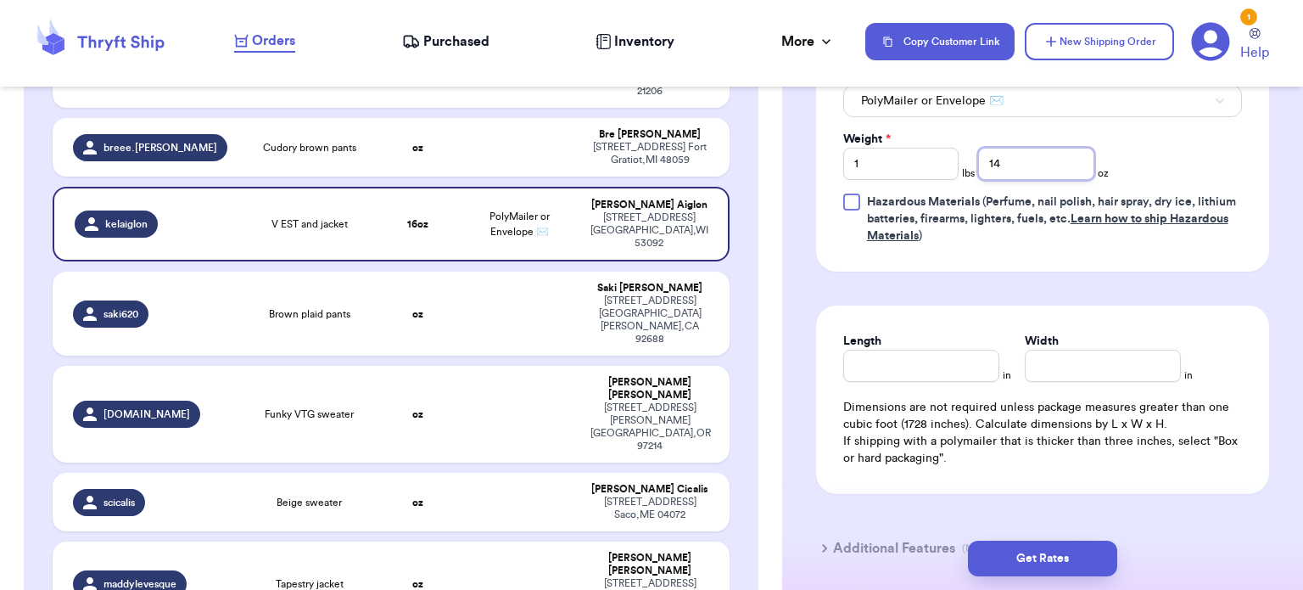
scroll to position [952, 0]
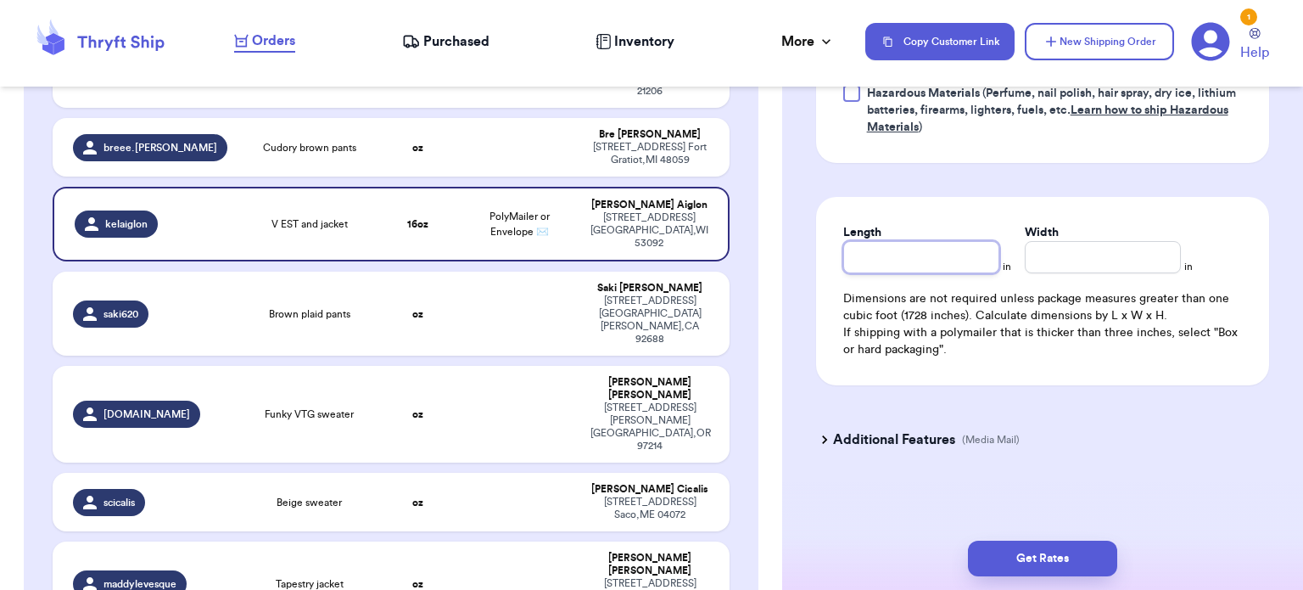
click at [937, 258] on input "Length" at bounding box center [921, 257] width 156 height 32
click at [1101, 257] on input "Width *" at bounding box center [1103, 257] width 156 height 32
click at [1032, 558] on button "Get Rates" at bounding box center [1042, 558] width 149 height 36
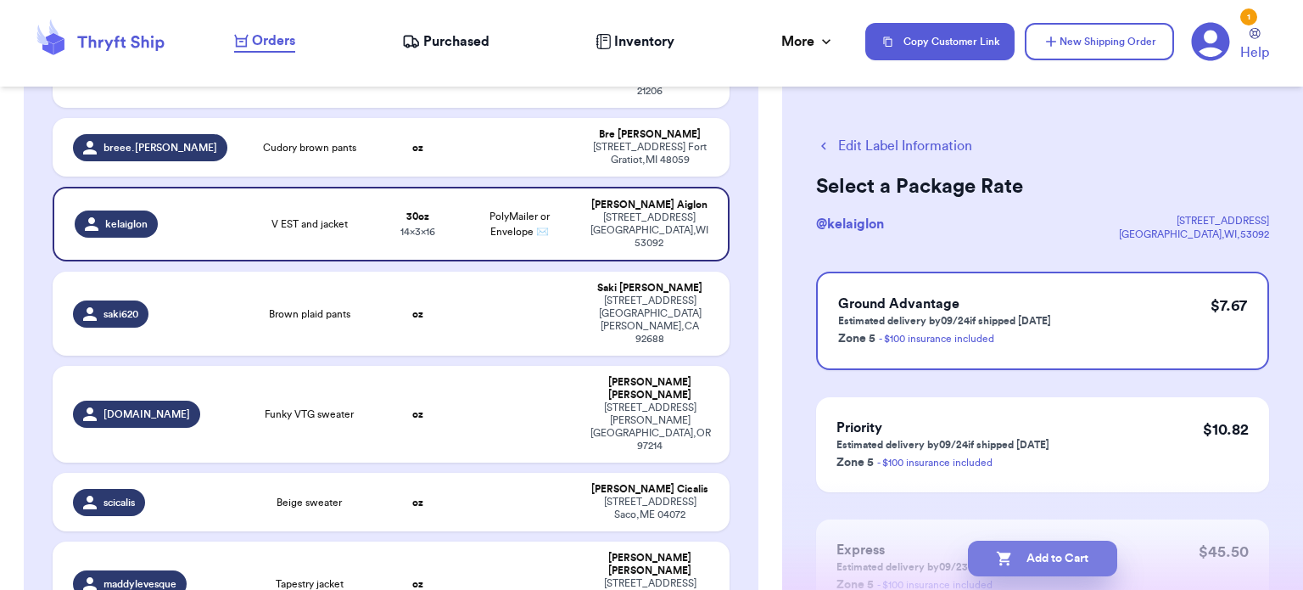
click at [1027, 551] on button "Add to Cart" at bounding box center [1042, 558] width 149 height 36
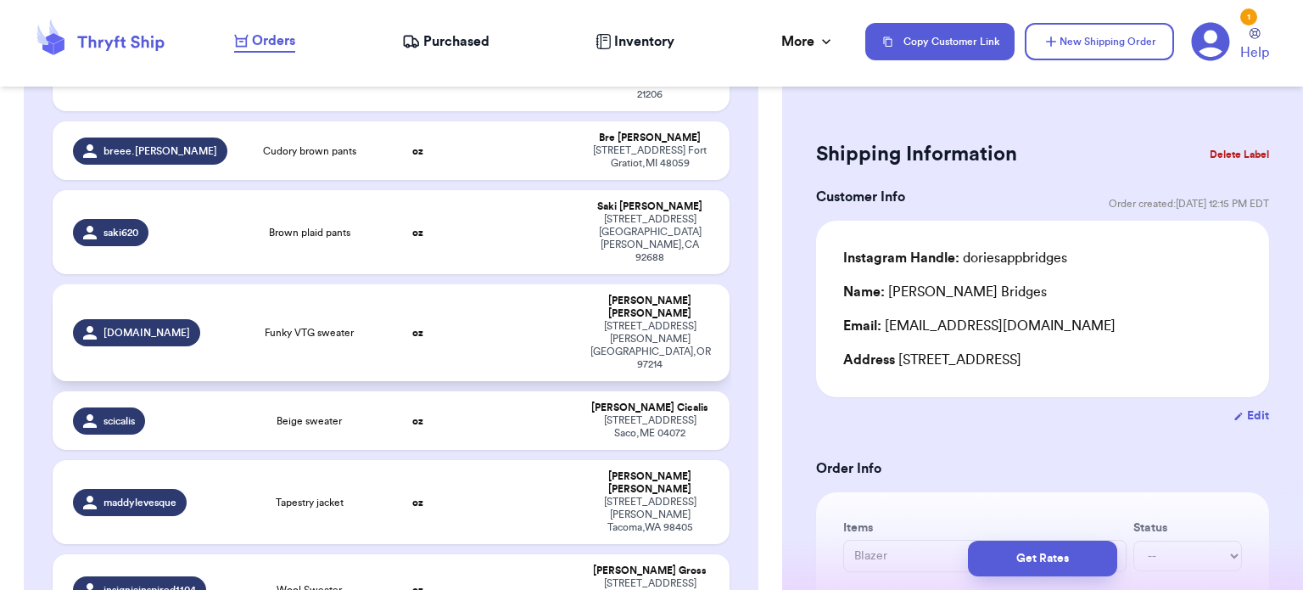
click at [491, 284] on td at bounding box center [520, 332] width 122 height 97
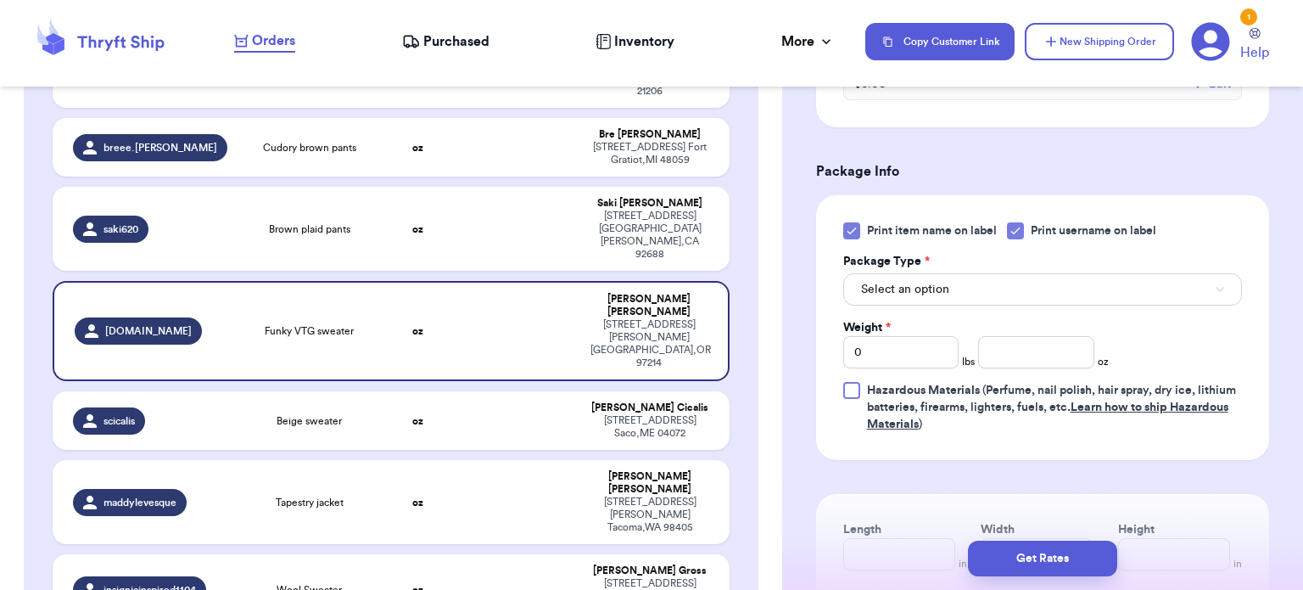
scroll to position [660, 0]
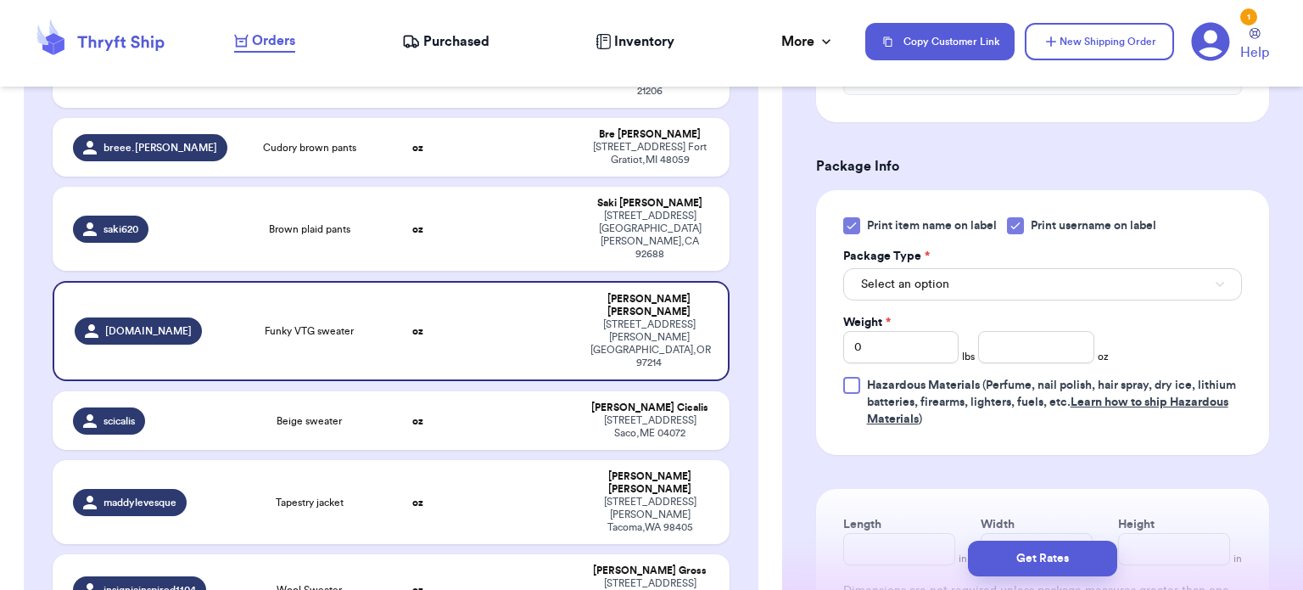
click at [846, 223] on icon at bounding box center [852, 226] width 14 height 14
click at [0, 0] on input "Print item name on label" at bounding box center [0, 0] width 0 height 0
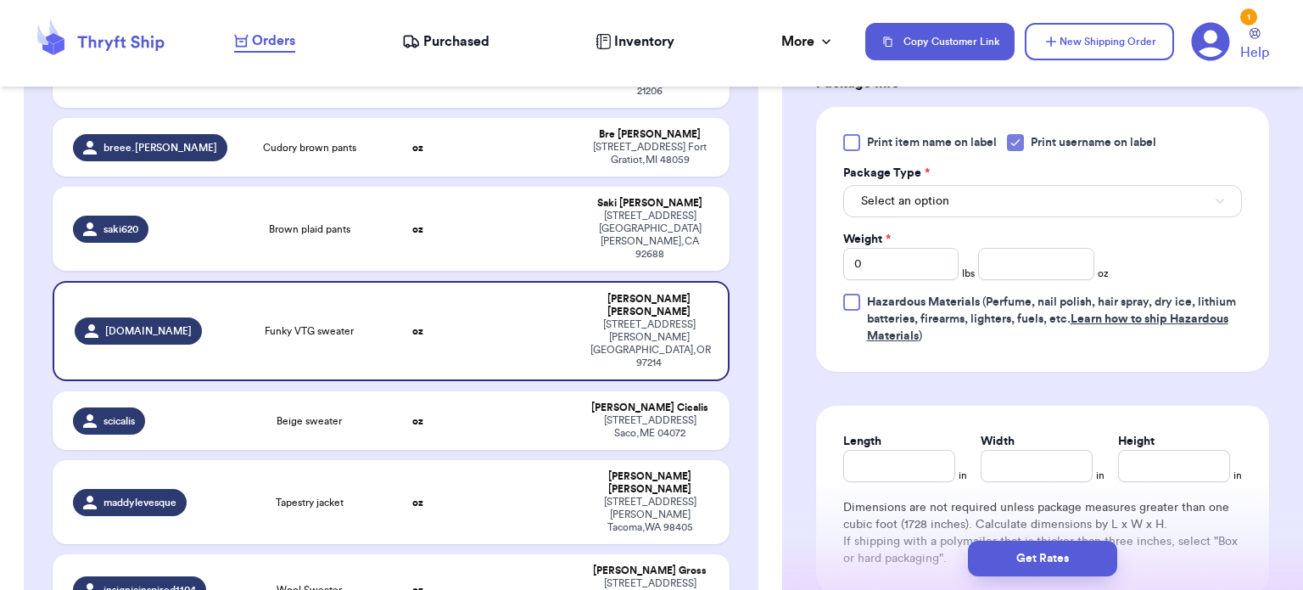
scroll to position [747, 0]
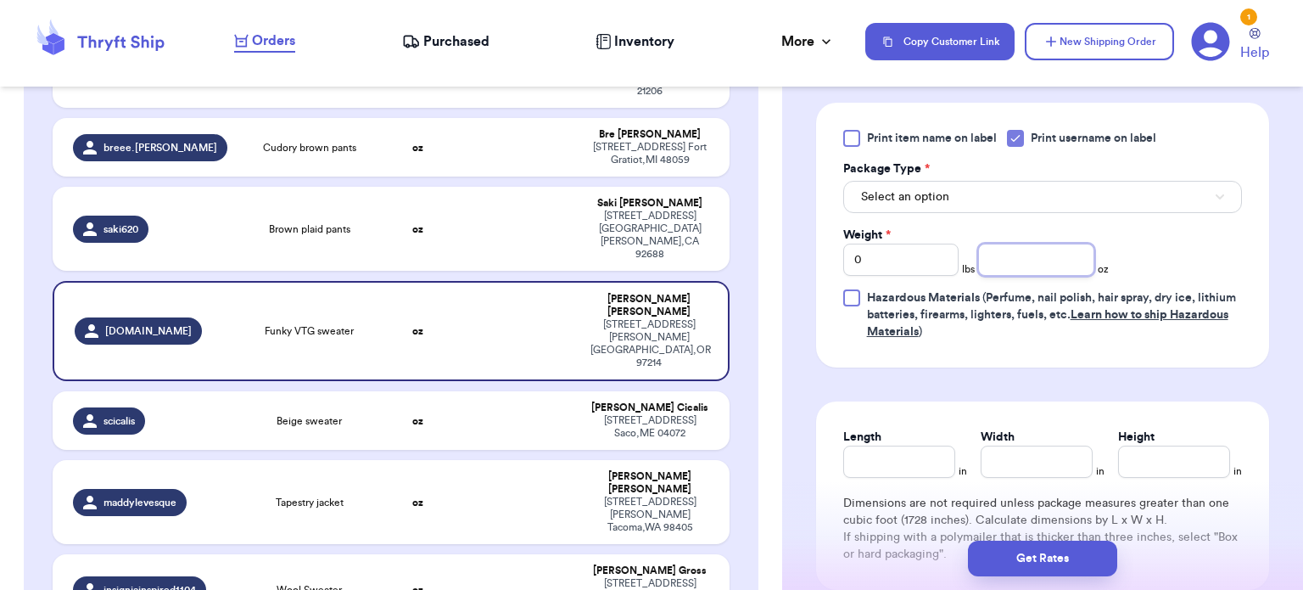
click at [1026, 250] on input "number" at bounding box center [1036, 259] width 116 height 32
click at [1009, 171] on div "Package Type *" at bounding box center [1042, 168] width 399 height 17
click at [1015, 188] on button "Select an option" at bounding box center [1042, 197] width 399 height 32
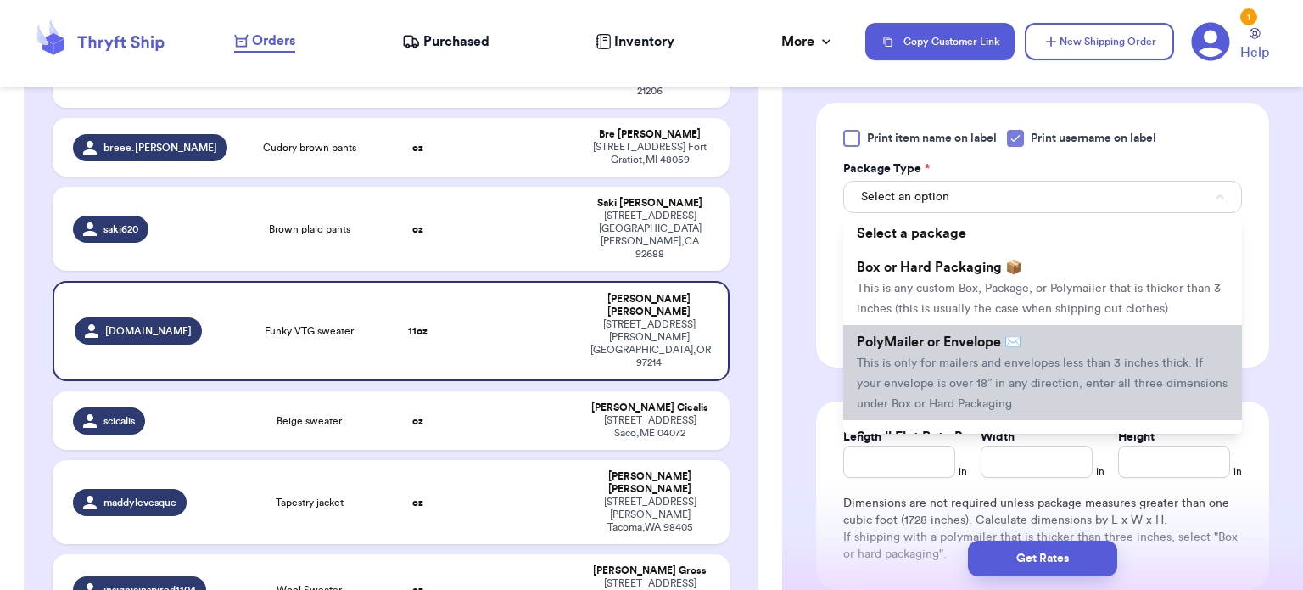
click at [1015, 351] on li "PolyMailer or Envelope ✉️ This is only for mailers and envelopes less than 3 in…" at bounding box center [1042, 372] width 399 height 95
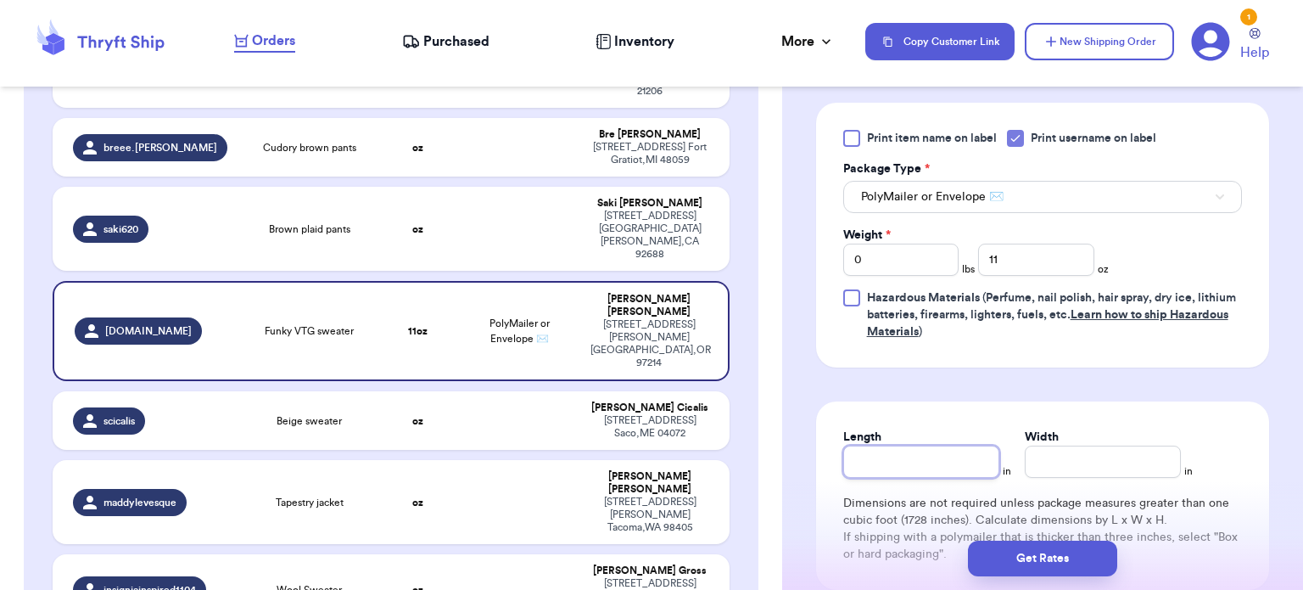
click at [906, 450] on input "Length" at bounding box center [921, 461] width 156 height 32
click at [1083, 456] on input "Width *" at bounding box center [1103, 461] width 156 height 32
click at [1055, 560] on button "Get Rates" at bounding box center [1042, 558] width 149 height 36
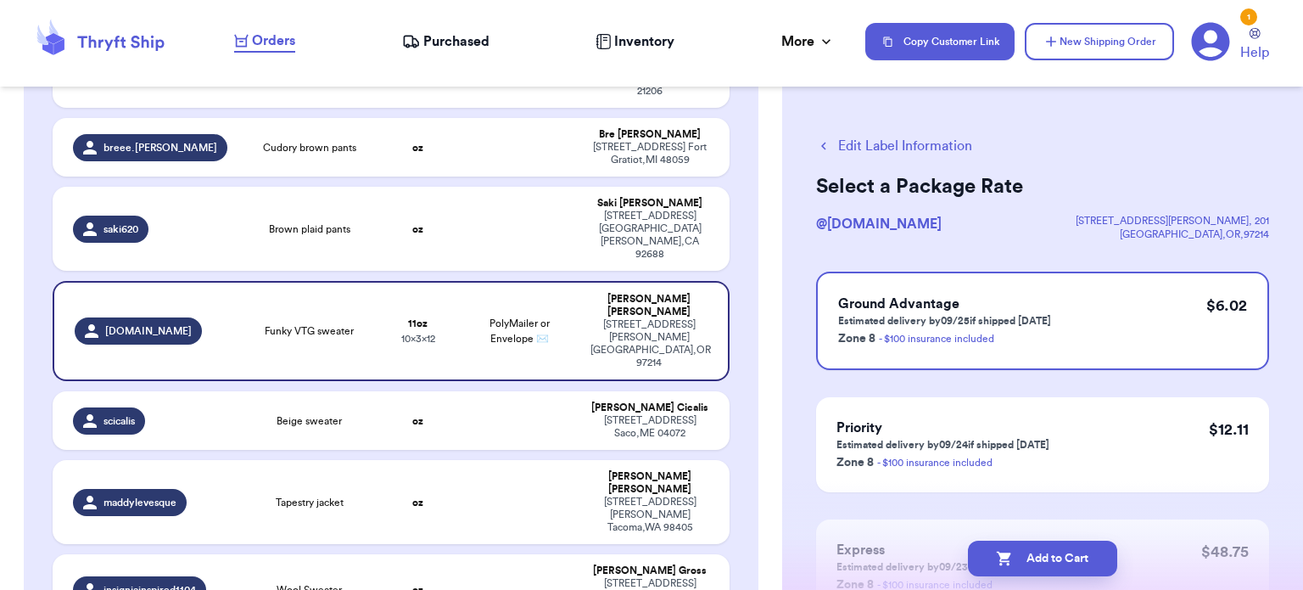
click at [1055, 560] on button "Add to Cart" at bounding box center [1042, 558] width 149 height 36
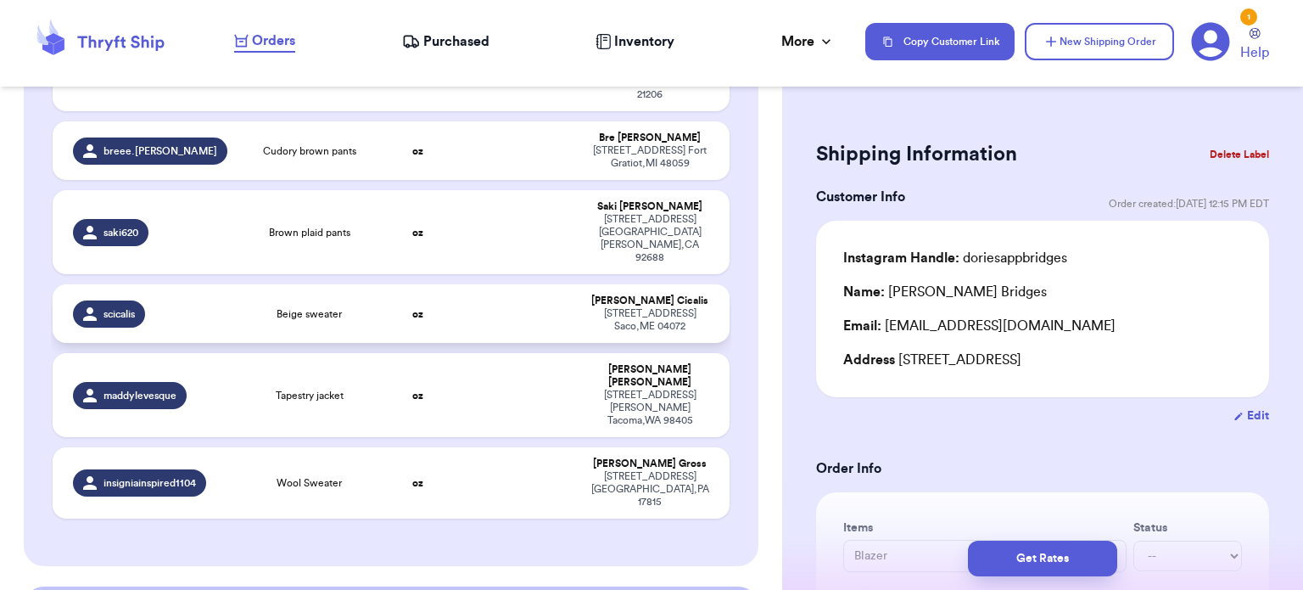
click at [524, 284] on td at bounding box center [520, 313] width 122 height 59
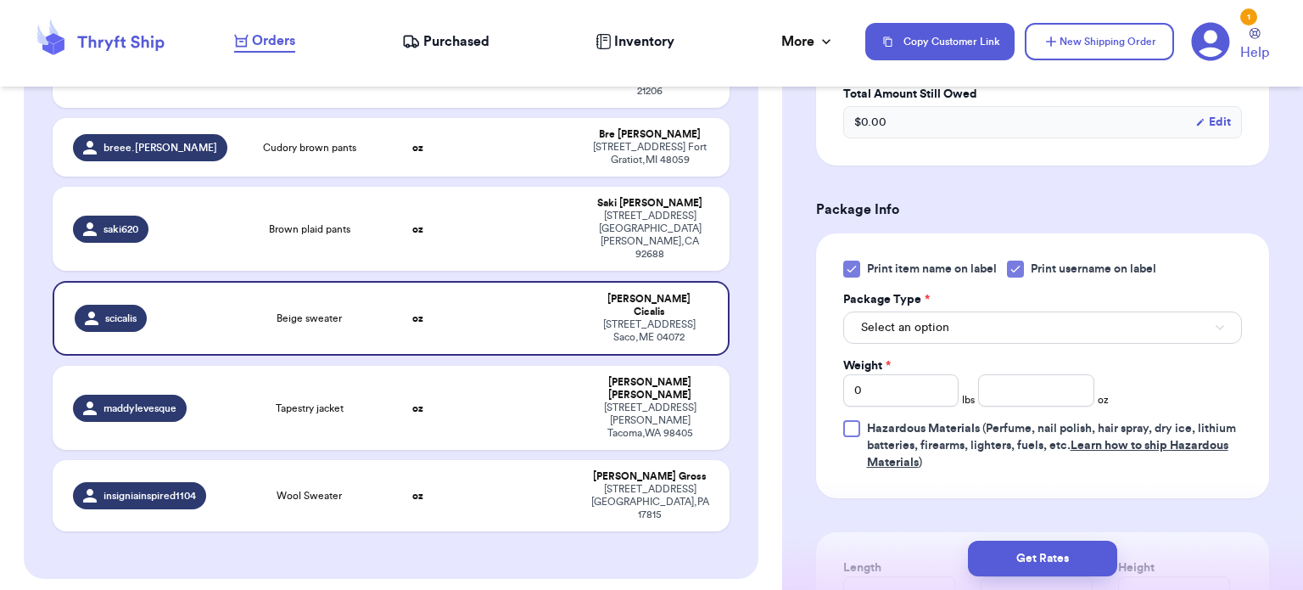
scroll to position [618, 0]
click at [858, 259] on div at bounding box center [851, 267] width 17 height 17
click at [0, 0] on input "Print item name on label" at bounding box center [0, 0] width 0 height 0
click at [957, 316] on button "Select an option" at bounding box center [1042, 326] width 399 height 32
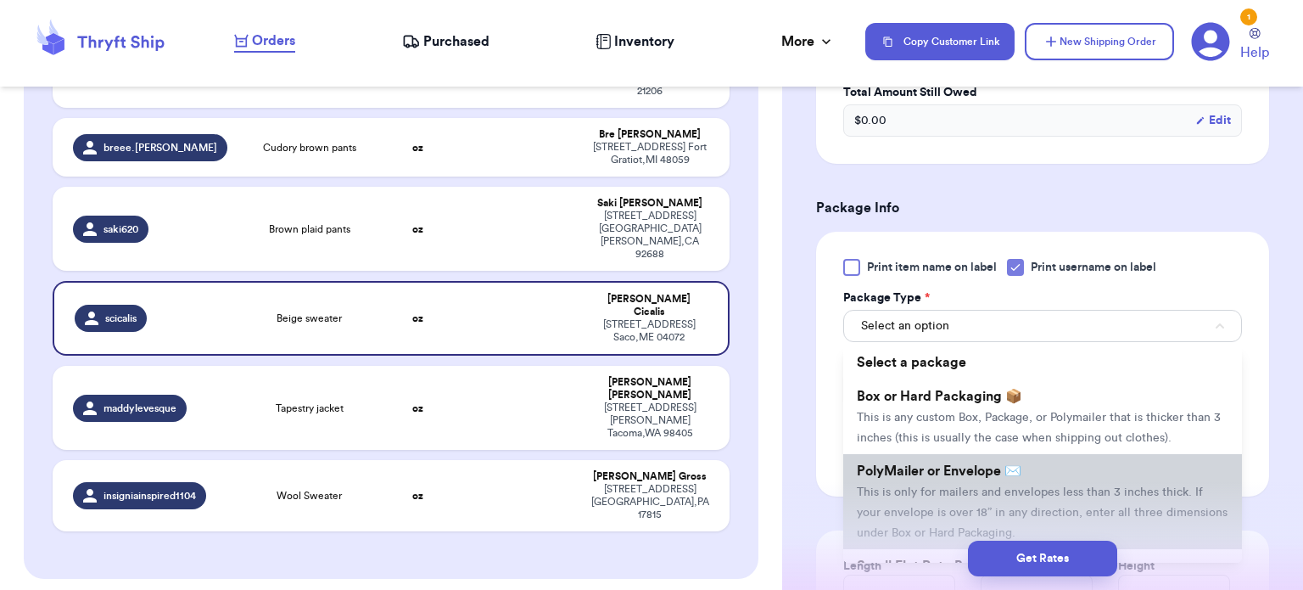
click at [995, 454] on li "PolyMailer or Envelope ✉️ This is only for mailers and envelopes less than 3 in…" at bounding box center [1042, 501] width 399 height 95
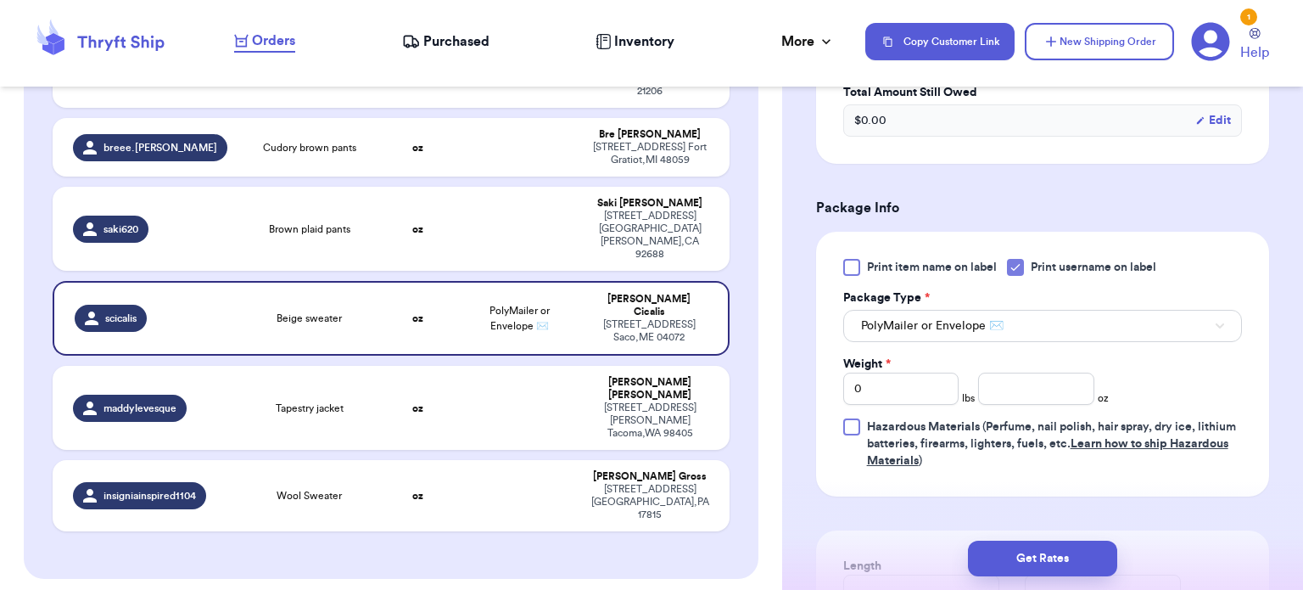
scroll to position [791, 0]
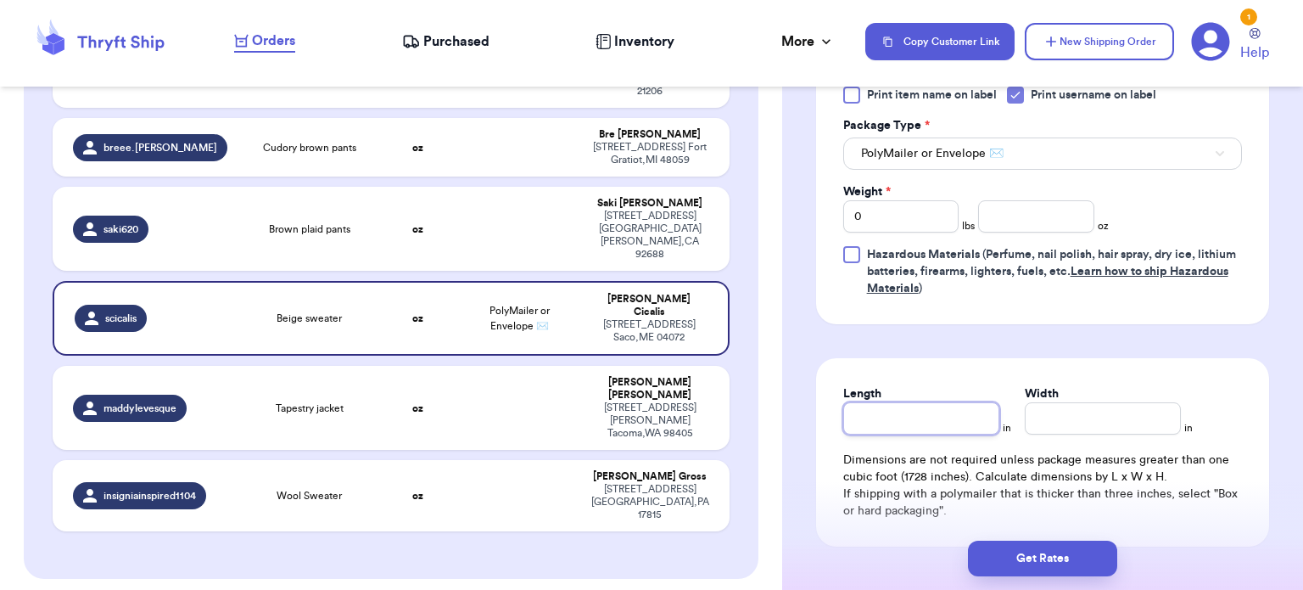
click at [891, 402] on input "Length" at bounding box center [921, 418] width 156 height 32
click at [1107, 423] on input "Width *" at bounding box center [1103, 418] width 156 height 32
click at [925, 213] on input "0" at bounding box center [901, 216] width 116 height 32
click at [1015, 213] on input "number" at bounding box center [1036, 216] width 116 height 32
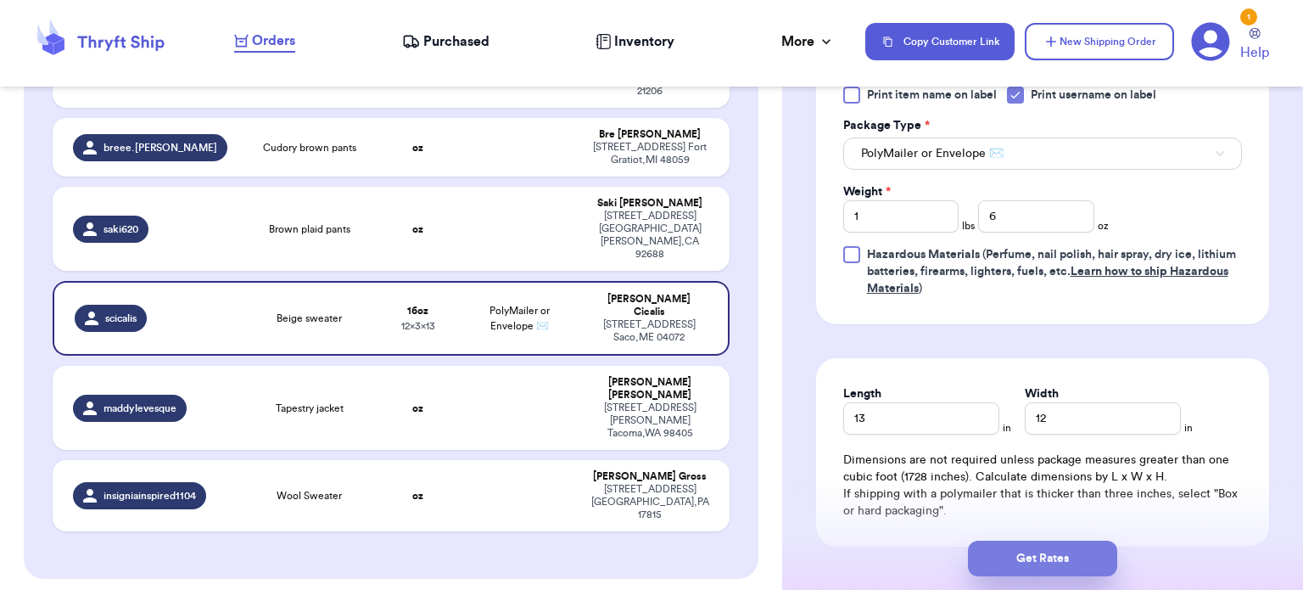
click at [1062, 545] on button "Get Rates" at bounding box center [1042, 558] width 149 height 36
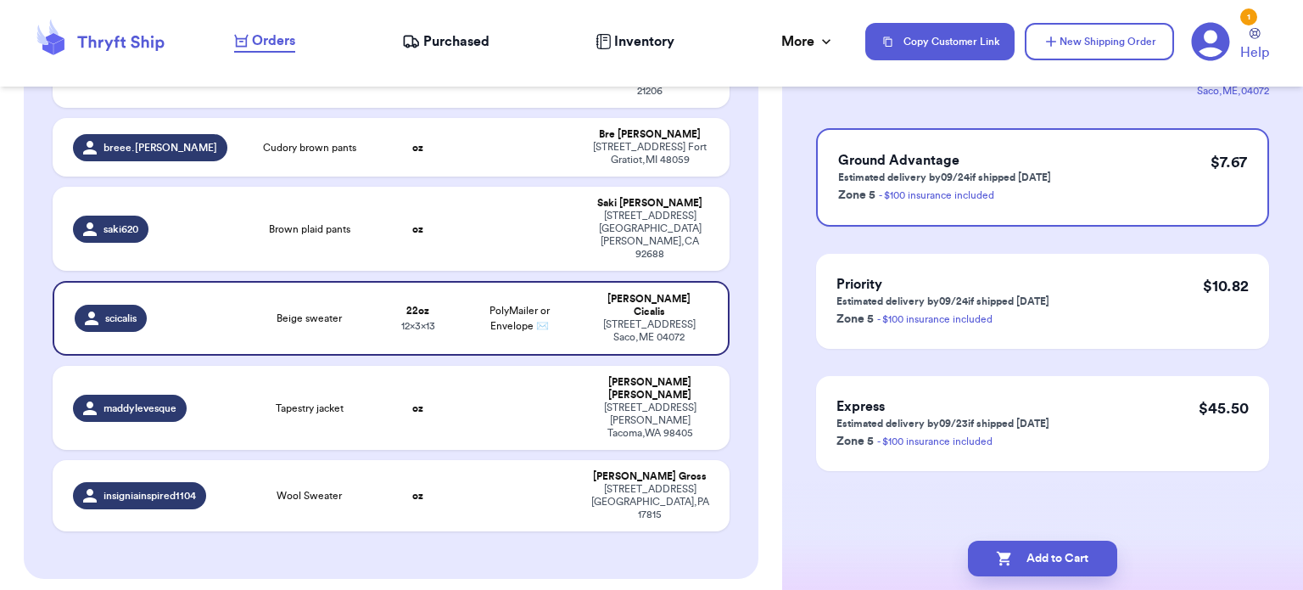
scroll to position [0, 0]
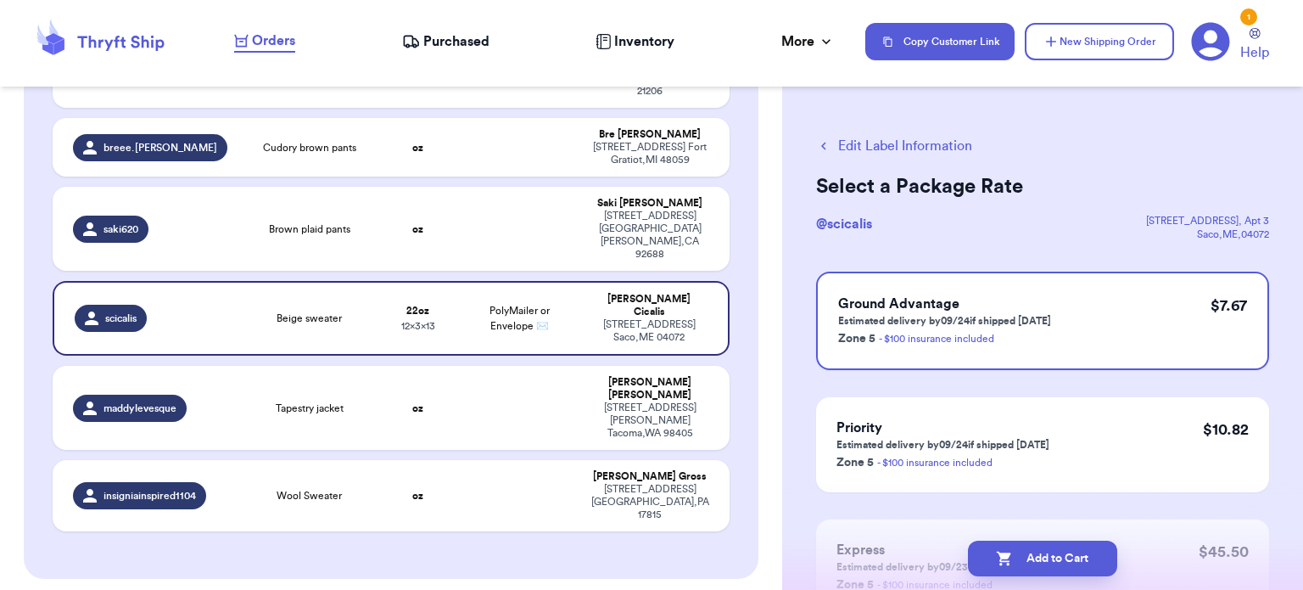
click at [1062, 545] on button "Add to Cart" at bounding box center [1042, 558] width 149 height 36
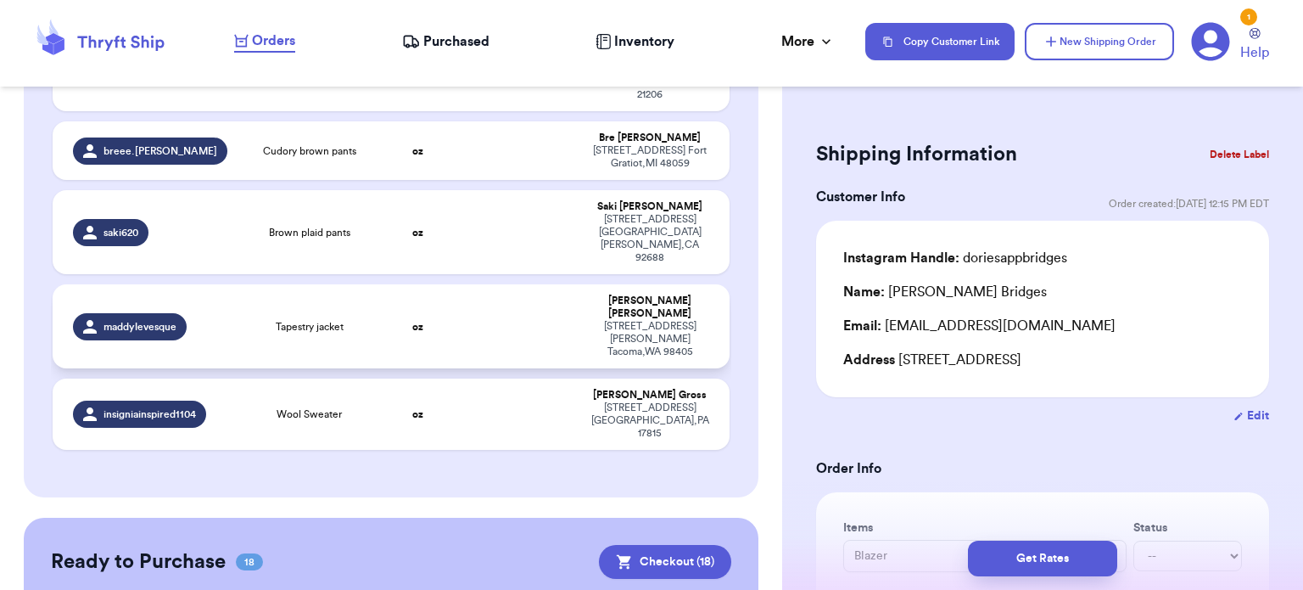
click at [459, 284] on td at bounding box center [520, 326] width 122 height 84
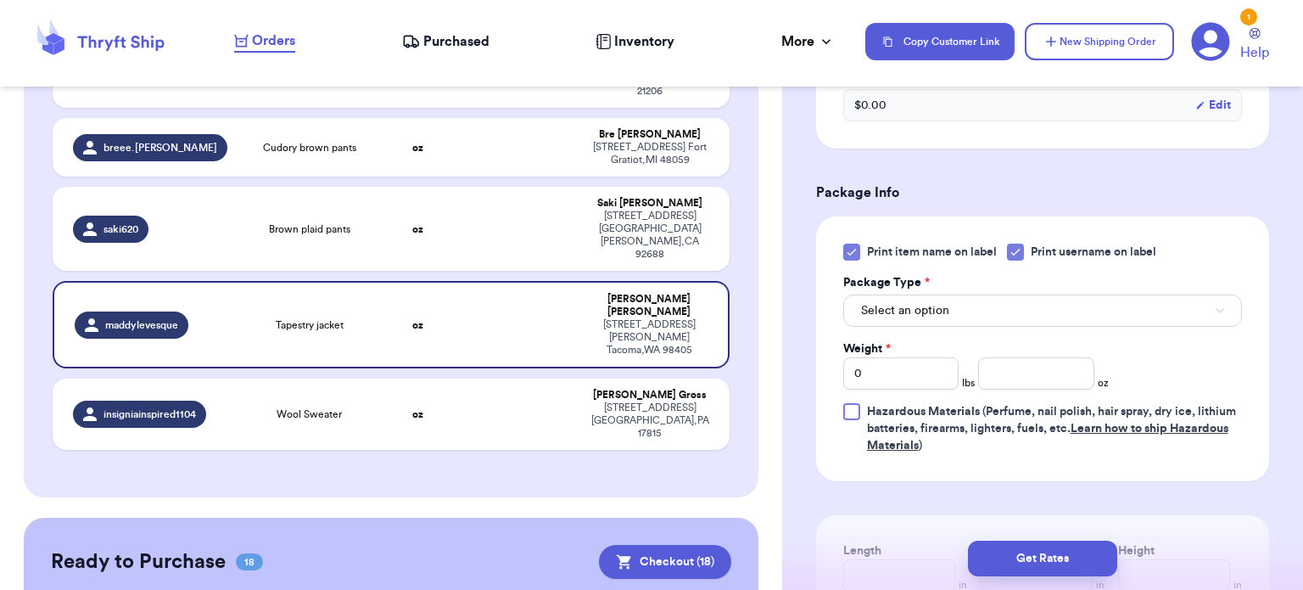
scroll to position [667, 0]
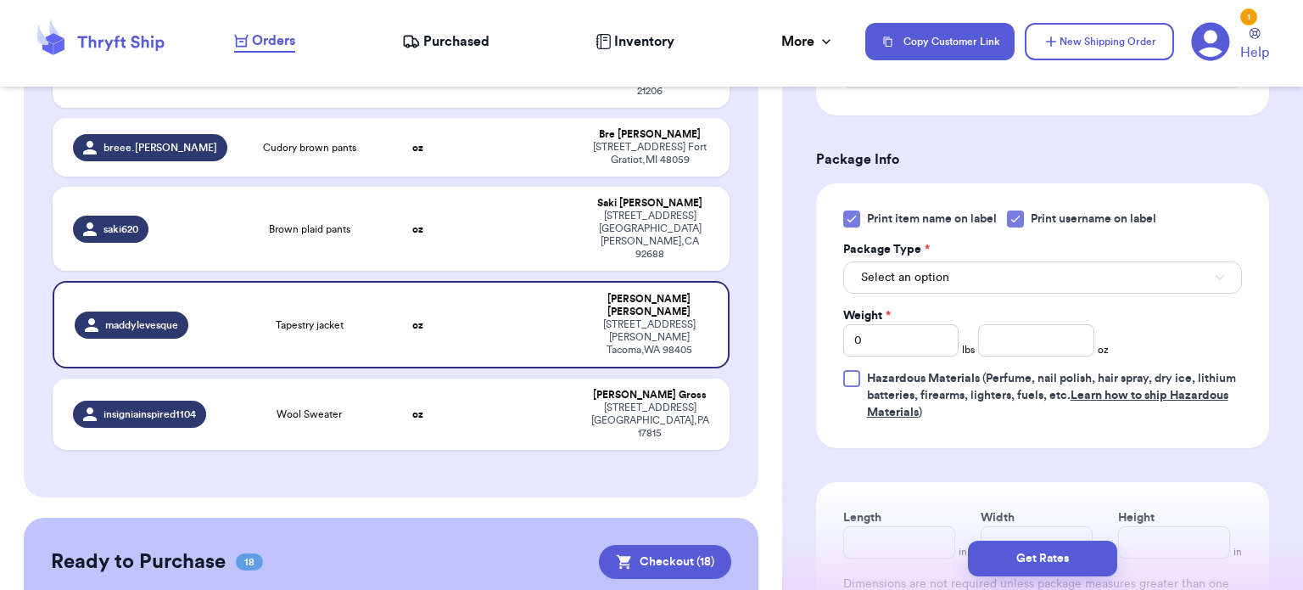
click at [848, 220] on icon at bounding box center [851, 219] width 8 height 6
click at [0, 0] on input "Print item name on label" at bounding box center [0, 0] width 0 height 0
click at [937, 285] on button "Select an option" at bounding box center [1042, 277] width 399 height 32
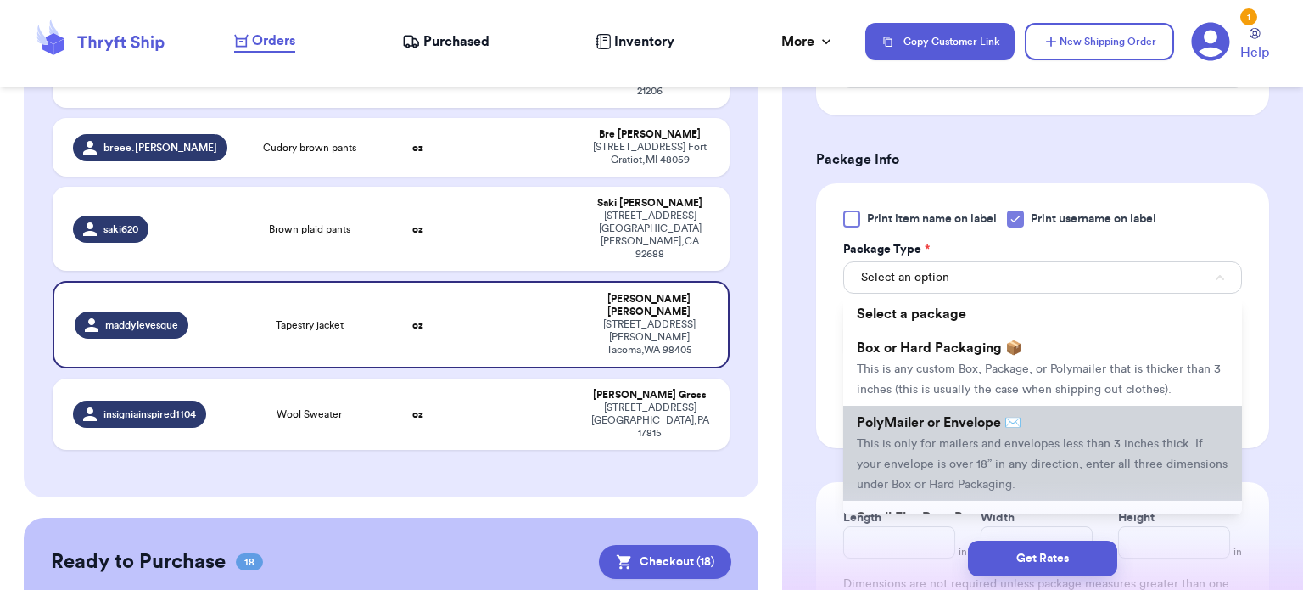
click at [982, 434] on li "PolyMailer or Envelope ✉️ This is only for mailers and envelopes less than 3 in…" at bounding box center [1042, 453] width 399 height 95
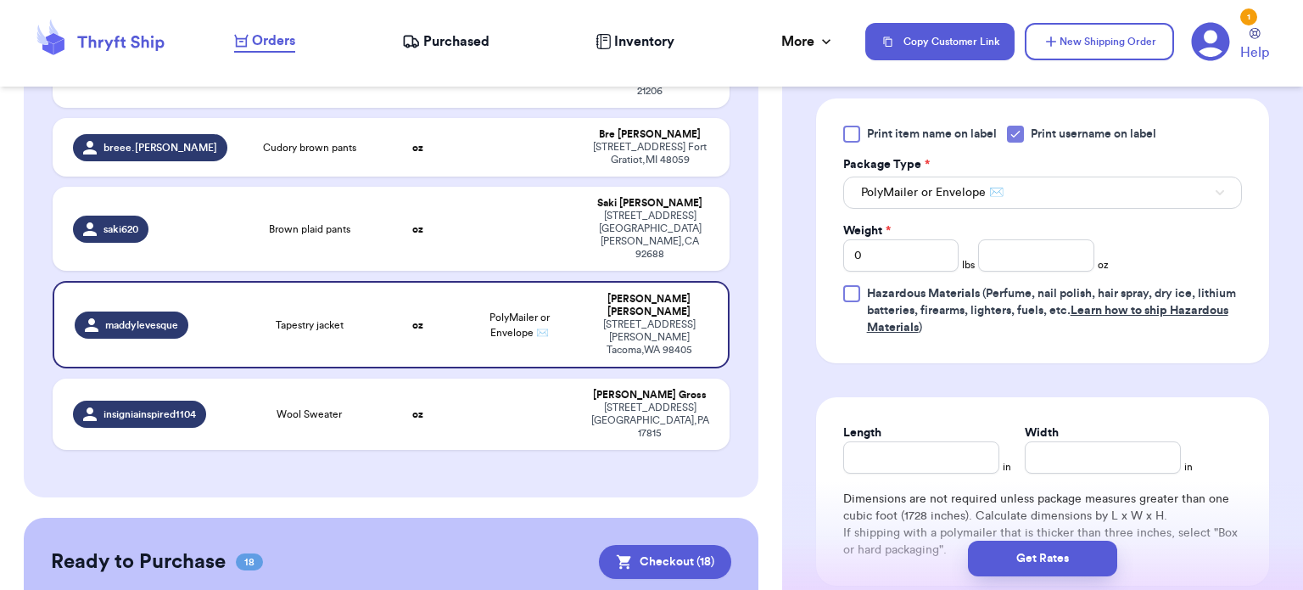
scroll to position [774, 0]
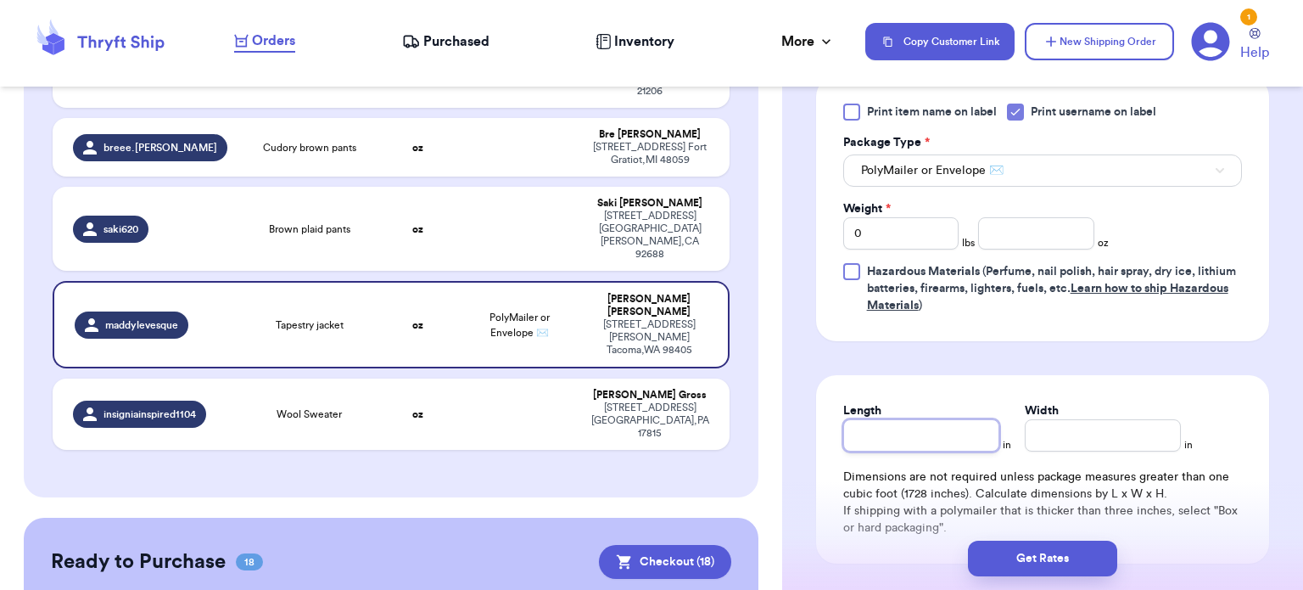
click at [940, 434] on input "Length" at bounding box center [921, 435] width 156 height 32
click at [1065, 438] on input "Width *" at bounding box center [1103, 435] width 156 height 32
click at [909, 444] on input "13" at bounding box center [921, 435] width 156 height 32
click at [896, 230] on input "0" at bounding box center [901, 233] width 116 height 32
click at [1011, 232] on input "number" at bounding box center [1036, 233] width 116 height 32
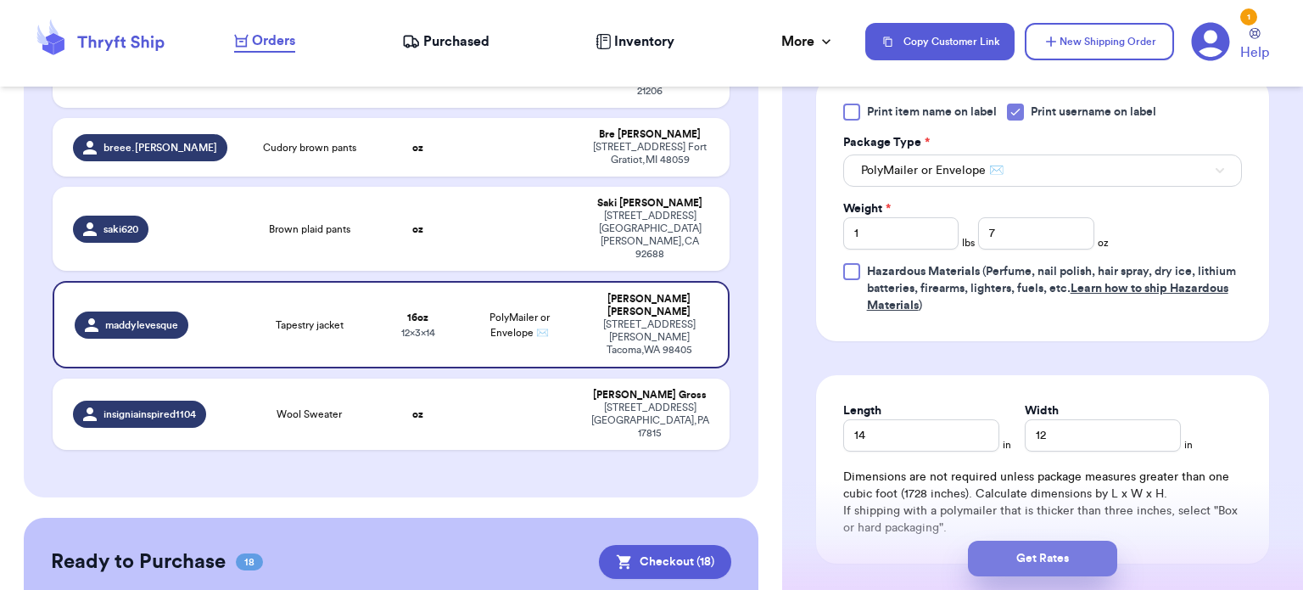
click at [1055, 546] on button "Get Rates" at bounding box center [1042, 558] width 149 height 36
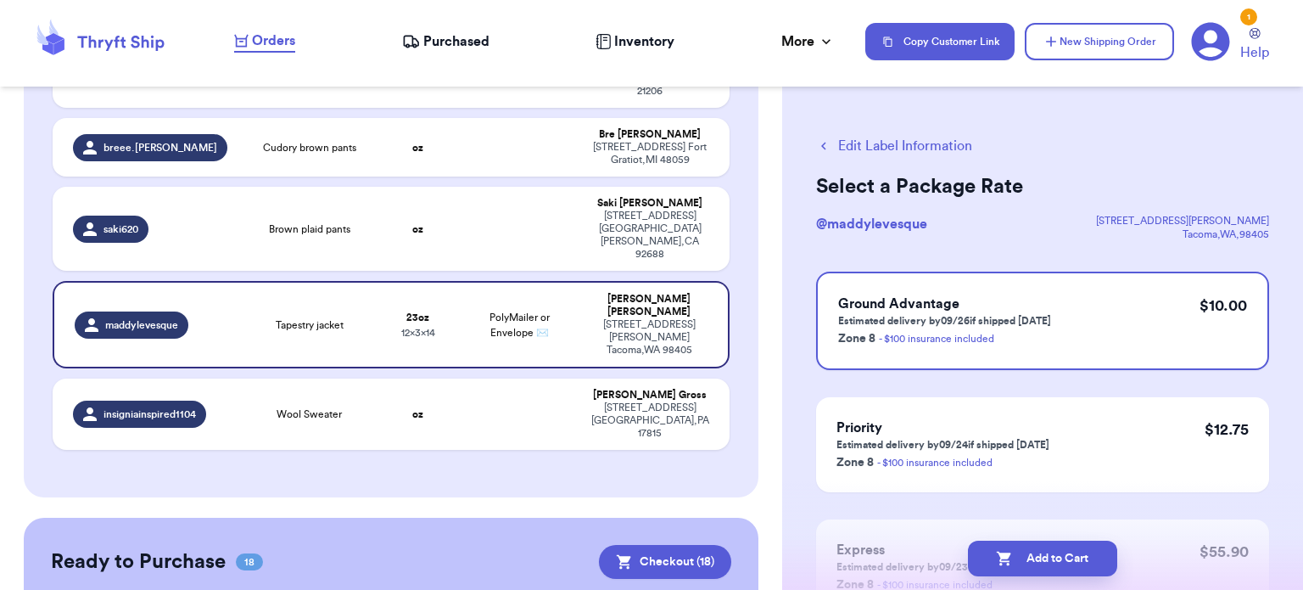
click at [1055, 546] on button "Add to Cart" at bounding box center [1042, 558] width 149 height 36
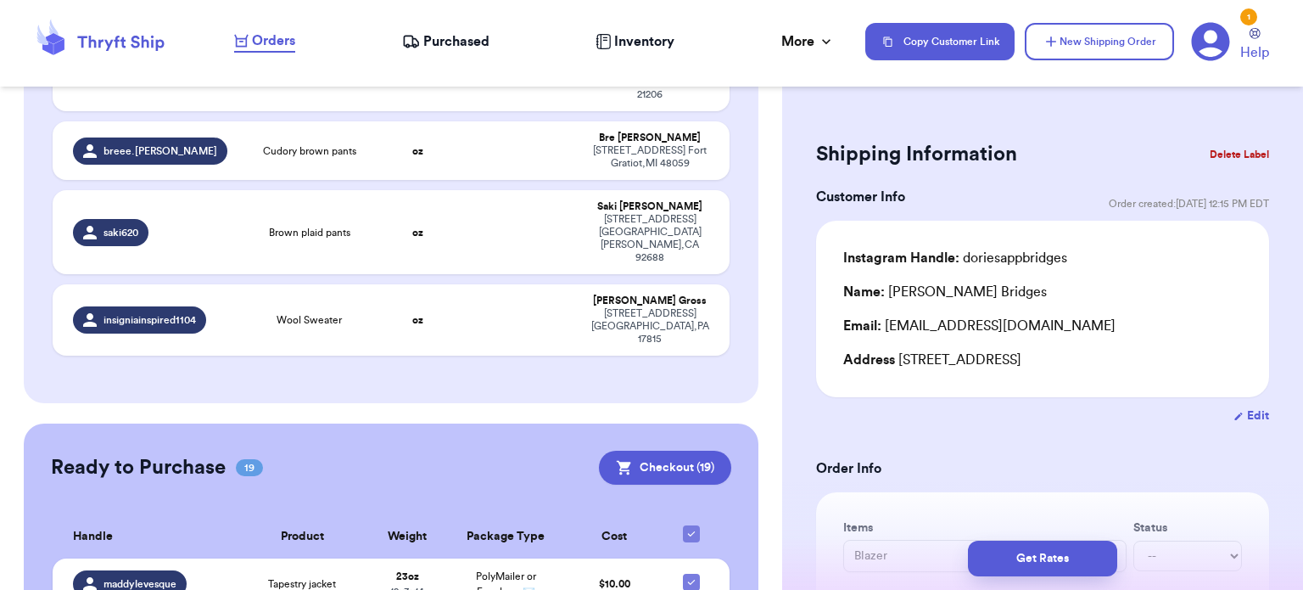
scroll to position [280, 0]
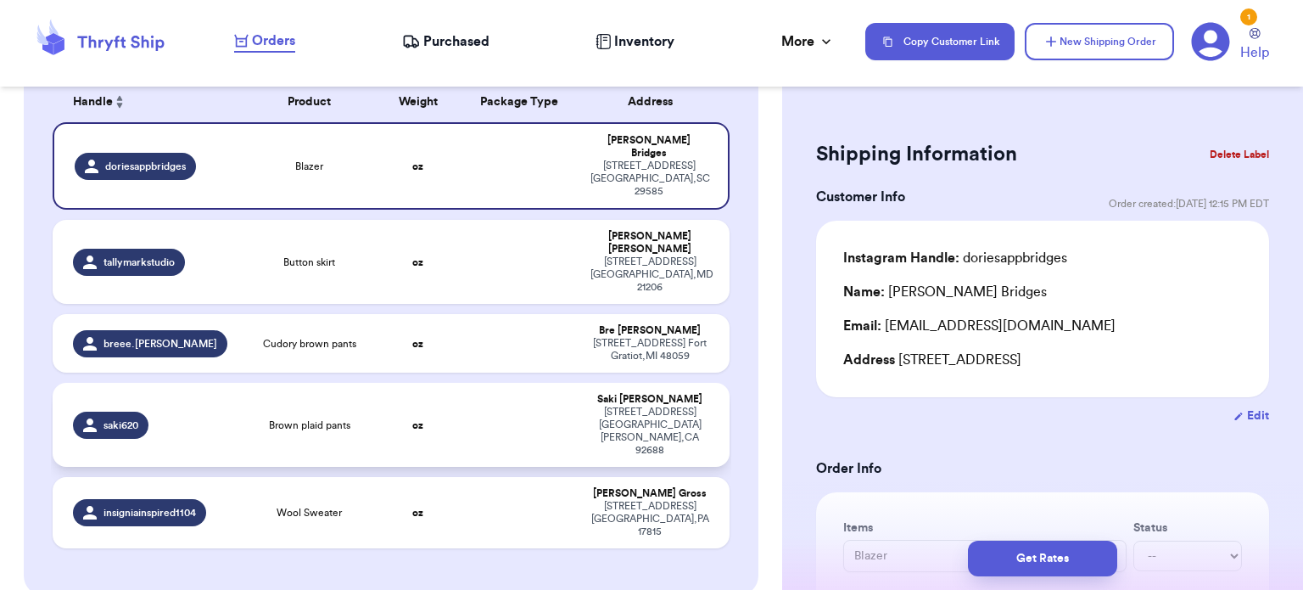
click at [467, 383] on td at bounding box center [520, 425] width 122 height 84
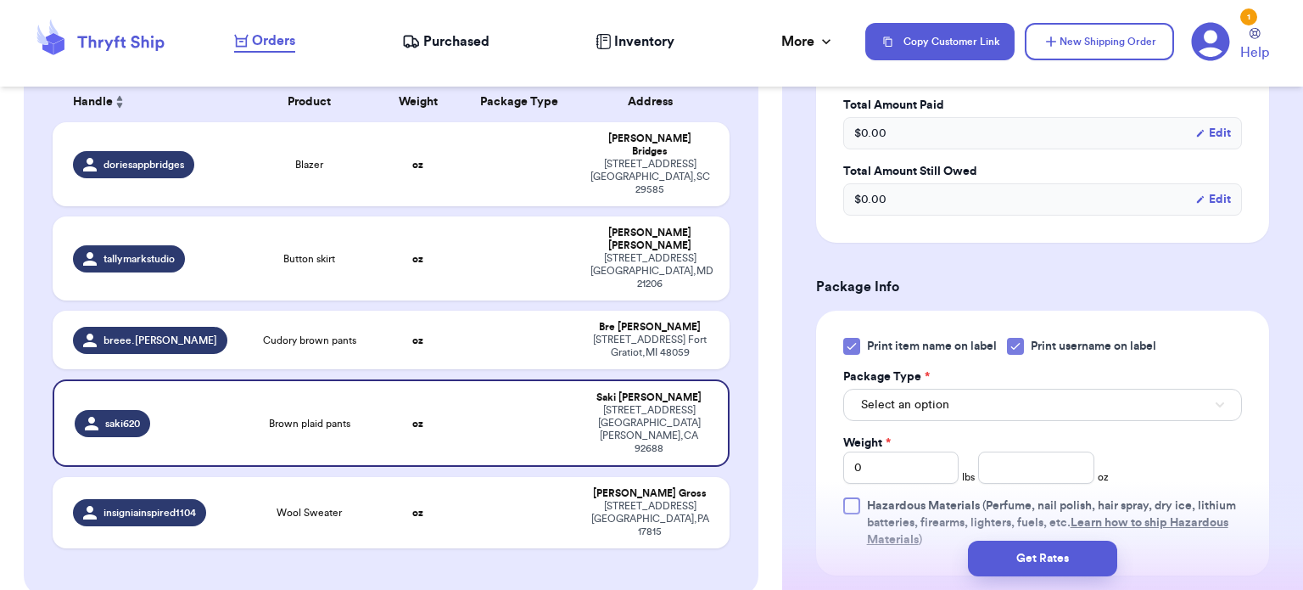
scroll to position [657, 0]
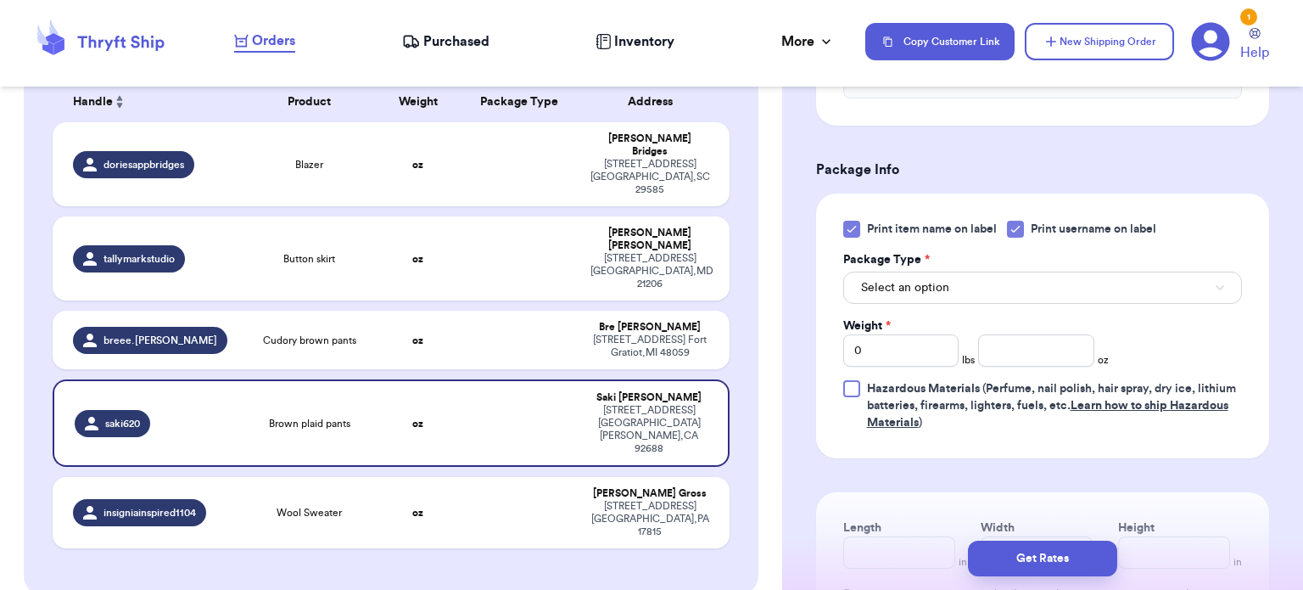
click at [838, 244] on div "Print item name on label Print username on label Package Type * Select an optio…" at bounding box center [1042, 325] width 453 height 265
click at [849, 232] on icon at bounding box center [851, 230] width 8 height 6
click at [0, 0] on input "Print item name on label" at bounding box center [0, 0] width 0 height 0
click at [988, 304] on button "Select an option" at bounding box center [1042, 287] width 399 height 32
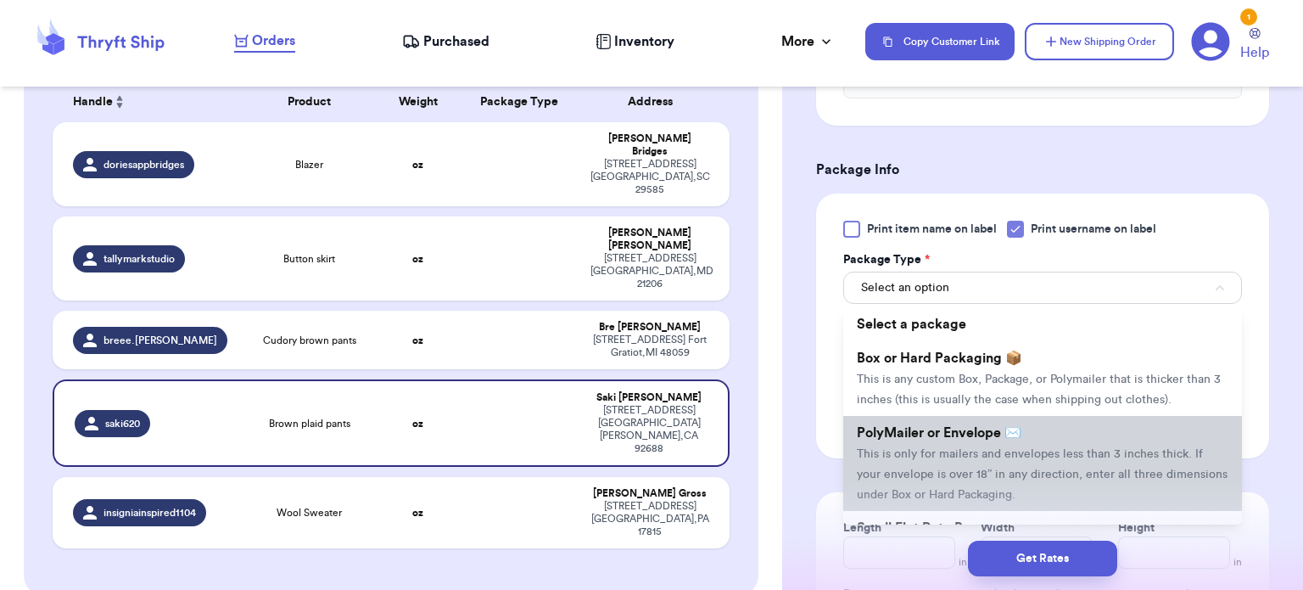
click at [1004, 464] on li "PolyMailer or Envelope ✉️ This is only for mailers and envelopes less than 3 in…" at bounding box center [1042, 463] width 399 height 95
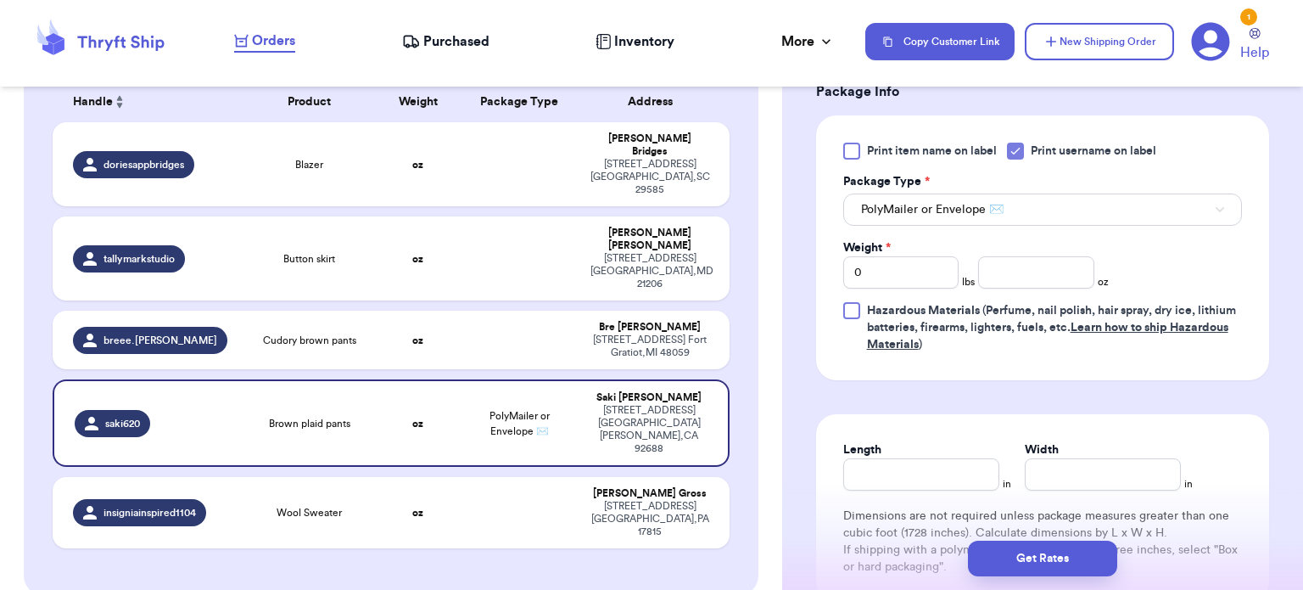
scroll to position [748, 0]
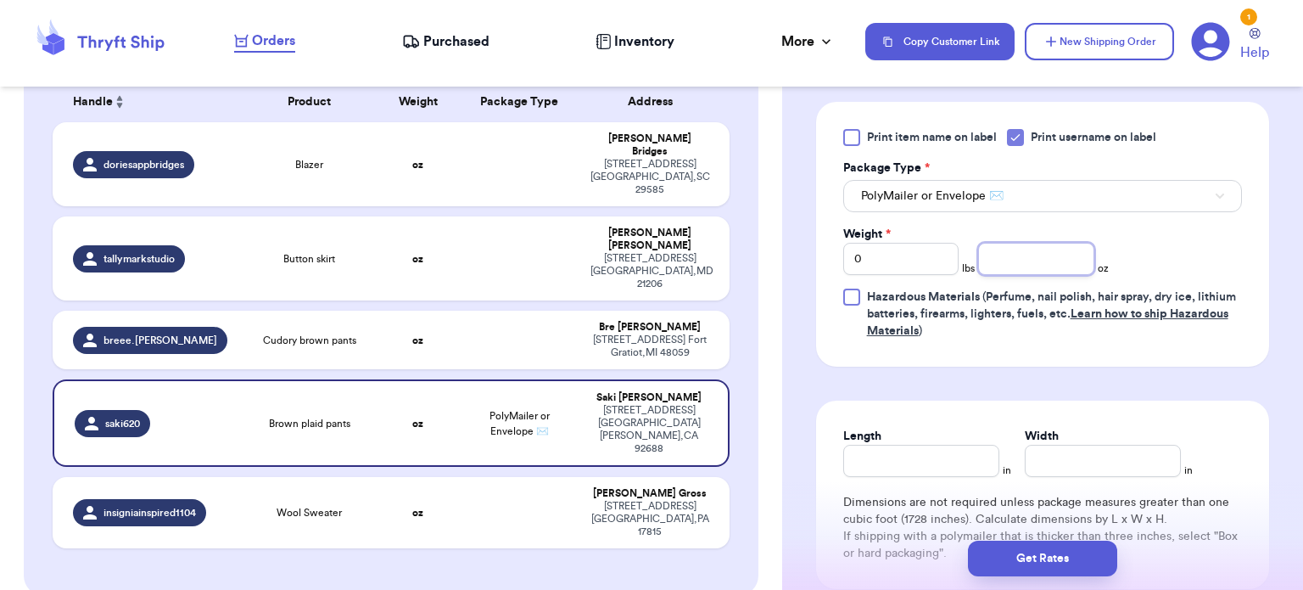
click at [1014, 275] on input "number" at bounding box center [1036, 259] width 116 height 32
click at [892, 474] on input "Length" at bounding box center [921, 461] width 156 height 32
click at [1127, 475] on input "Width *" at bounding box center [1103, 461] width 156 height 32
click at [1096, 570] on button "Get Rates" at bounding box center [1042, 558] width 149 height 36
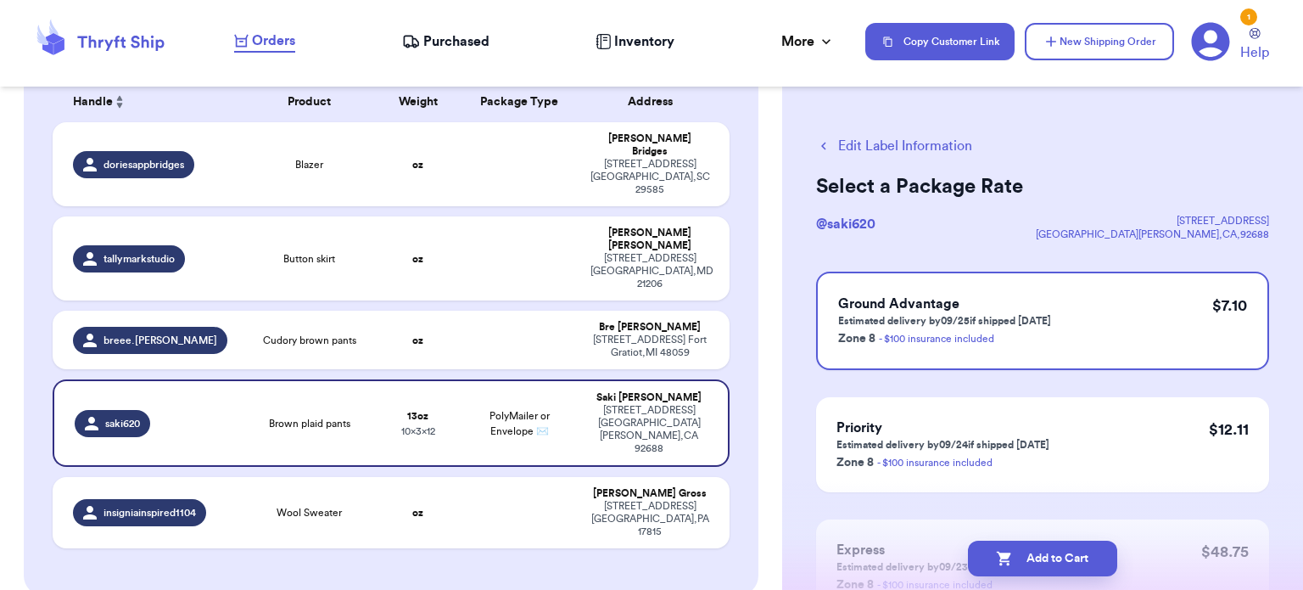
click at [1096, 570] on button "Add to Cart" at bounding box center [1042, 558] width 149 height 36
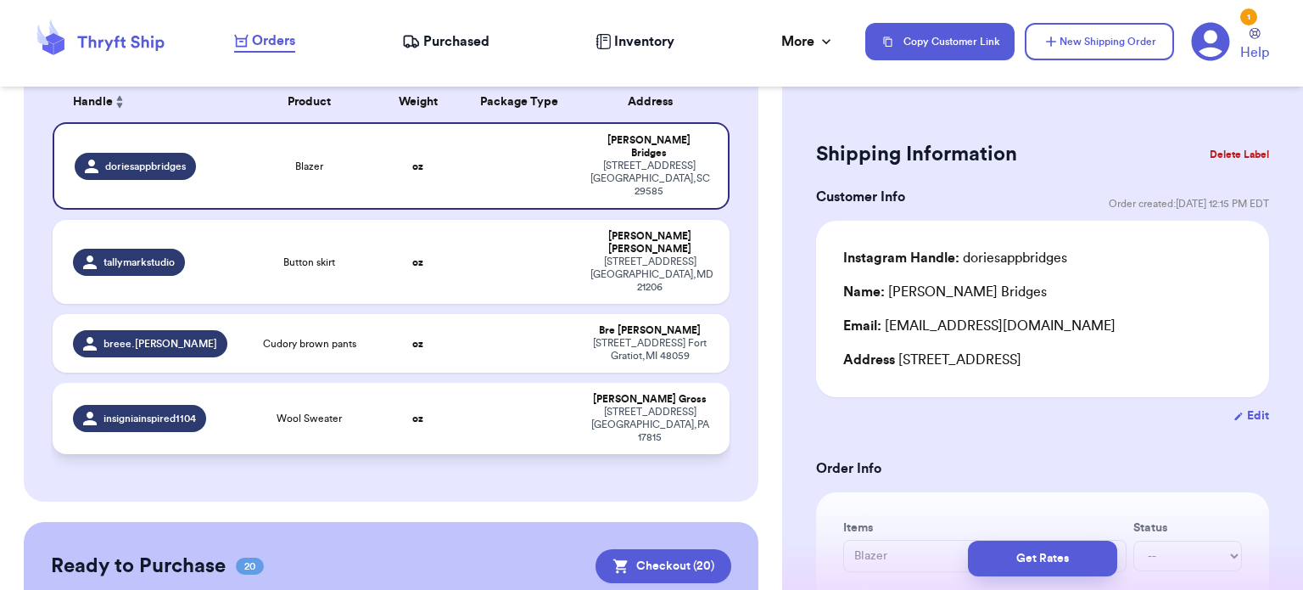
click at [484, 383] on td at bounding box center [520, 418] width 122 height 71
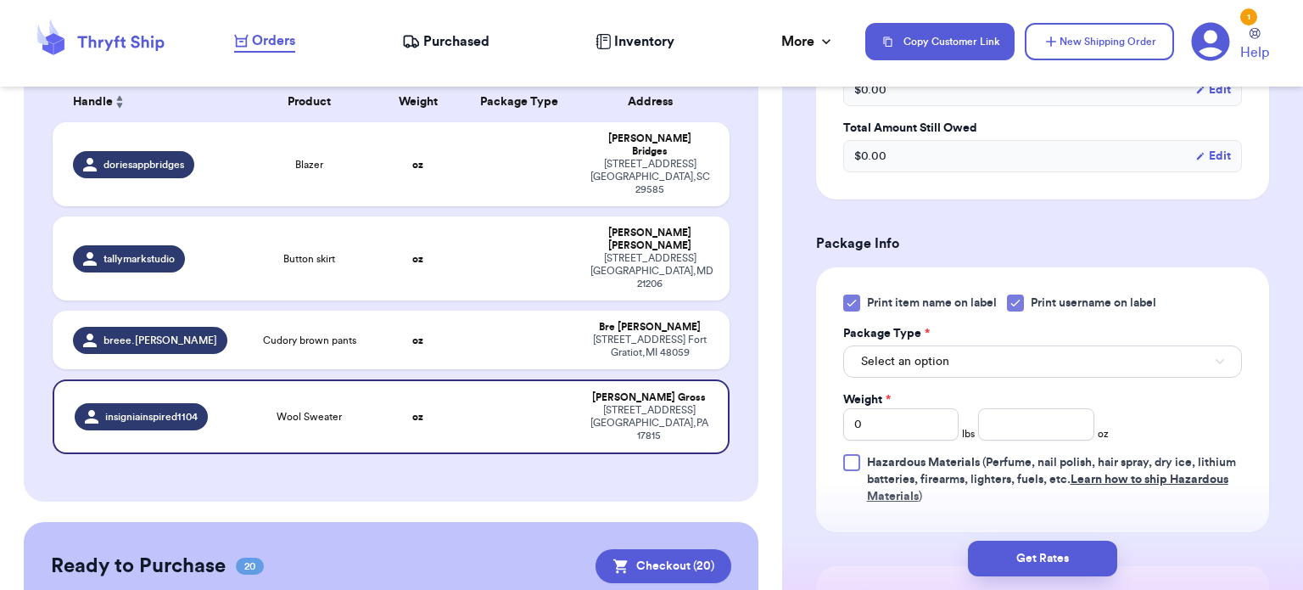
scroll to position [612, 0]
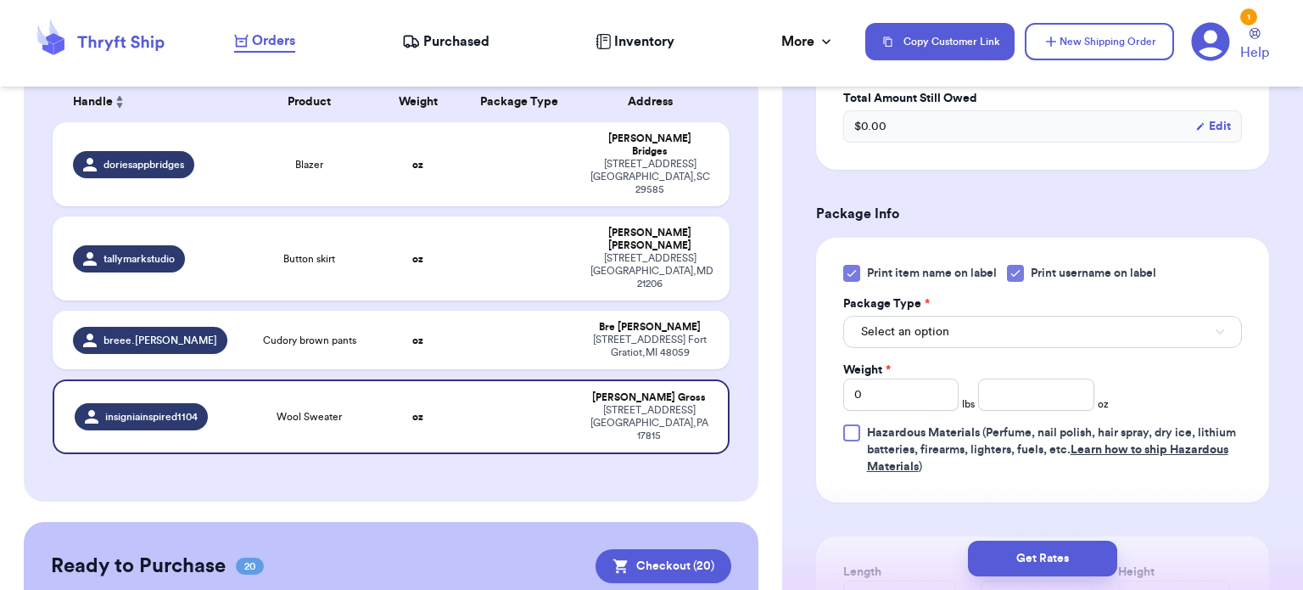
click at [853, 271] on icon at bounding box center [851, 274] width 8 height 6
click at [0, 0] on input "Print item name on label" at bounding box center [0, 0] width 0 height 0
click at [960, 349] on div "Print item name on label Print username on label Package Type * Select an optio…" at bounding box center [1042, 370] width 399 height 210
click at [960, 329] on button "Select an option" at bounding box center [1042, 332] width 399 height 32
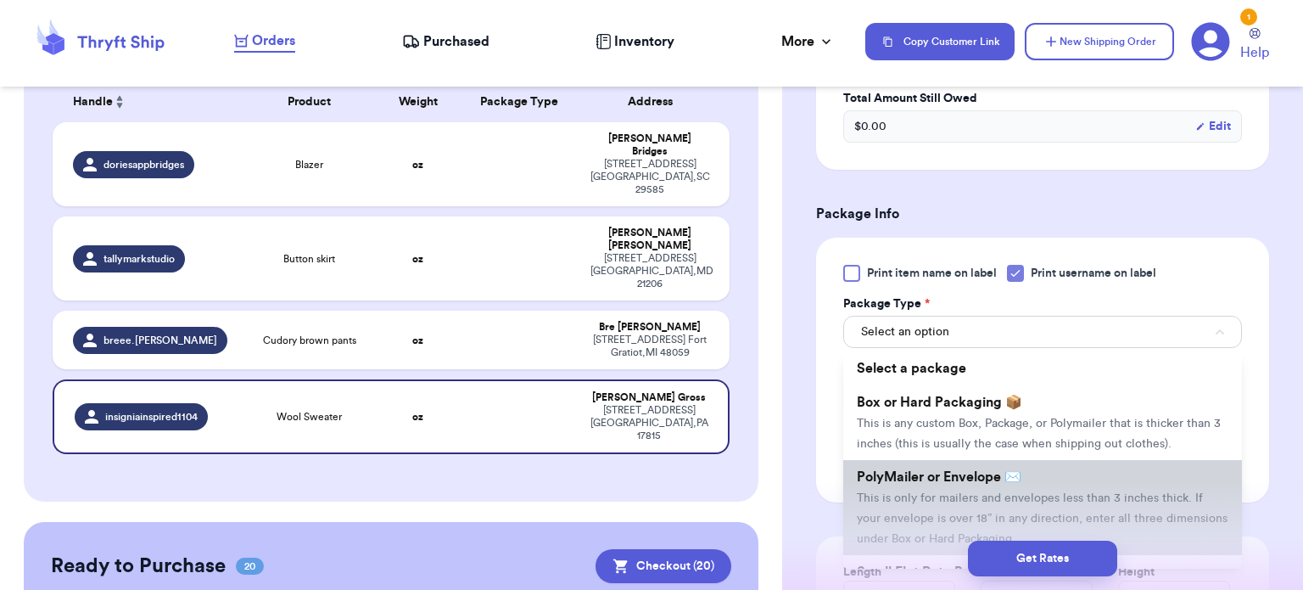
click at [988, 478] on span "PolyMailer or Envelope ✉️" at bounding box center [939, 477] width 165 height 14
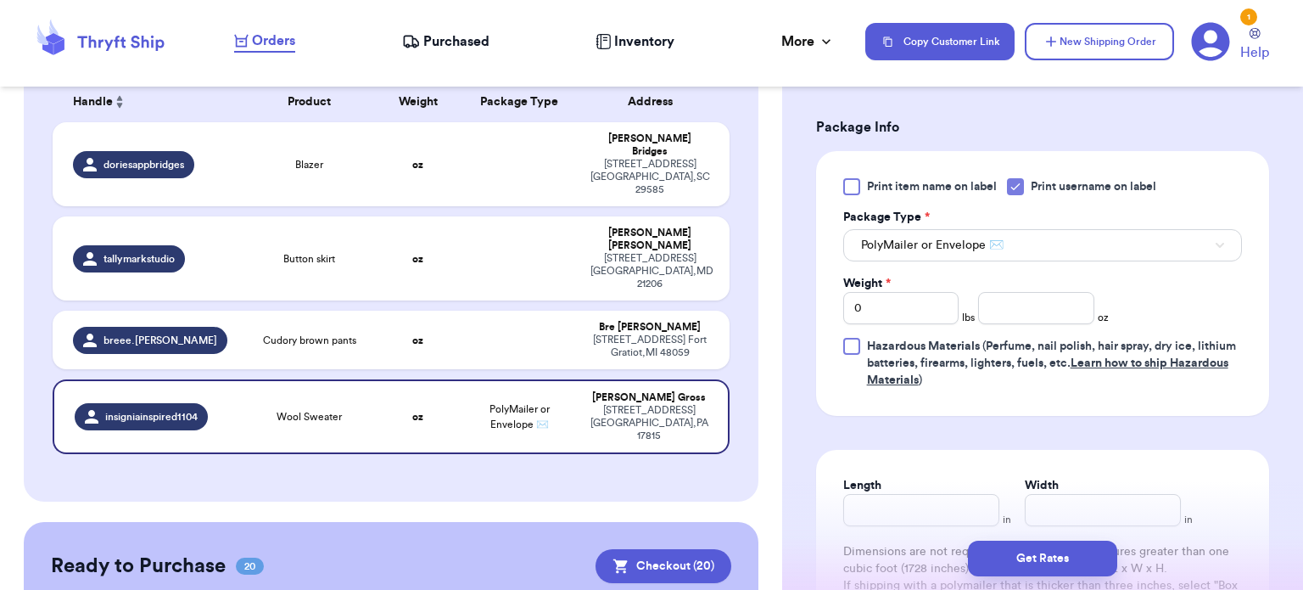
scroll to position [719, 0]
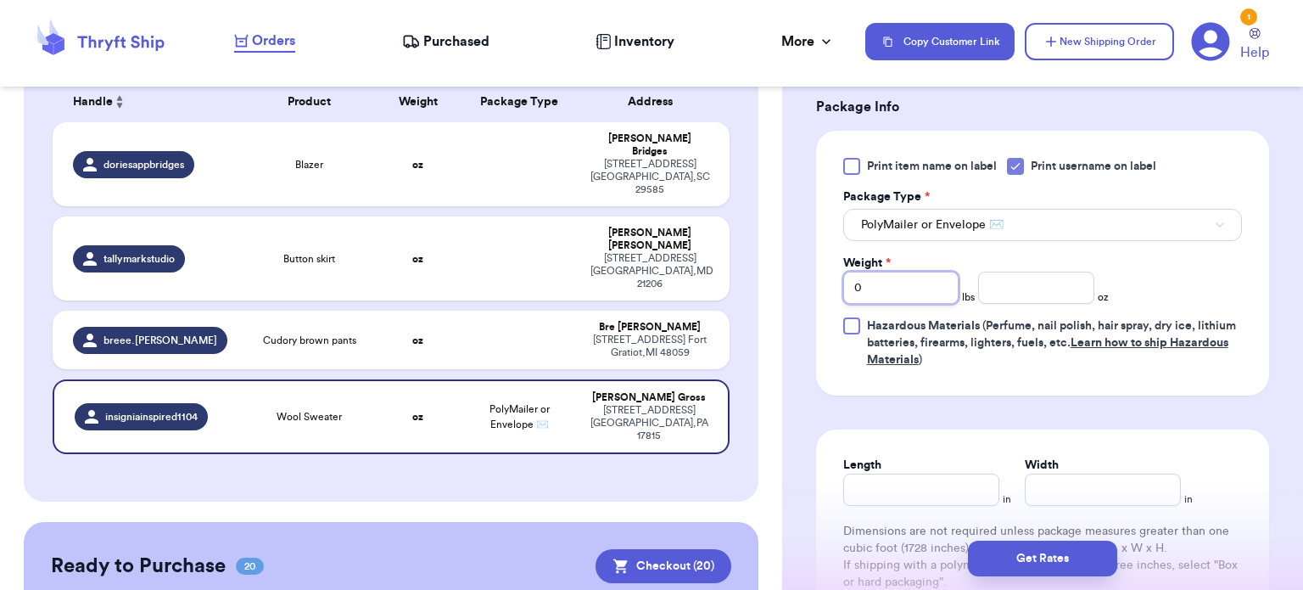
click at [919, 282] on input "0" at bounding box center [901, 287] width 116 height 32
click at [997, 281] on input "number" at bounding box center [1036, 287] width 116 height 32
click at [903, 495] on input "Length" at bounding box center [921, 489] width 156 height 32
click at [1099, 484] on input "Width *" at bounding box center [1103, 489] width 156 height 32
click at [1046, 557] on button "Get Rates" at bounding box center [1042, 558] width 149 height 36
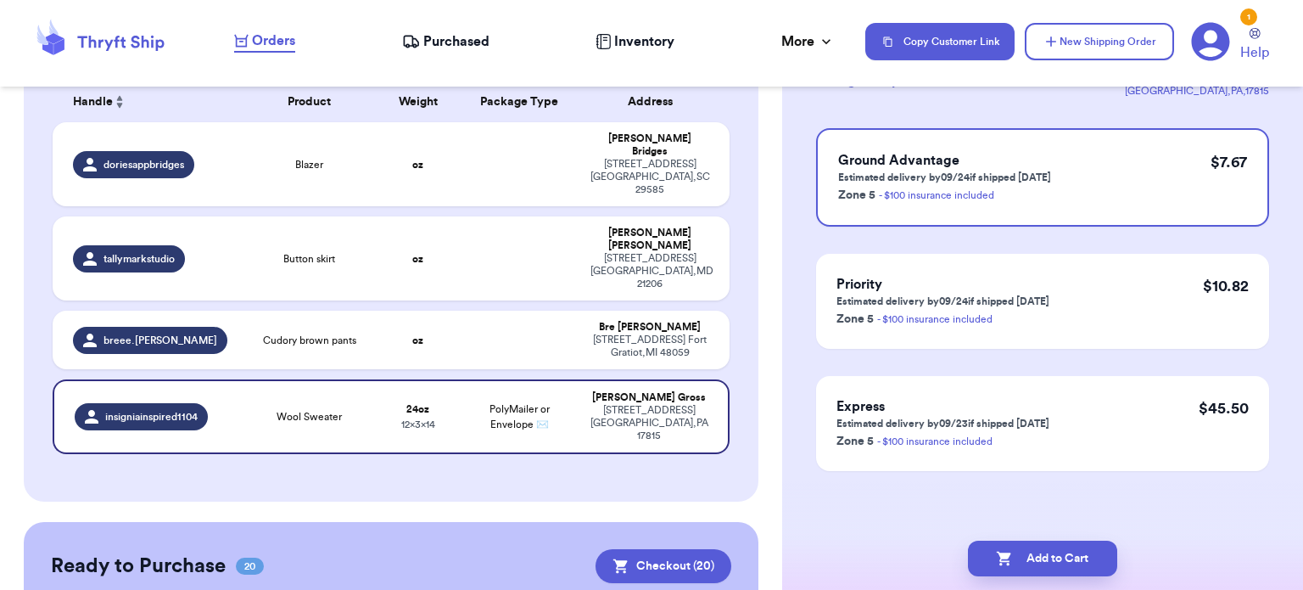
scroll to position [0, 0]
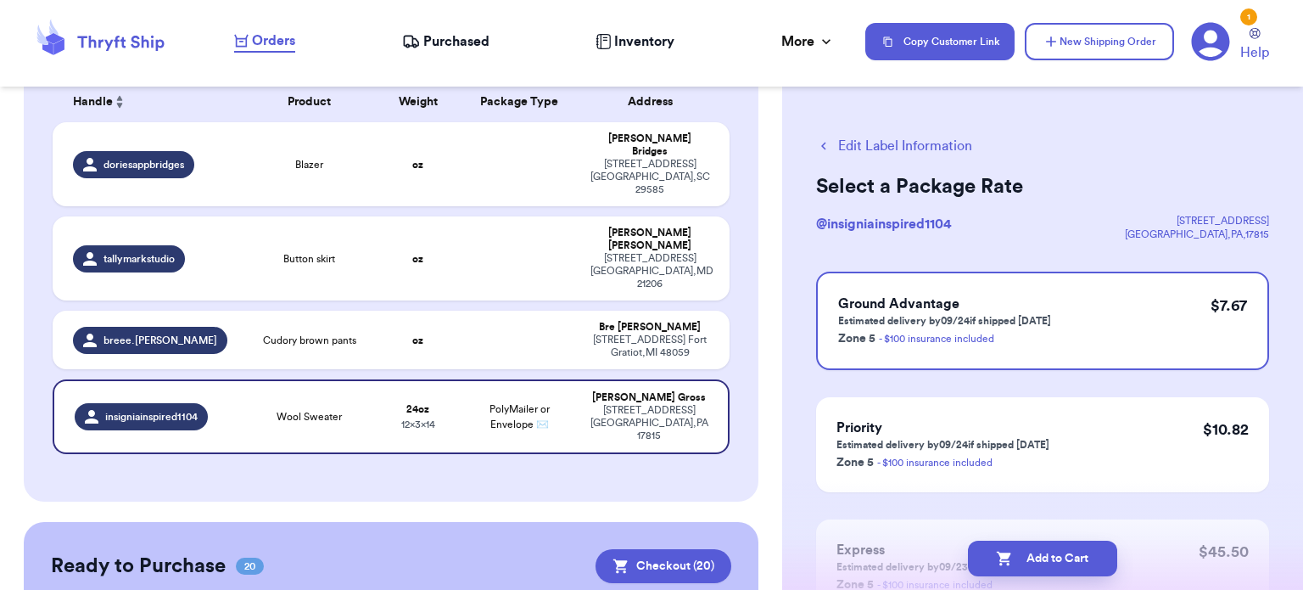
click at [1046, 557] on button "Add to Cart" at bounding box center [1042, 558] width 149 height 36
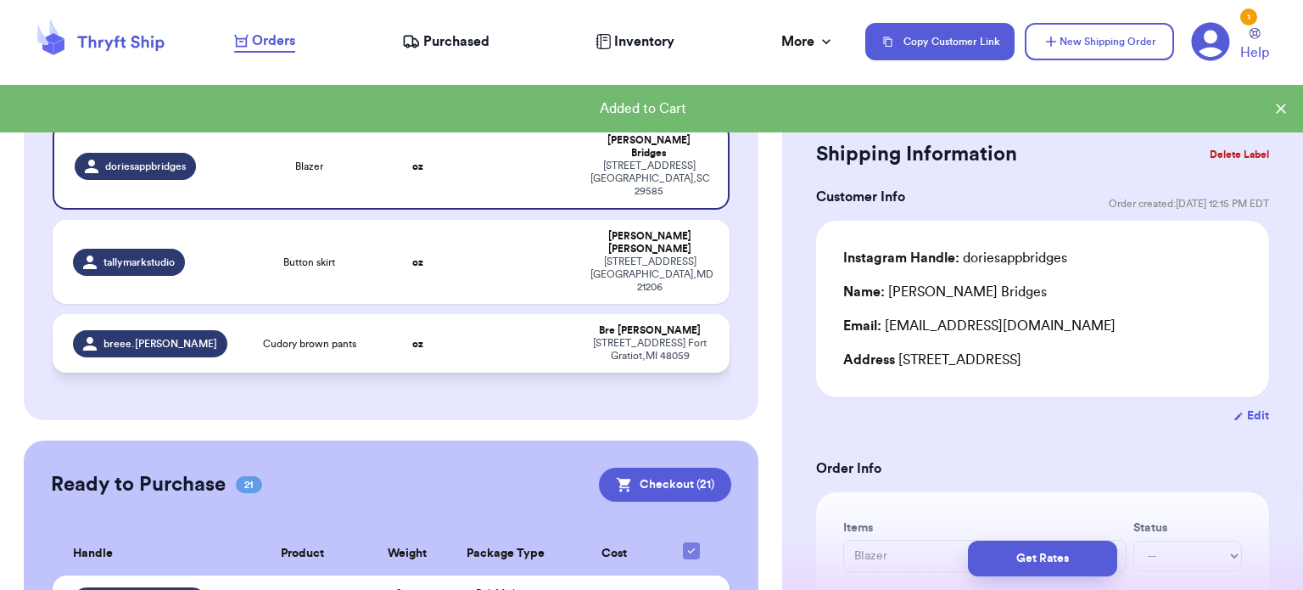
click at [509, 314] on td at bounding box center [520, 343] width 122 height 59
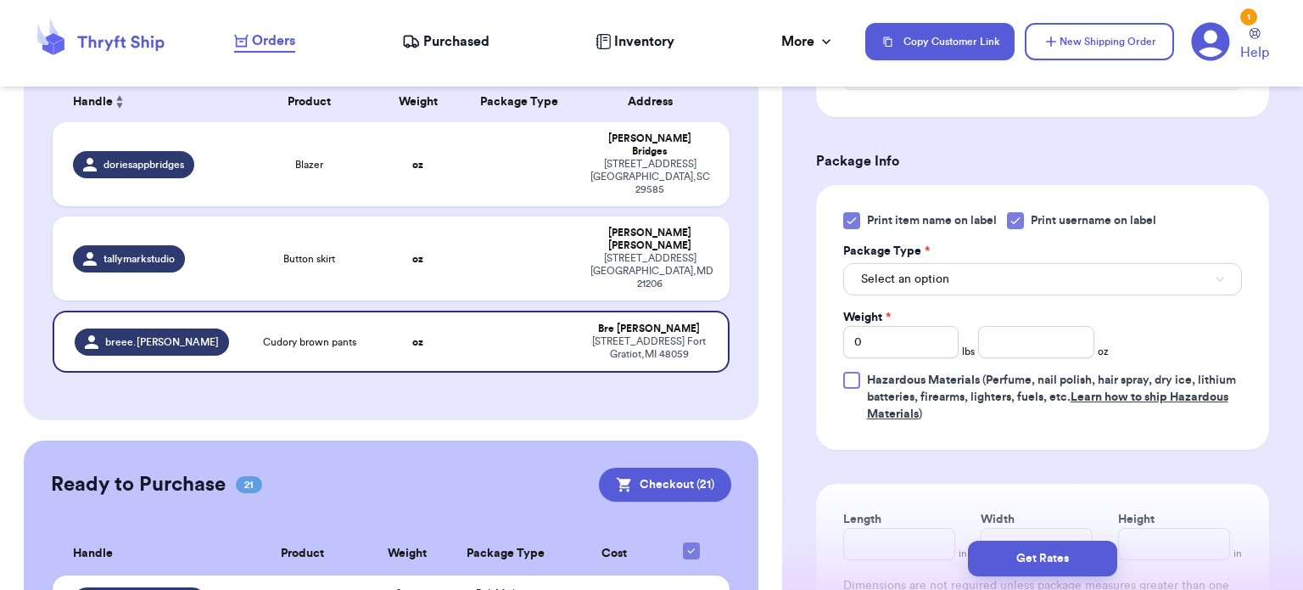
scroll to position [719, 0]
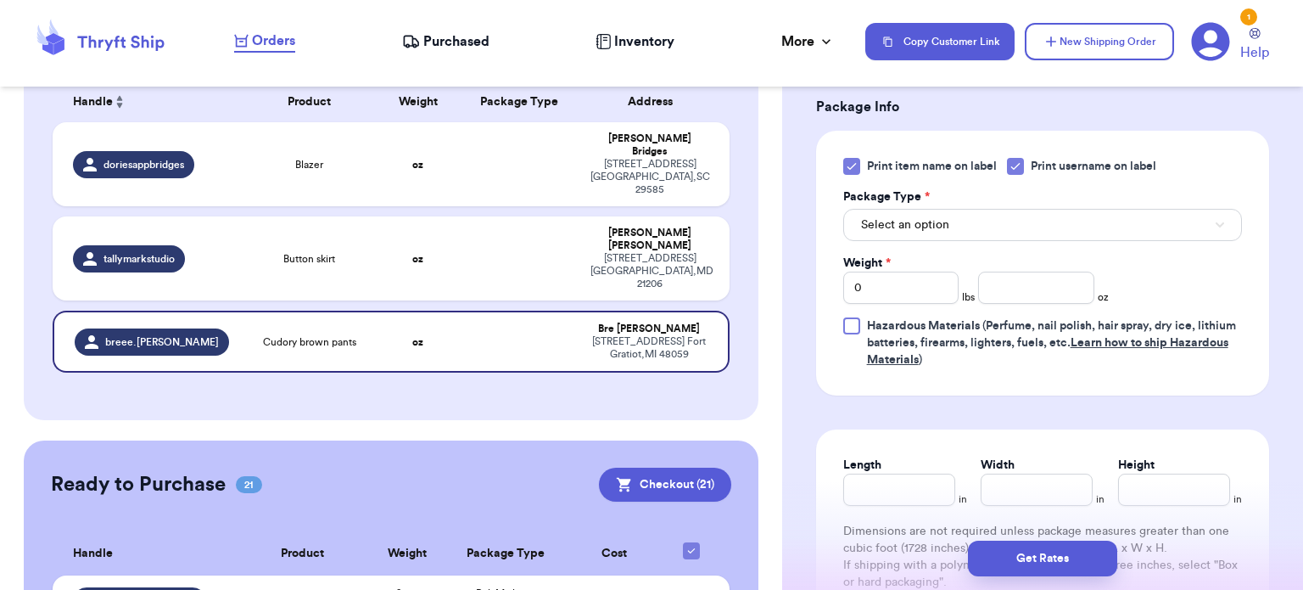
click at [845, 167] on icon at bounding box center [852, 166] width 14 height 14
click at [0, 0] on input "Print item name on label" at bounding box center [0, 0] width 0 height 0
click at [961, 230] on button "Select an option" at bounding box center [1042, 225] width 399 height 32
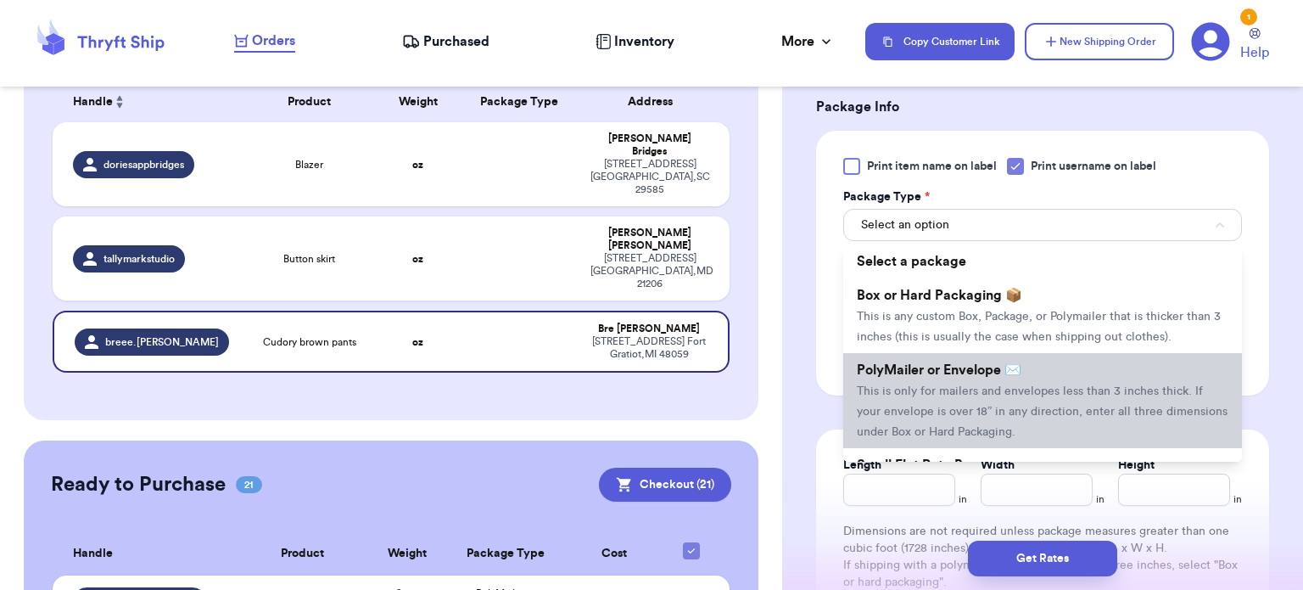
click at [998, 369] on span "PolyMailer or Envelope ✉️" at bounding box center [939, 370] width 165 height 14
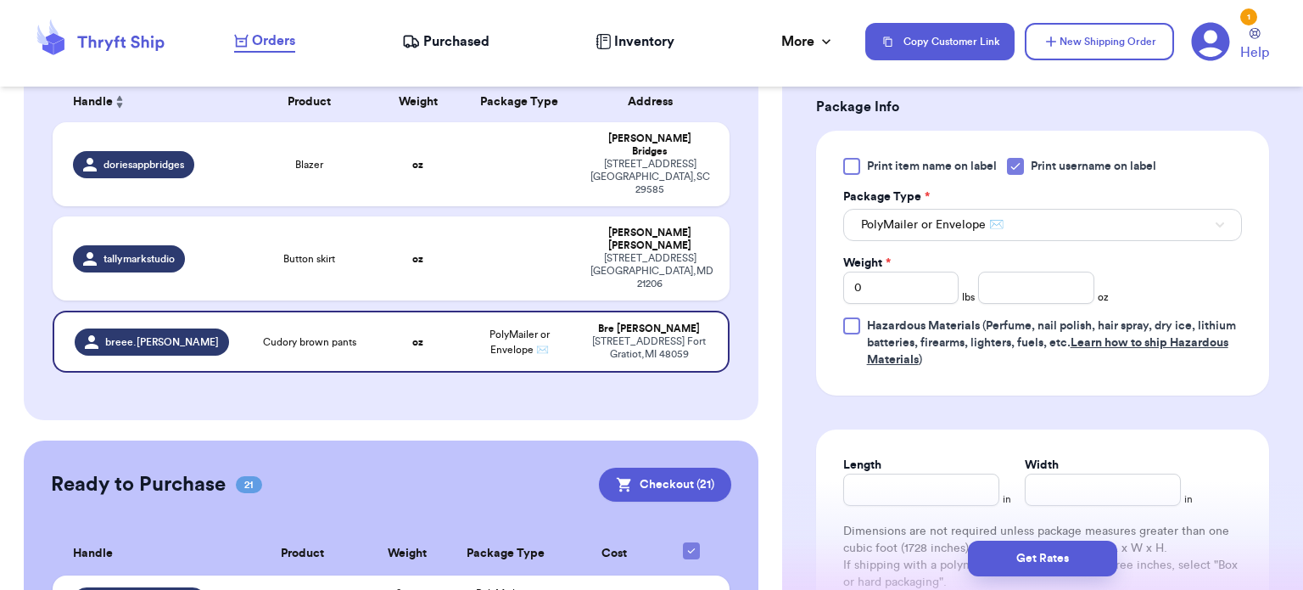
scroll to position [791, 0]
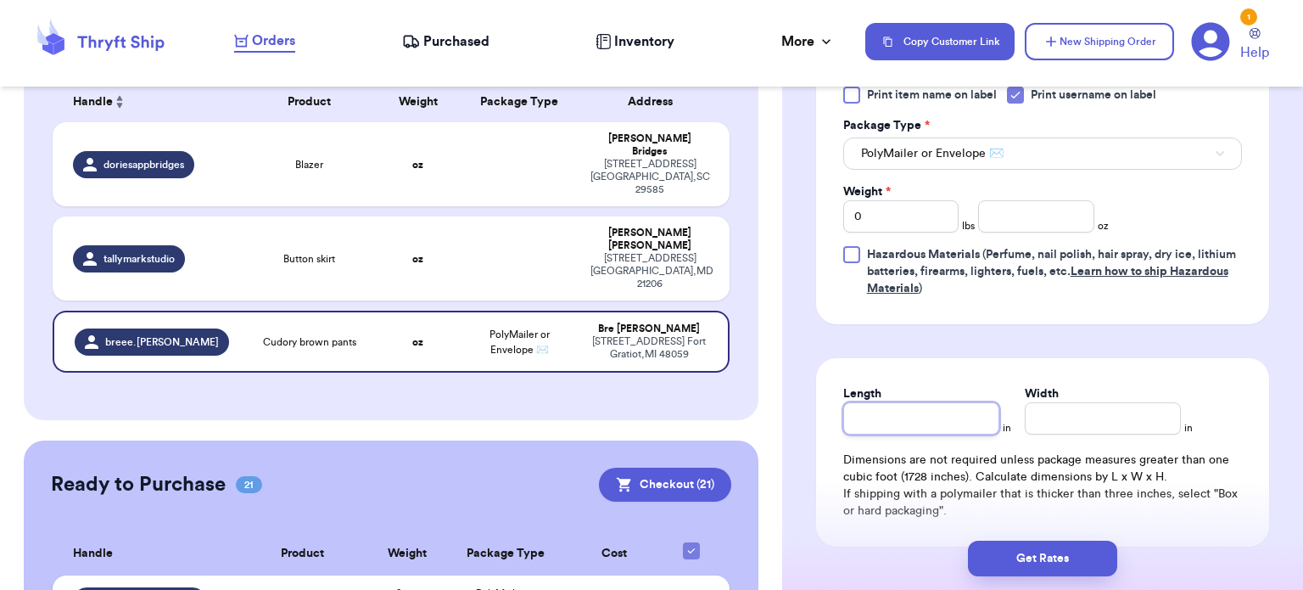
click at [921, 403] on input "Length" at bounding box center [921, 418] width 156 height 32
click at [1066, 410] on input "Width *" at bounding box center [1103, 418] width 156 height 32
click at [907, 216] on input "0" at bounding box center [901, 216] width 116 height 32
click at [1036, 220] on input "number" at bounding box center [1036, 216] width 116 height 32
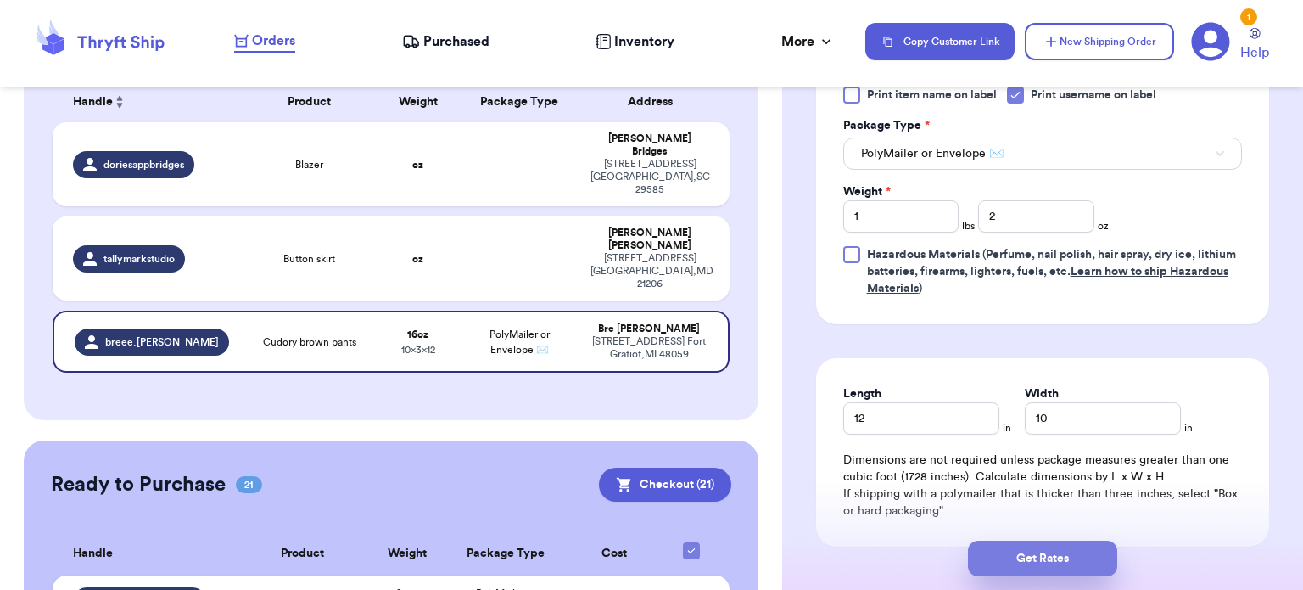
click at [1064, 567] on button "Get Rates" at bounding box center [1042, 558] width 149 height 36
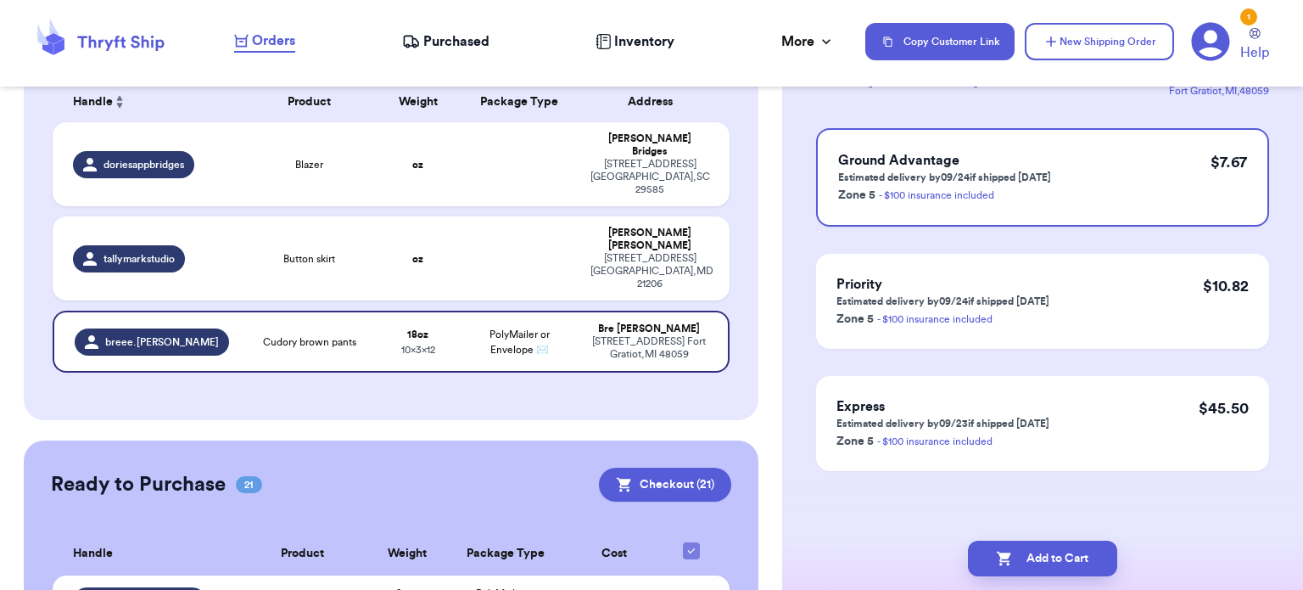
scroll to position [0, 0]
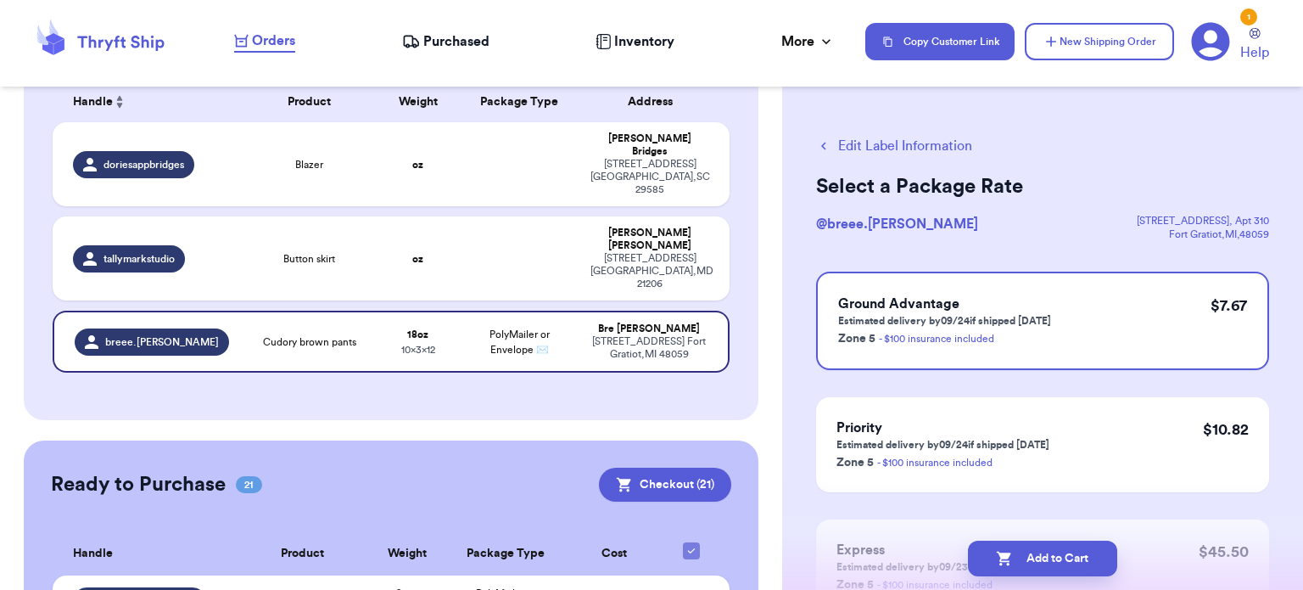
click at [1064, 567] on button "Add to Cart" at bounding box center [1042, 558] width 149 height 36
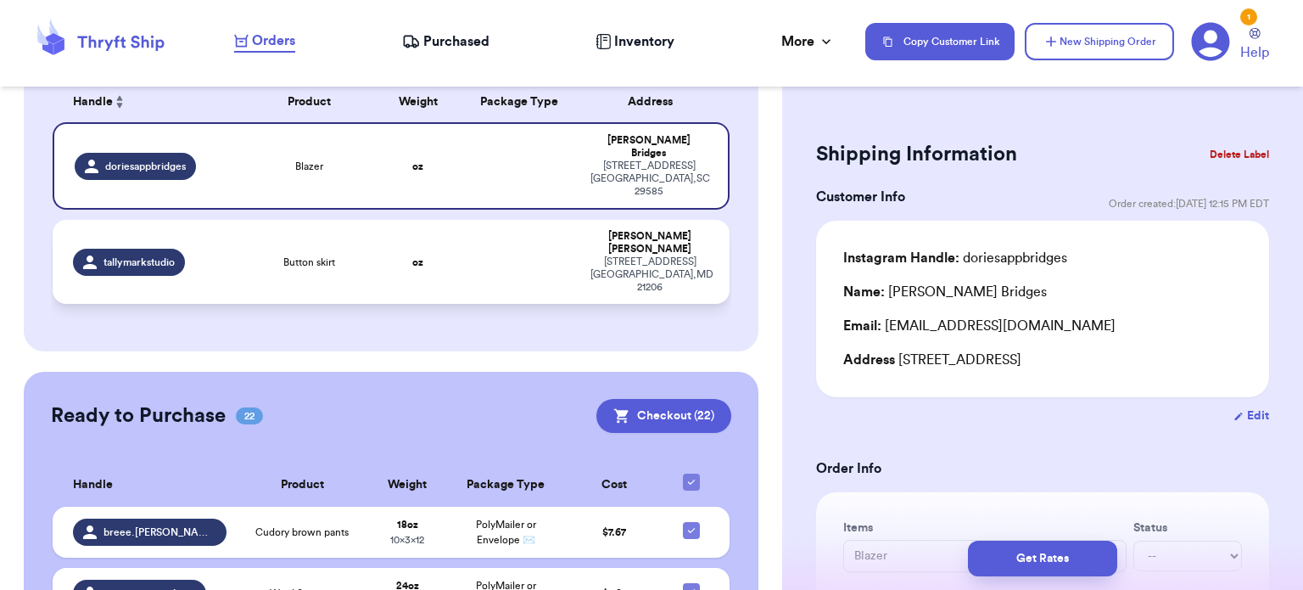
click at [471, 231] on td at bounding box center [520, 262] width 122 height 84
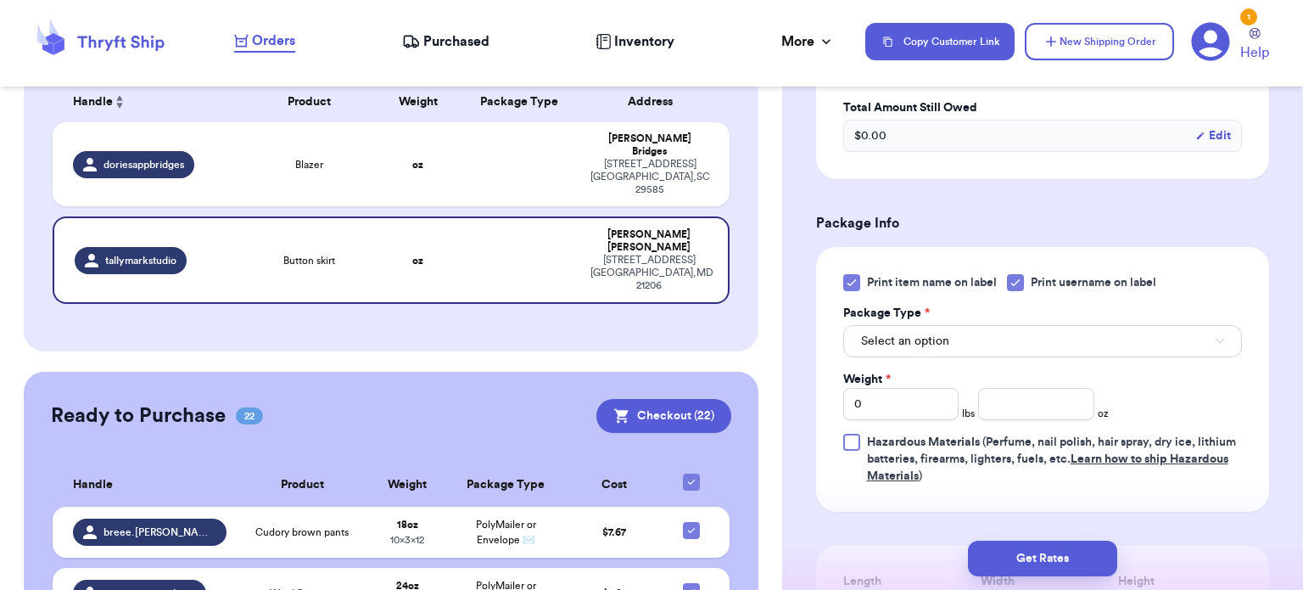
scroll to position [605, 0]
click at [852, 281] on icon at bounding box center [852, 281] width 14 height 14
click at [0, 0] on input "Print item name on label" at bounding box center [0, 0] width 0 height 0
click at [926, 331] on span "Select an option" at bounding box center [905, 339] width 88 height 17
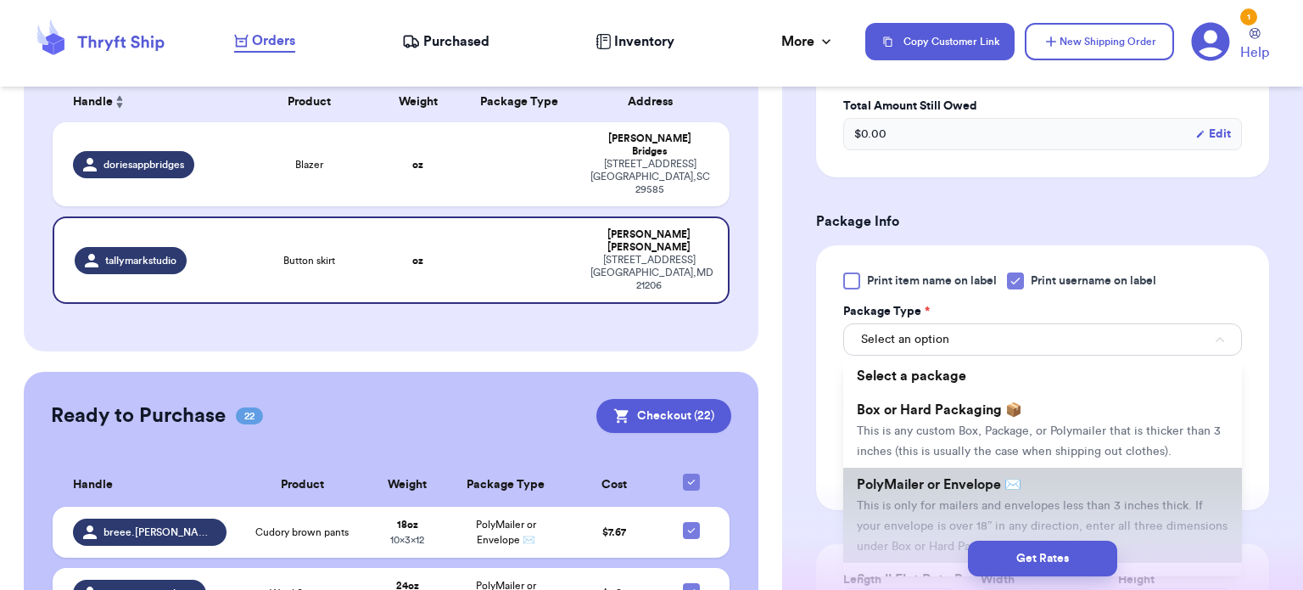
click at [964, 484] on span "PolyMailer or Envelope ✉️" at bounding box center [939, 485] width 165 height 14
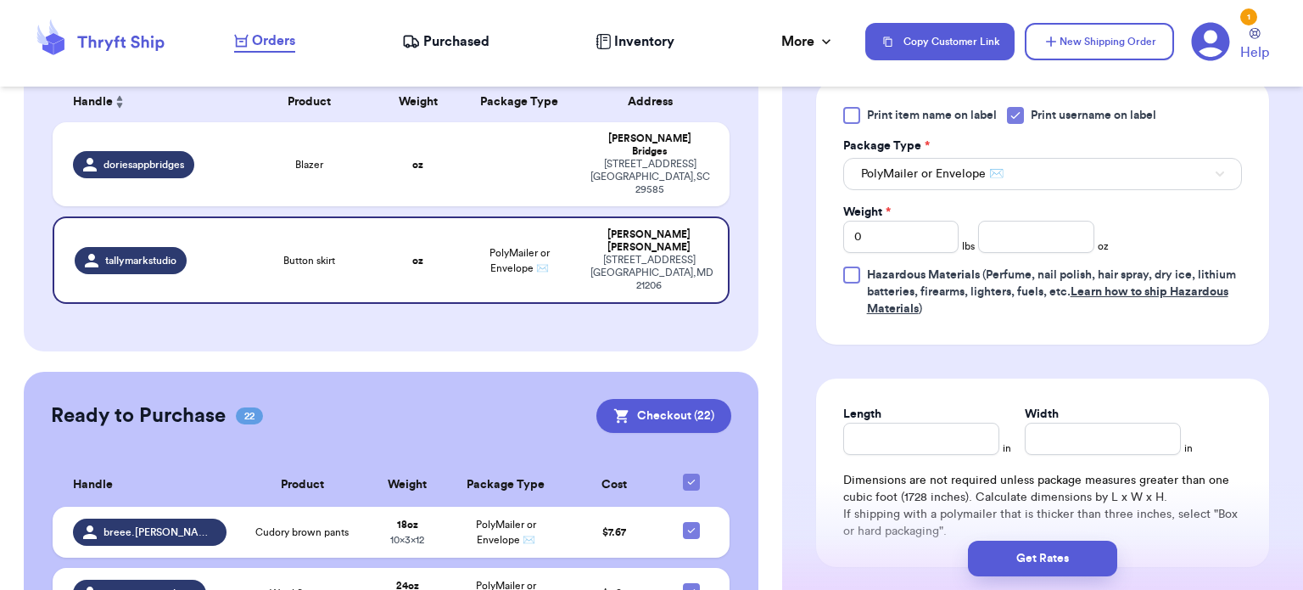
scroll to position [802, 0]
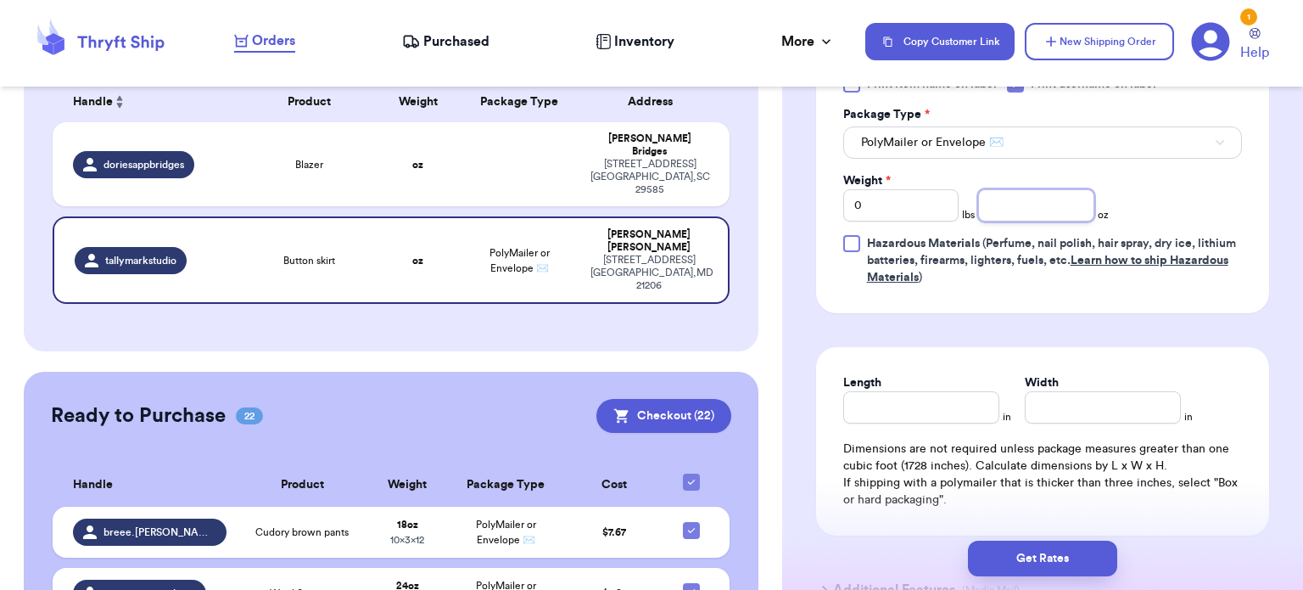
click at [1019, 202] on input "number" at bounding box center [1036, 205] width 116 height 32
click at [920, 408] on input "Length" at bounding box center [921, 407] width 156 height 32
click at [1093, 412] on input "Width *" at bounding box center [1103, 407] width 156 height 32
click at [1038, 557] on button "Get Rates" at bounding box center [1042, 558] width 149 height 36
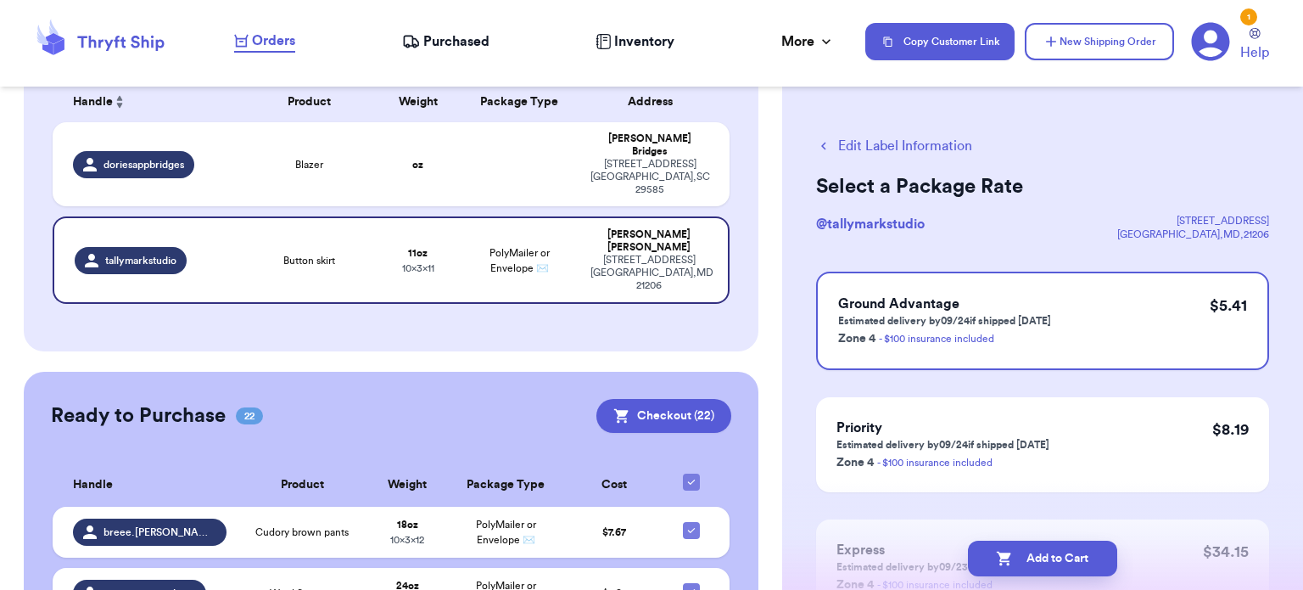
click at [1038, 557] on button "Add to Cart" at bounding box center [1042, 558] width 149 height 36
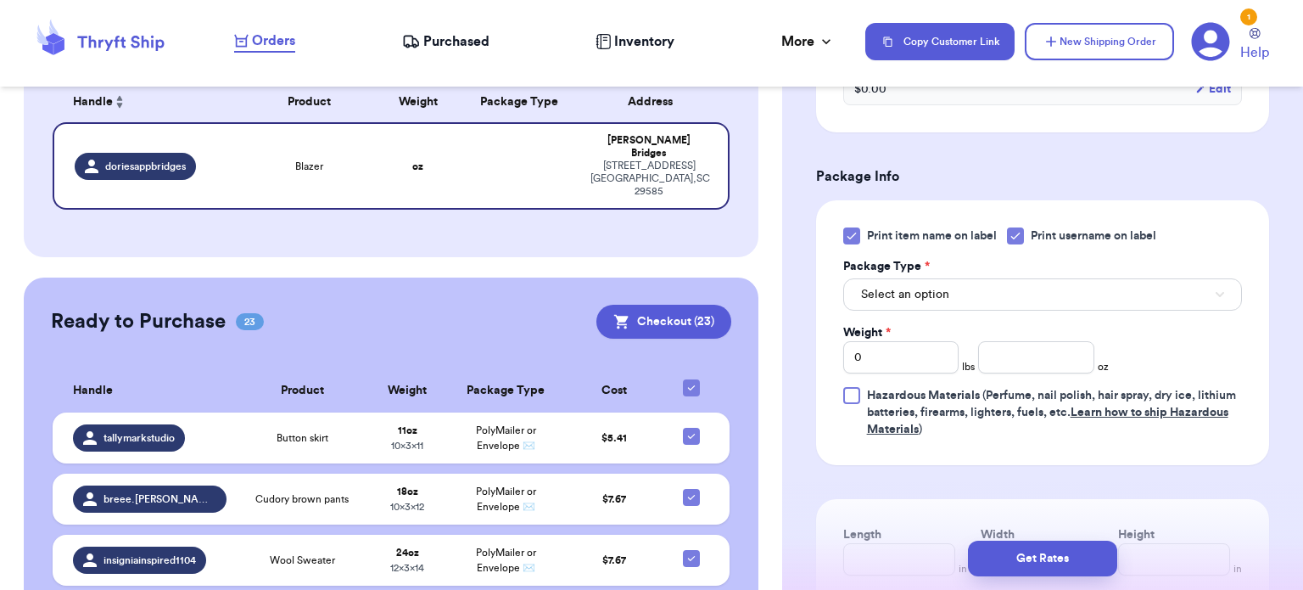
scroll to position [662, 0]
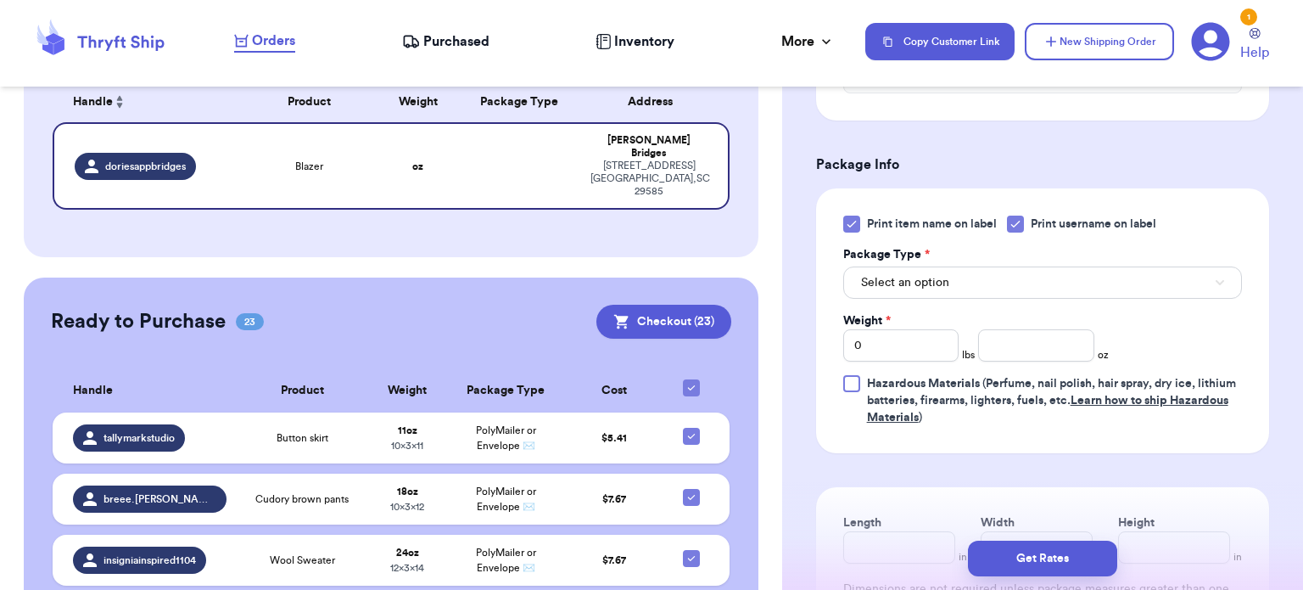
click at [849, 221] on icon at bounding box center [852, 224] width 14 height 14
click at [0, 0] on input "Print item name on label" at bounding box center [0, 0] width 0 height 0
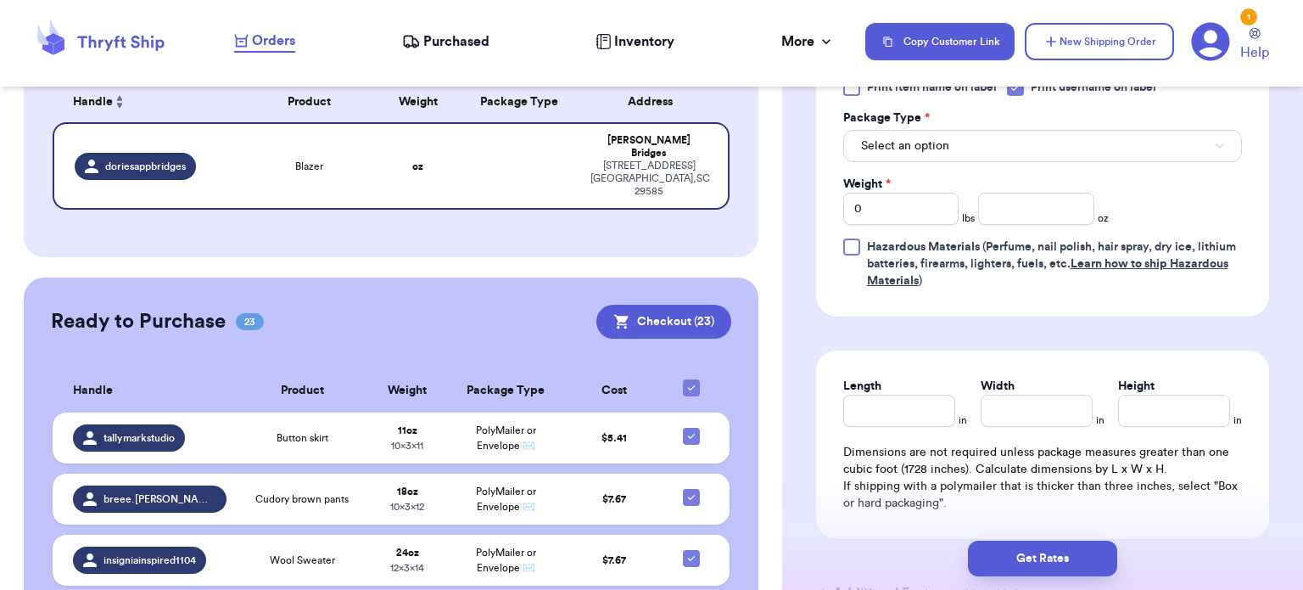
scroll to position [819, 0]
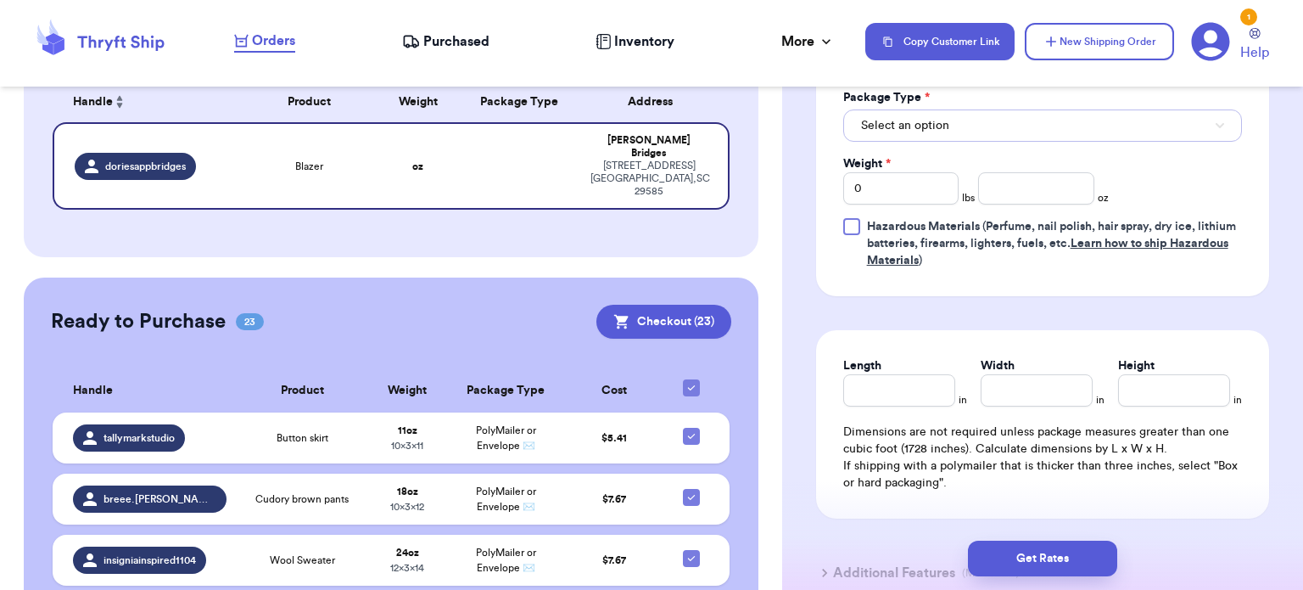
click at [1025, 128] on button "Select an option" at bounding box center [1042, 125] width 399 height 32
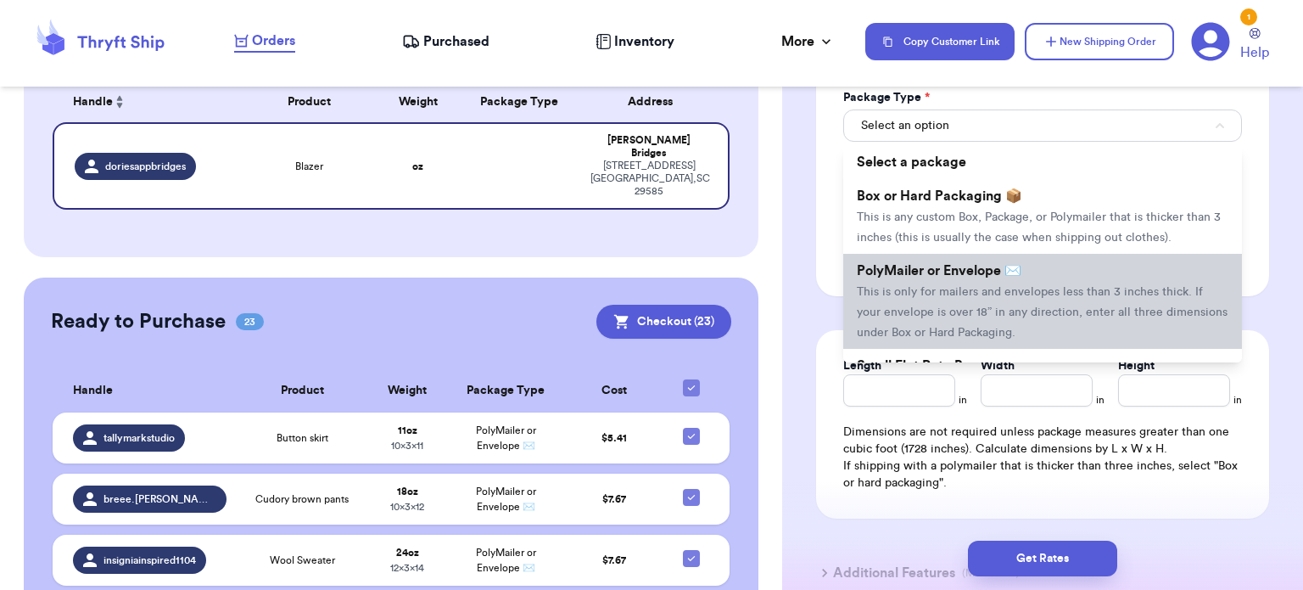
click at [1015, 304] on span "This is only for mailers and envelopes less than 3 inches thick. If your envelo…" at bounding box center [1042, 312] width 371 height 53
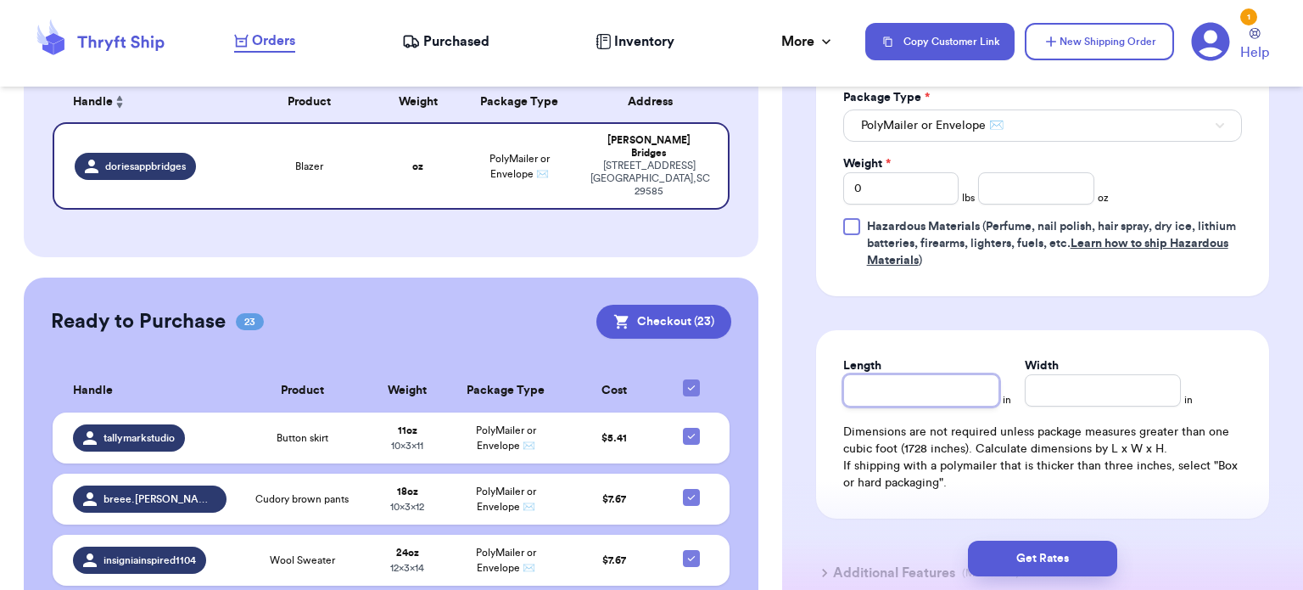
click at [925, 383] on input "Length" at bounding box center [921, 390] width 156 height 32
click at [1097, 381] on input "Width *" at bounding box center [1103, 390] width 156 height 32
click at [916, 182] on input "0" at bounding box center [901, 188] width 116 height 32
click at [1011, 188] on input "number" at bounding box center [1036, 188] width 116 height 32
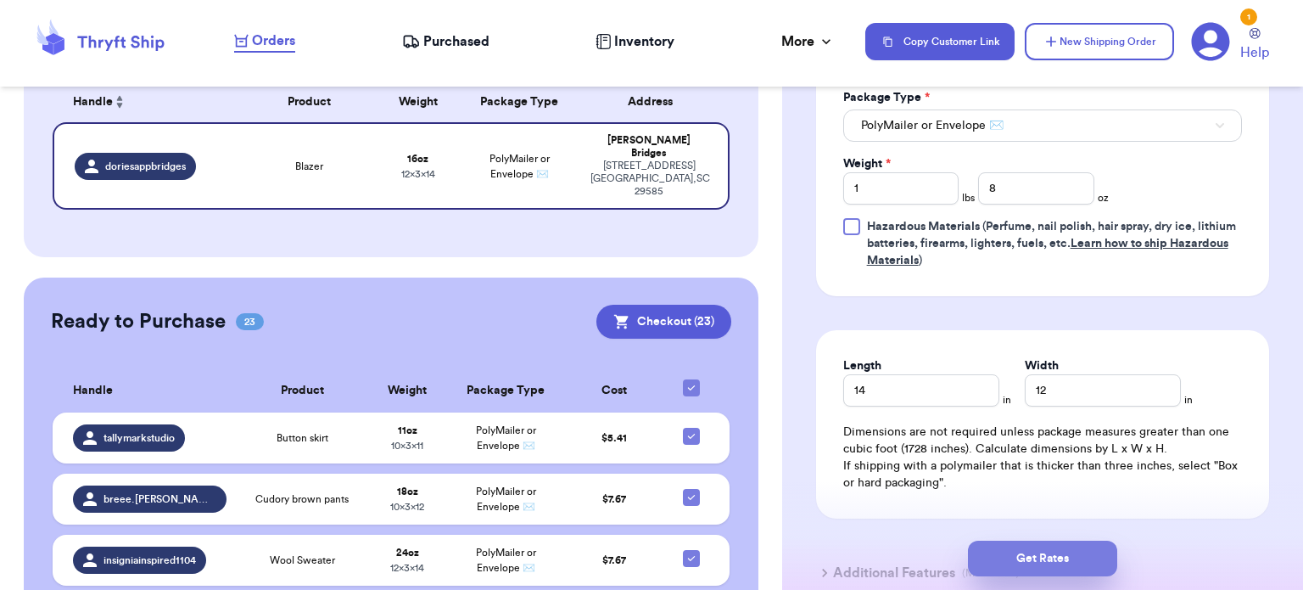
click at [1005, 540] on button "Get Rates" at bounding box center [1042, 558] width 149 height 36
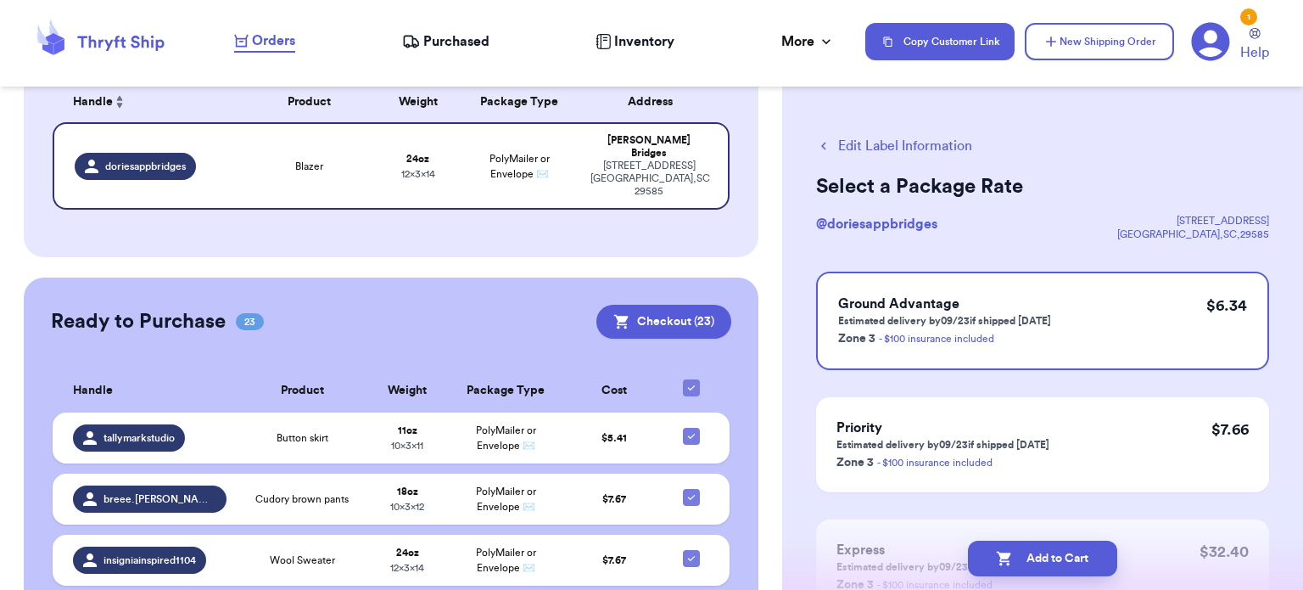
click at [1005, 540] on button "Add to Cart" at bounding box center [1042, 558] width 149 height 36
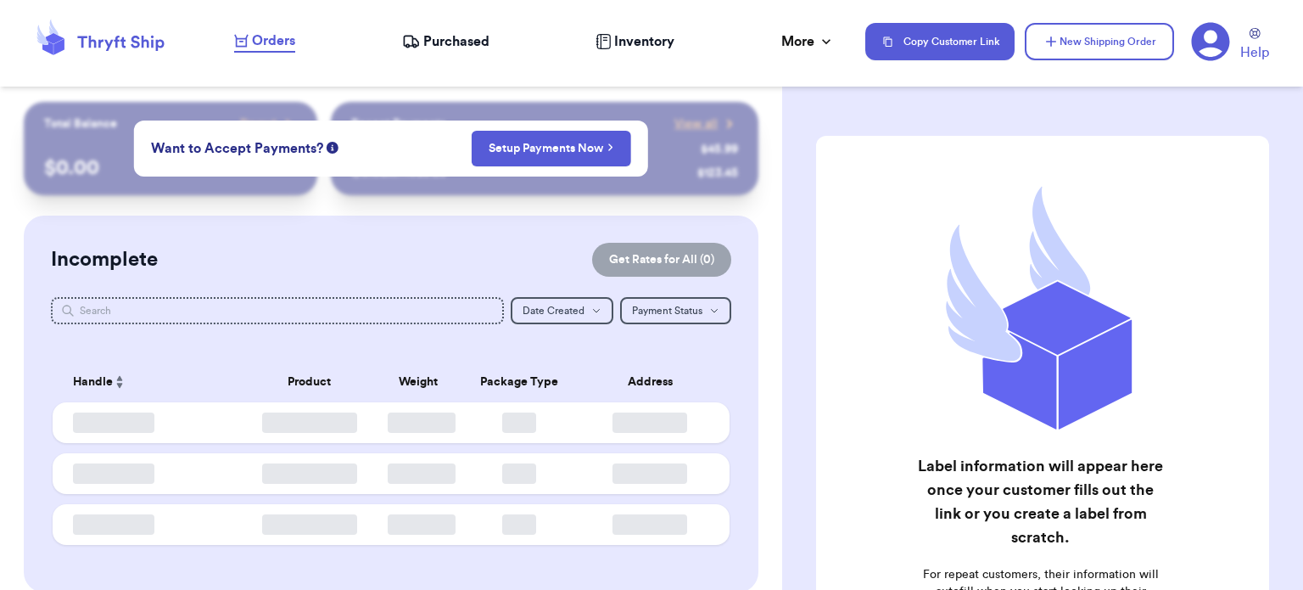
checkbox input "true"
